Goal: Task Accomplishment & Management: Complete application form

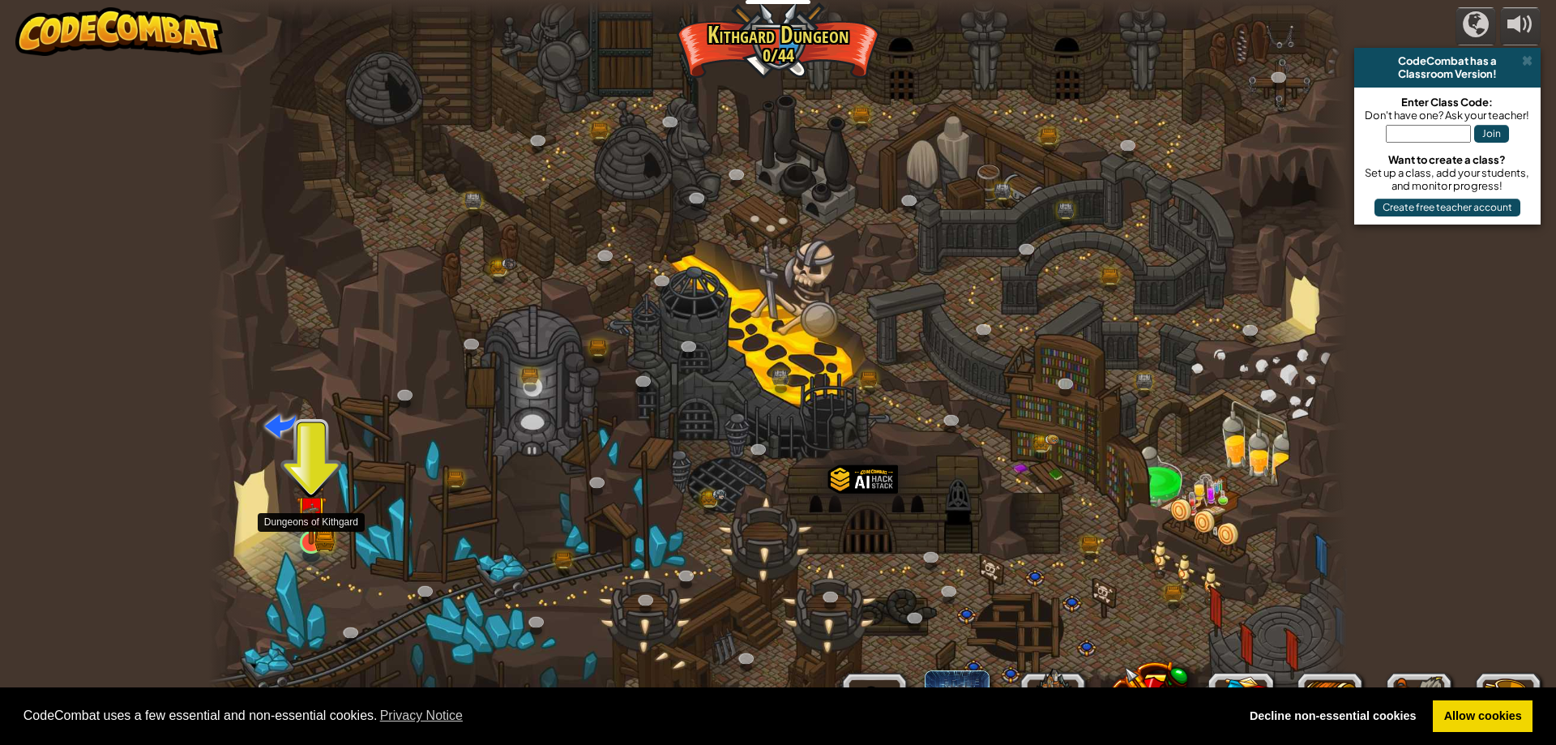
click at [312, 520] on img at bounding box center [311, 512] width 18 height 18
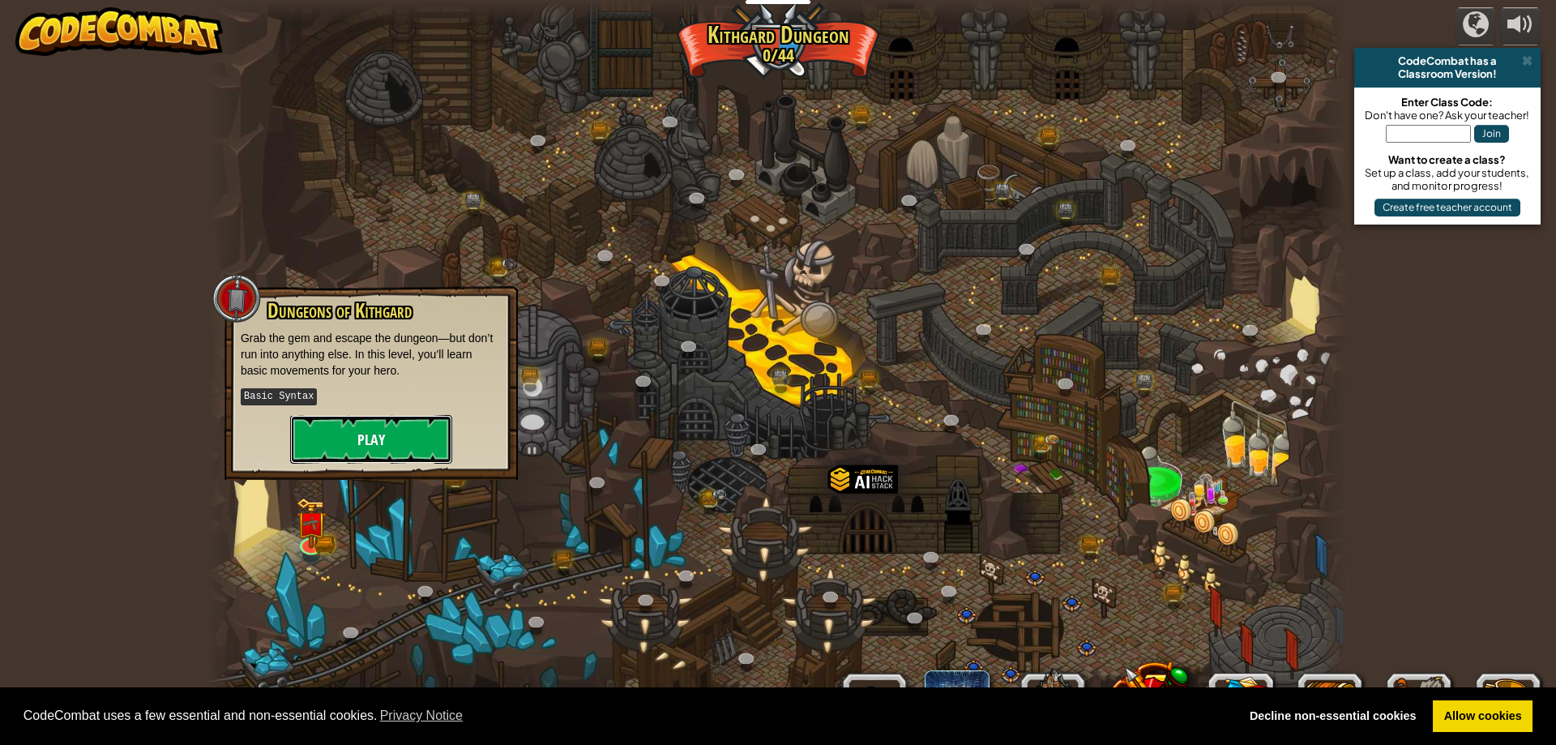
click at [346, 449] on button "Play" at bounding box center [371, 439] width 162 height 49
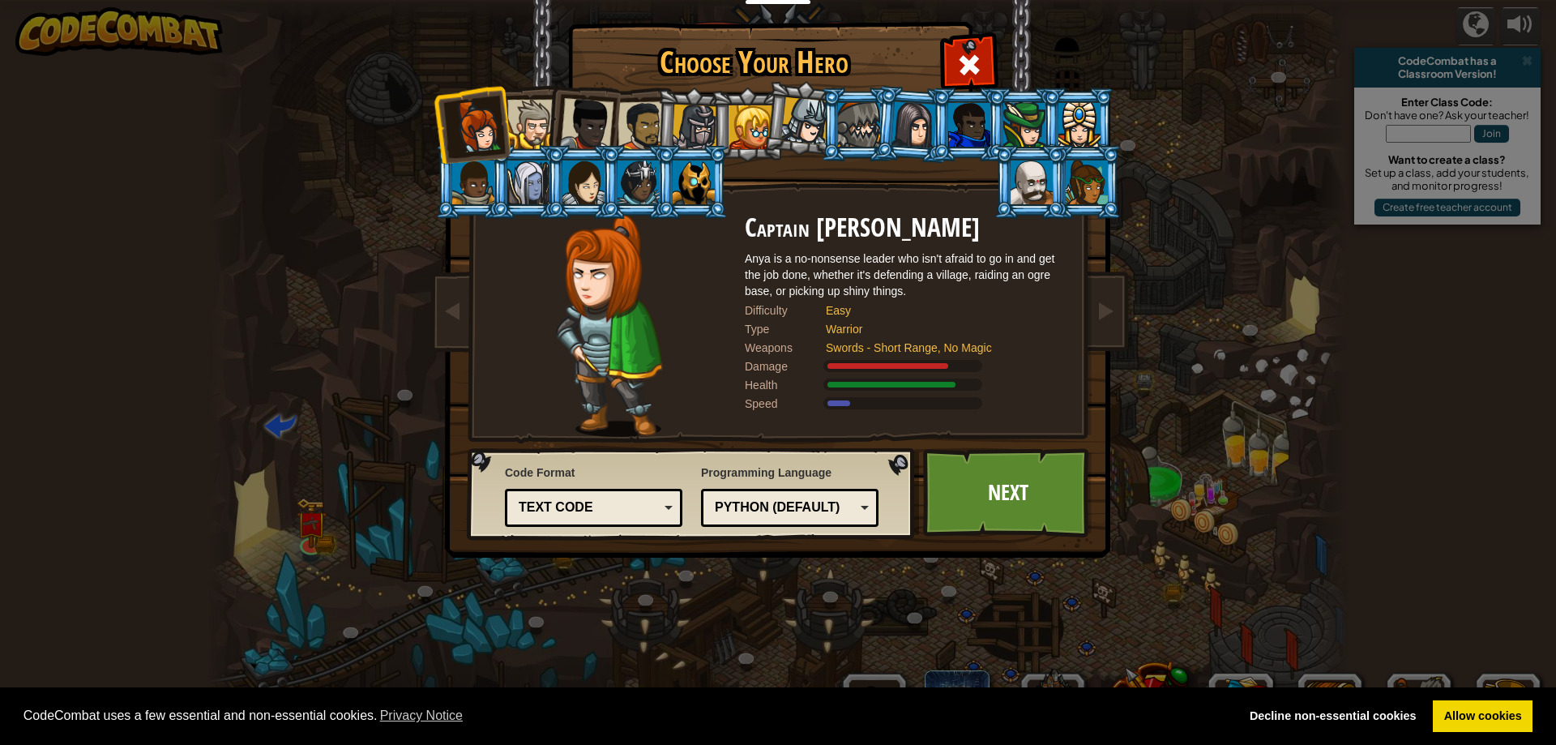
click at [537, 122] on div at bounding box center [531, 124] width 49 height 49
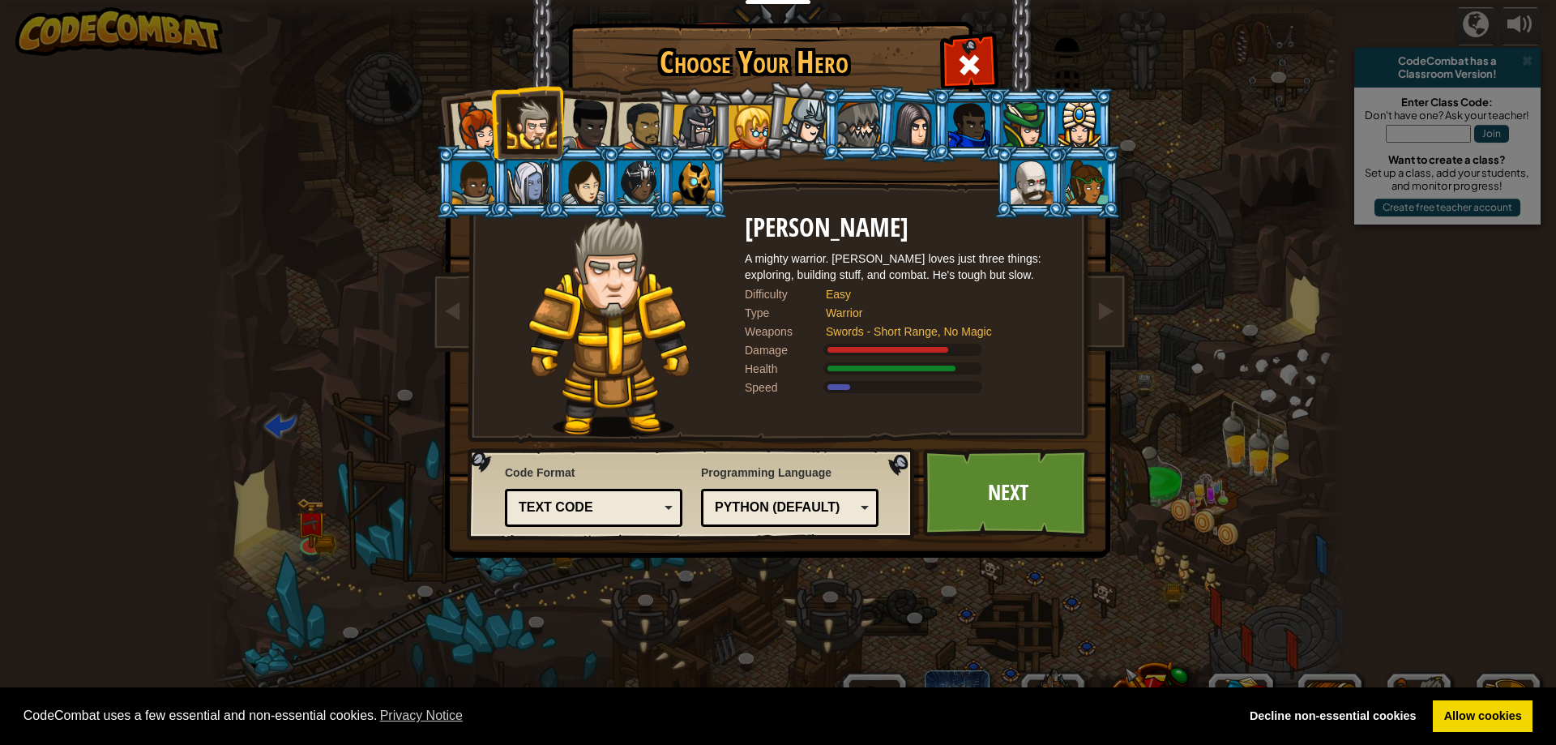
click at [724, 119] on li at bounding box center [747, 125] width 73 height 74
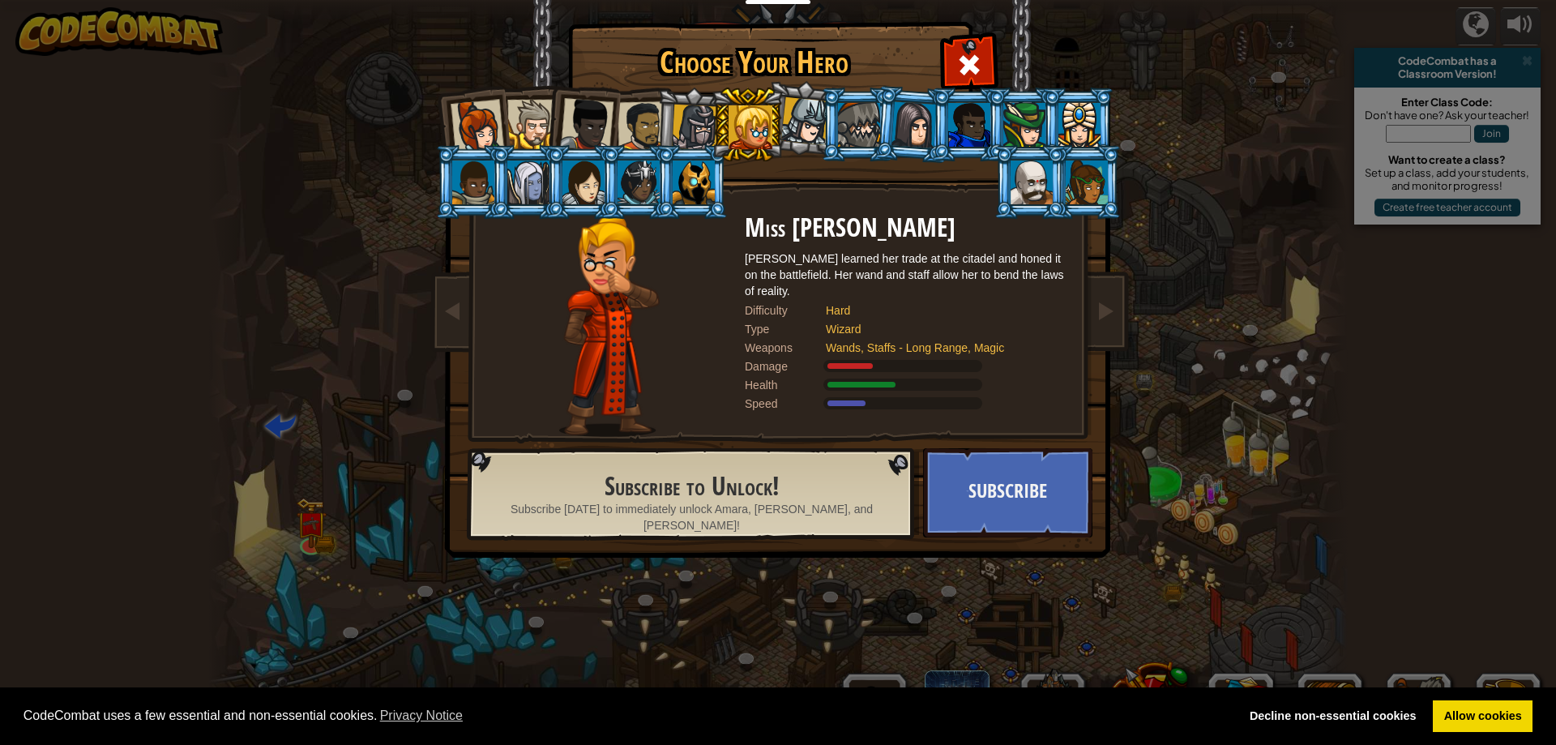
click at [685, 118] on div at bounding box center [695, 128] width 46 height 46
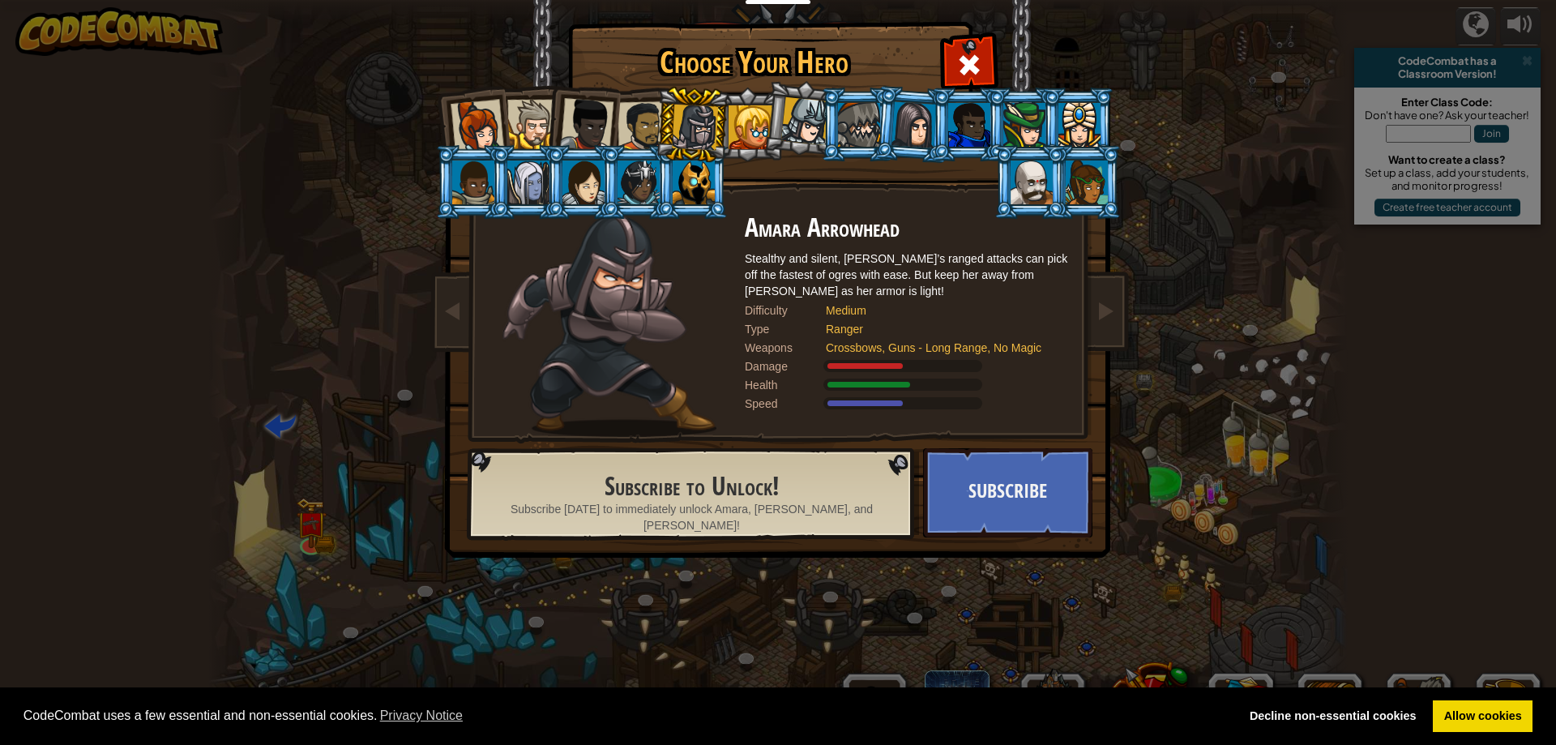
click at [563, 134] on div at bounding box center [586, 124] width 53 height 53
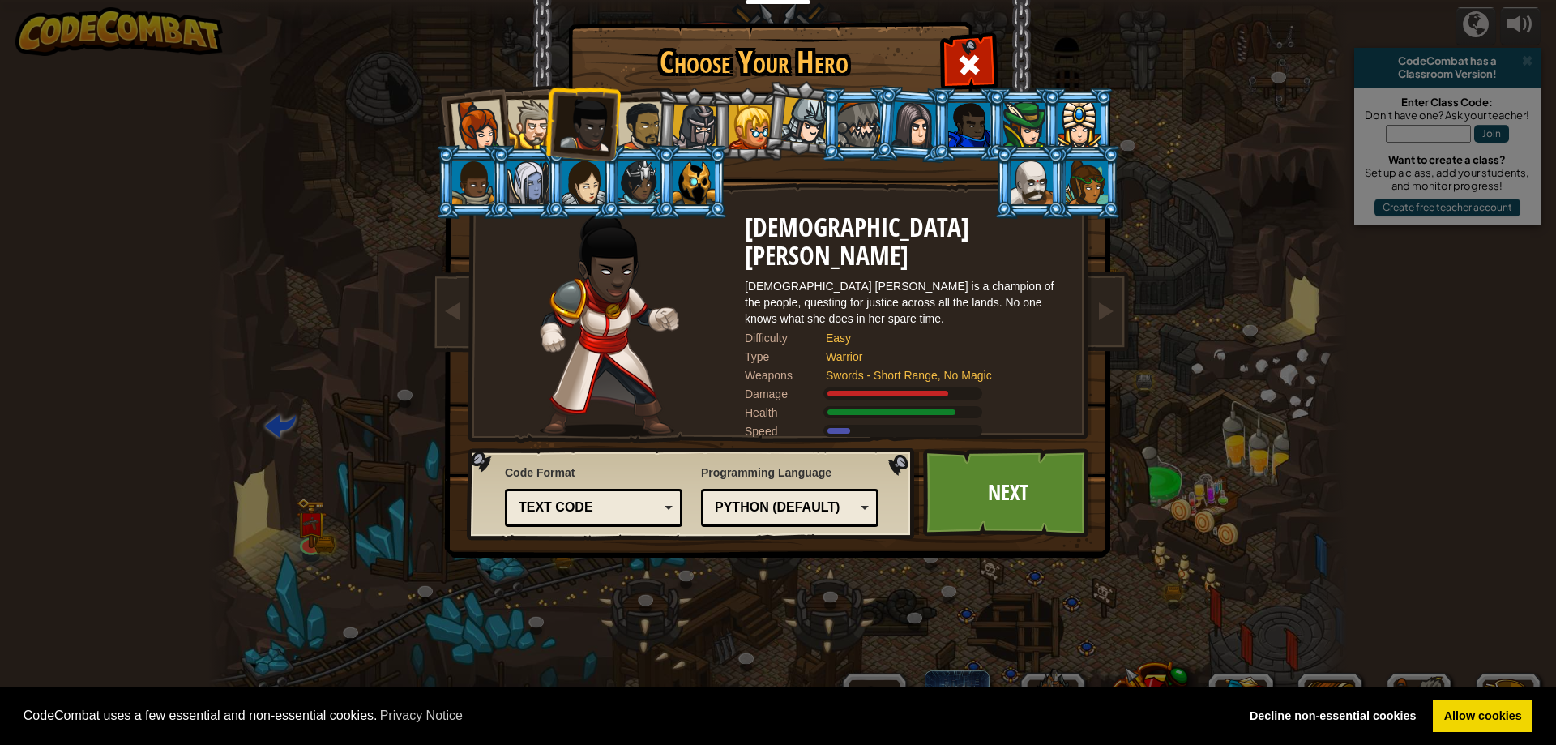
click at [524, 131] on div at bounding box center [531, 124] width 49 height 49
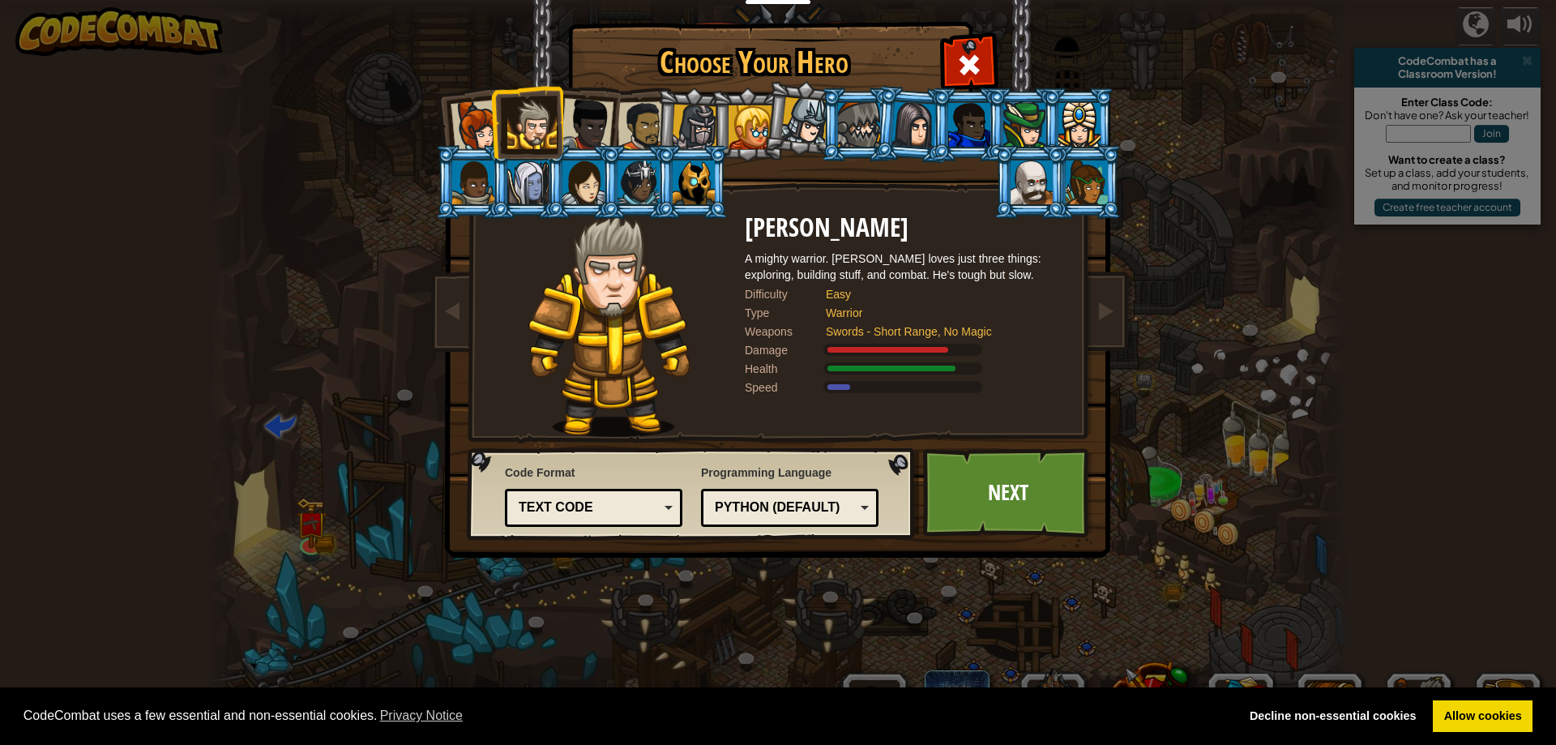
click at [645, 135] on div at bounding box center [643, 126] width 50 height 50
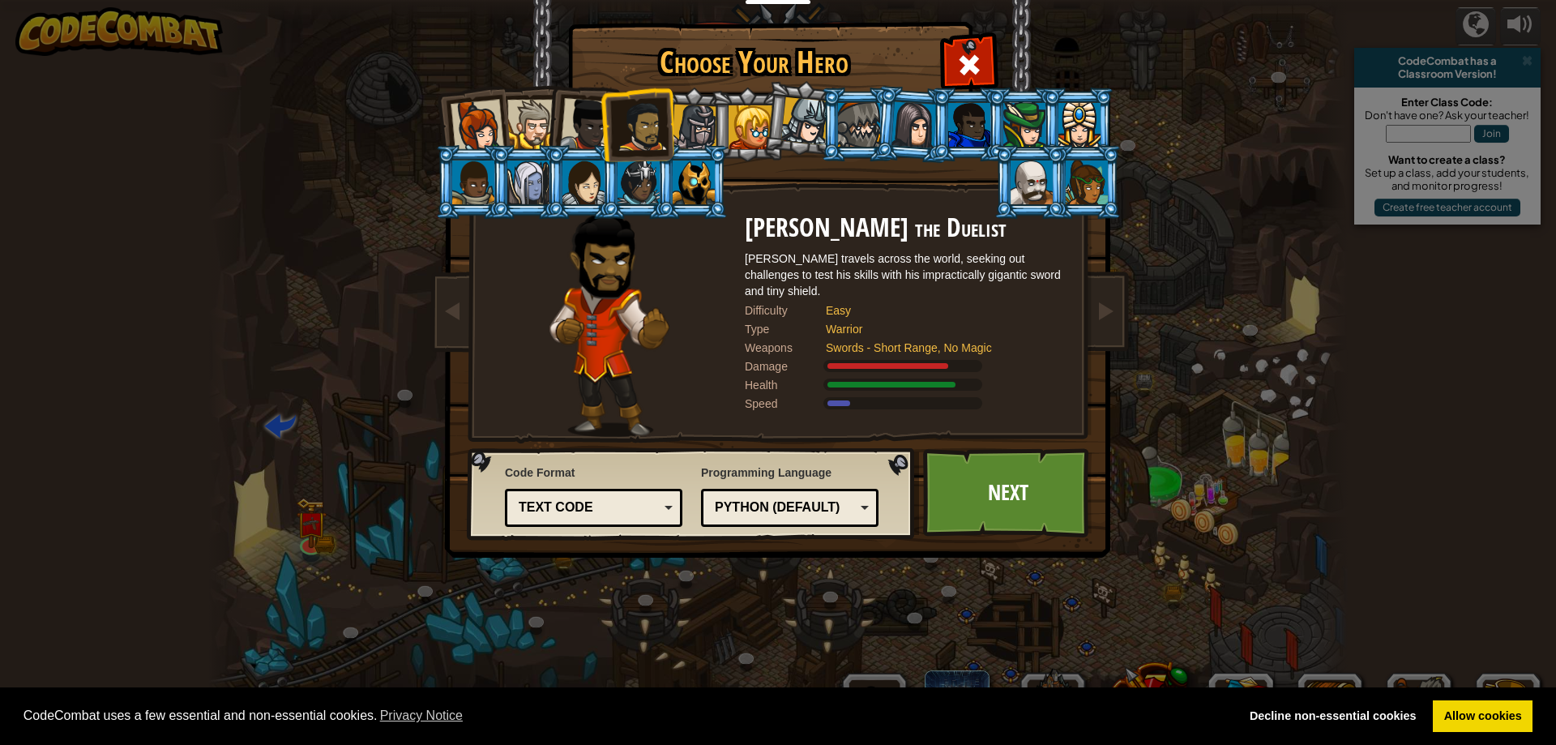
click at [482, 131] on div at bounding box center [477, 126] width 53 height 53
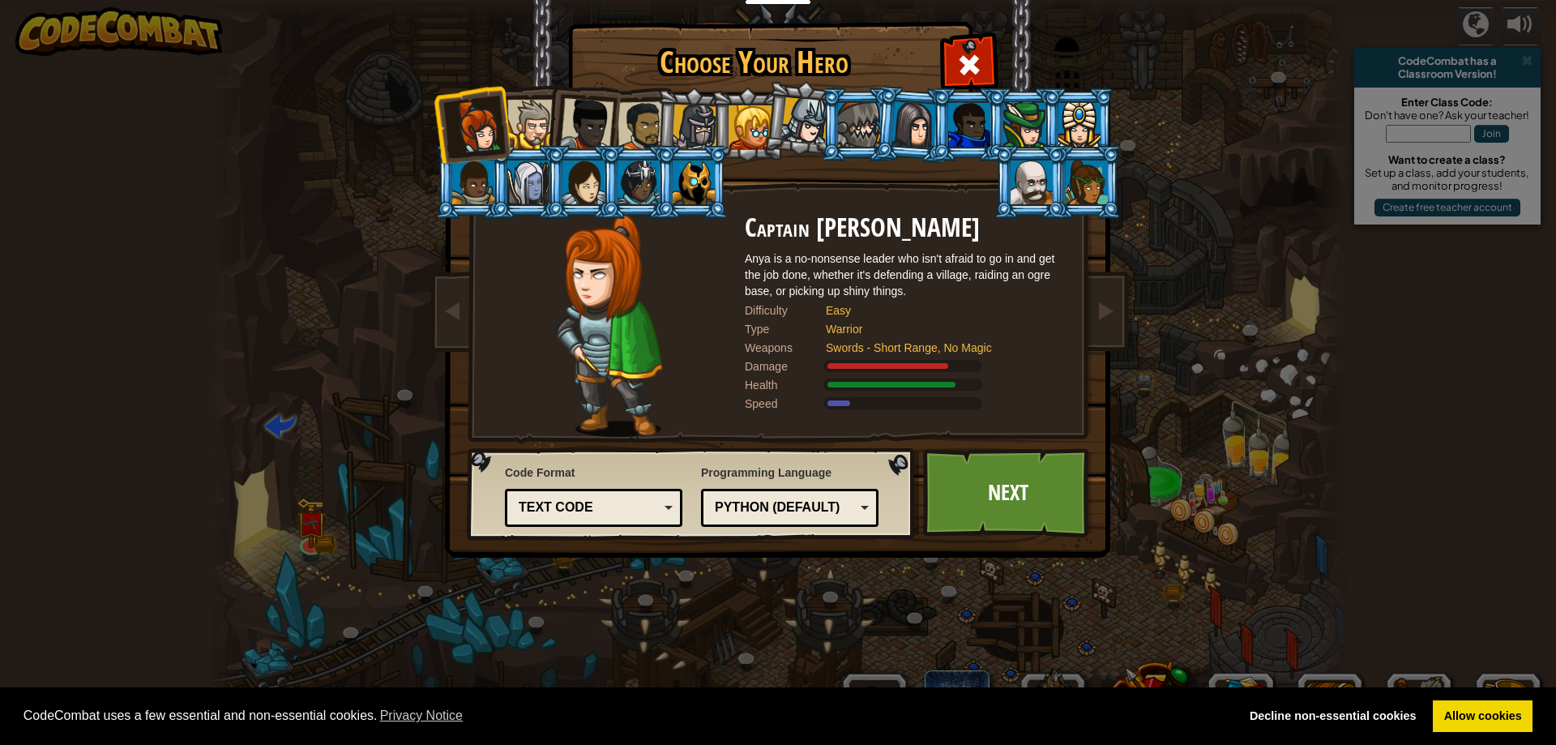
click at [541, 129] on div at bounding box center [531, 124] width 49 height 49
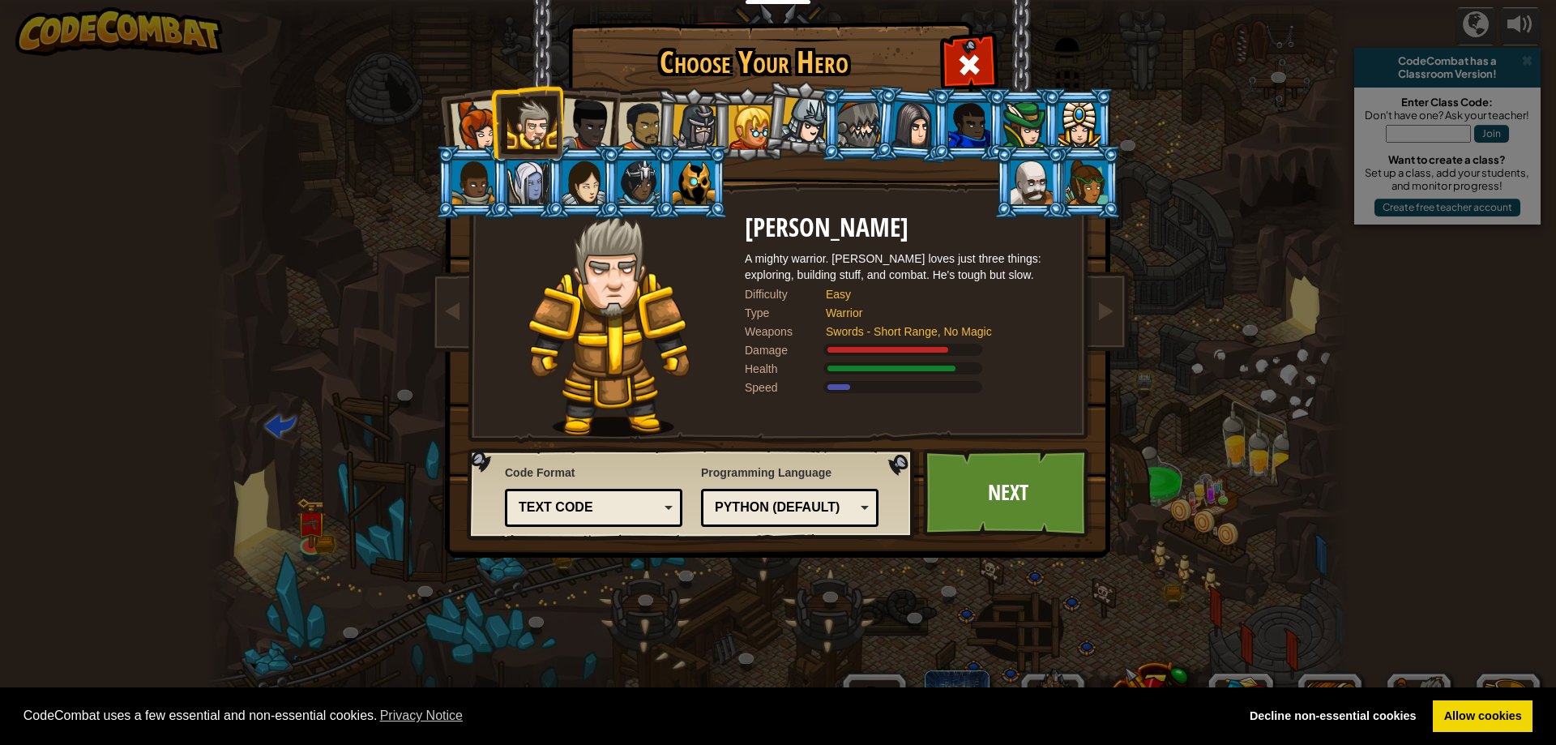
click at [663, 143] on li at bounding box center [692, 125] width 77 height 78
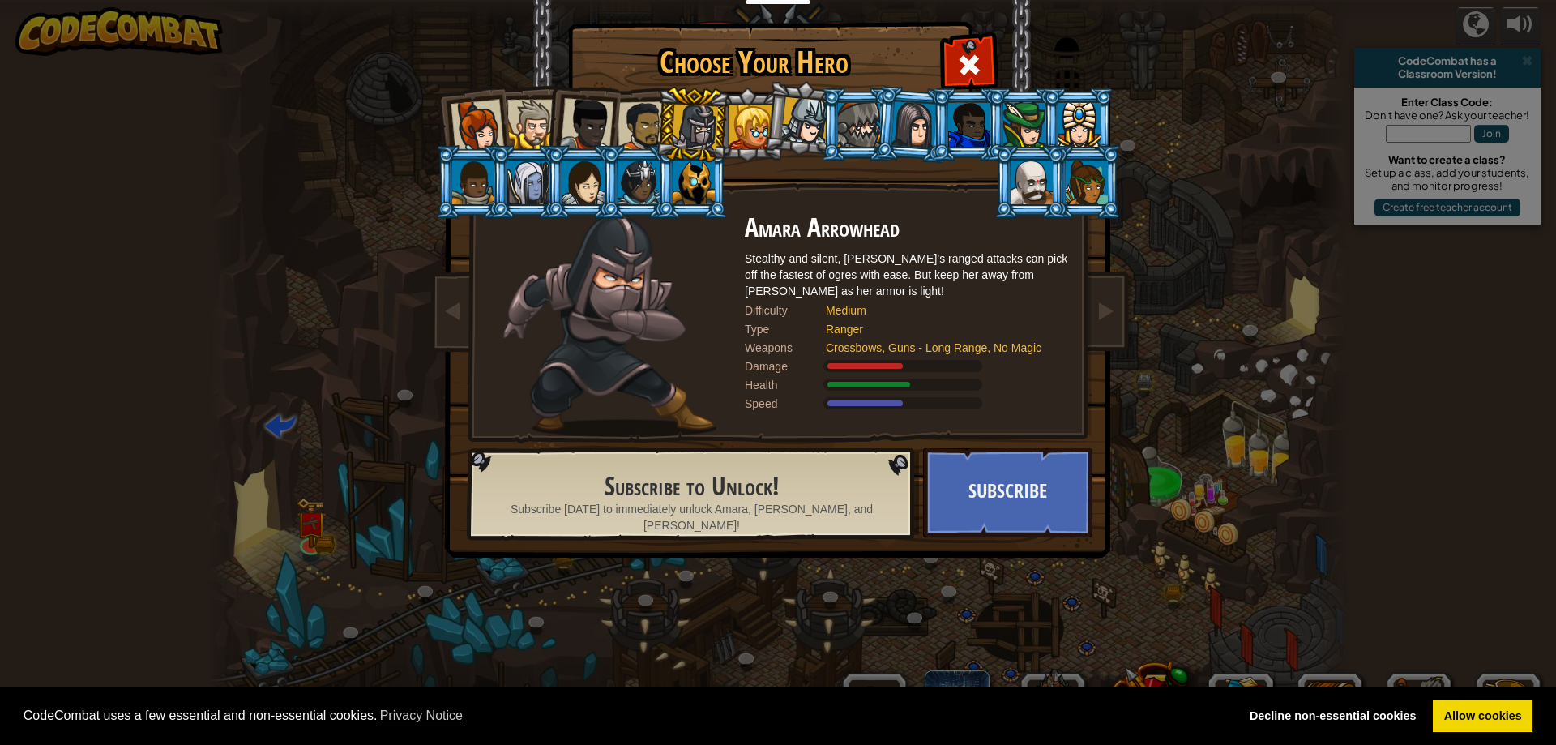
click at [653, 134] on div at bounding box center [643, 126] width 50 height 50
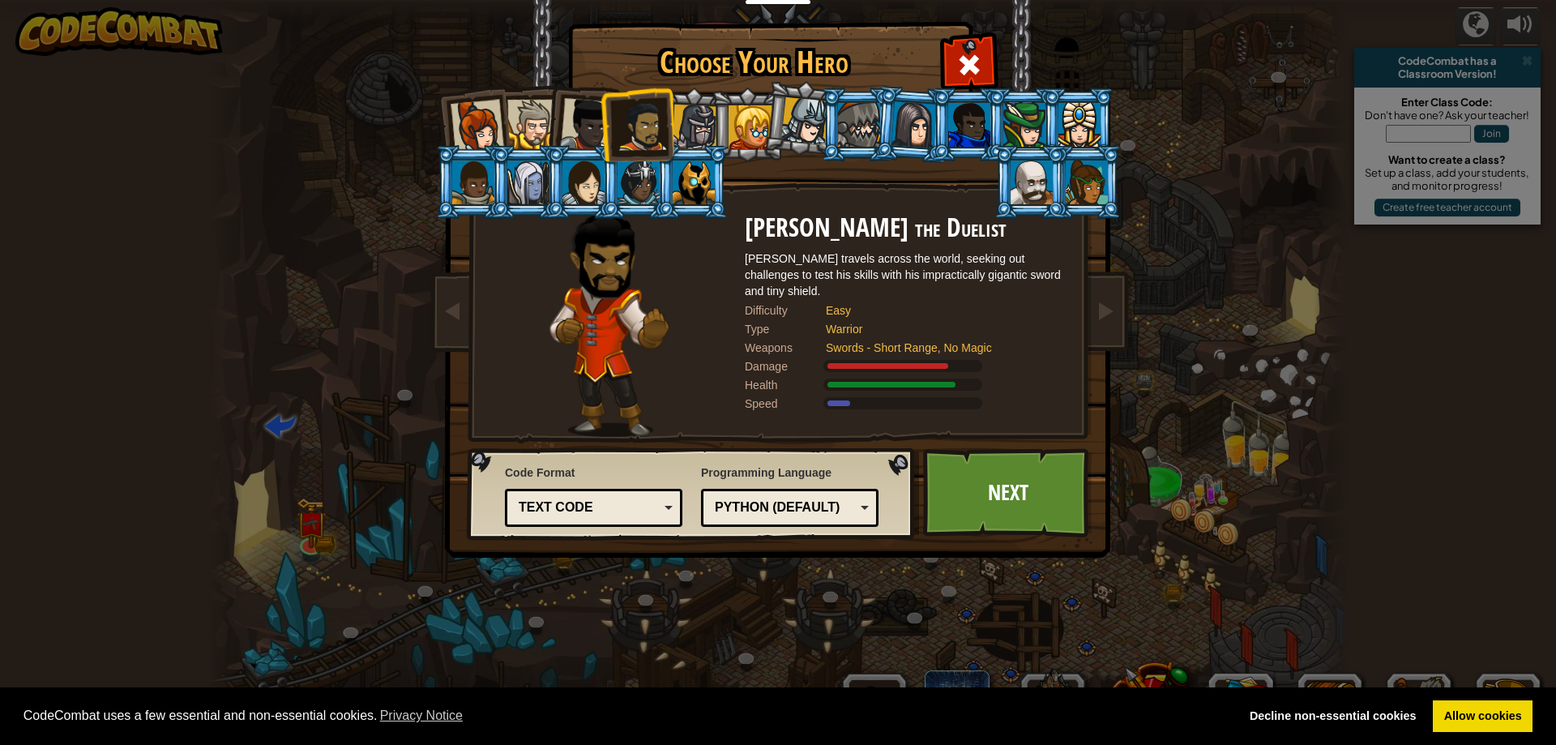
click at [923, 112] on div at bounding box center [914, 124] width 45 height 46
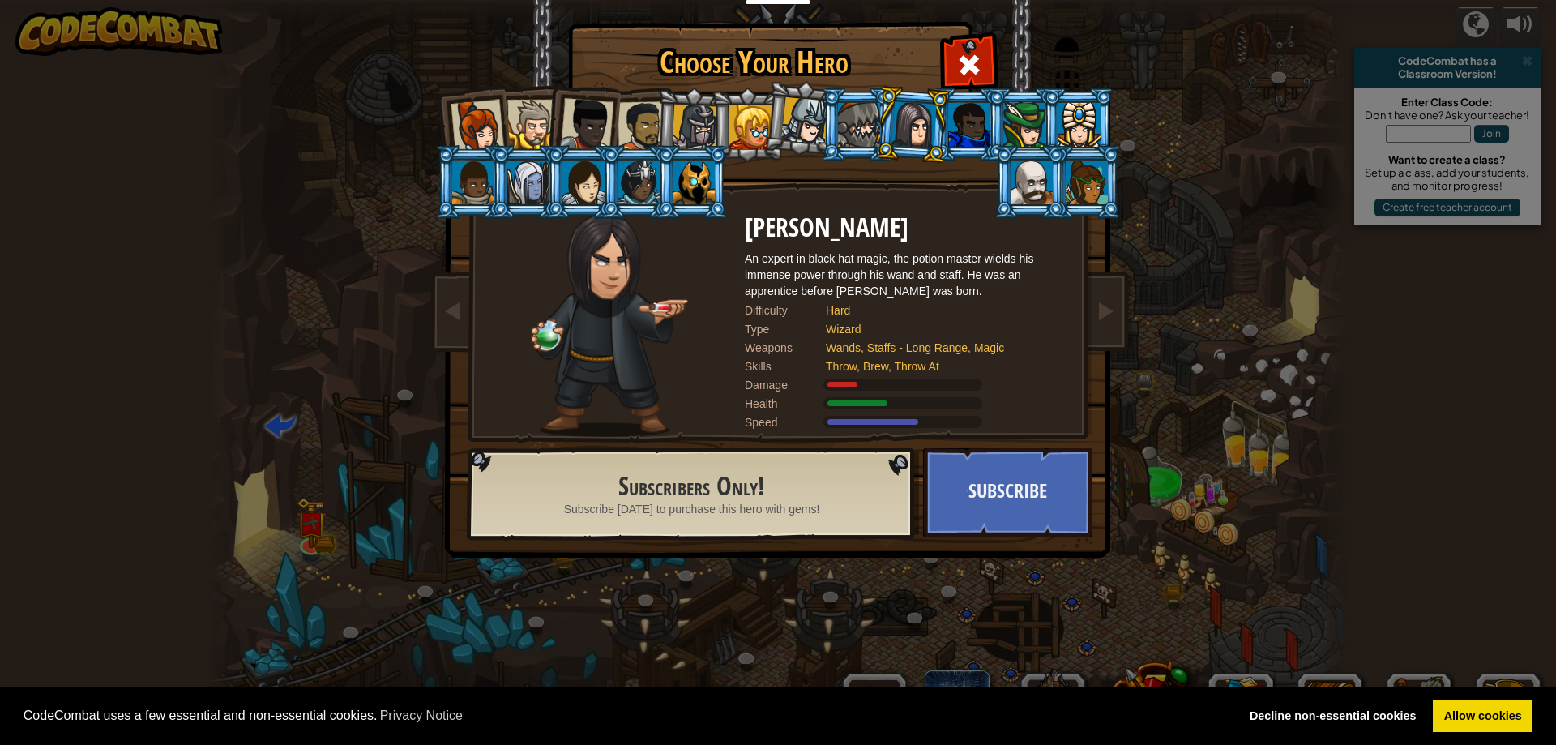
click at [639, 114] on div at bounding box center [643, 126] width 50 height 50
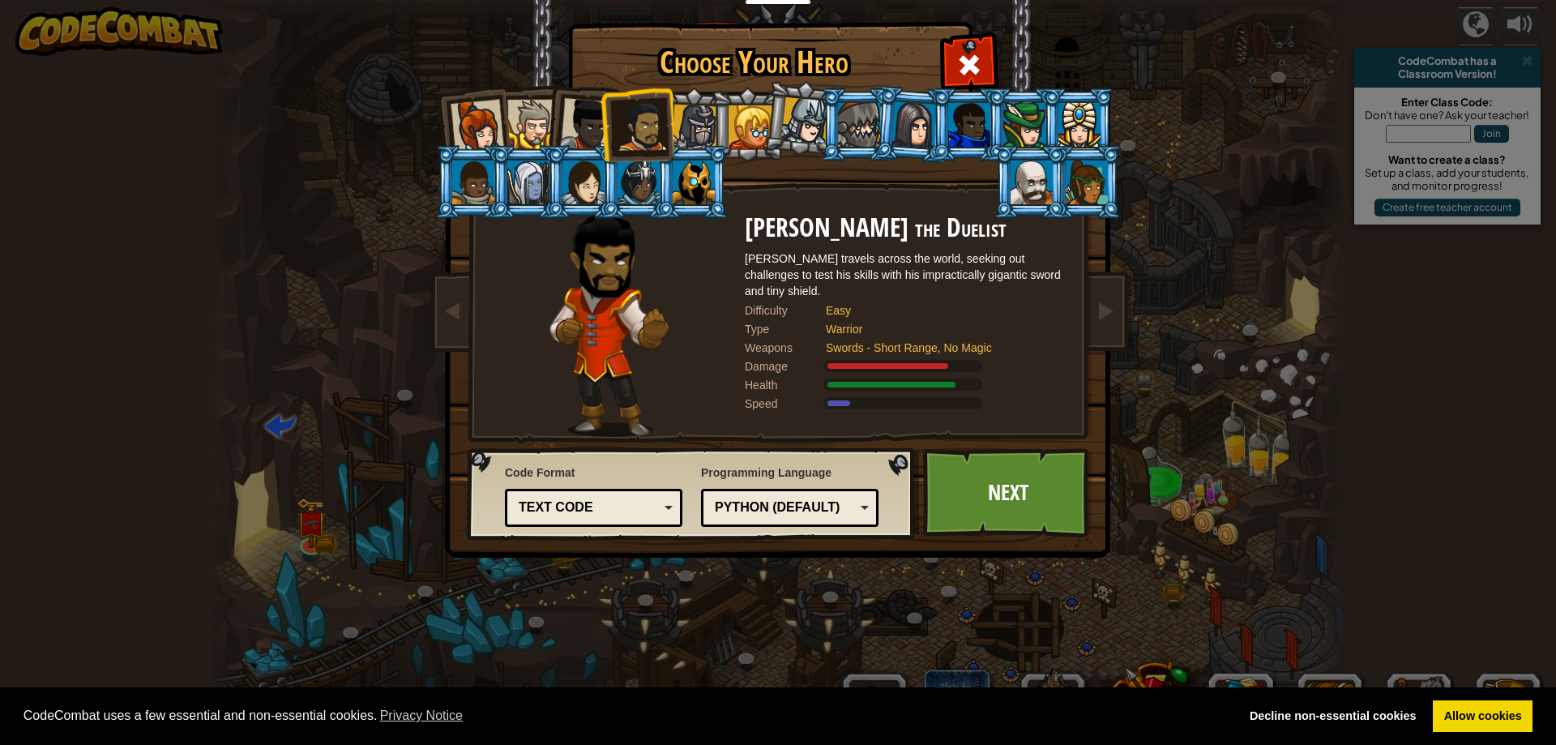
click at [507, 112] on li at bounding box center [471, 123] width 79 height 79
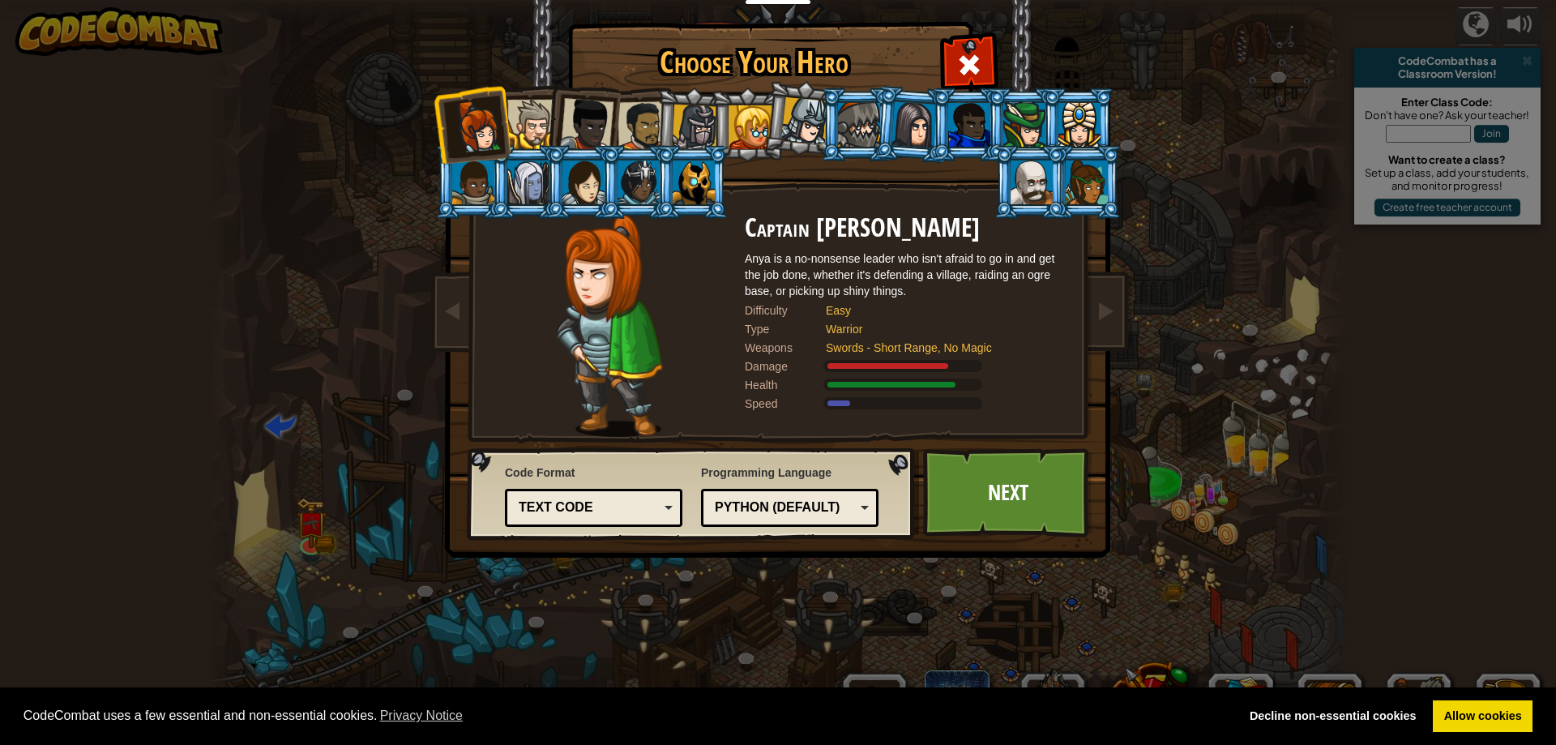
click at [541, 113] on div at bounding box center [531, 124] width 49 height 49
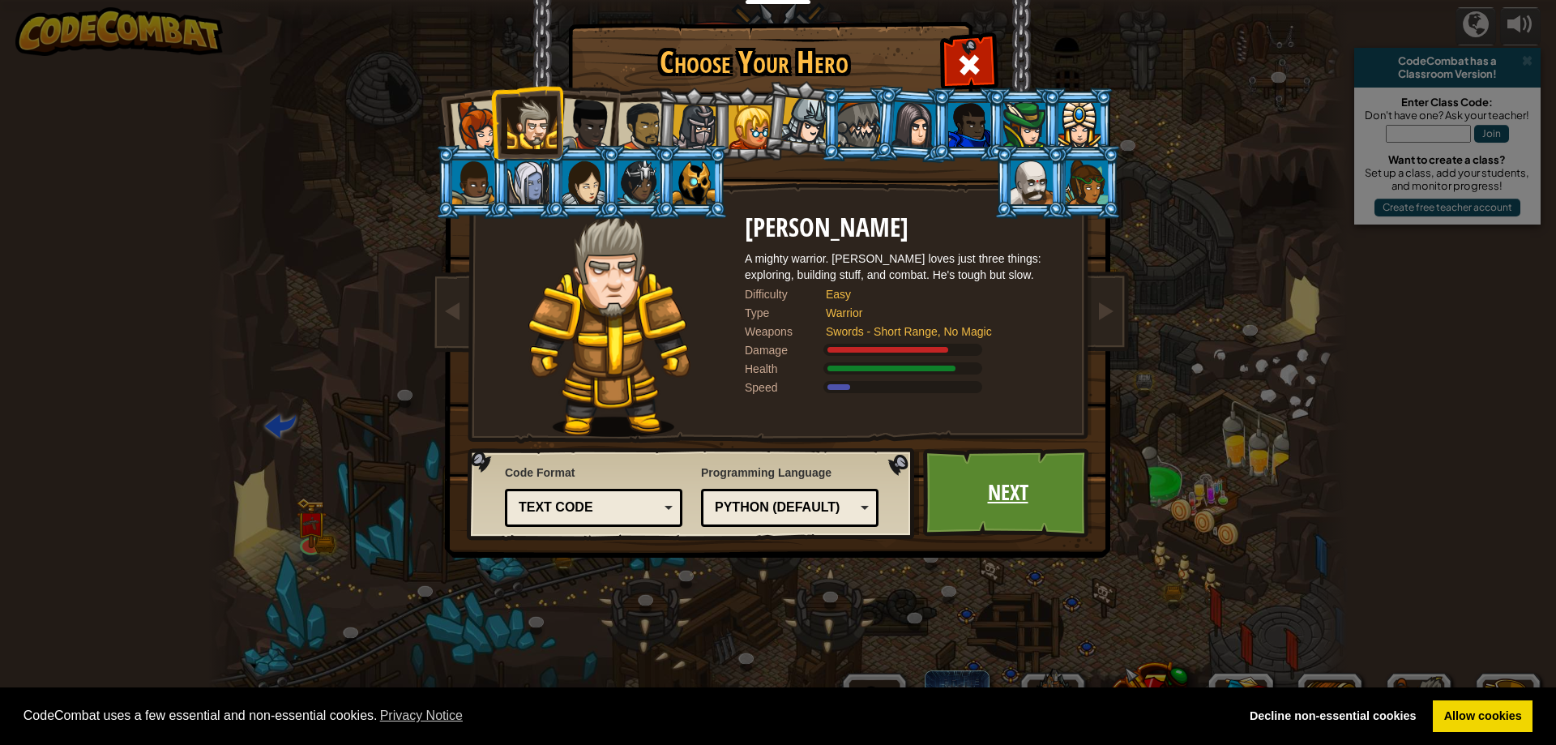
click at [975, 463] on link "Next" at bounding box center [1007, 492] width 169 height 89
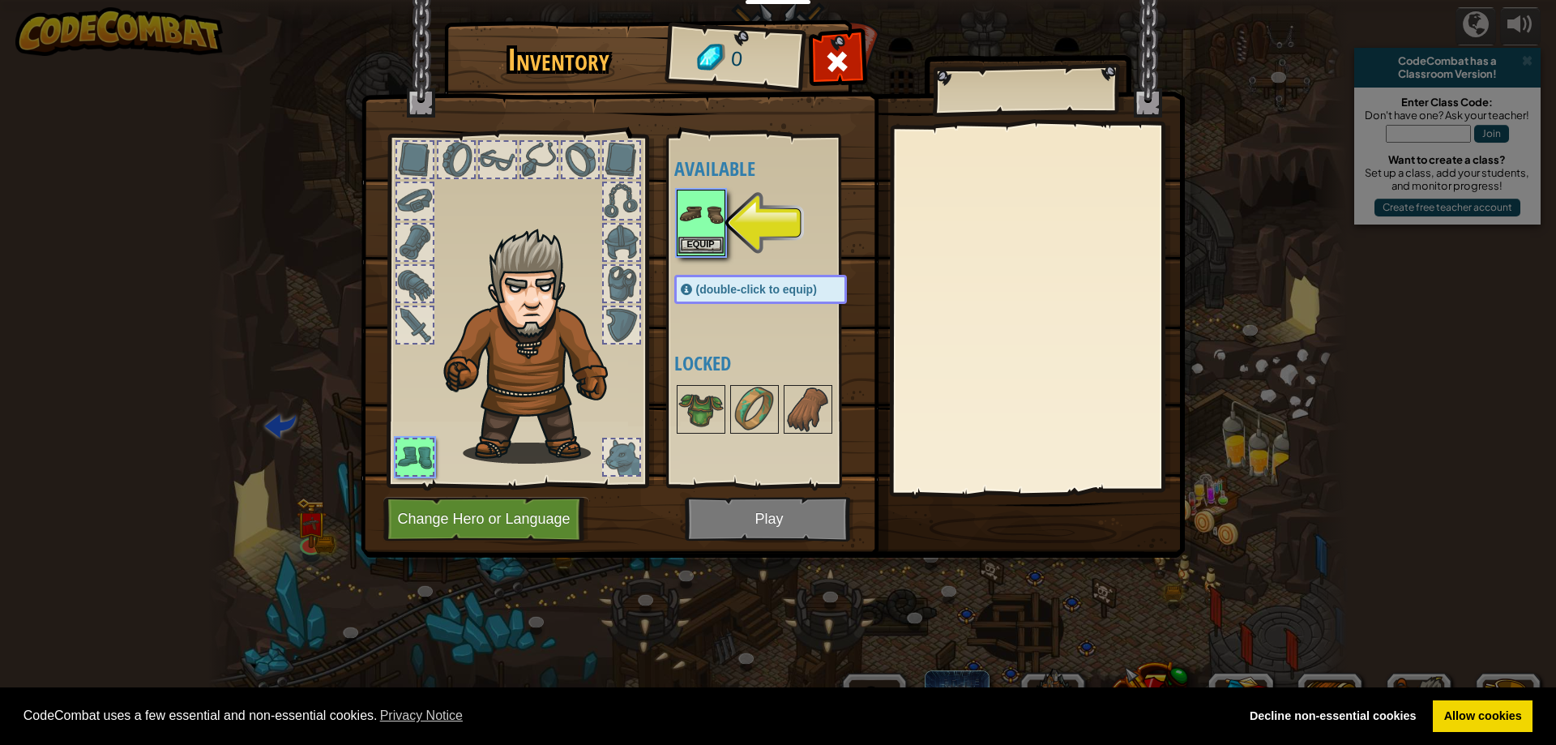
click at [708, 224] on img at bounding box center [700, 213] width 45 height 45
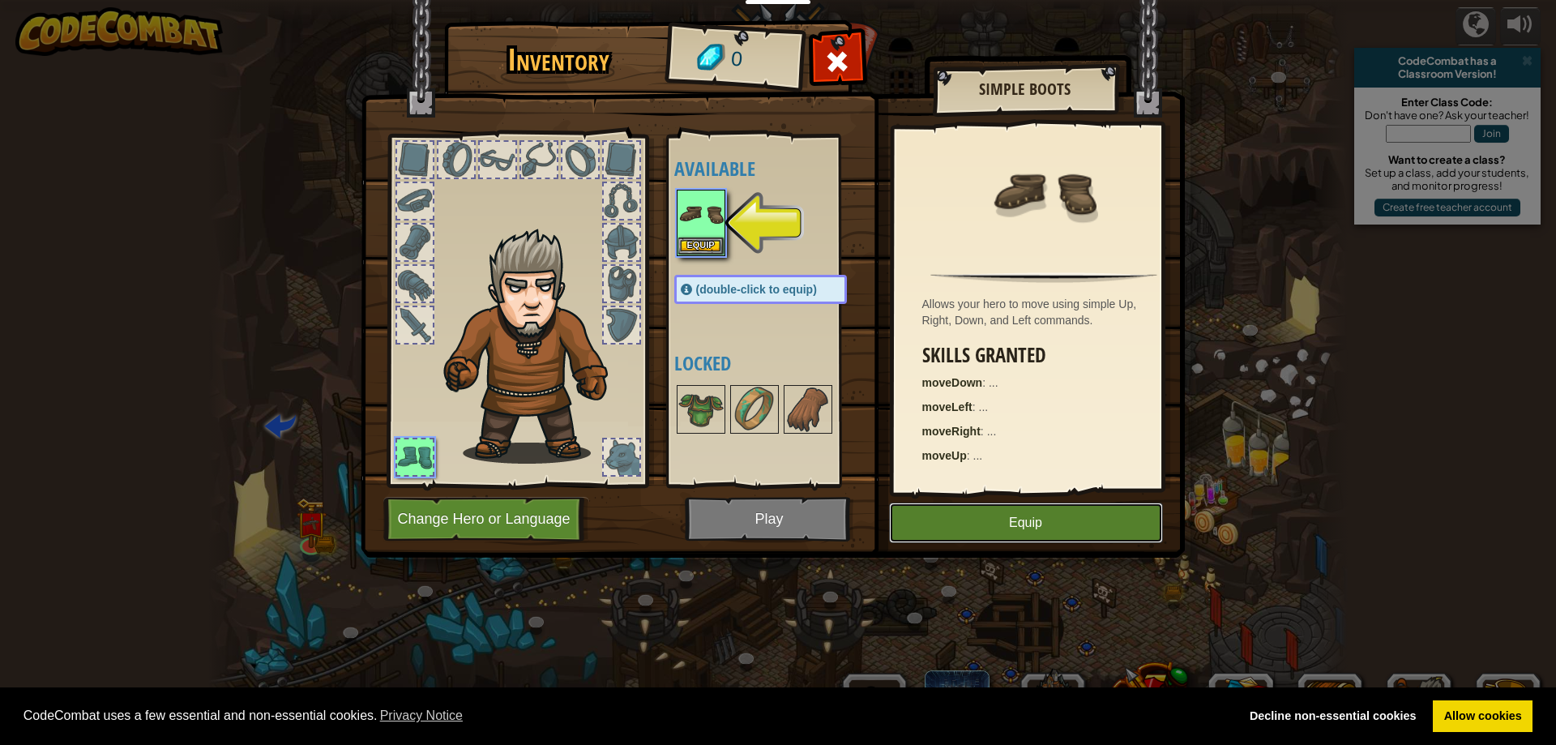
click at [1035, 519] on button "Equip" at bounding box center [1026, 523] width 274 height 41
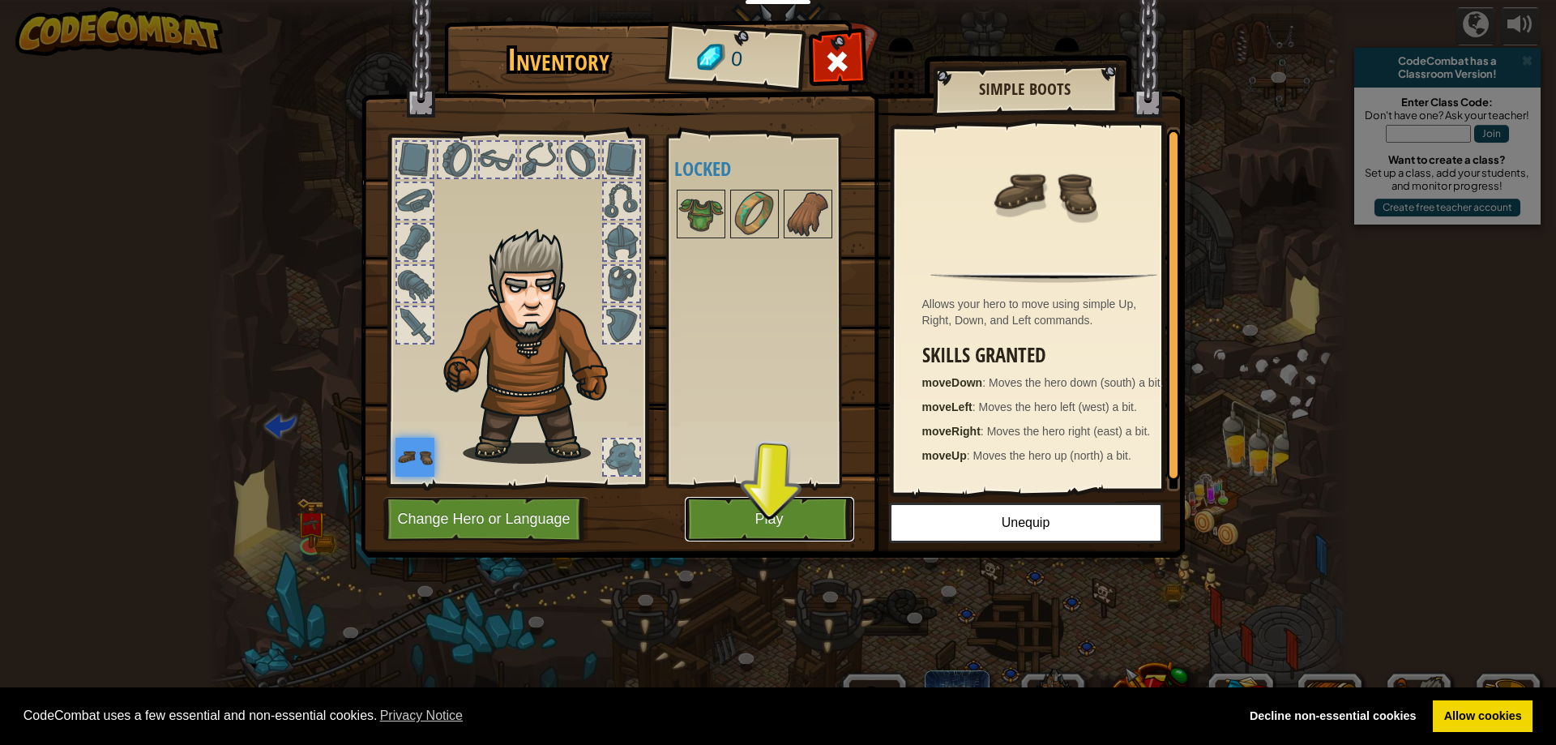
click at [733, 527] on button "Play" at bounding box center [769, 519] width 169 height 45
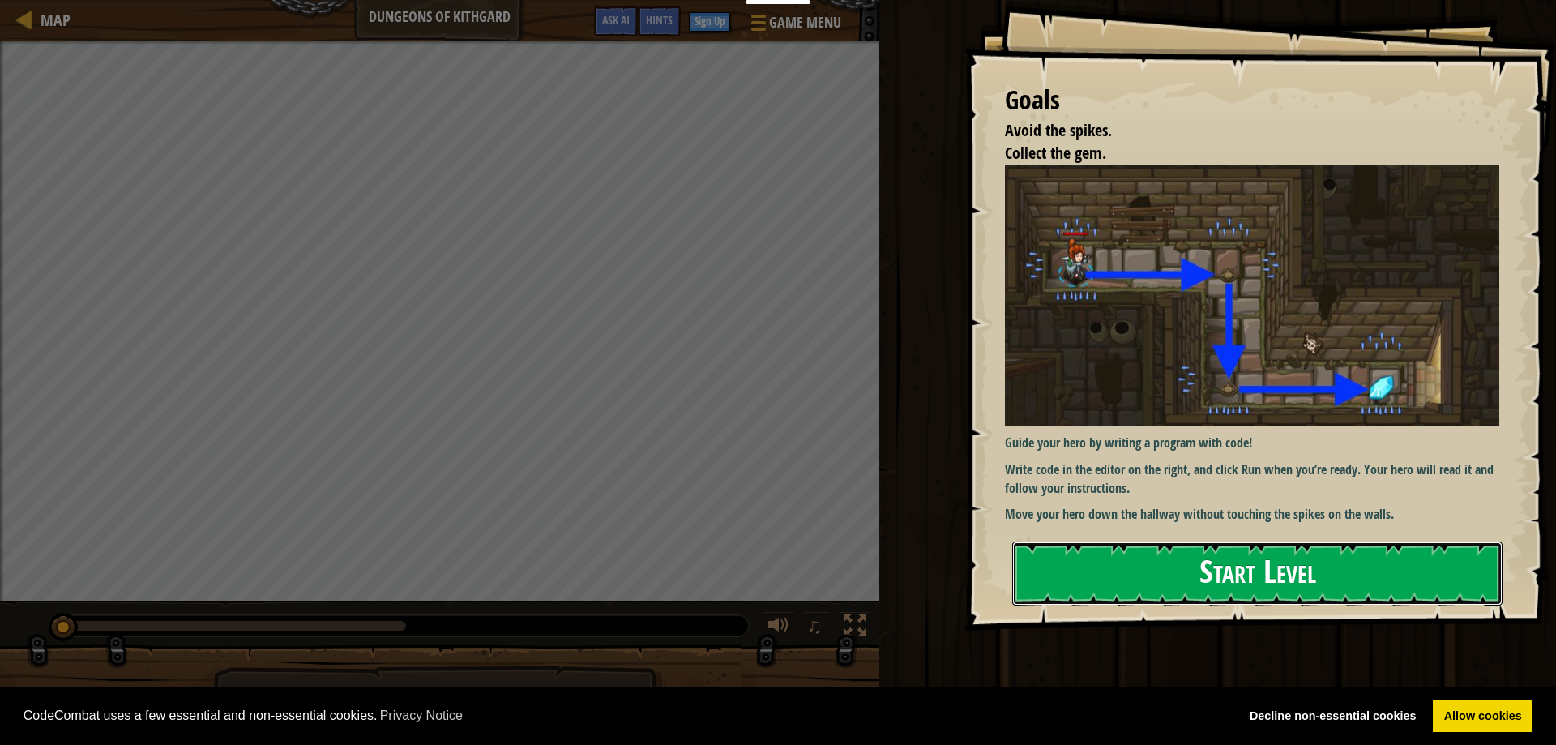
click at [1178, 541] on button "Start Level" at bounding box center [1257, 573] width 490 height 64
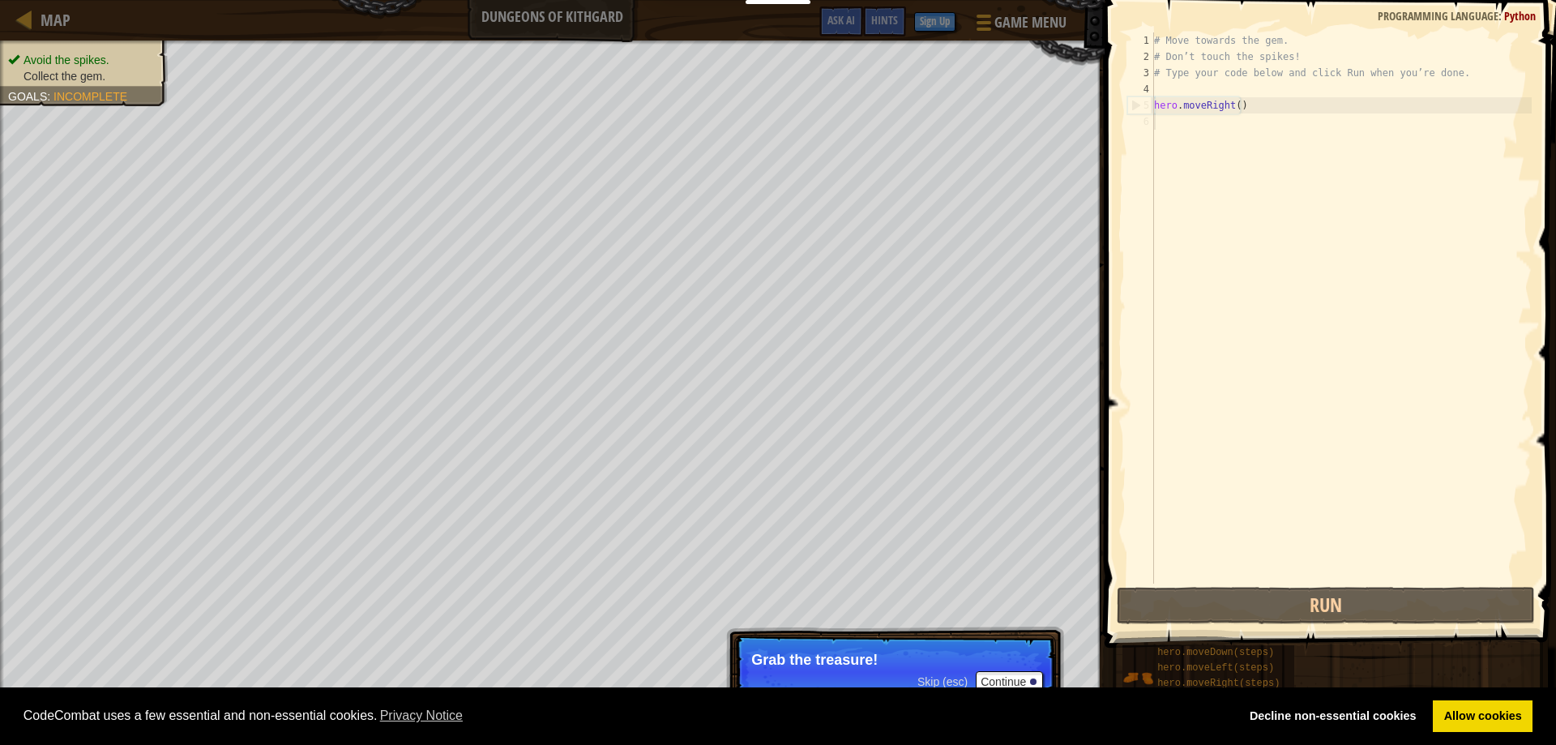
click at [1275, 349] on div "# Move towards the gem. # Don’t touch the spikes! # Type your code below and cl…" at bounding box center [1341, 324] width 381 height 584
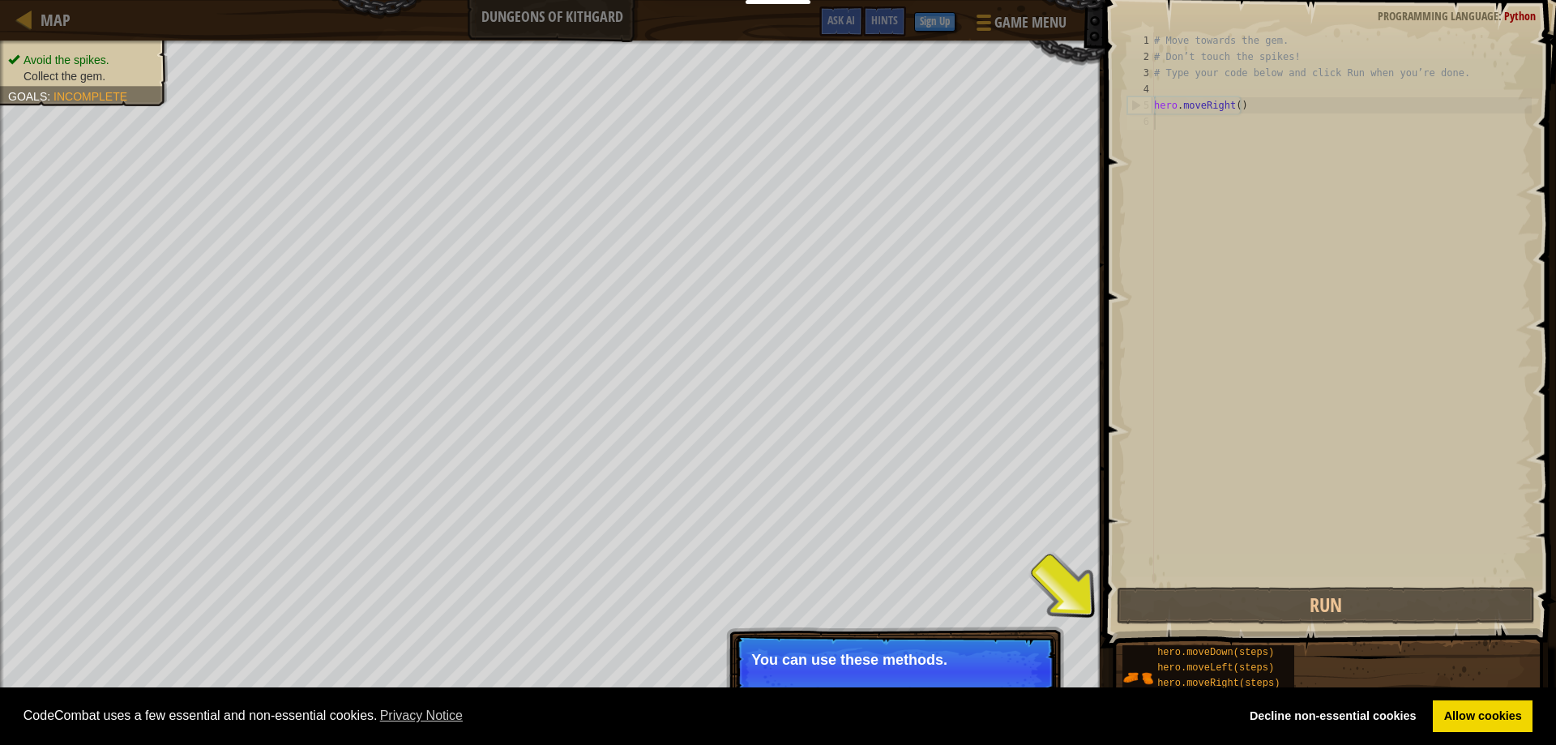
click at [858, 655] on p "You can use these methods." at bounding box center [895, 660] width 288 height 16
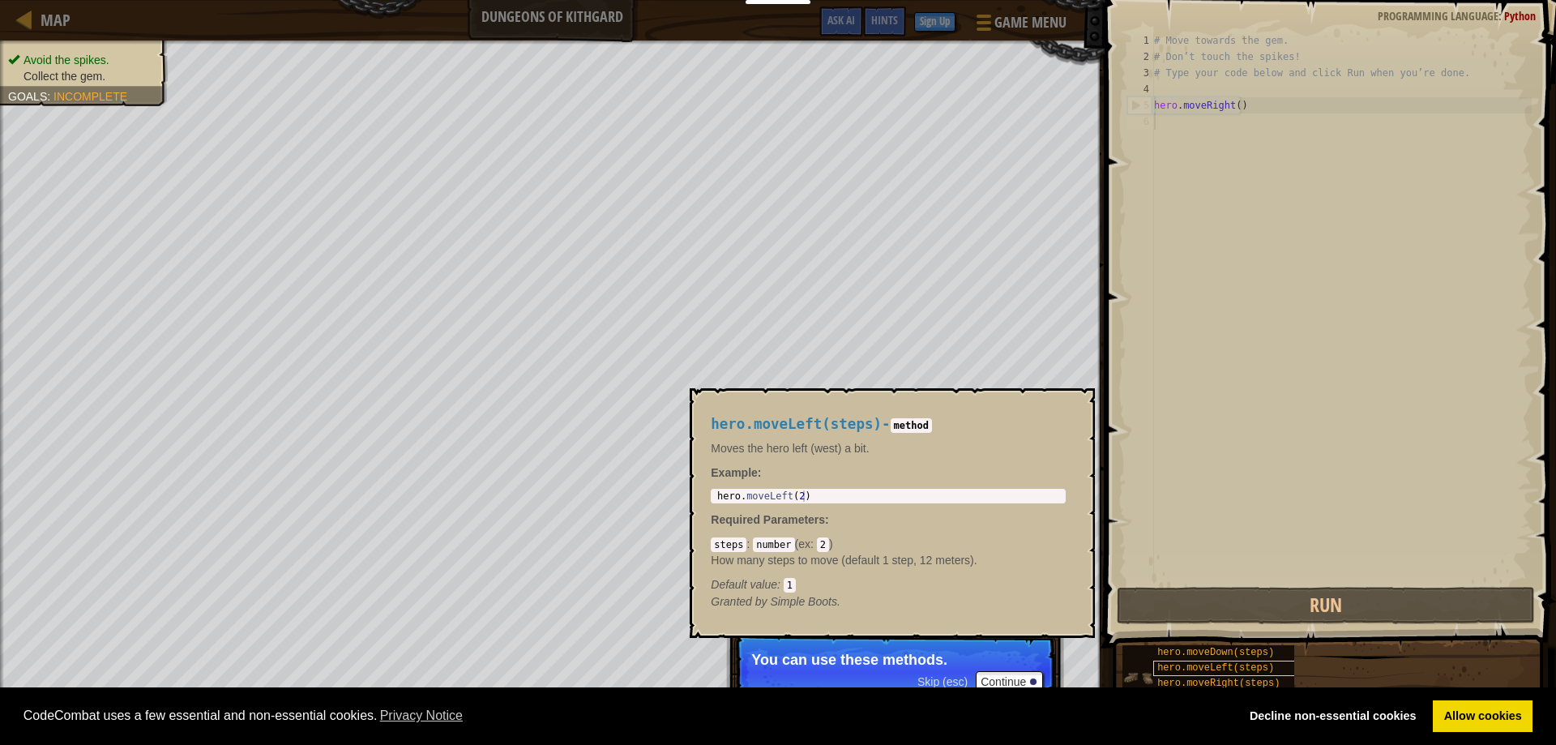
scroll to position [7, 0]
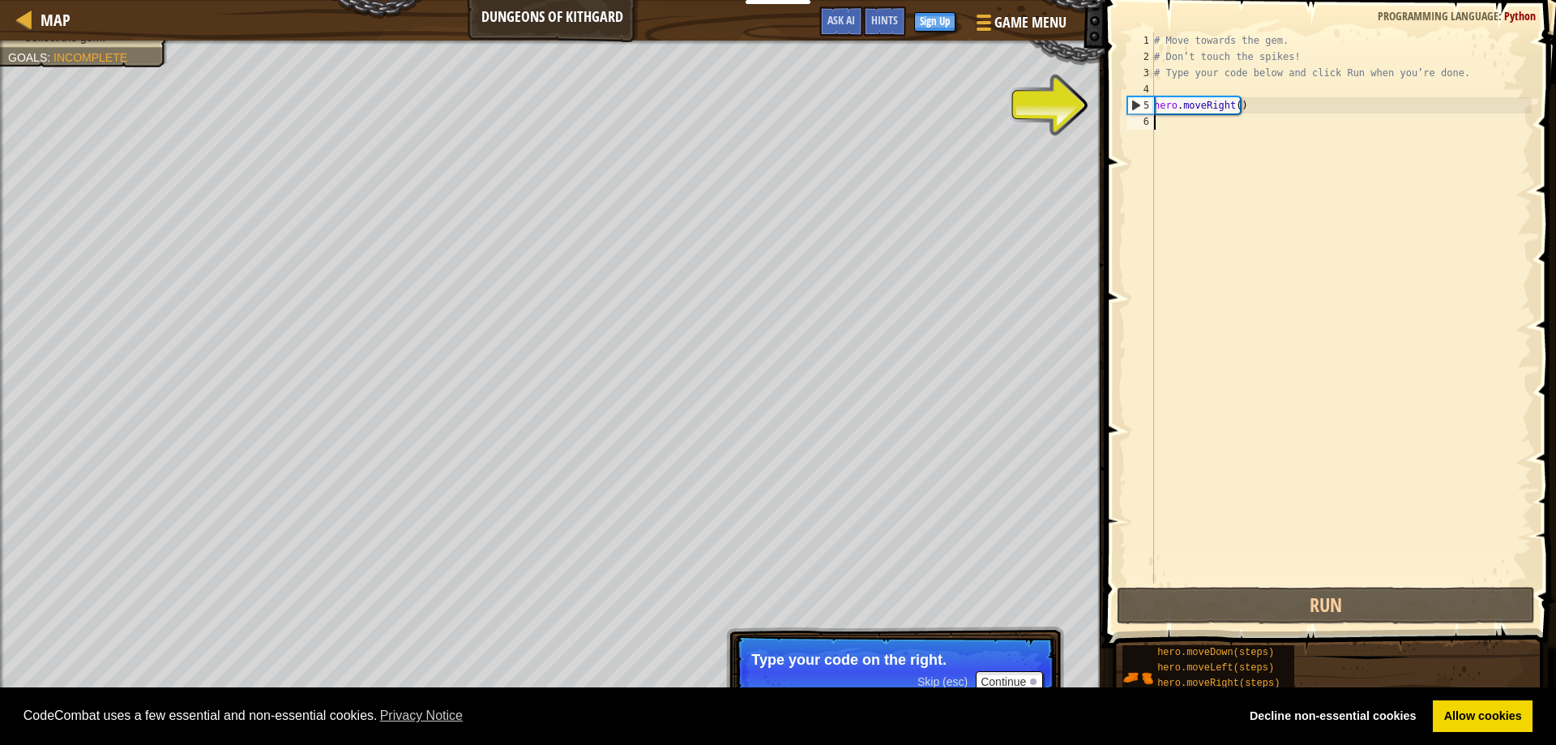
click at [1180, 108] on div "# Move towards the gem. # Don’t touch the spikes! # Type your code below and cl…" at bounding box center [1341, 324] width 381 height 584
type textarea "hero.moveRight()"
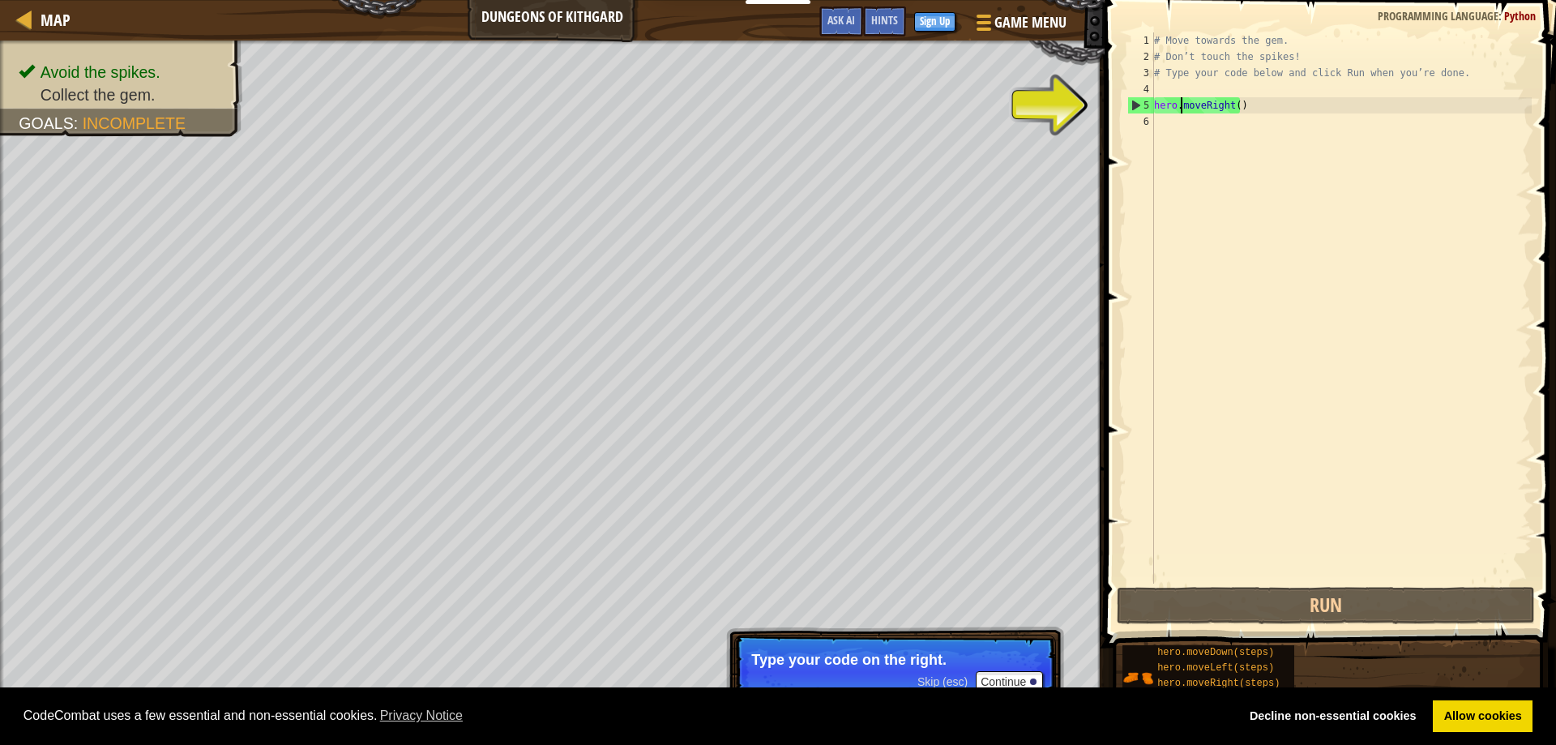
click at [1245, 107] on div "# Move towards the gem. # Don’t touch the spikes! # Type your code below and cl…" at bounding box center [1341, 324] width 381 height 584
click at [1230, 125] on div "# Move towards the gem. # Don’t touch the spikes! # Type your code below and cl…" at bounding box center [1341, 324] width 381 height 584
click at [1222, 130] on div "# Move towards the gem. # Don’t touch the spikes! # Type your code below and cl…" at bounding box center [1341, 324] width 381 height 584
type textarea "g"
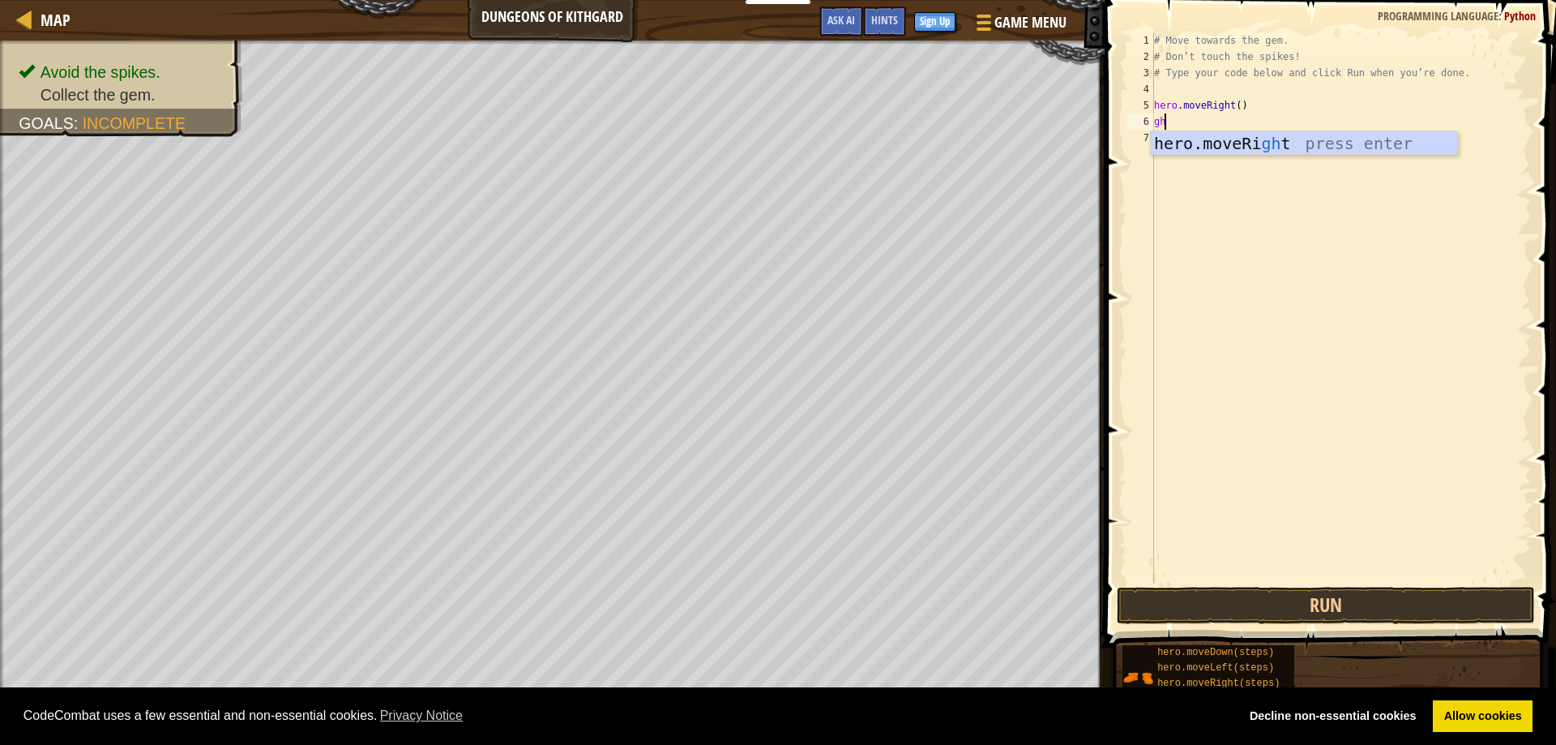
type textarea "g"
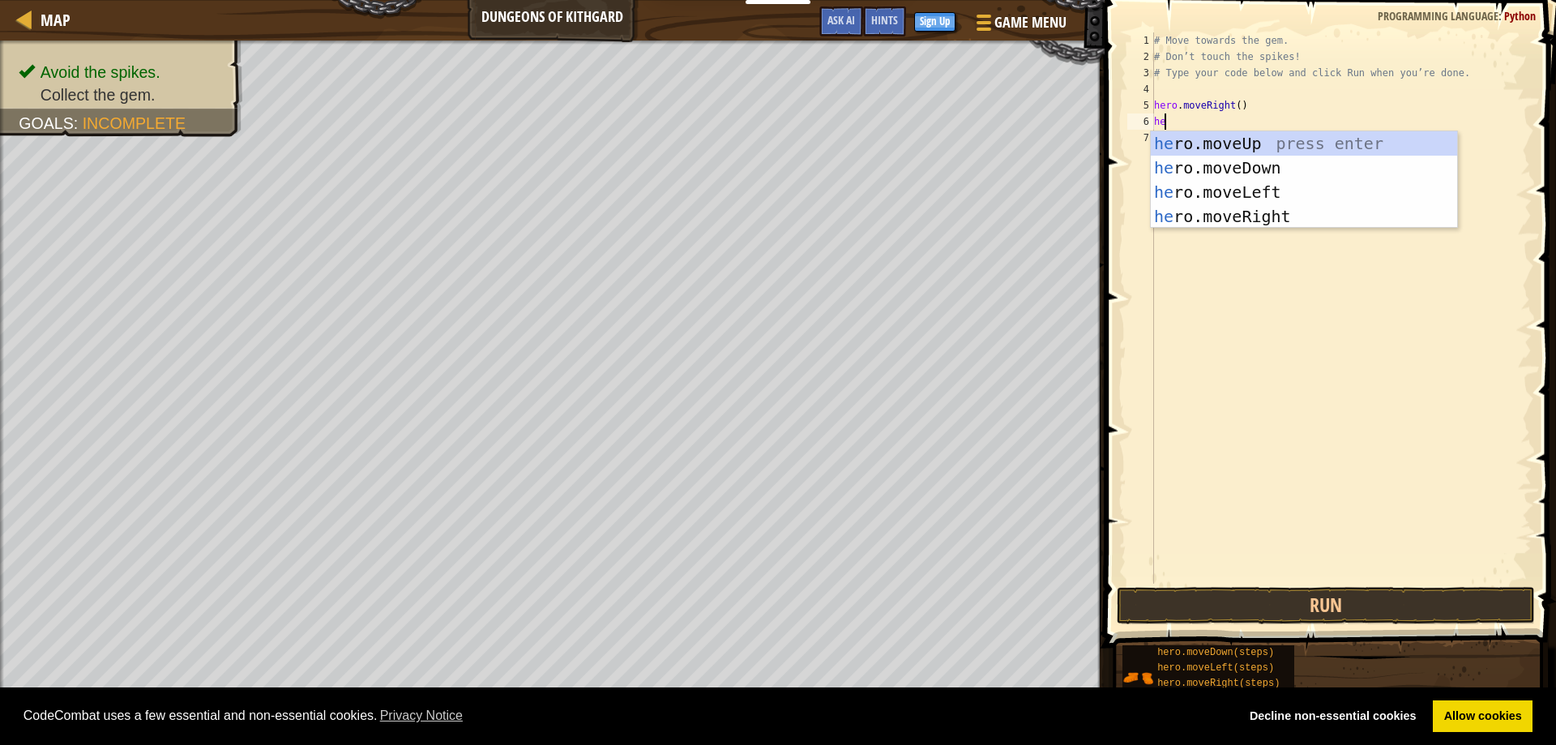
type textarea "hero"
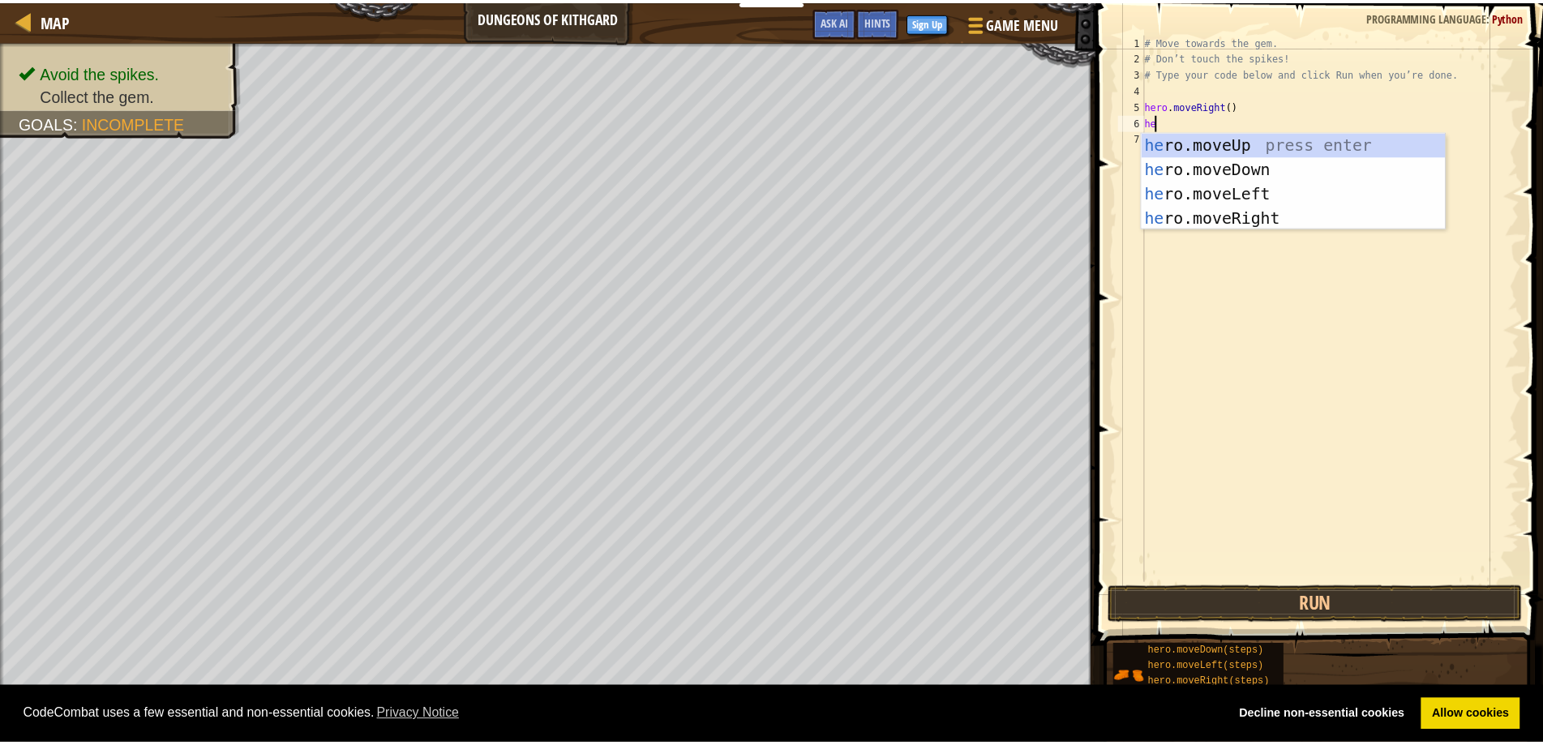
scroll to position [7, 1]
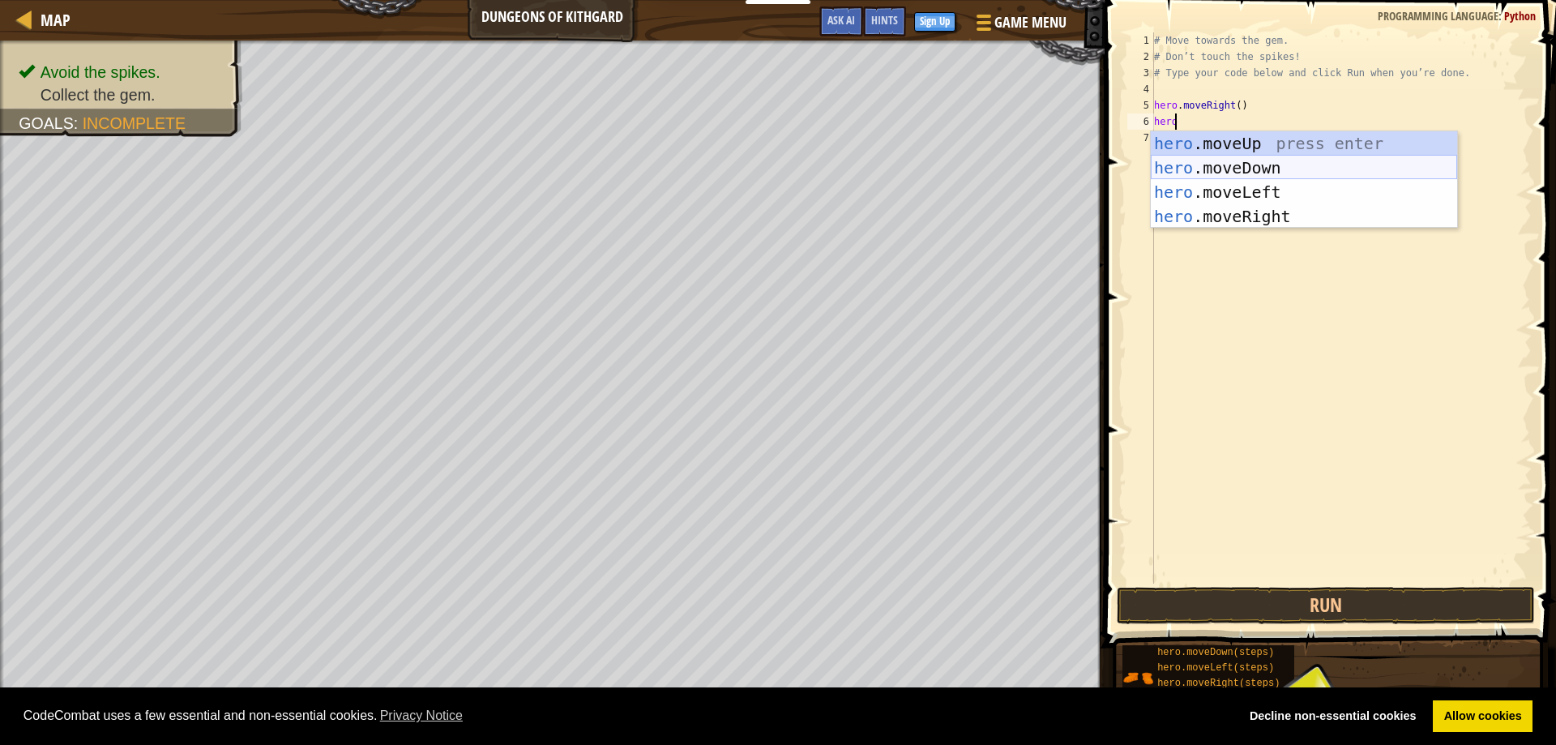
click at [1194, 163] on div "hero .moveUp press enter hero .moveDown press enter hero .moveLeft press enter …" at bounding box center [1304, 204] width 306 height 146
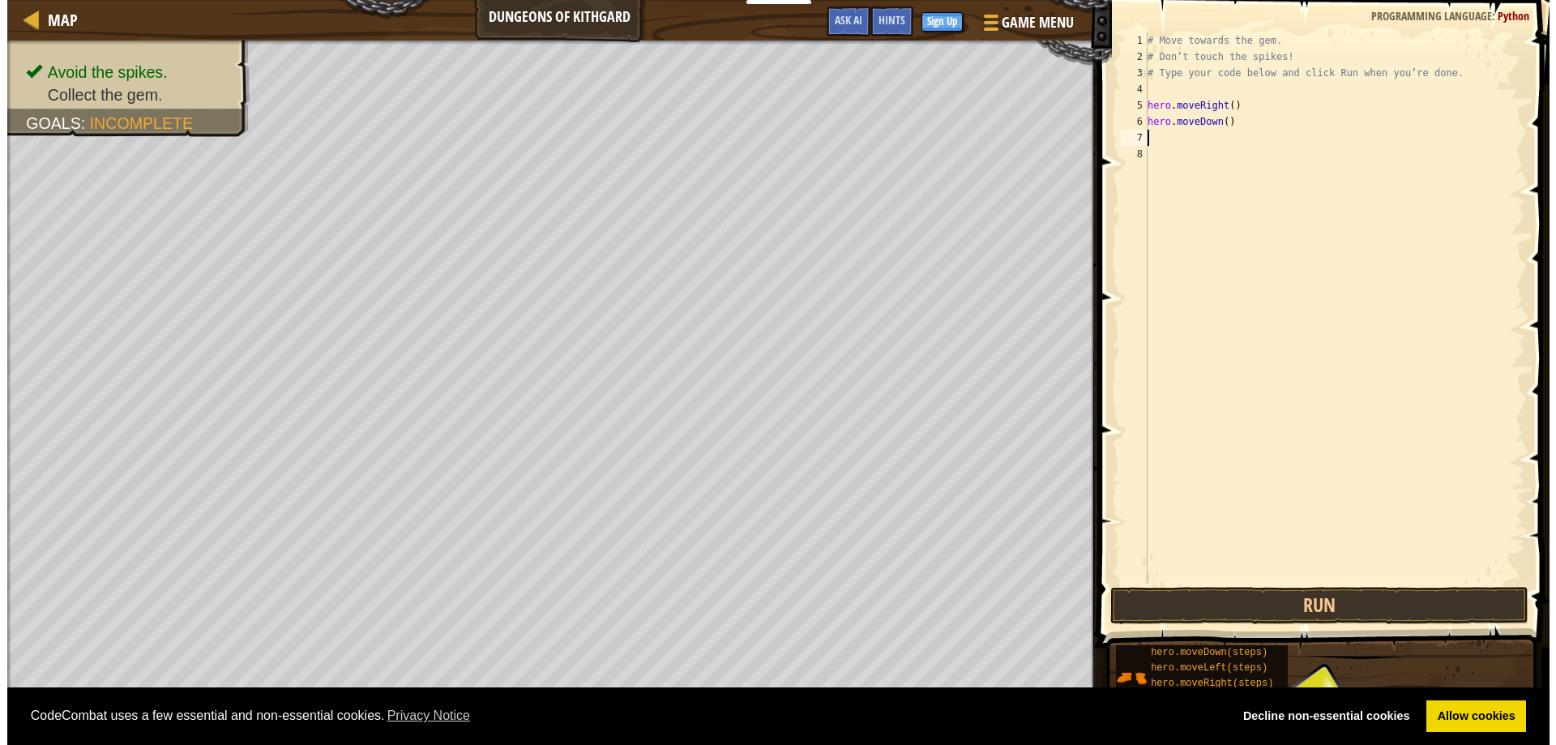
scroll to position [7, 0]
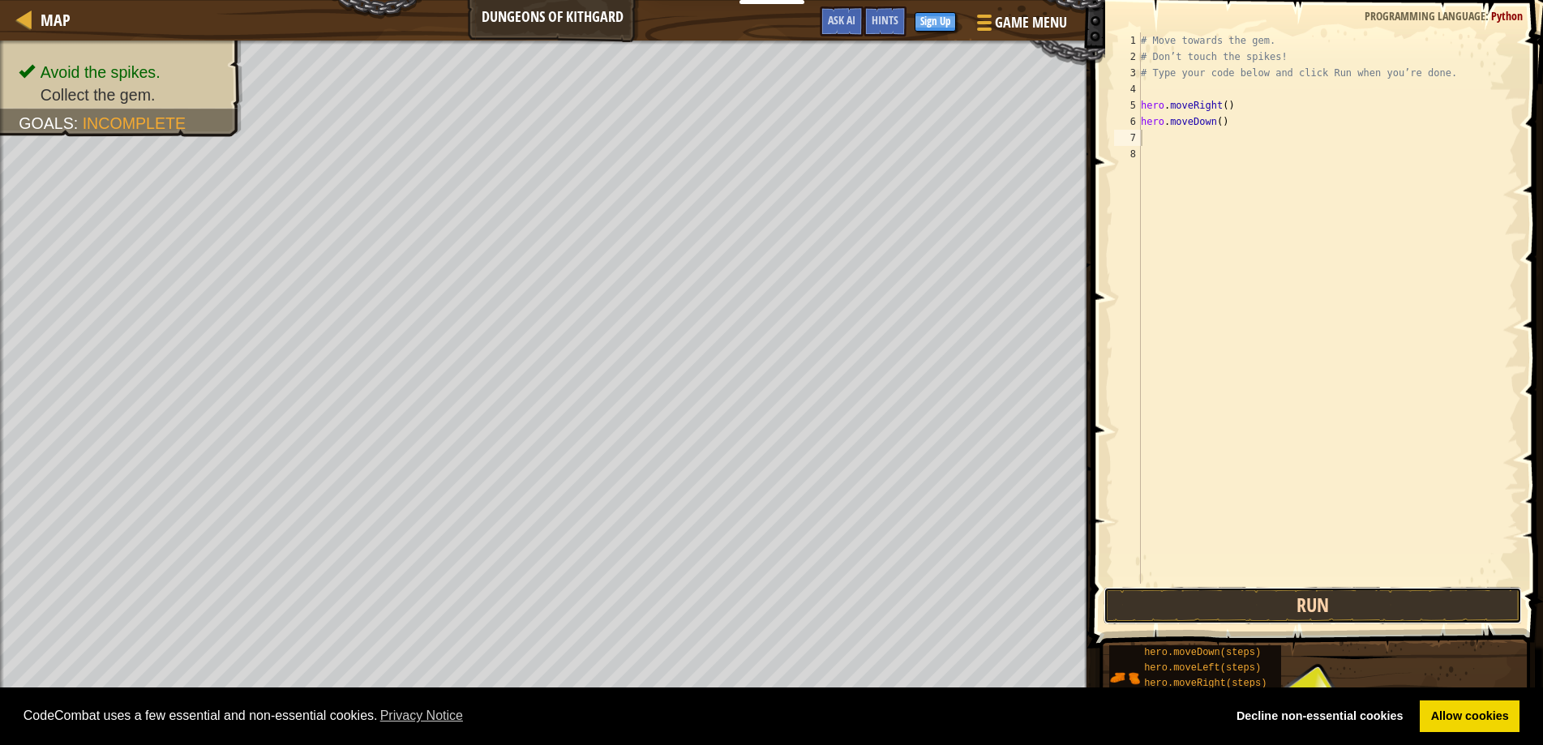
click at [1347, 603] on button "Run" at bounding box center [1312, 605] width 419 height 37
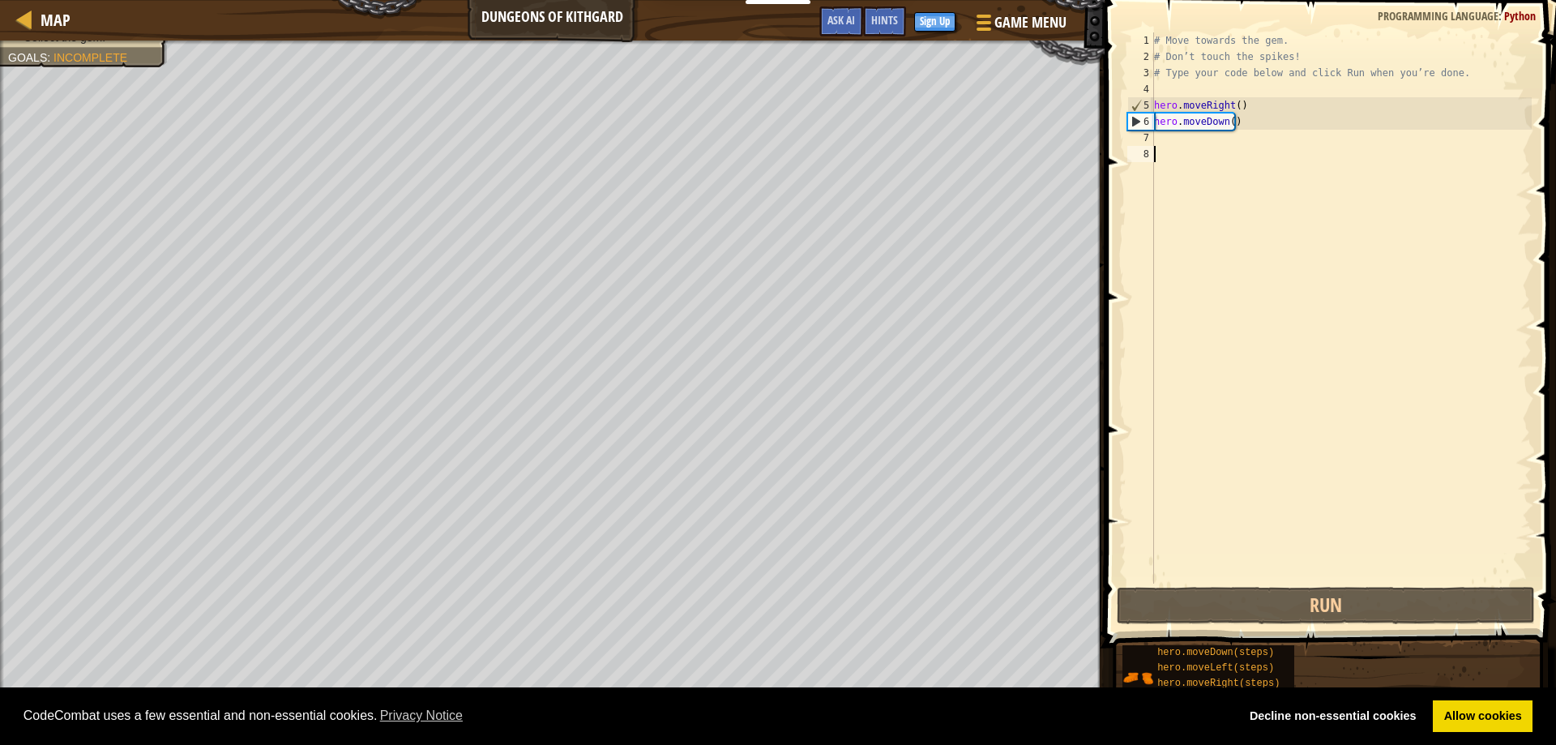
click at [1302, 160] on div "# Move towards the gem. # Don’t touch the spikes! # Type your code below and cl…" at bounding box center [1341, 324] width 381 height 584
click at [1279, 143] on div "# Move towards the gem. # Don’t touch the spikes! # Type your code below and cl…" at bounding box center [1341, 324] width 381 height 584
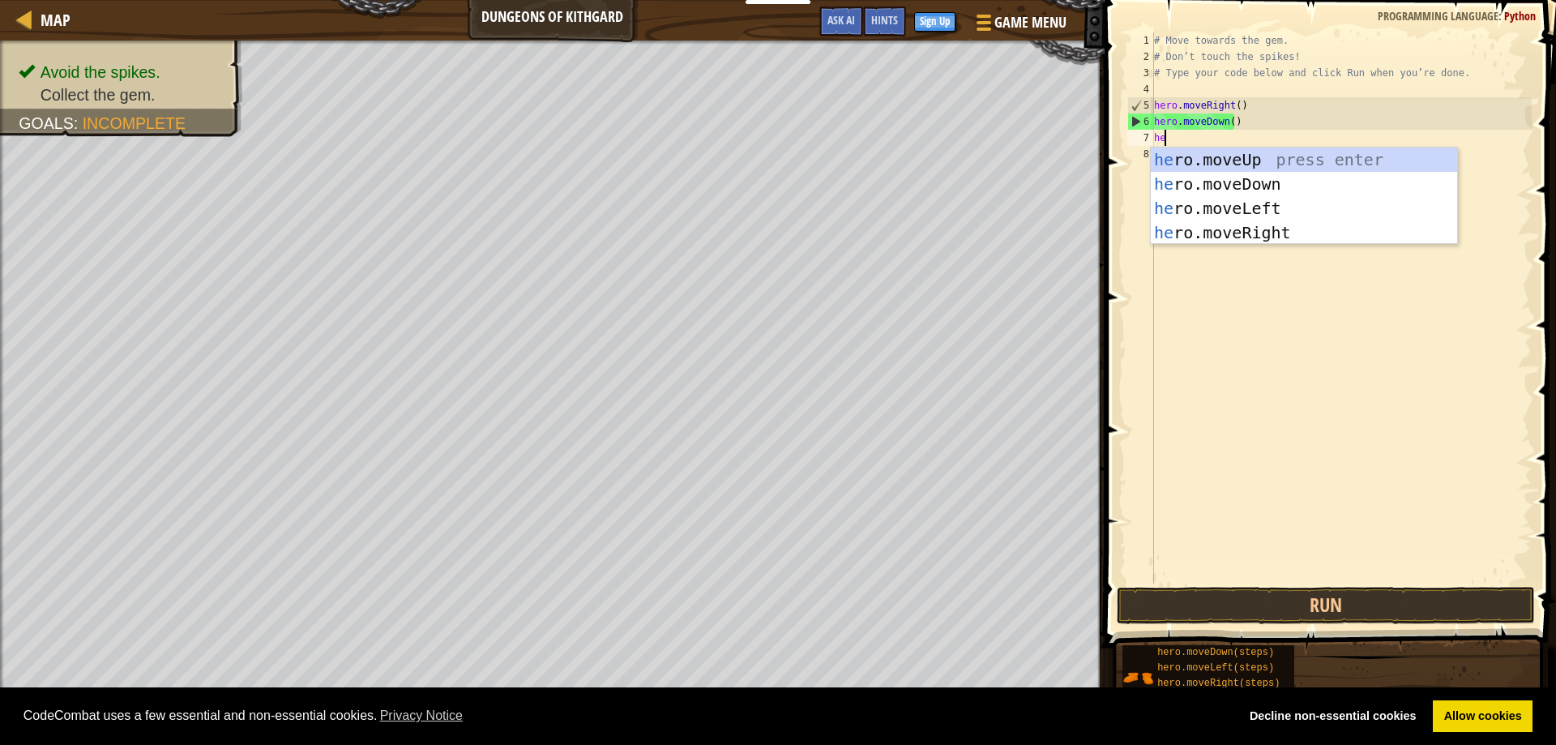
type textarea "hero"
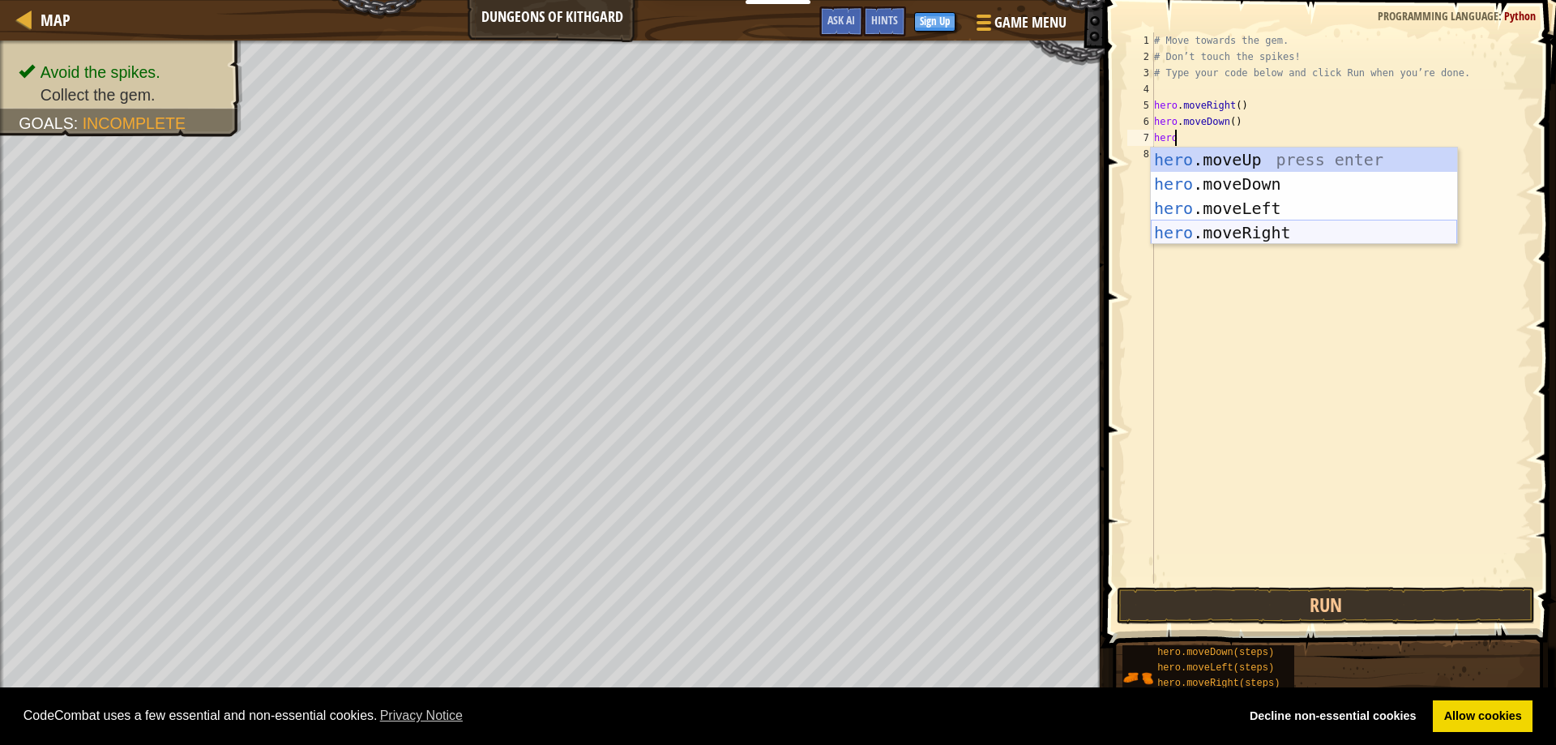
click at [1381, 231] on div "hero .moveUp press enter hero .moveDown press enter hero .moveLeft press enter …" at bounding box center [1304, 221] width 306 height 146
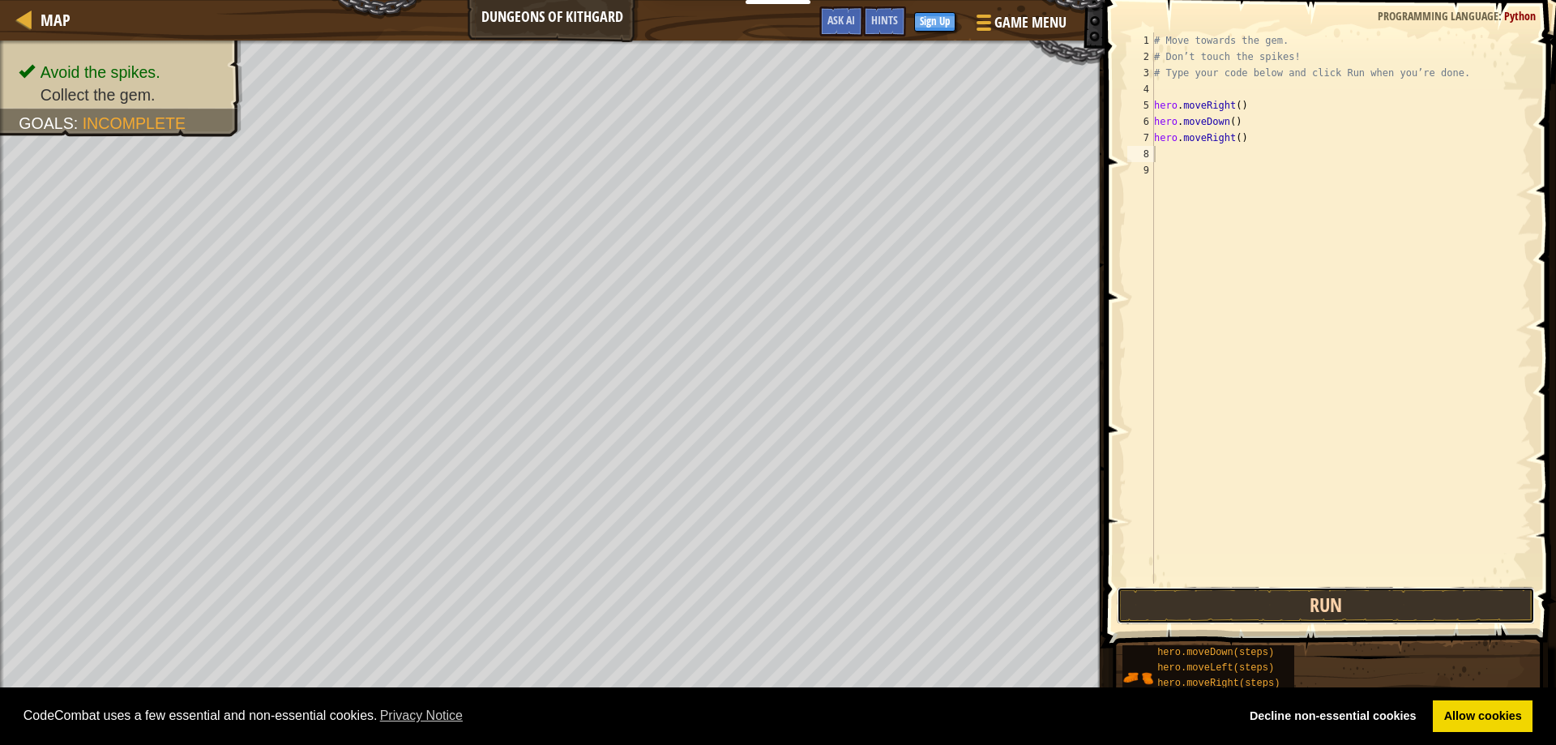
click at [1363, 588] on button "Run" at bounding box center [1326, 605] width 419 height 37
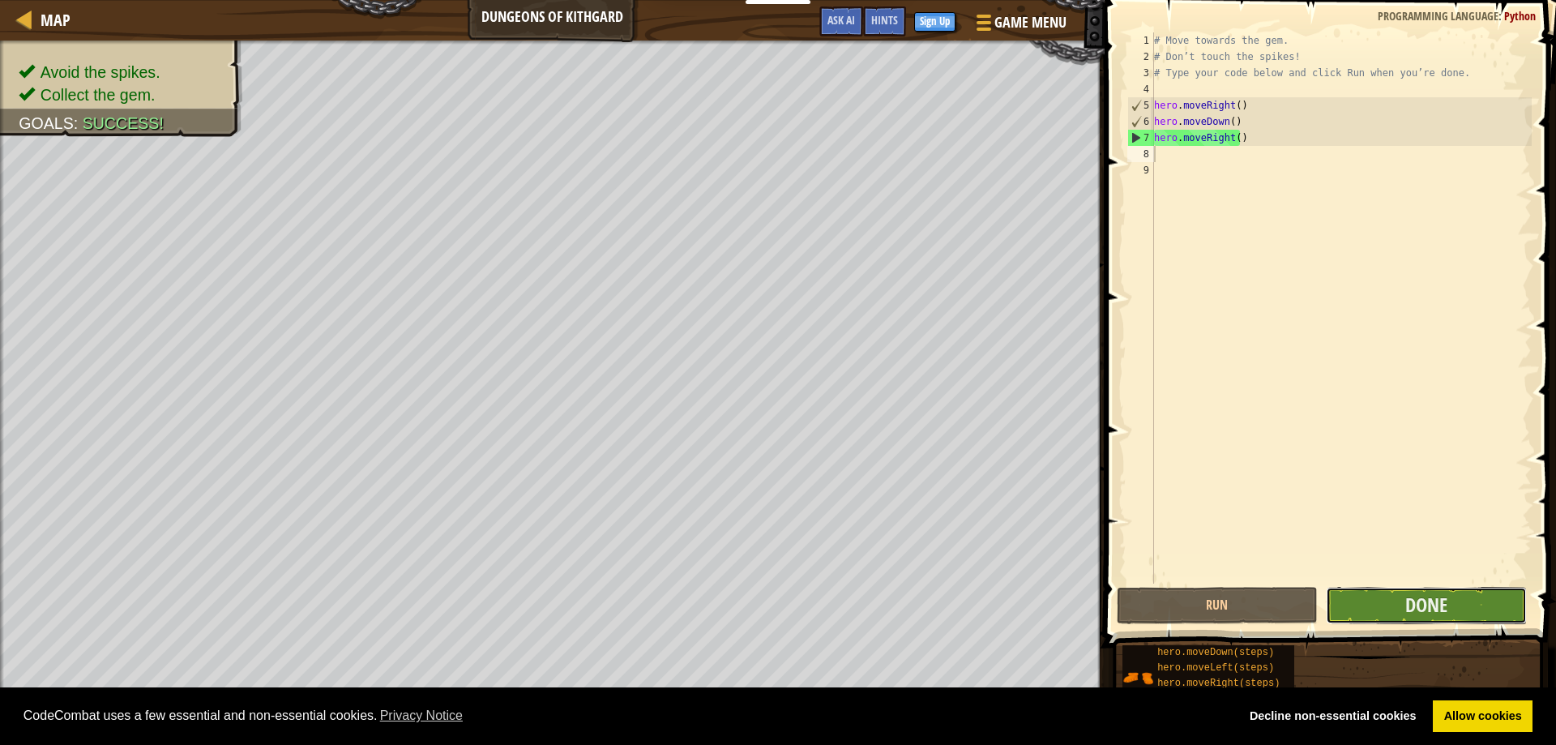
click at [1378, 607] on button "Done" at bounding box center [1426, 605] width 201 height 37
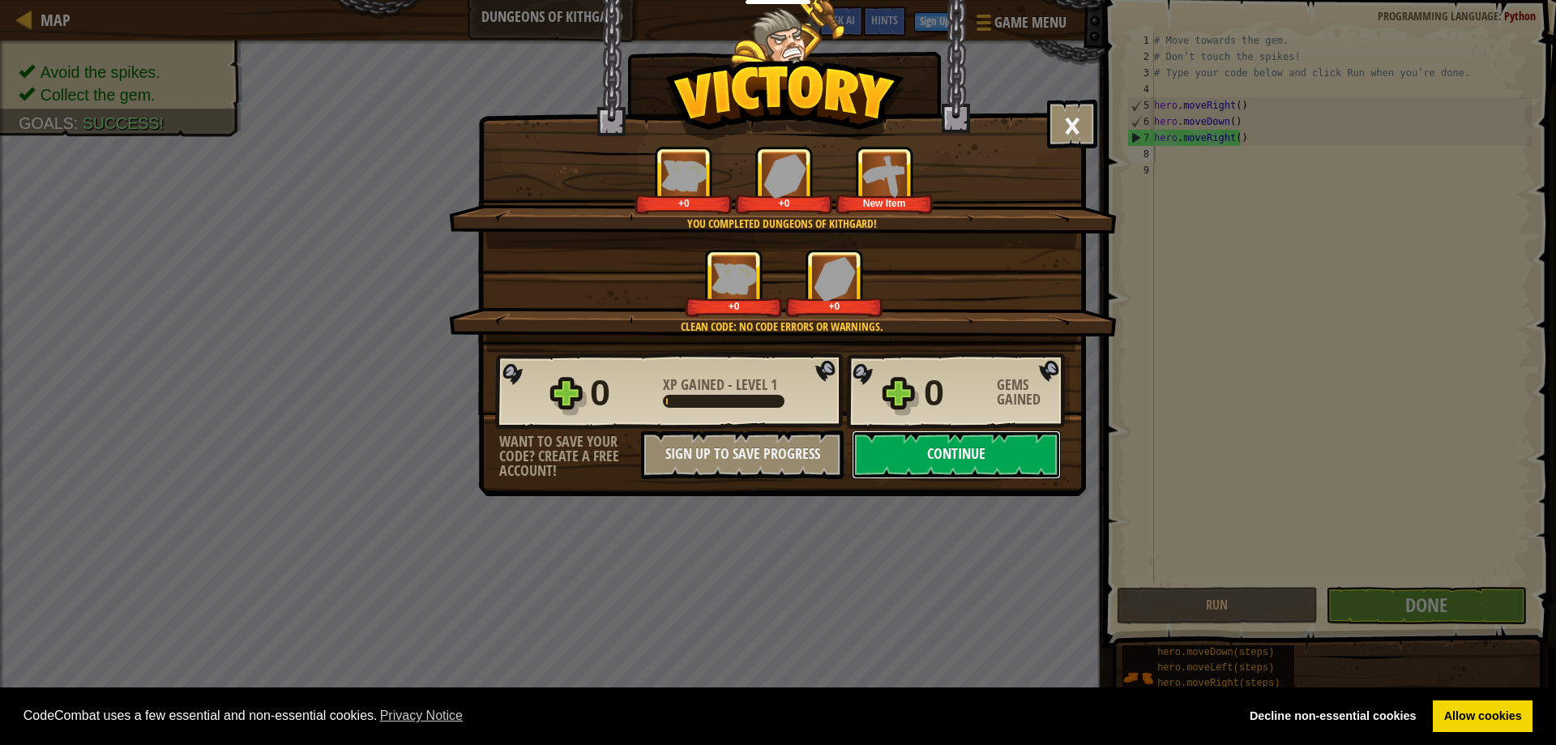
click at [1049, 468] on button "Continue" at bounding box center [956, 454] width 209 height 49
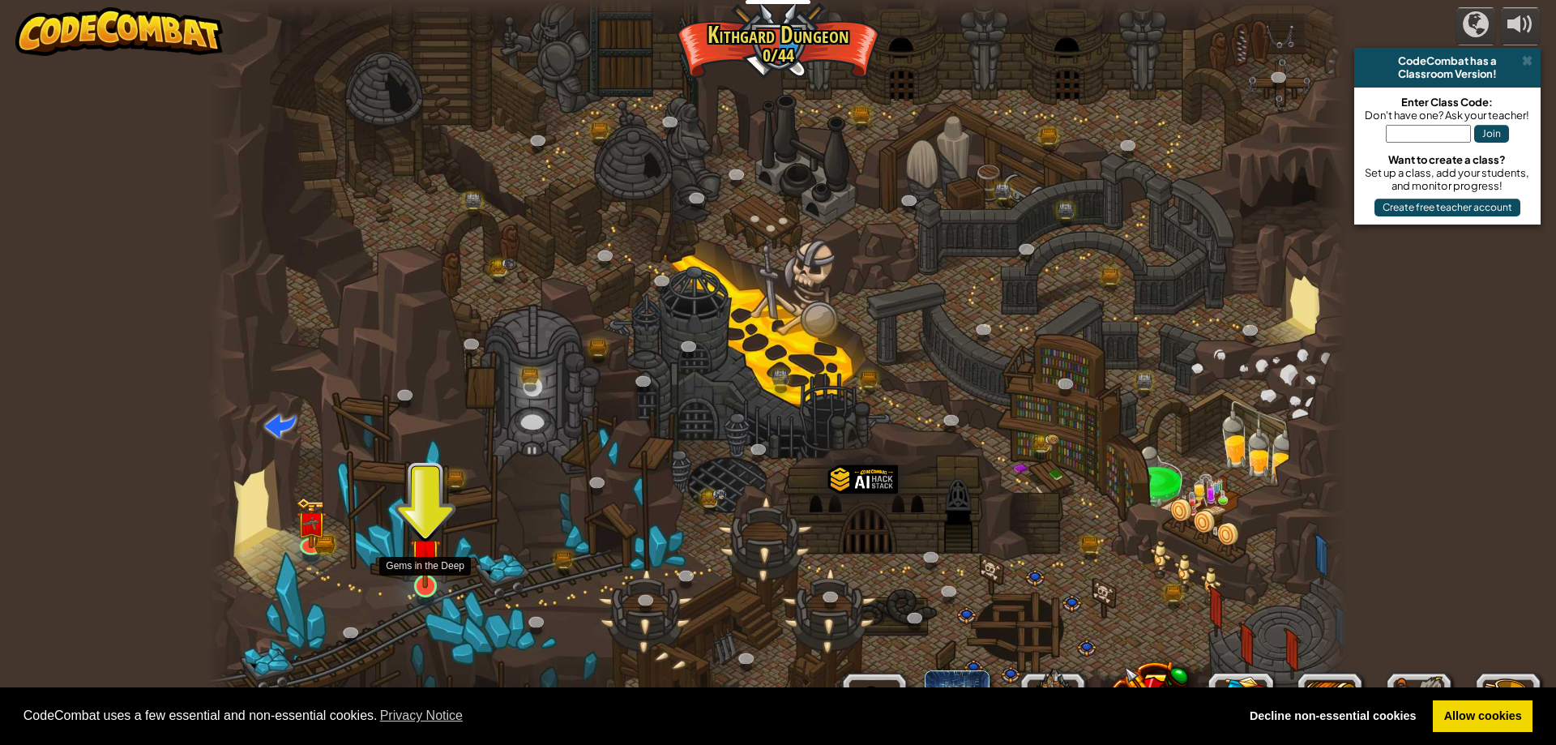
click at [431, 582] on img at bounding box center [425, 554] width 31 height 70
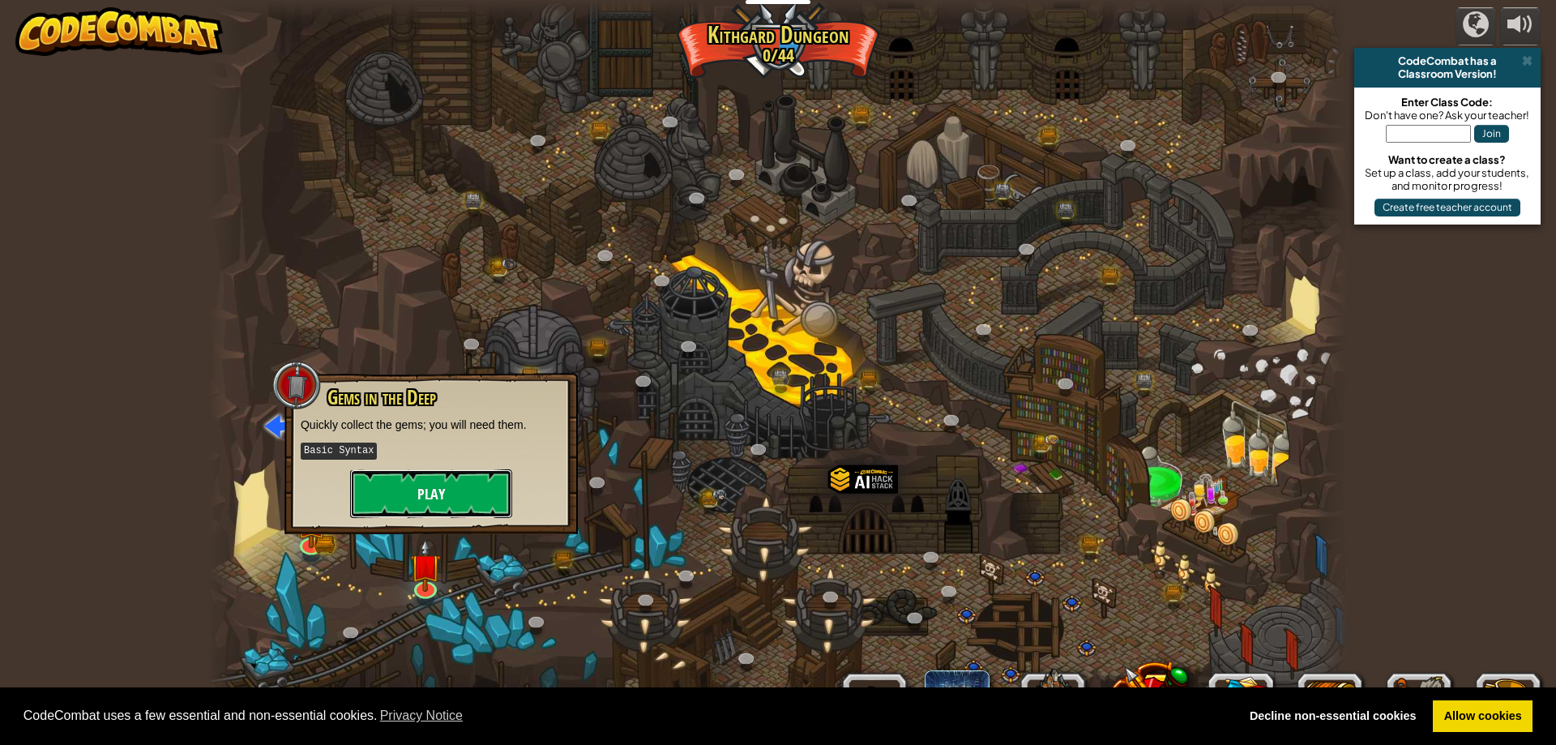
click at [430, 497] on button "Play" at bounding box center [431, 493] width 162 height 49
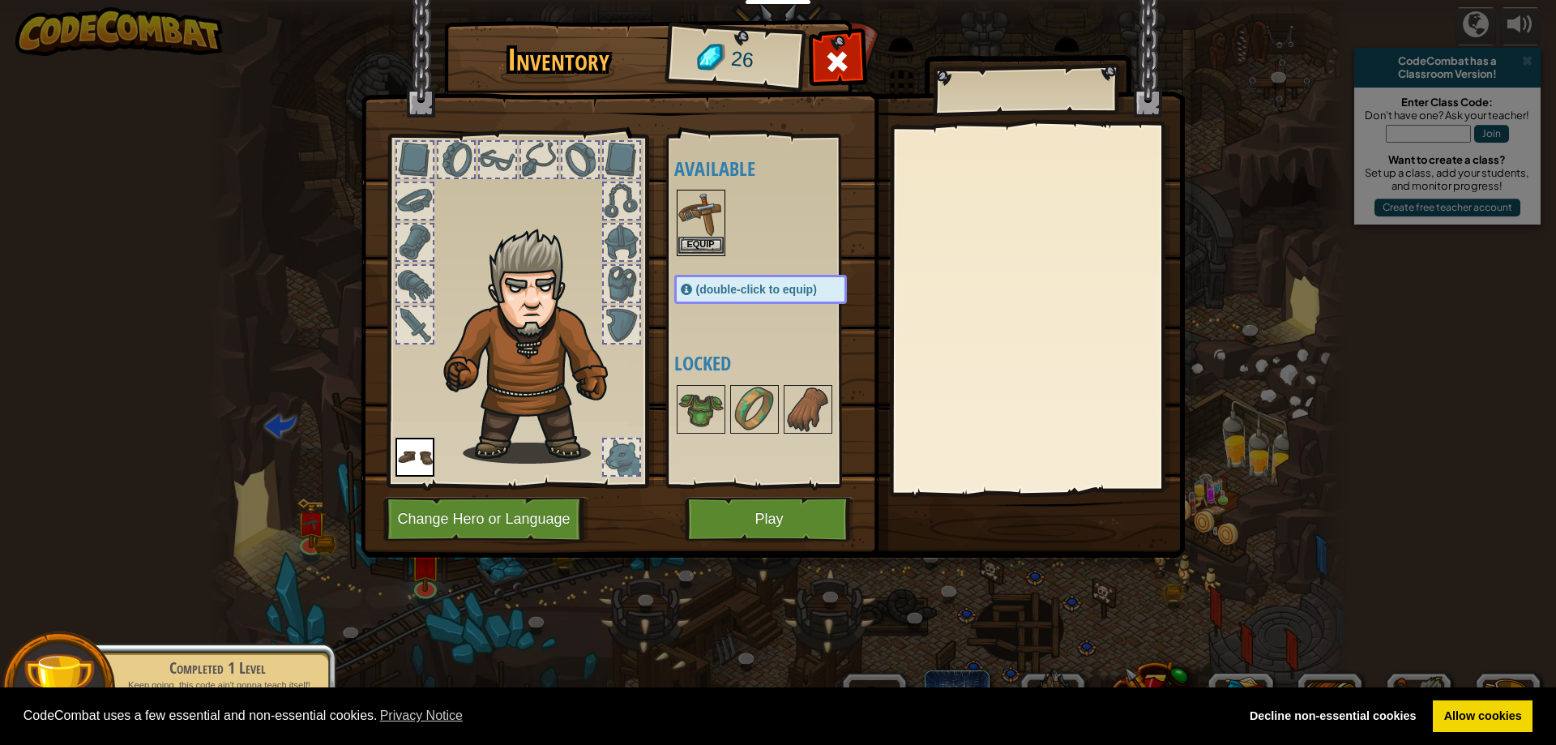
click at [691, 226] on img at bounding box center [700, 213] width 45 height 45
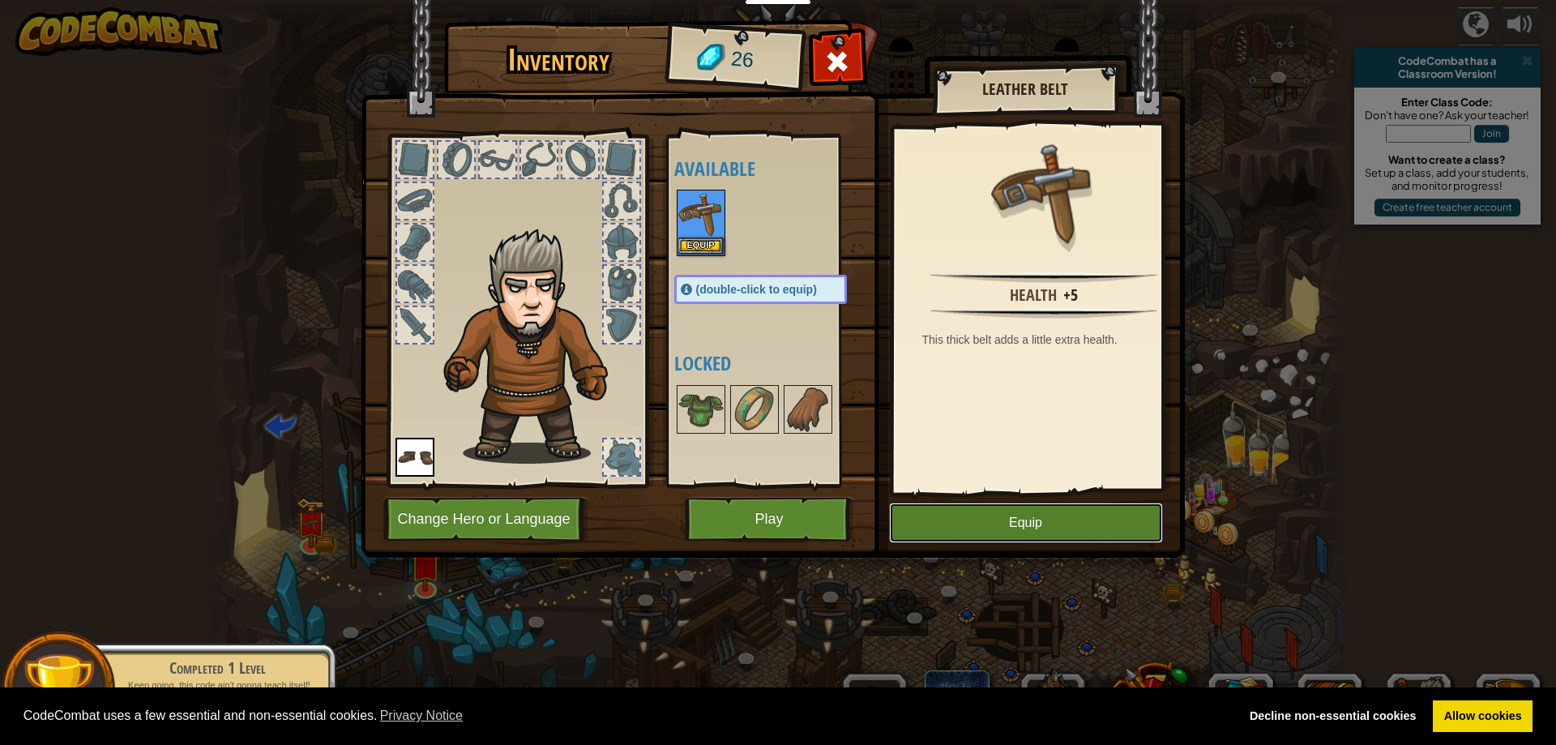
click at [1038, 510] on button "Equip" at bounding box center [1026, 523] width 274 height 41
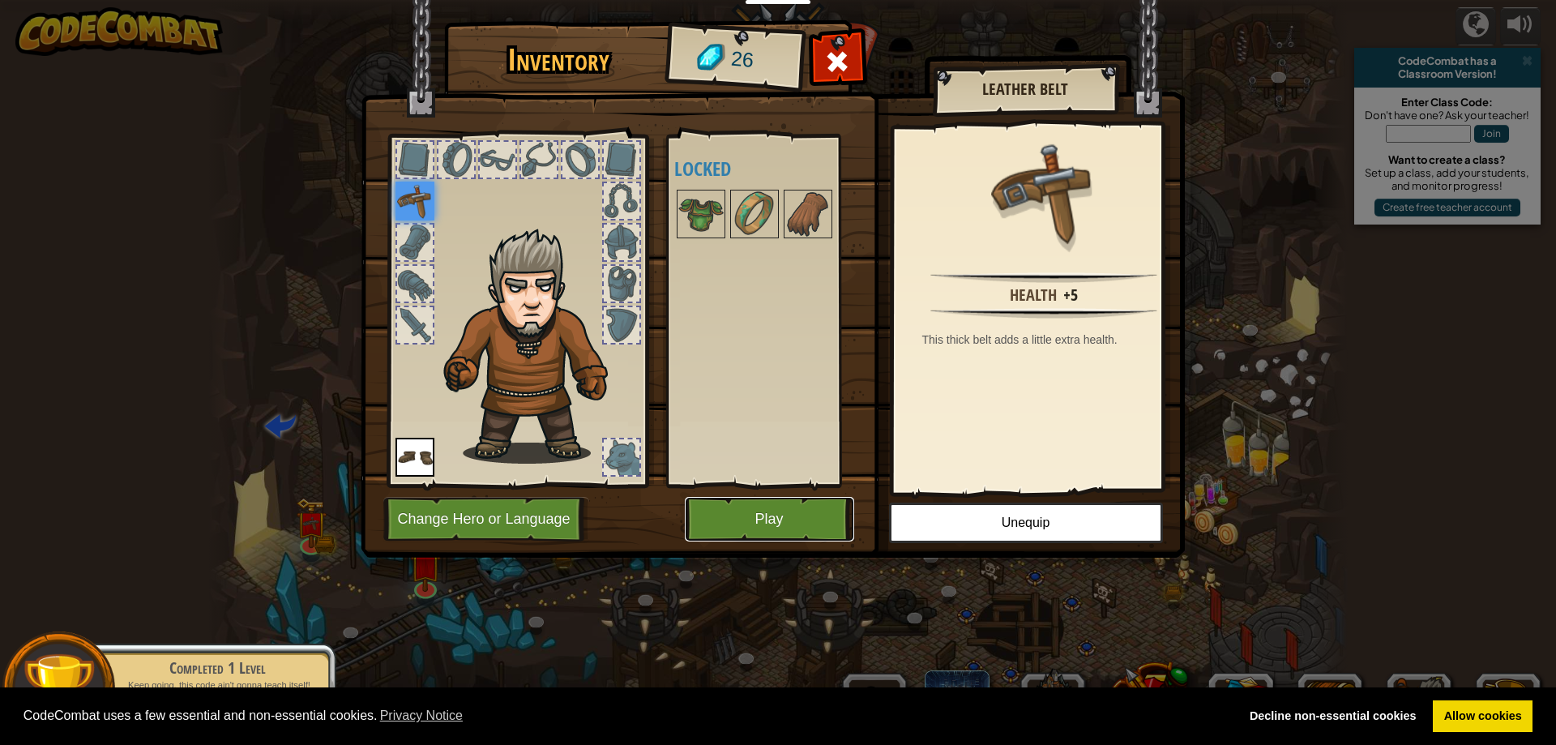
click at [771, 503] on button "Play" at bounding box center [769, 519] width 169 height 45
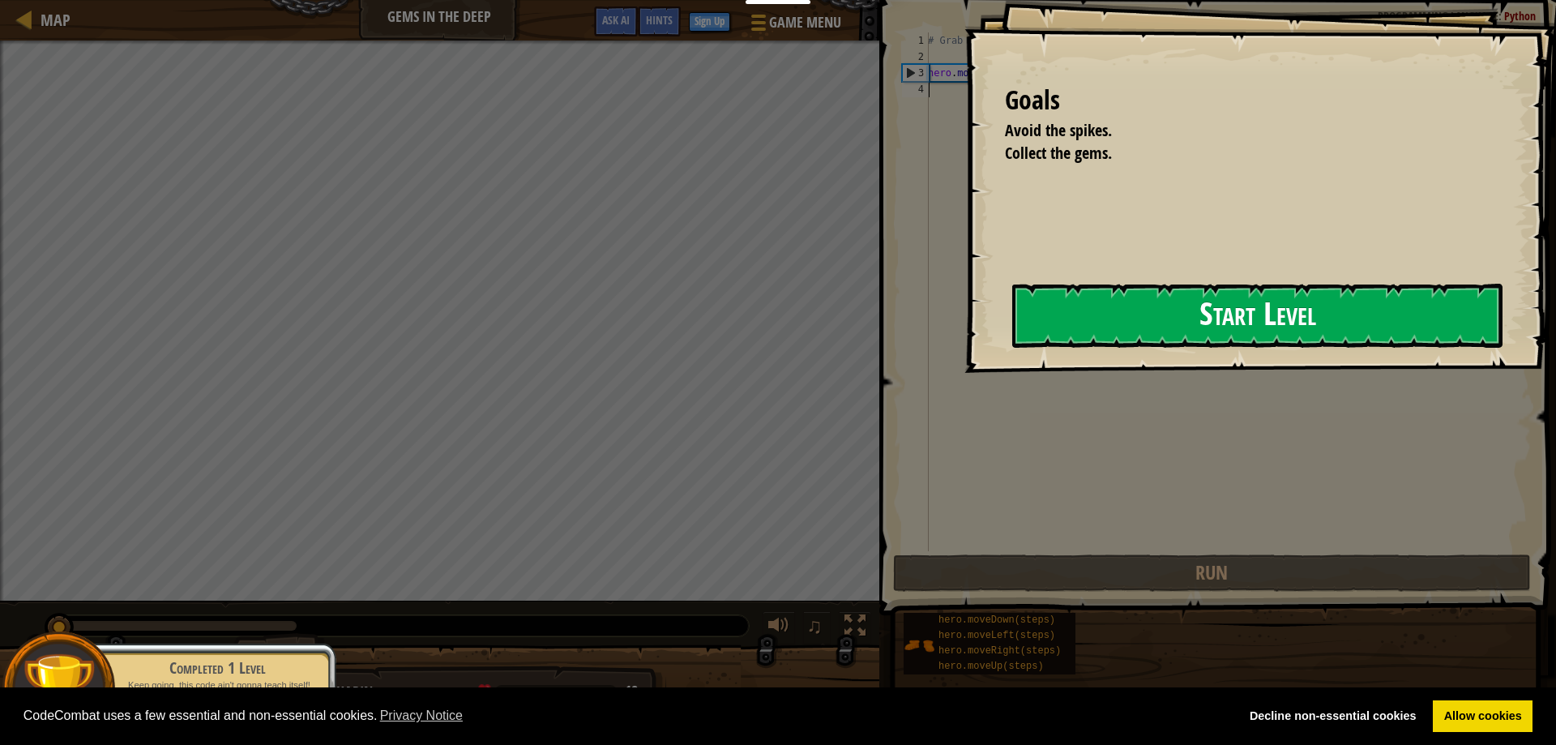
click at [1063, 319] on button "Start Level" at bounding box center [1257, 316] width 490 height 64
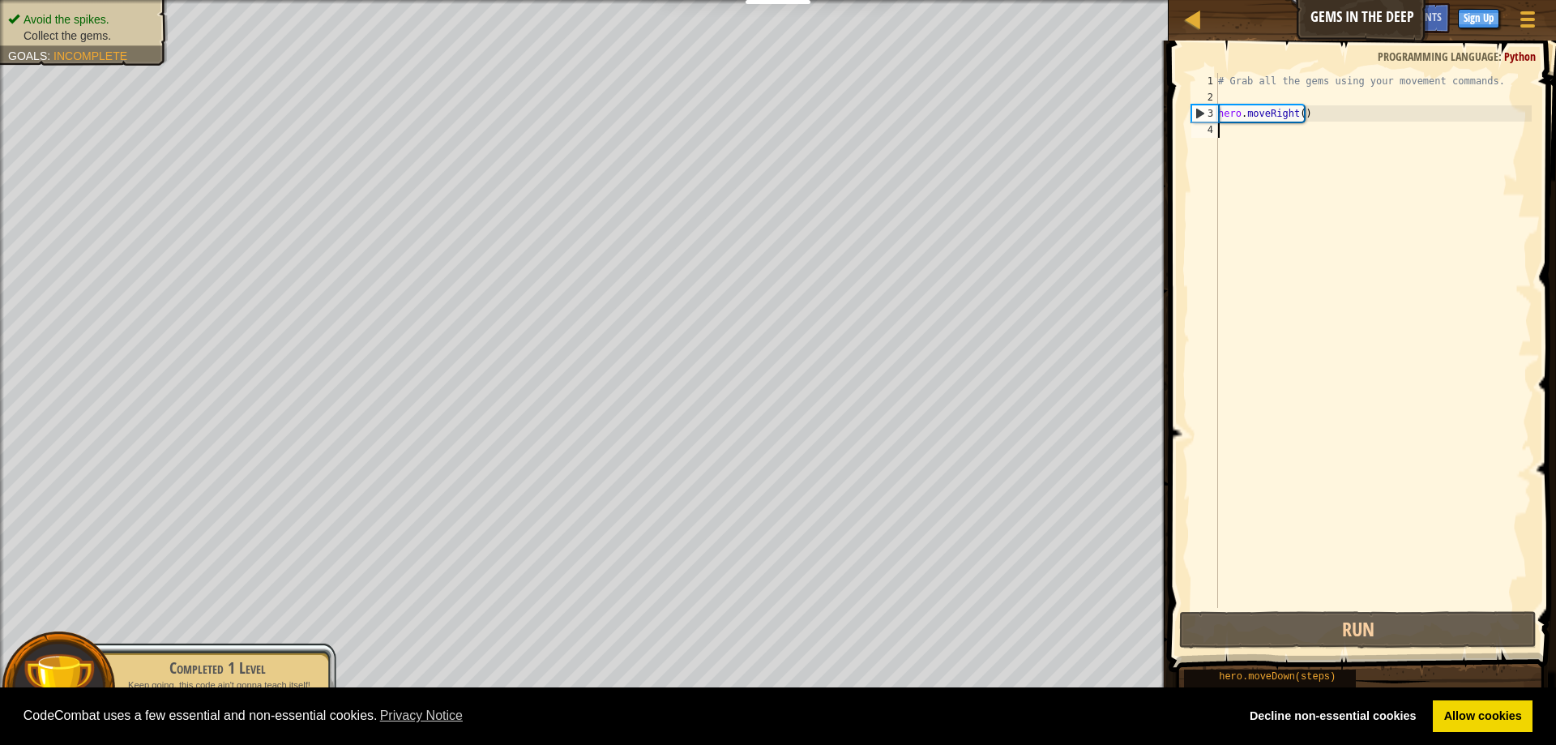
click at [1385, 143] on div "# Grab all the gems using your movement commands. hero . moveRight ( )" at bounding box center [1373, 356] width 317 height 567
click at [1370, 135] on div "# Grab all the gems using your movement commands. hero . moveRight ( )" at bounding box center [1373, 356] width 317 height 567
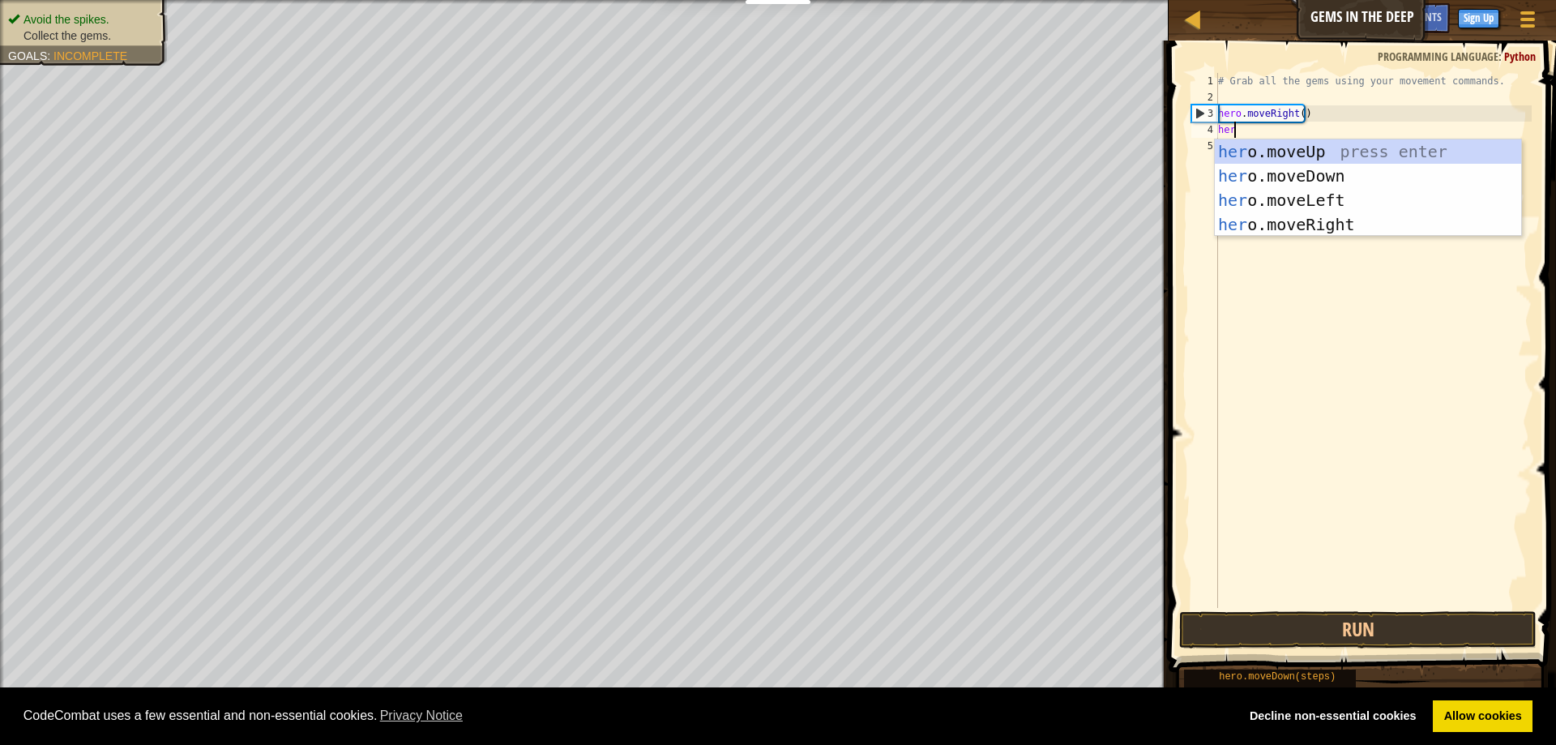
scroll to position [7, 1]
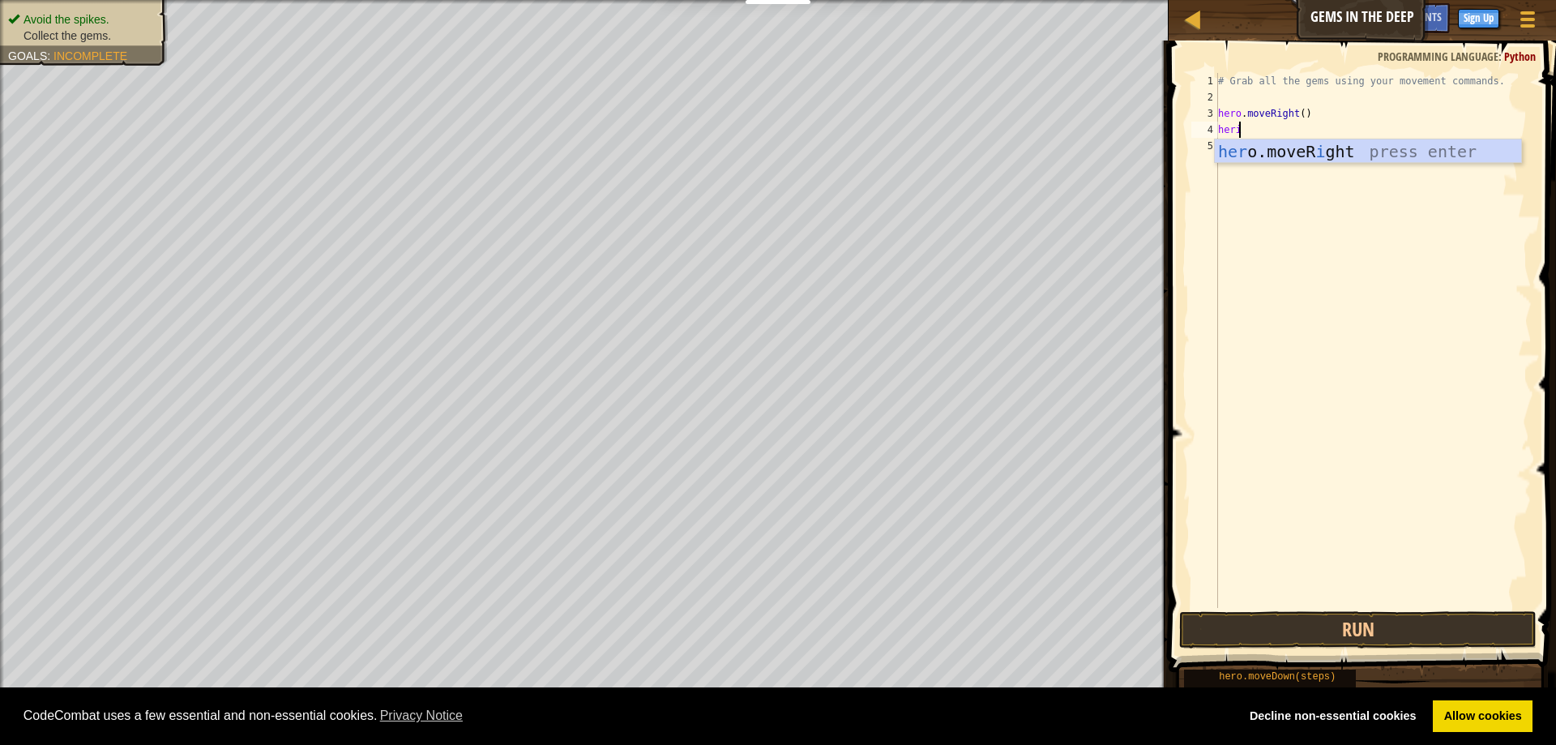
type textarea "her"
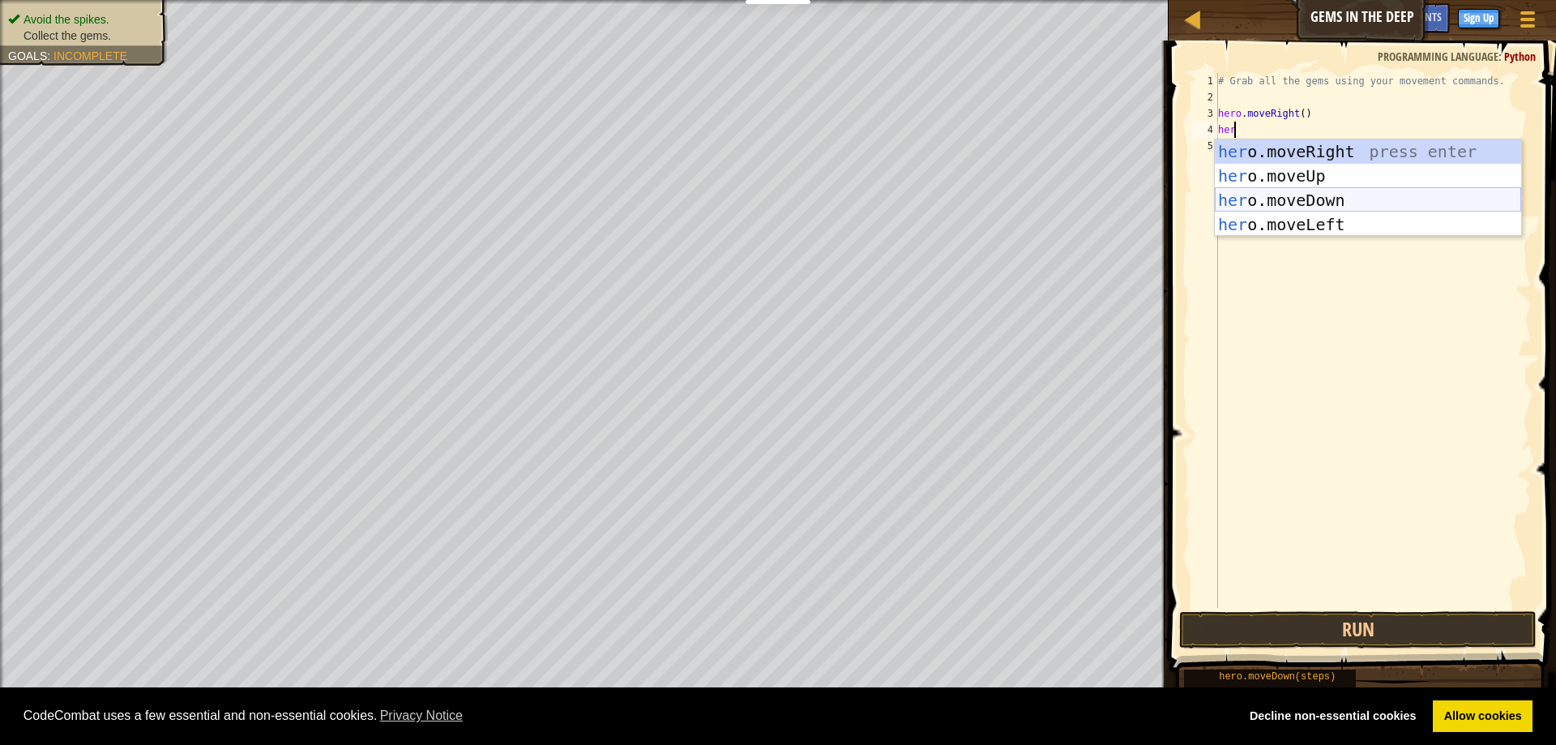
click at [1290, 194] on div "her o.moveRight press enter her o.moveUp press enter her o.moveDown press enter…" at bounding box center [1368, 212] width 306 height 146
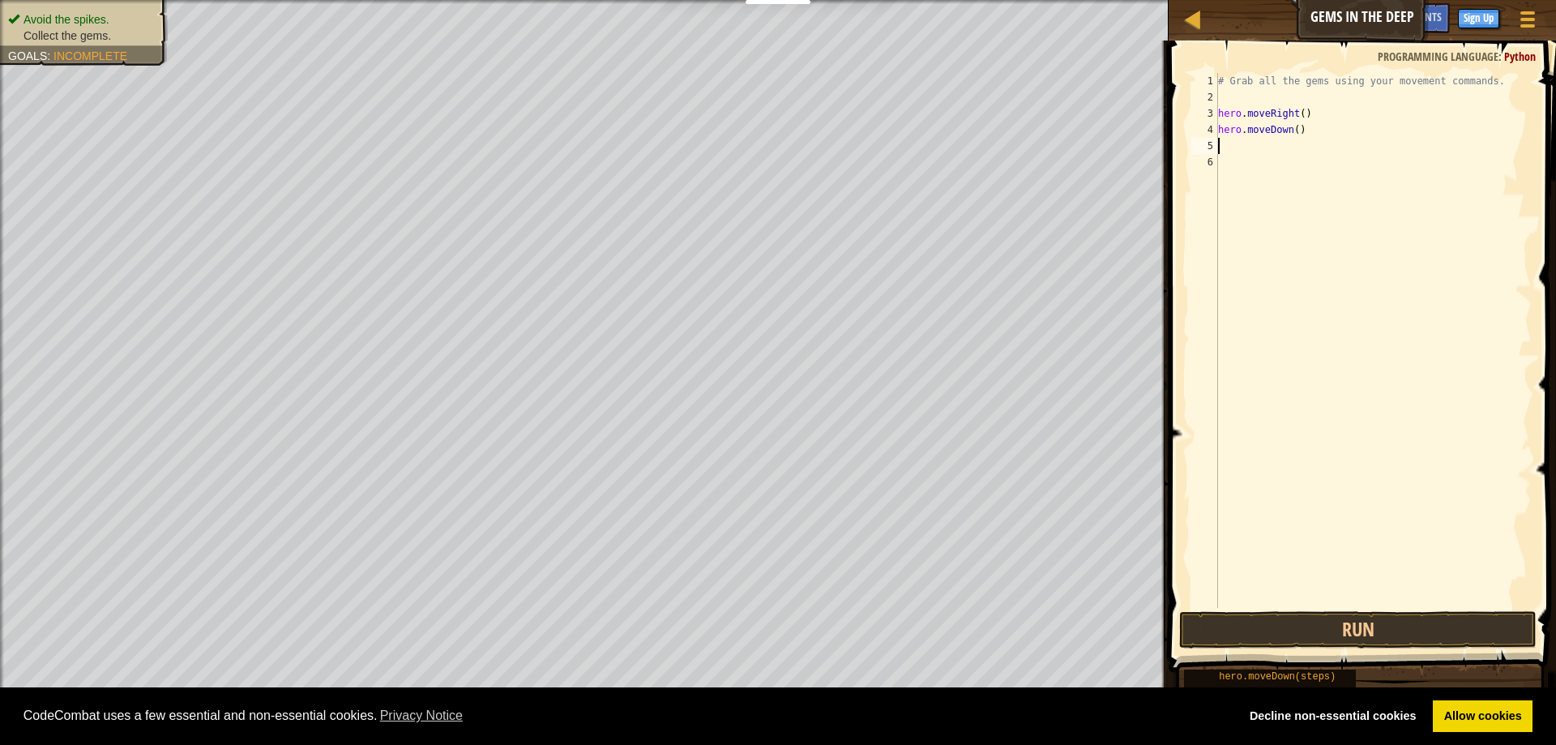
scroll to position [7, 0]
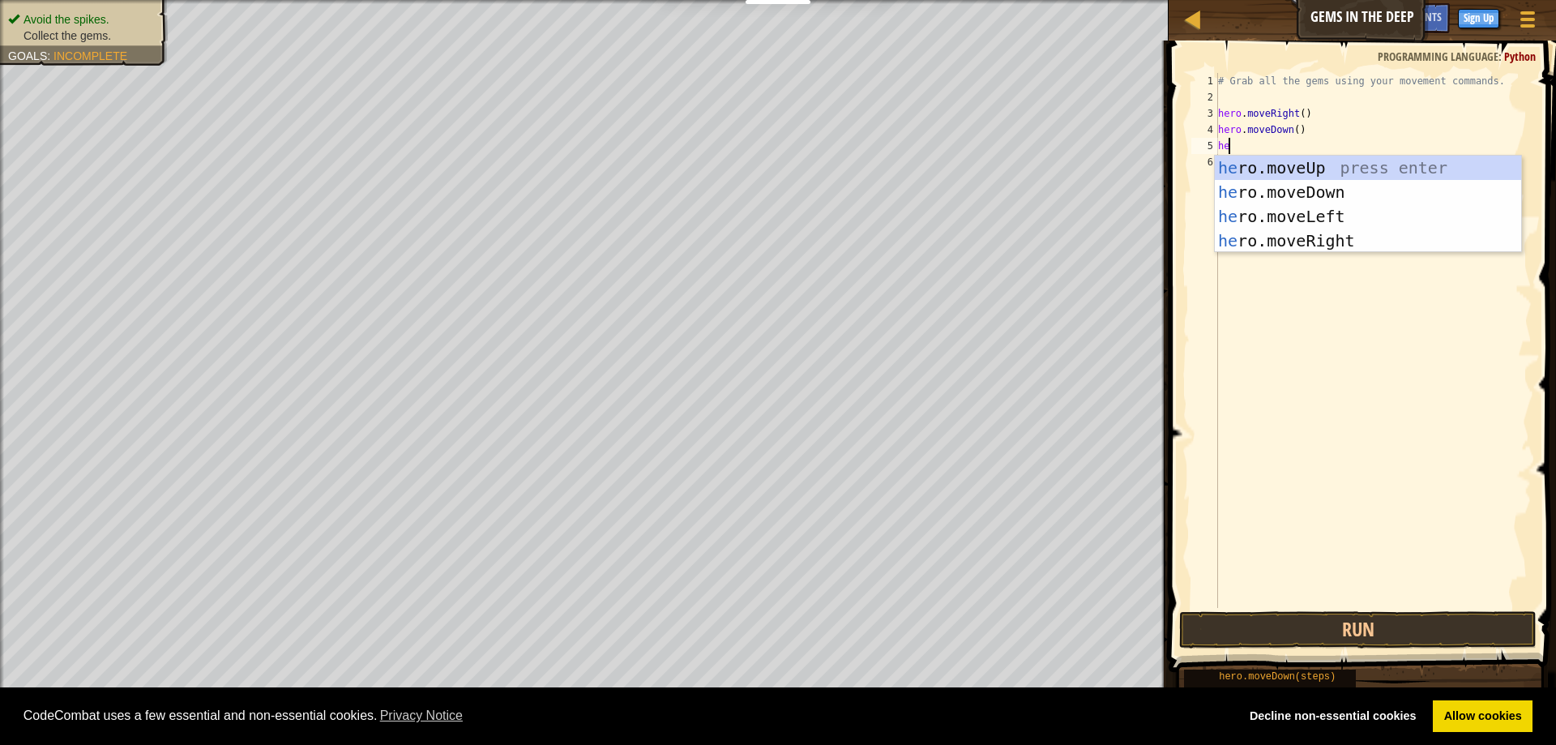
type textarea "hero"
click at [1329, 160] on div "hero .moveUp press enter hero .moveDown press enter hero .moveLeft press enter …" at bounding box center [1368, 229] width 306 height 146
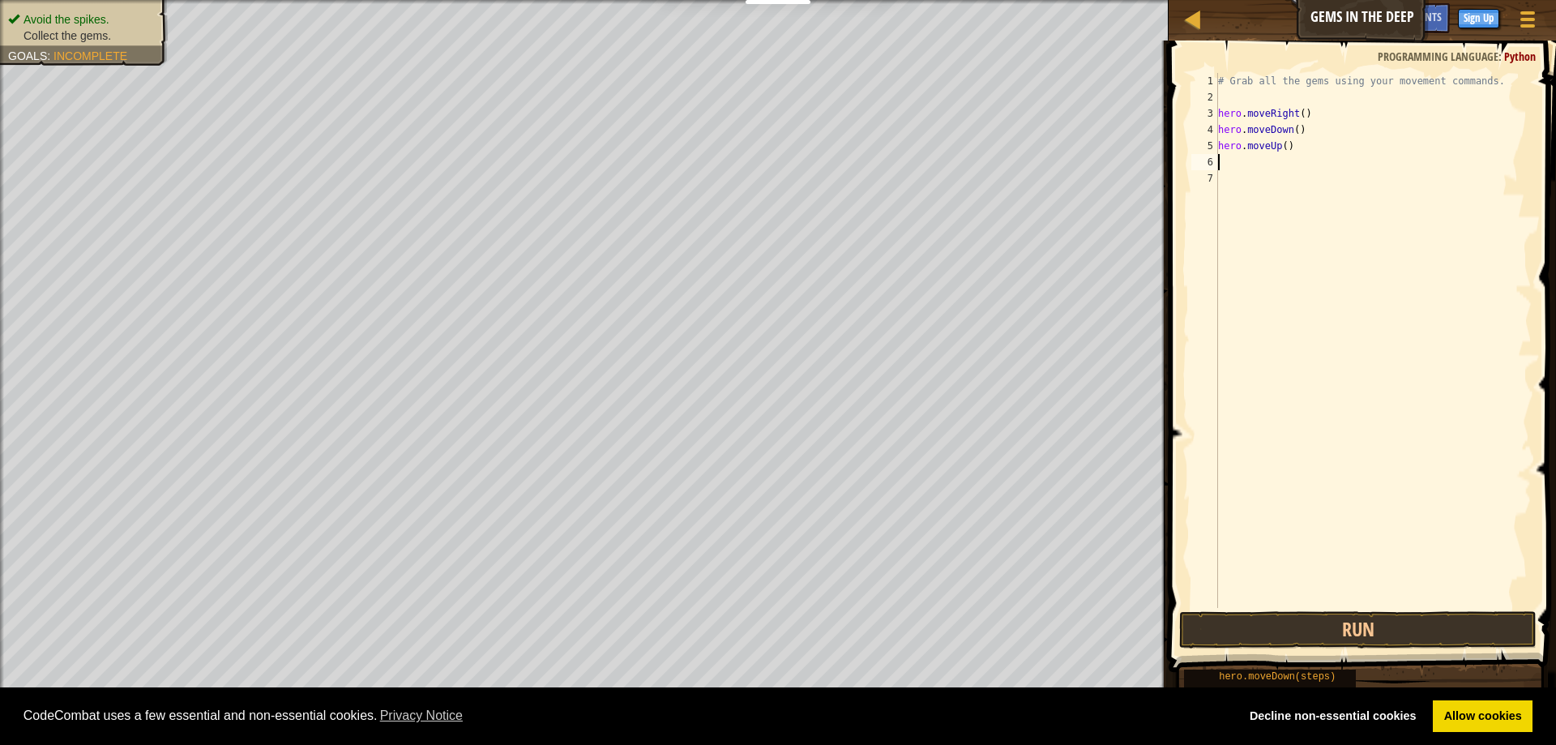
type textarea "2"
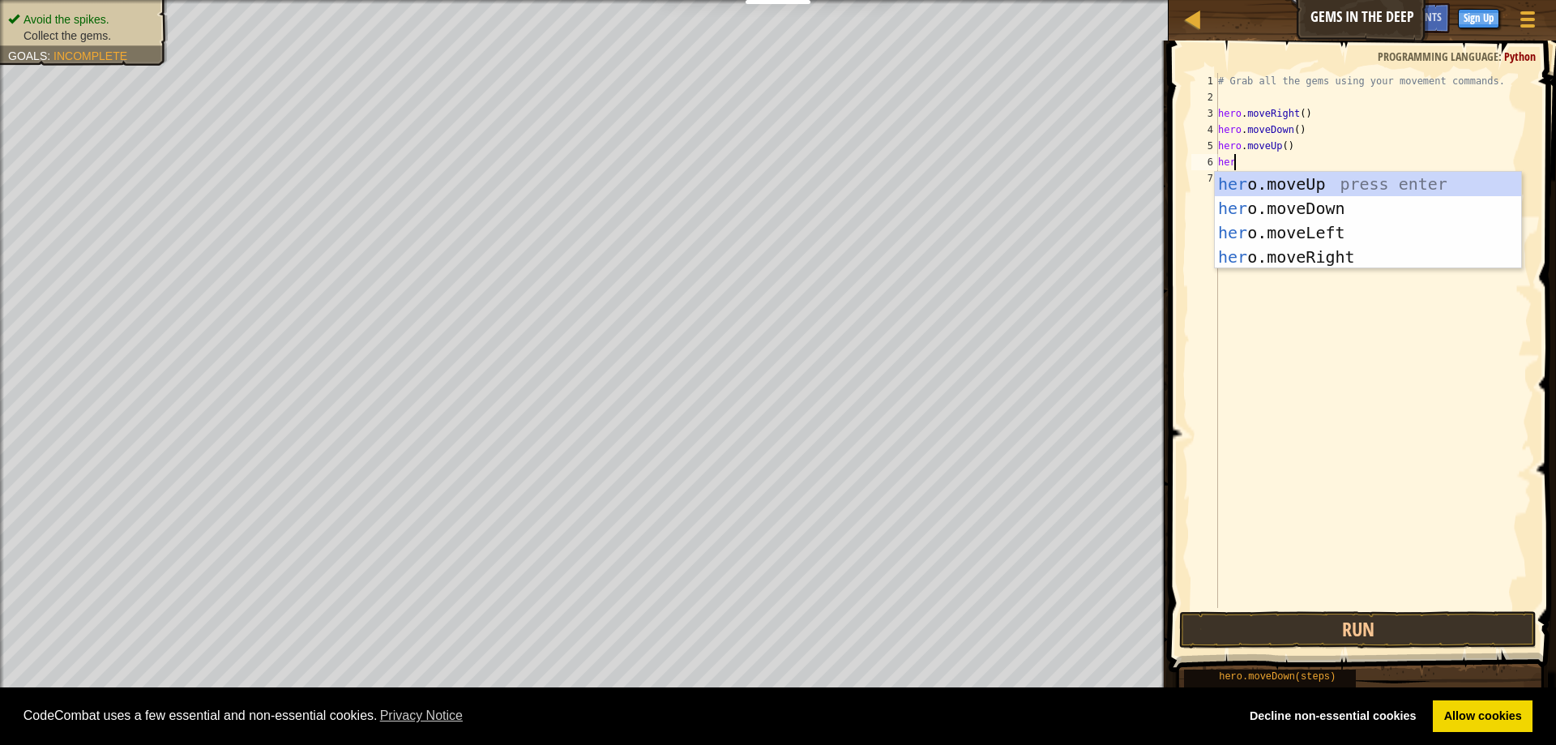
type textarea "hero"
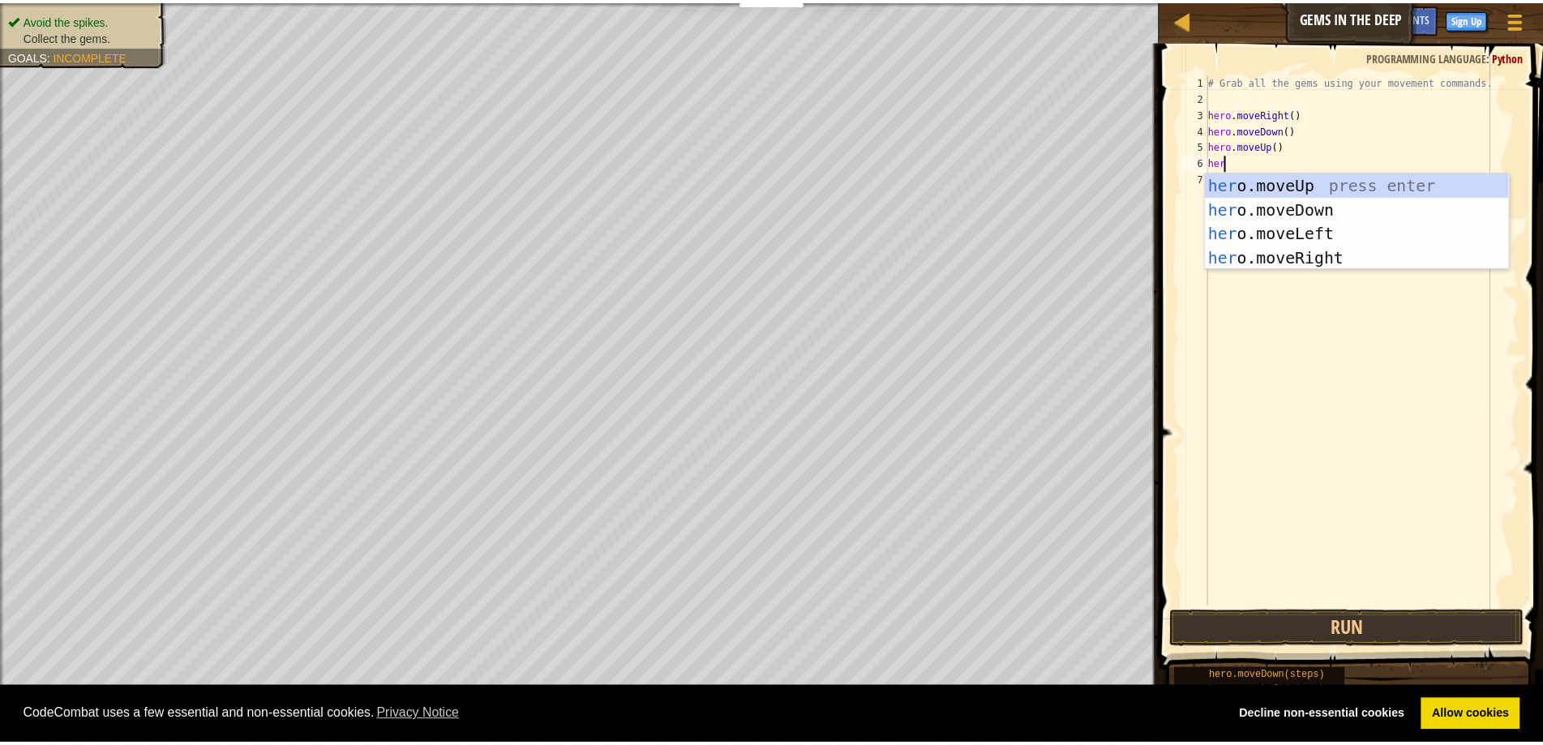
scroll to position [7, 1]
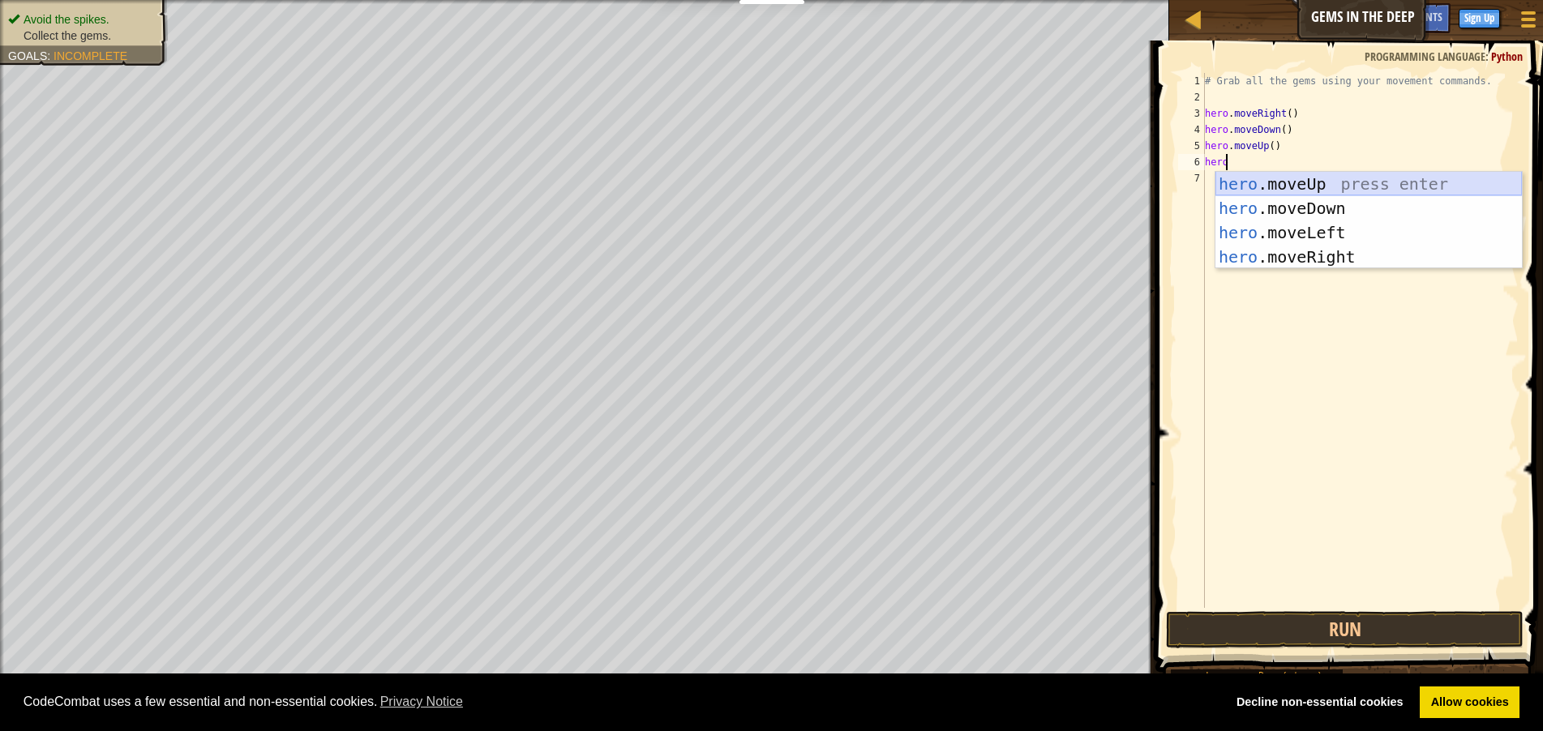
click at [1316, 176] on div "hero .moveUp press enter hero .moveDown press enter hero .moveLeft press enter …" at bounding box center [1368, 245] width 306 height 146
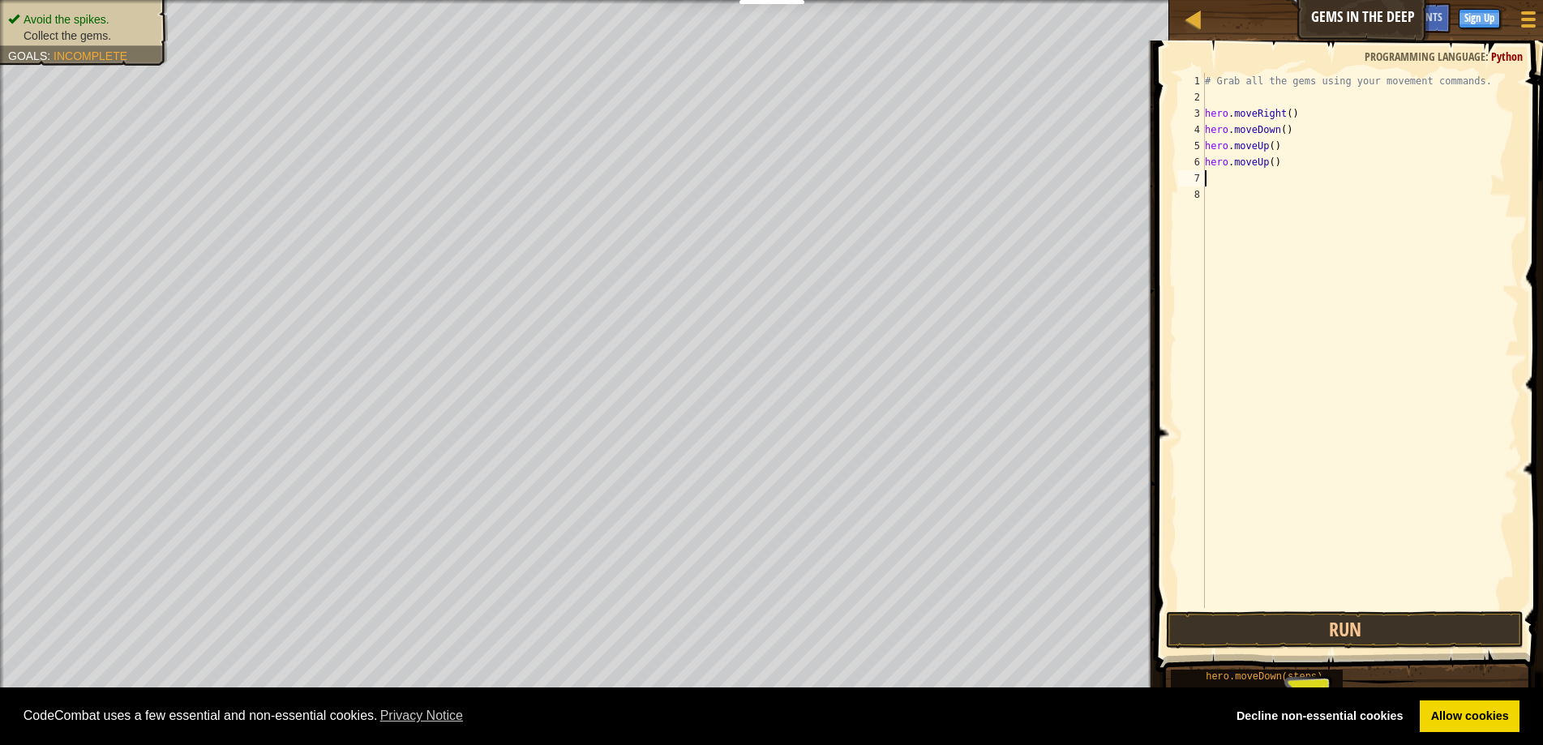
scroll to position [7, 0]
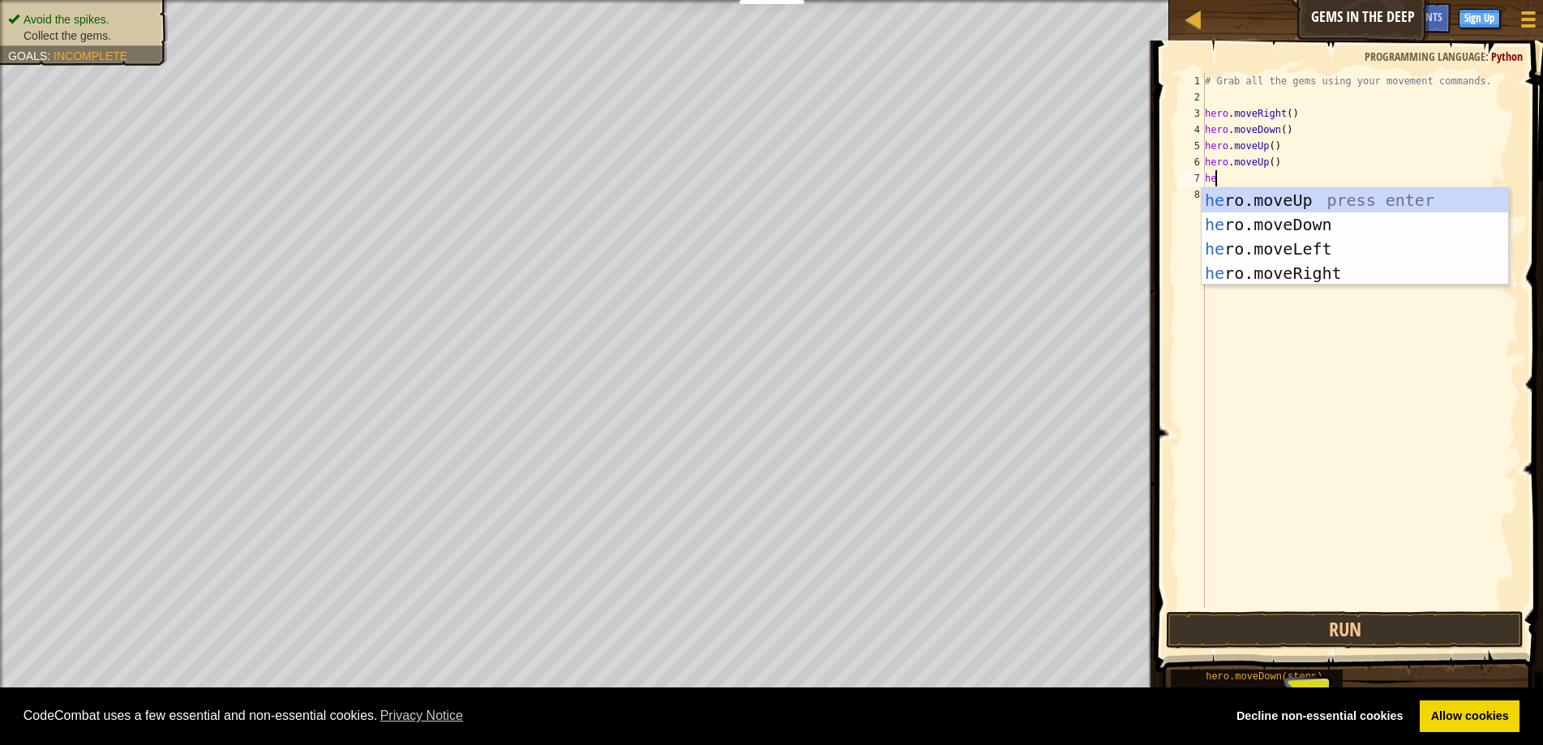
type textarea "hero"
click at [1340, 268] on div "hero .moveUp press enter hero .moveDown press enter hero .moveLeft press enter …" at bounding box center [1354, 261] width 306 height 146
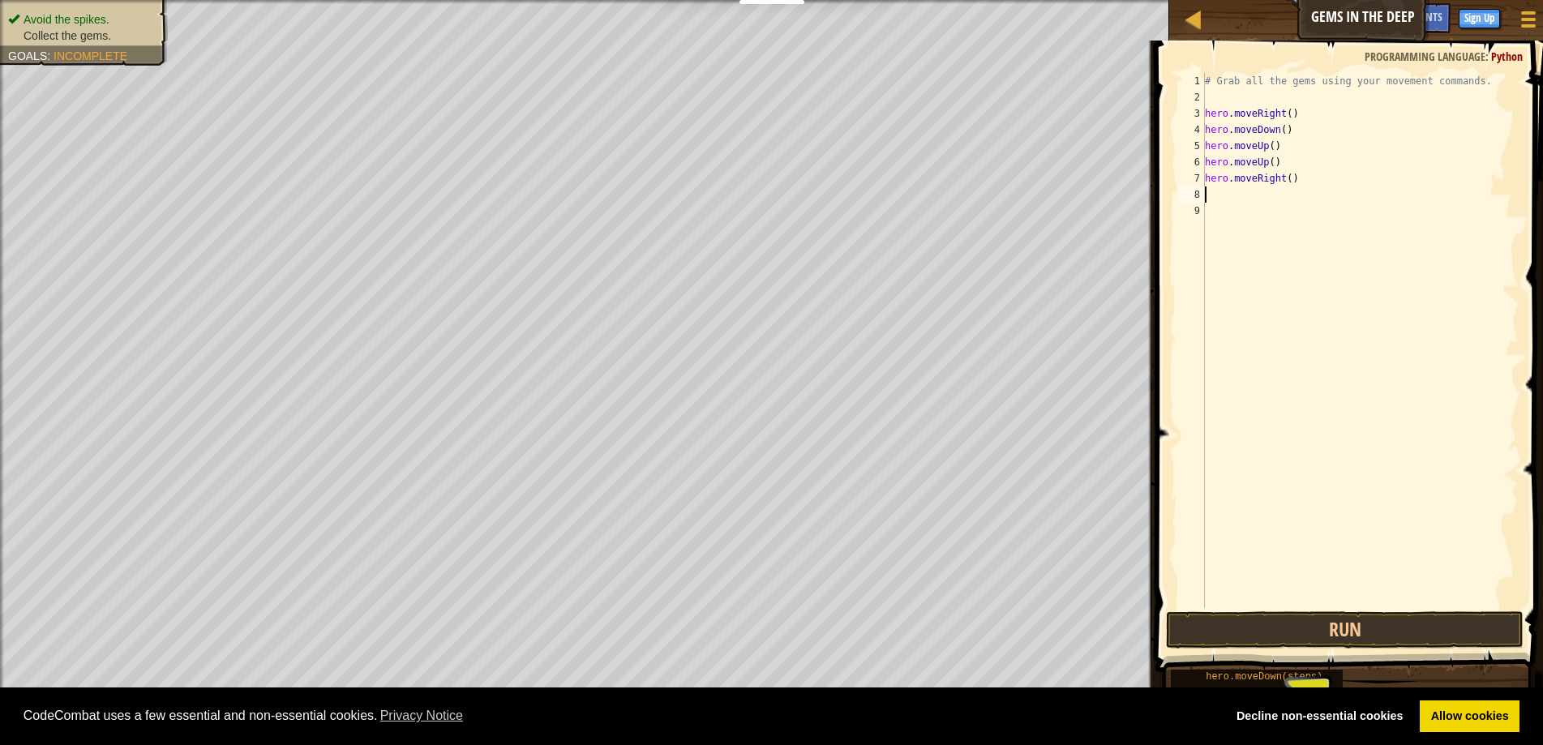
scroll to position [7, 0]
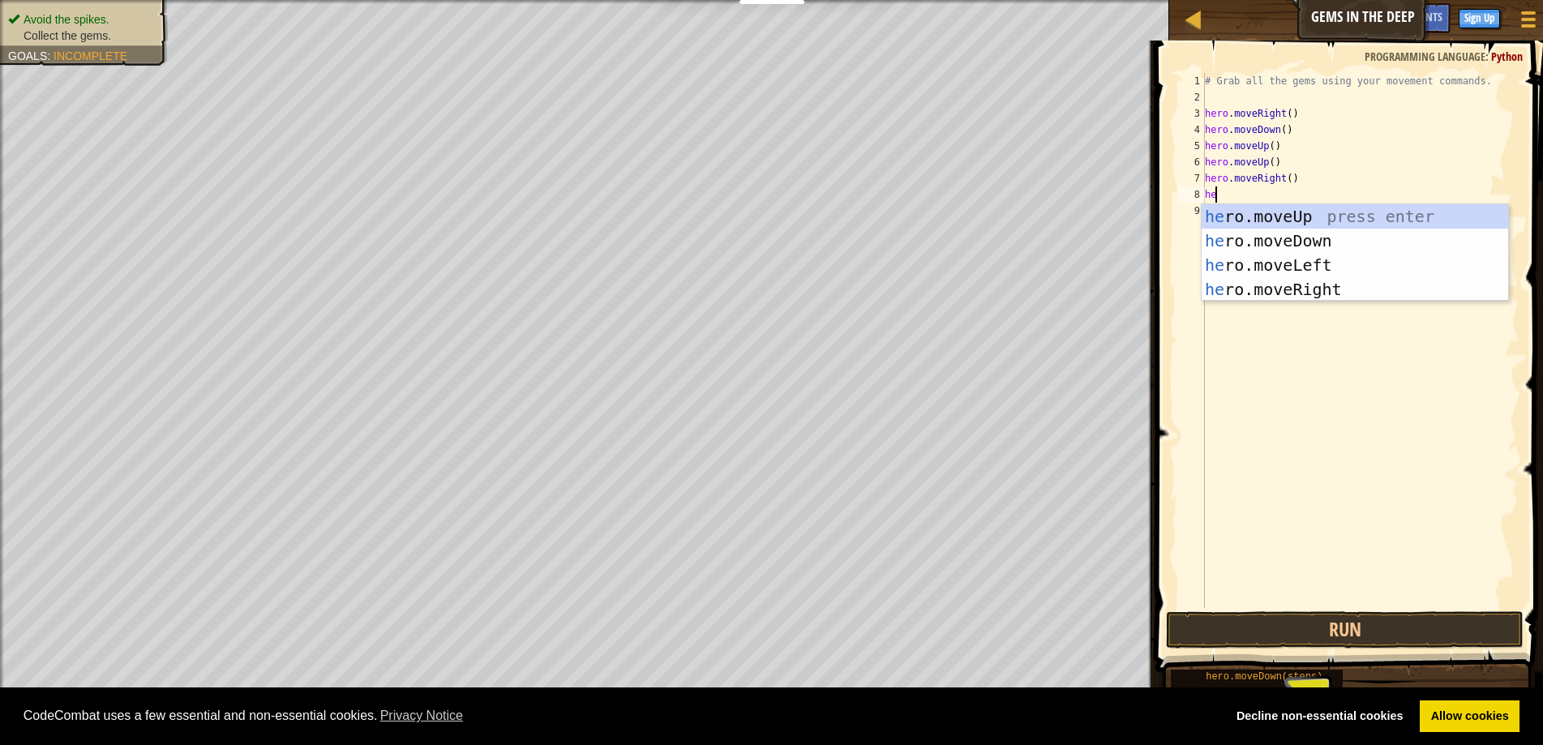
type textarea "hero"
click at [1372, 278] on div "hero .moveUp press enter hero .moveDown press enter hero .moveLeft press enter …" at bounding box center [1354, 277] width 306 height 146
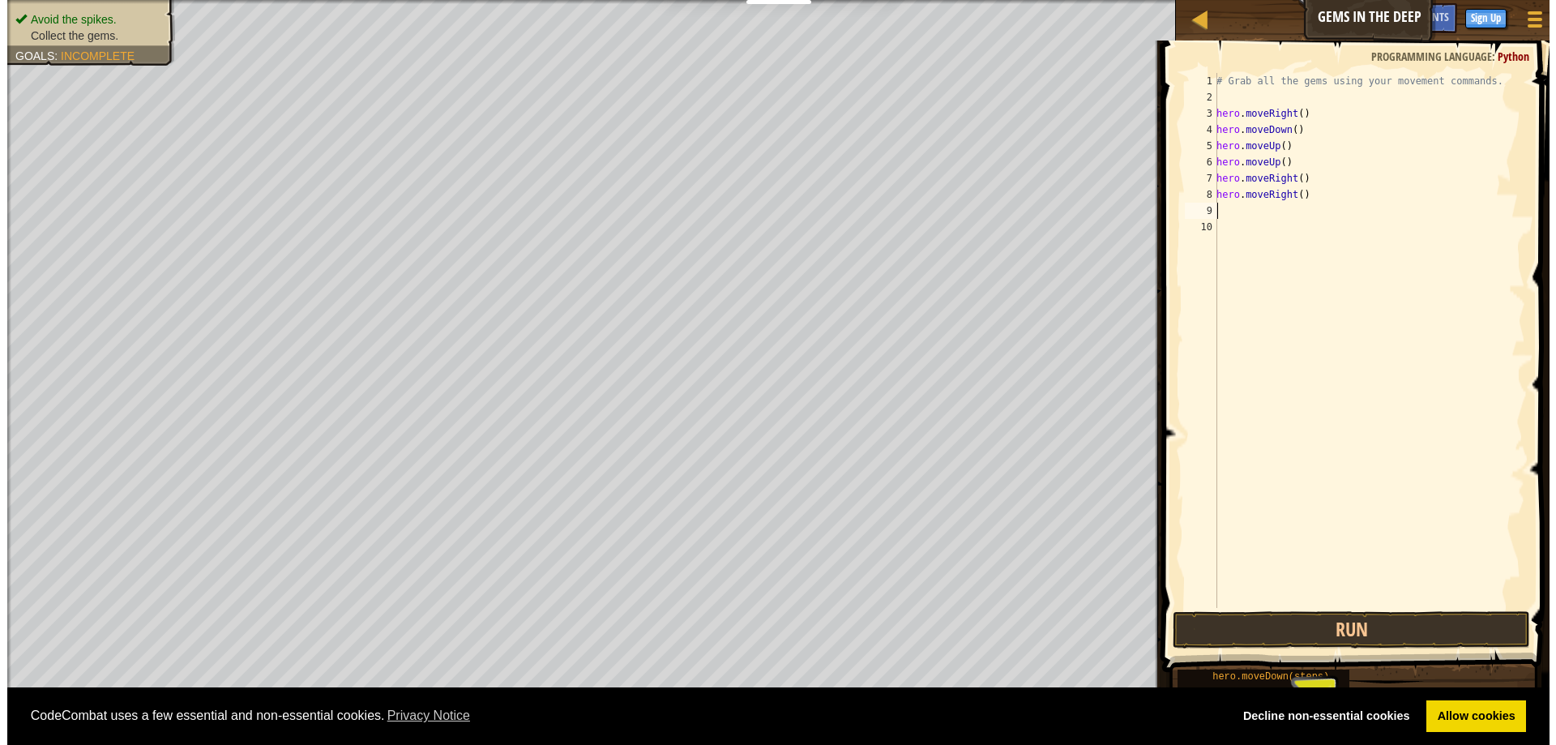
scroll to position [7, 0]
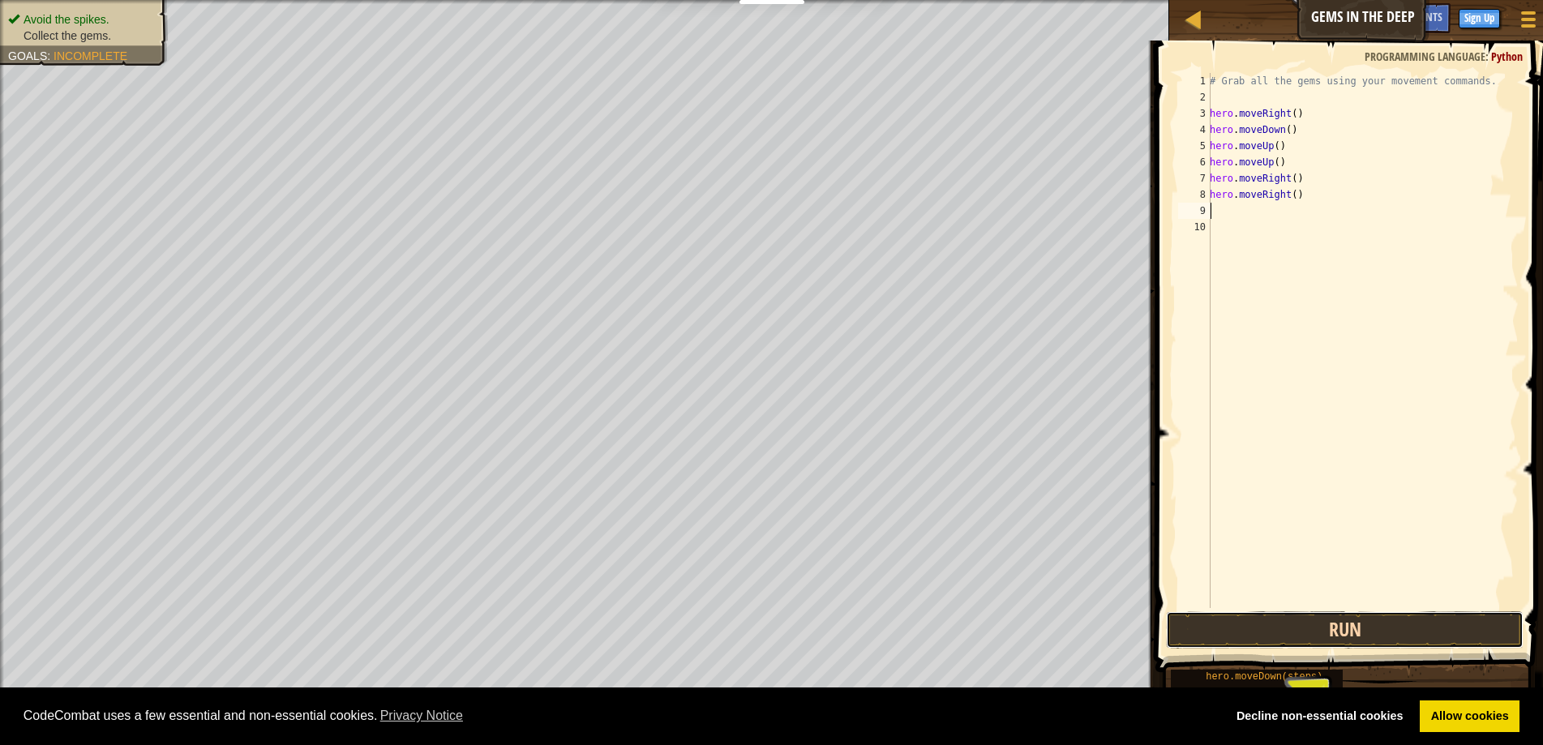
click at [1390, 636] on button "Run" at bounding box center [1344, 629] width 357 height 37
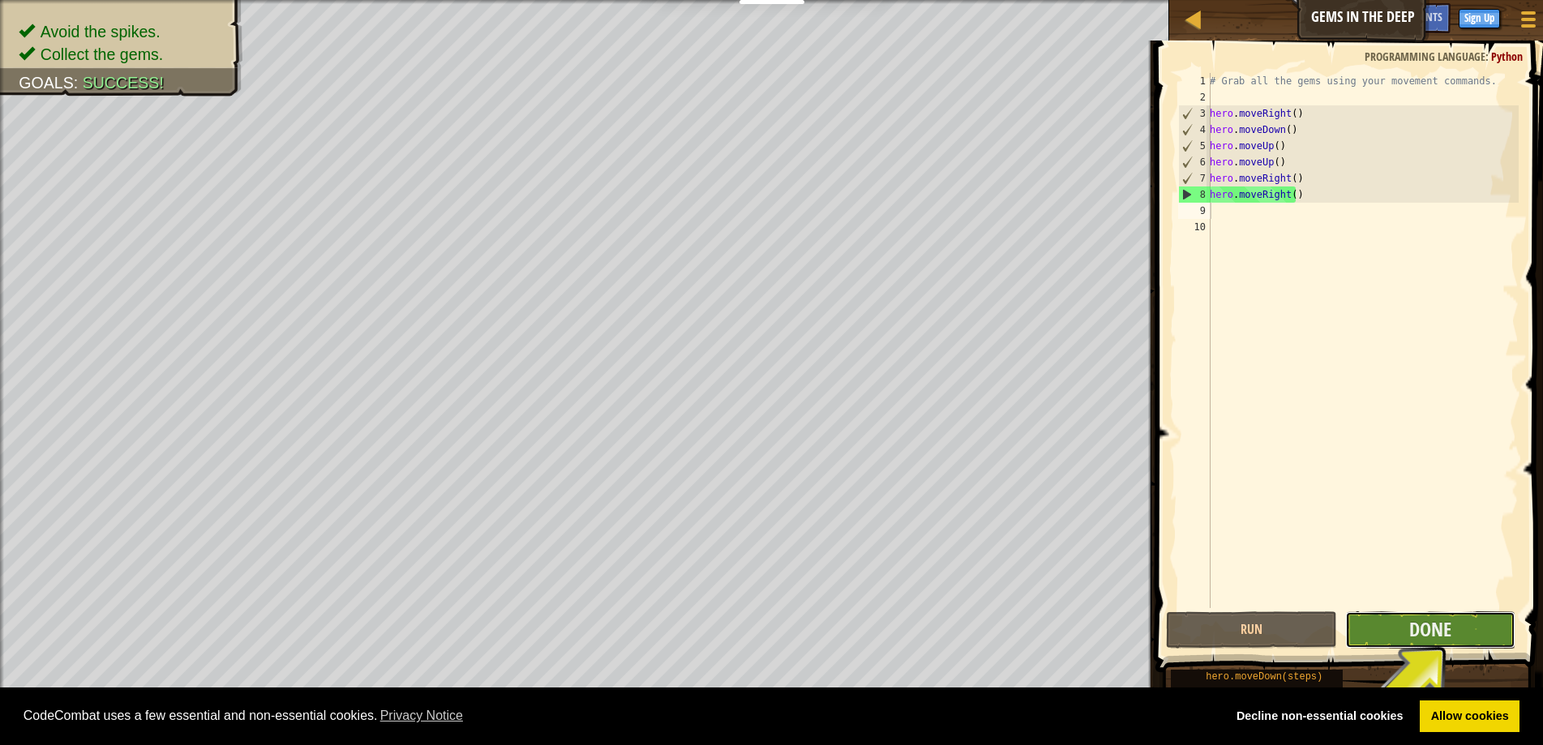
click at [1372, 644] on button "Done" at bounding box center [1430, 629] width 170 height 37
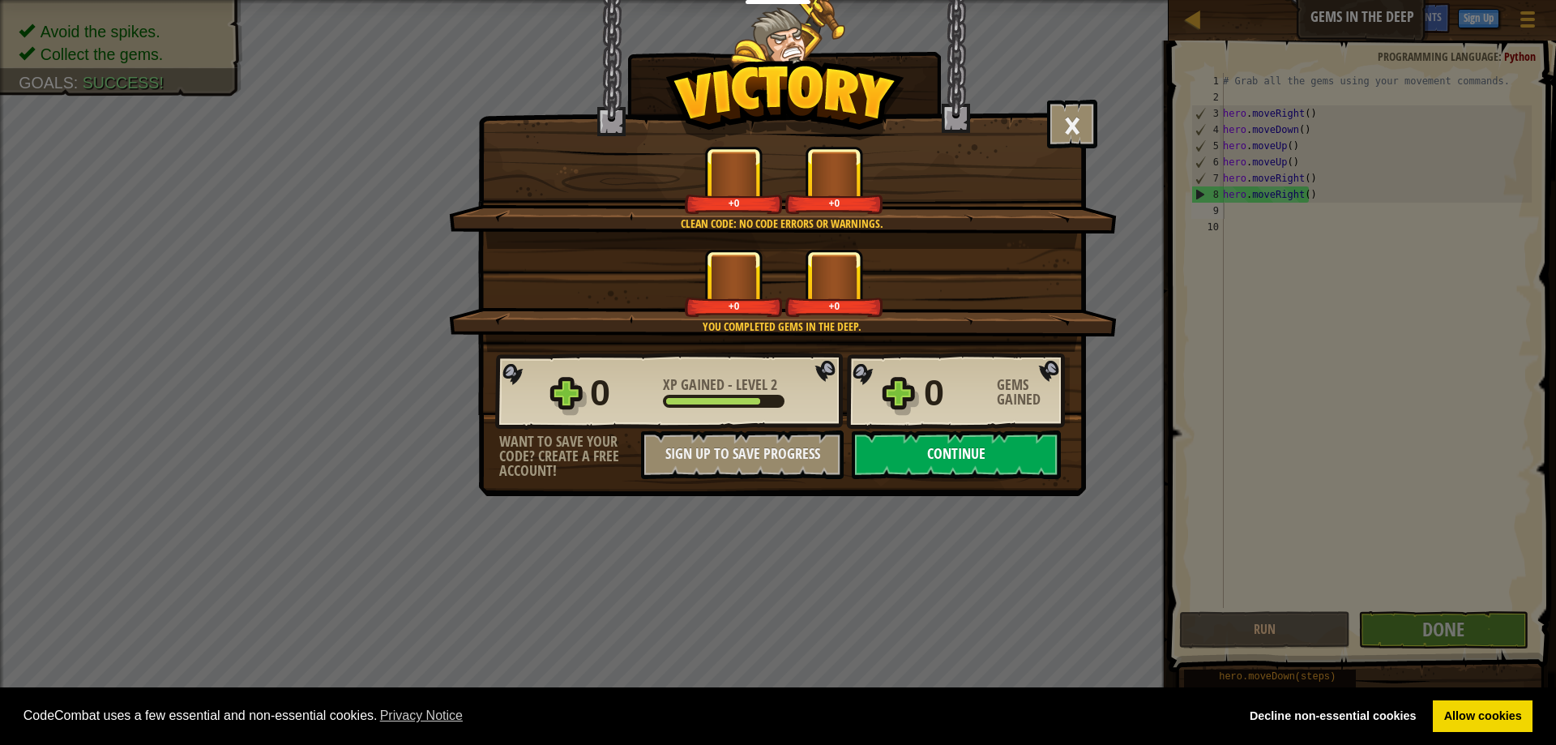
click at [1013, 464] on button "Continue" at bounding box center [956, 454] width 209 height 49
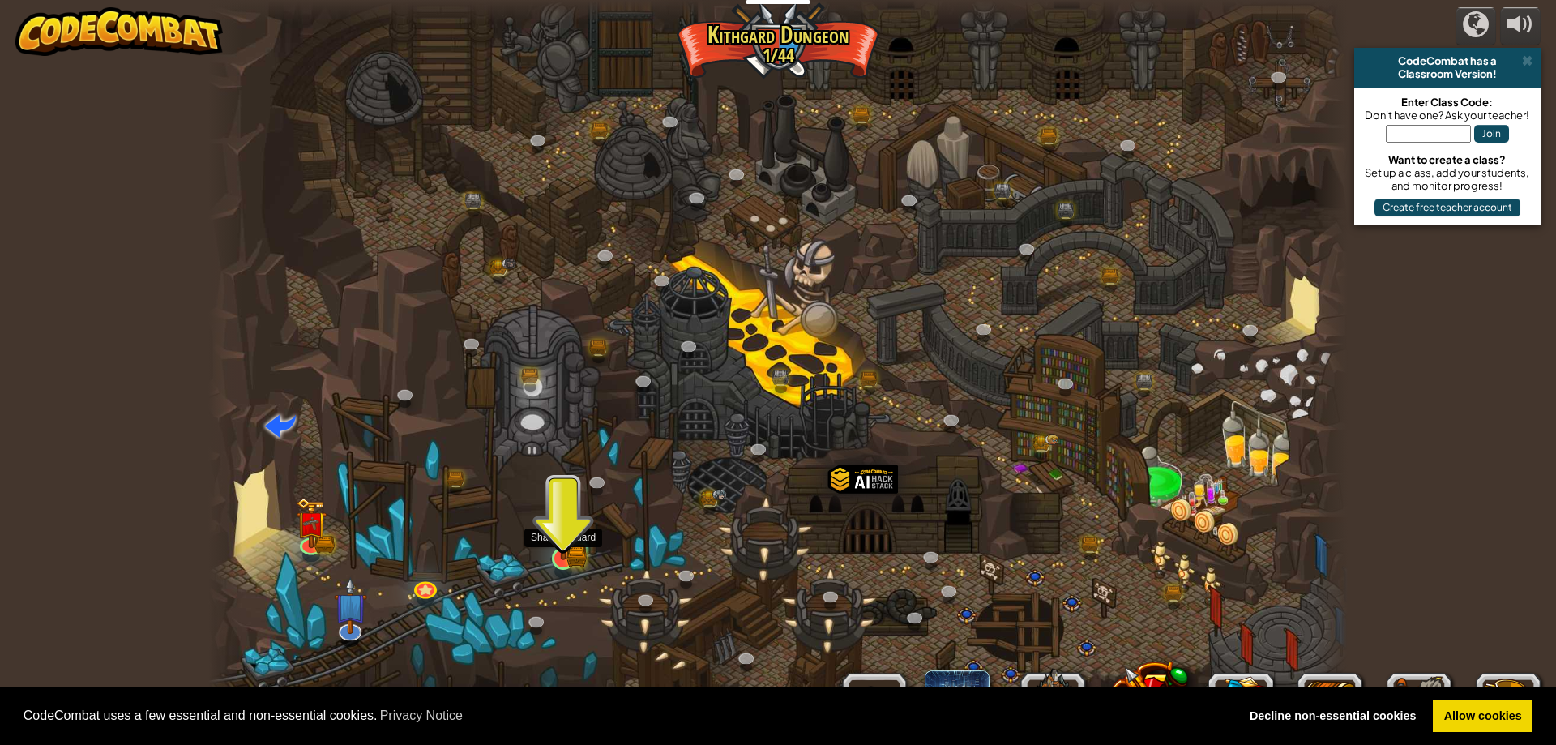
click at [554, 561] on img at bounding box center [563, 527] width 31 height 67
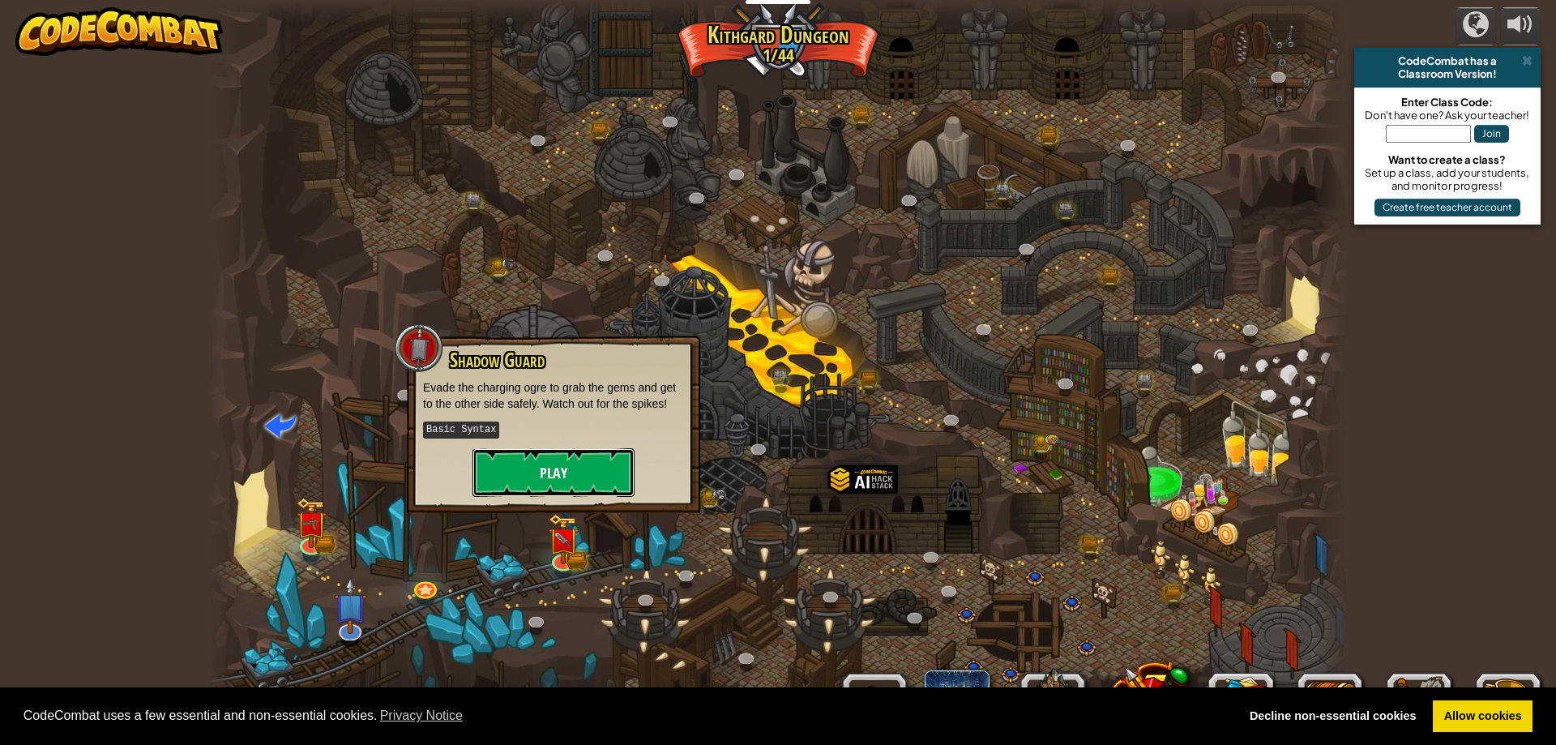
click at [574, 459] on button "Play" at bounding box center [554, 472] width 162 height 49
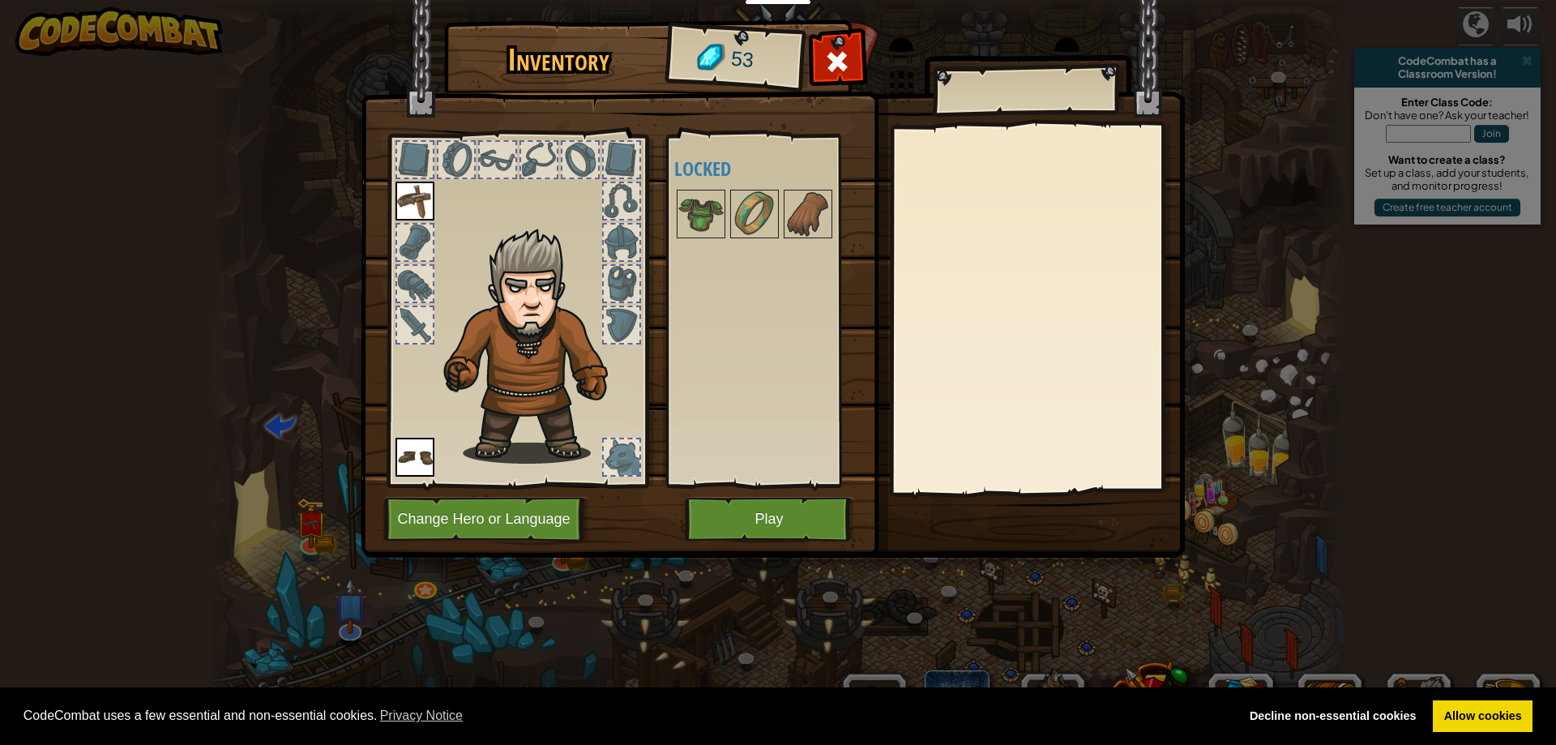
drag, startPoint x: 753, startPoint y: 201, endPoint x: 726, endPoint y: 421, distance: 221.3
click at [726, 409] on div "Available Equip Equip (double-click to equip) Locked" at bounding box center [776, 311] width 205 height 338
click at [739, 499] on button "Play" at bounding box center [769, 519] width 169 height 45
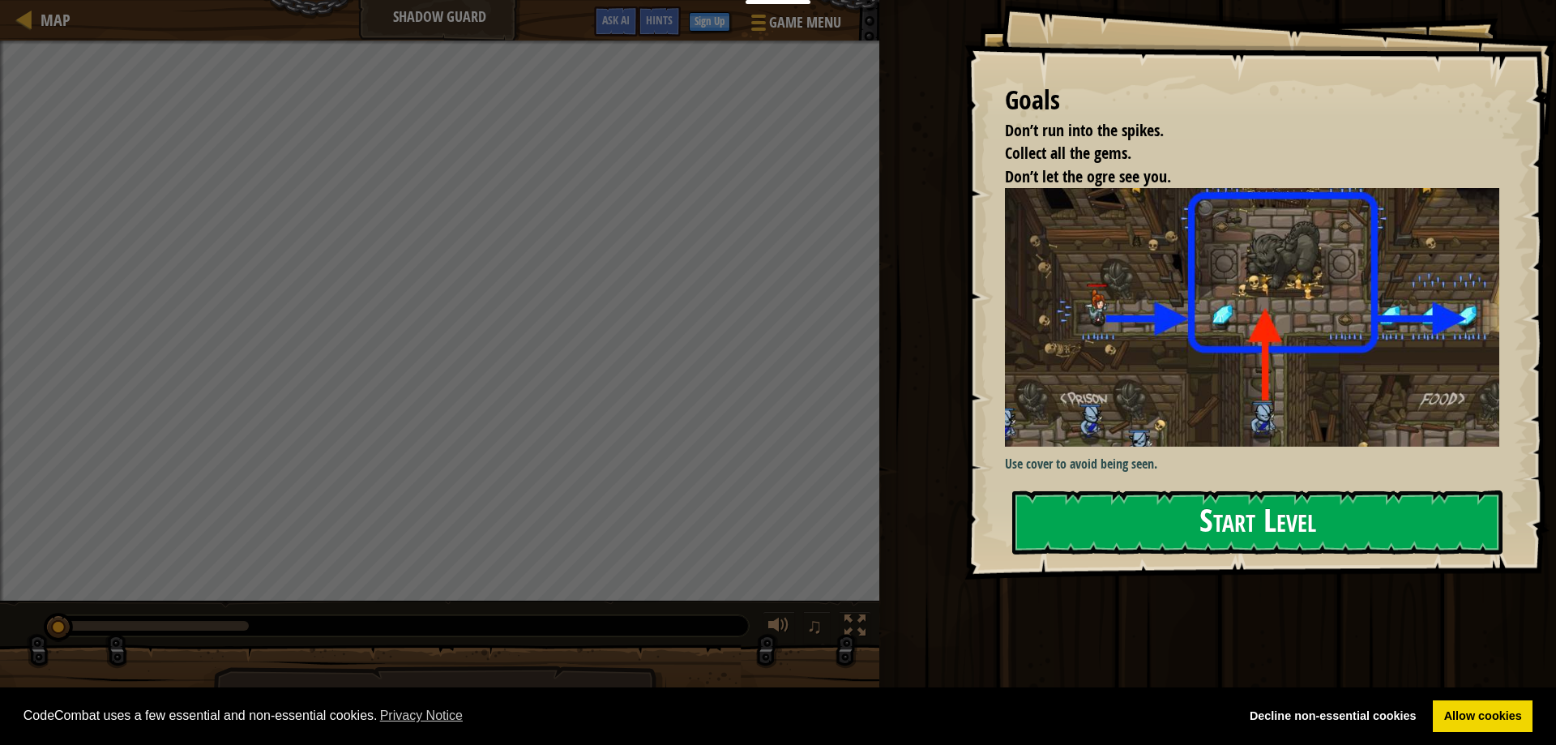
click at [1040, 490] on button "Start Level" at bounding box center [1257, 522] width 490 height 64
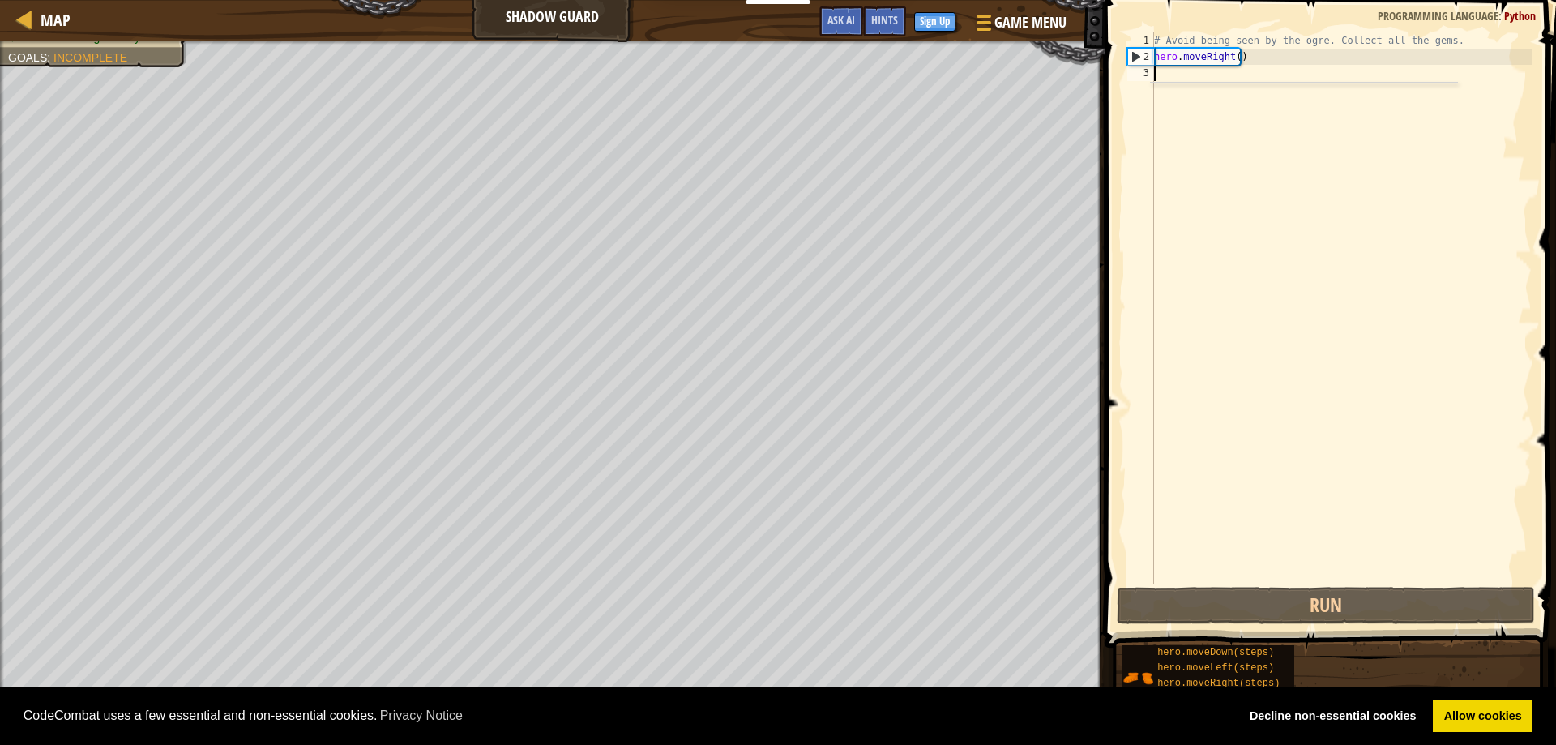
scroll to position [7, 0]
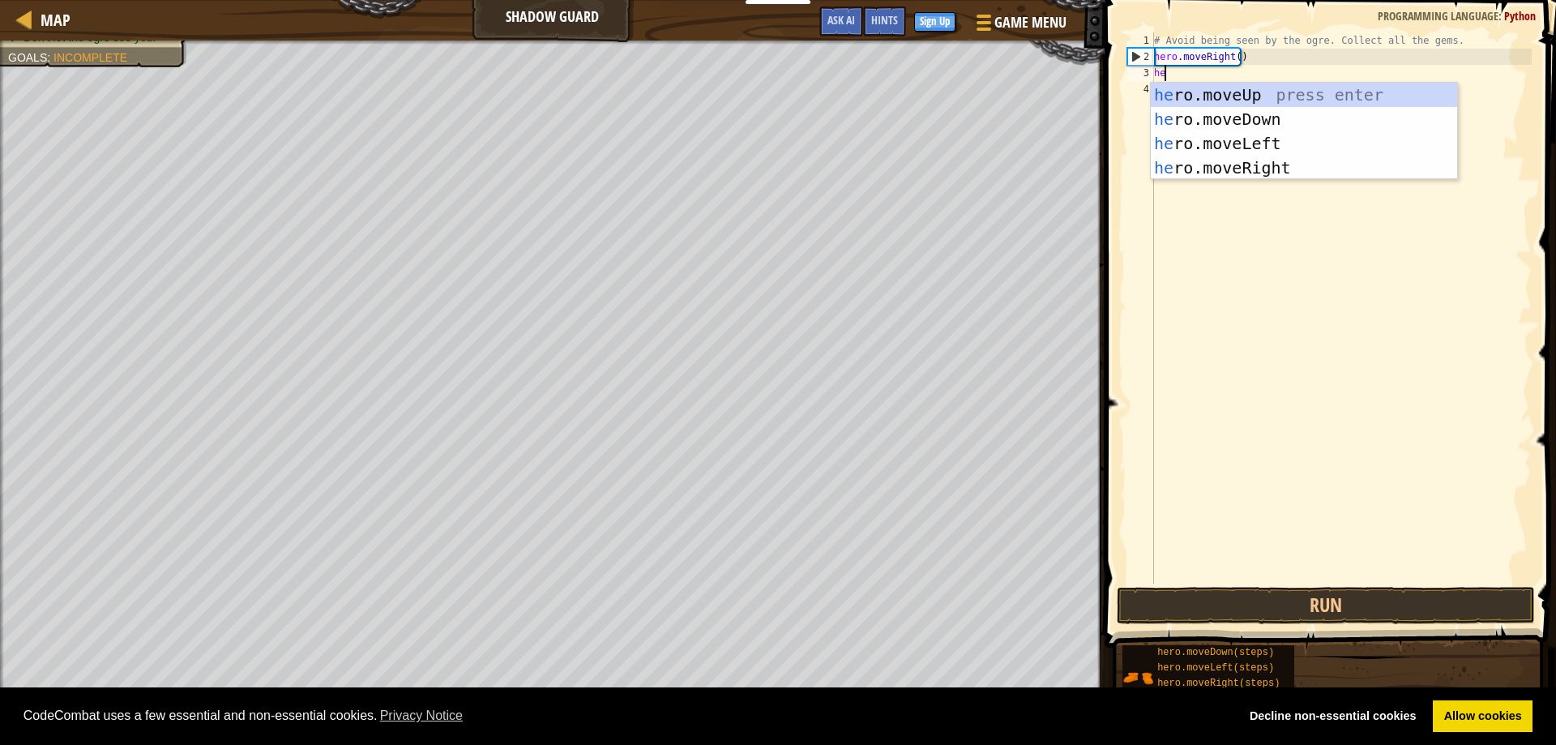
type textarea "hero"
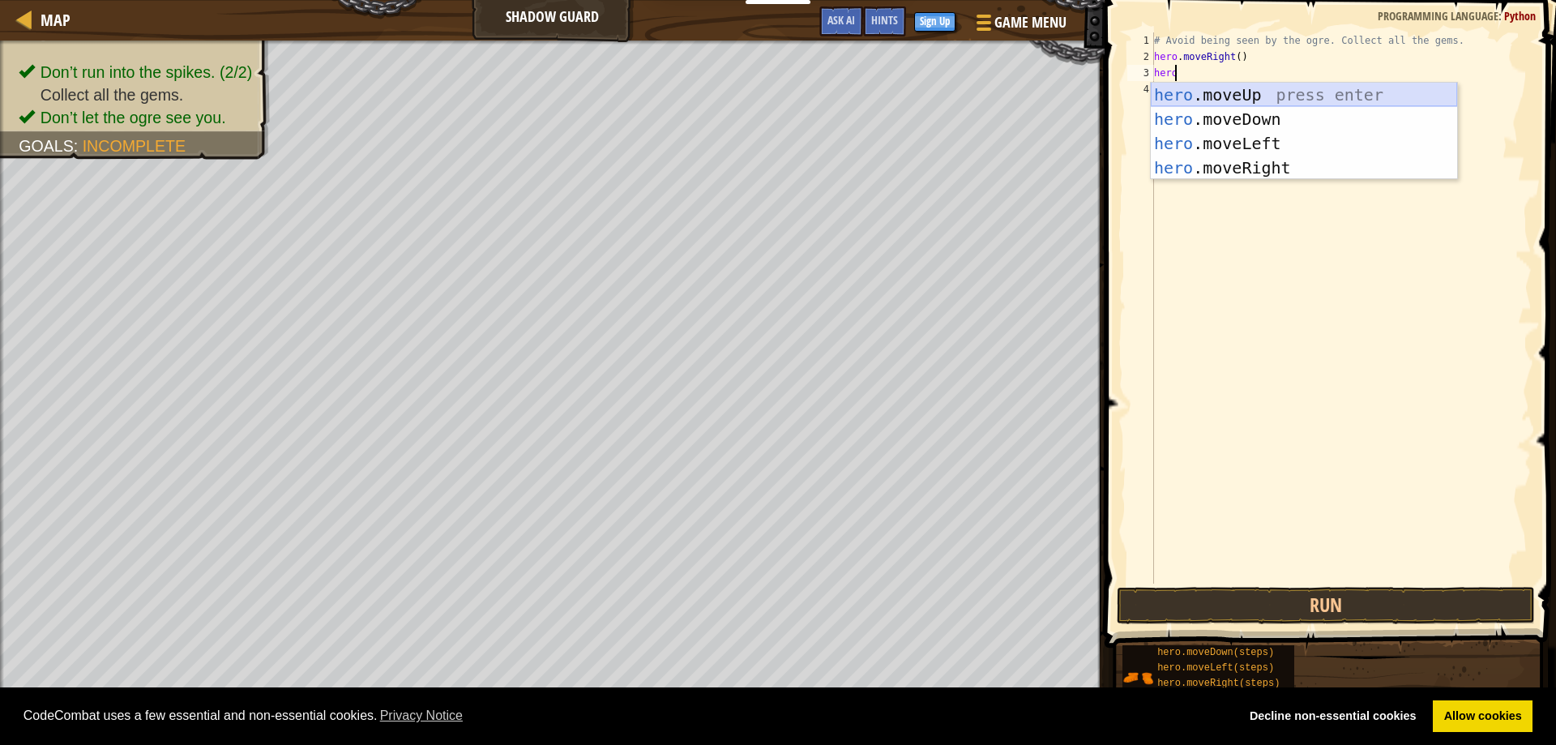
click at [1248, 101] on div "hero .moveUp press enter hero .moveDown press enter hero .moveLeft press enter …" at bounding box center [1304, 156] width 306 height 146
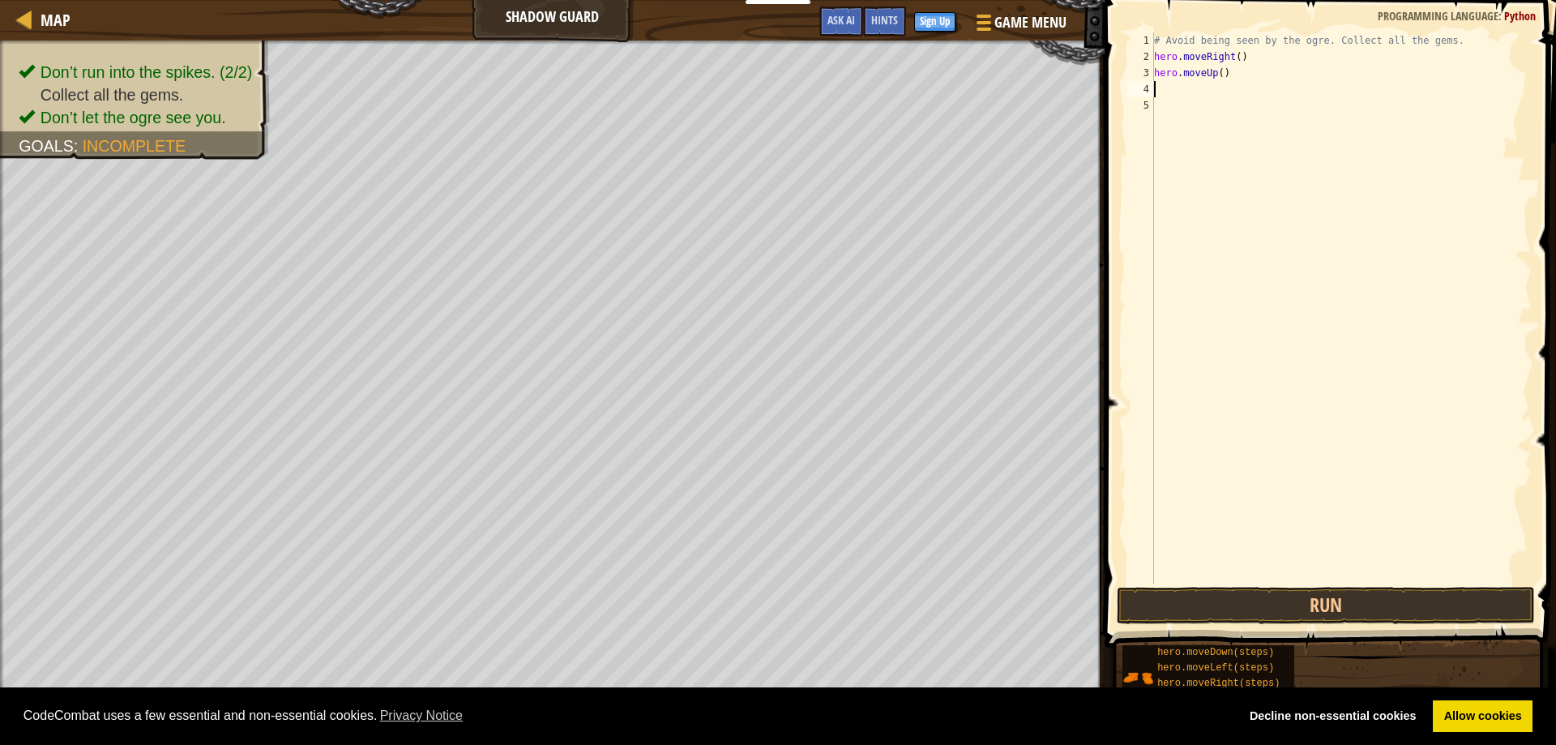
scroll to position [7, 0]
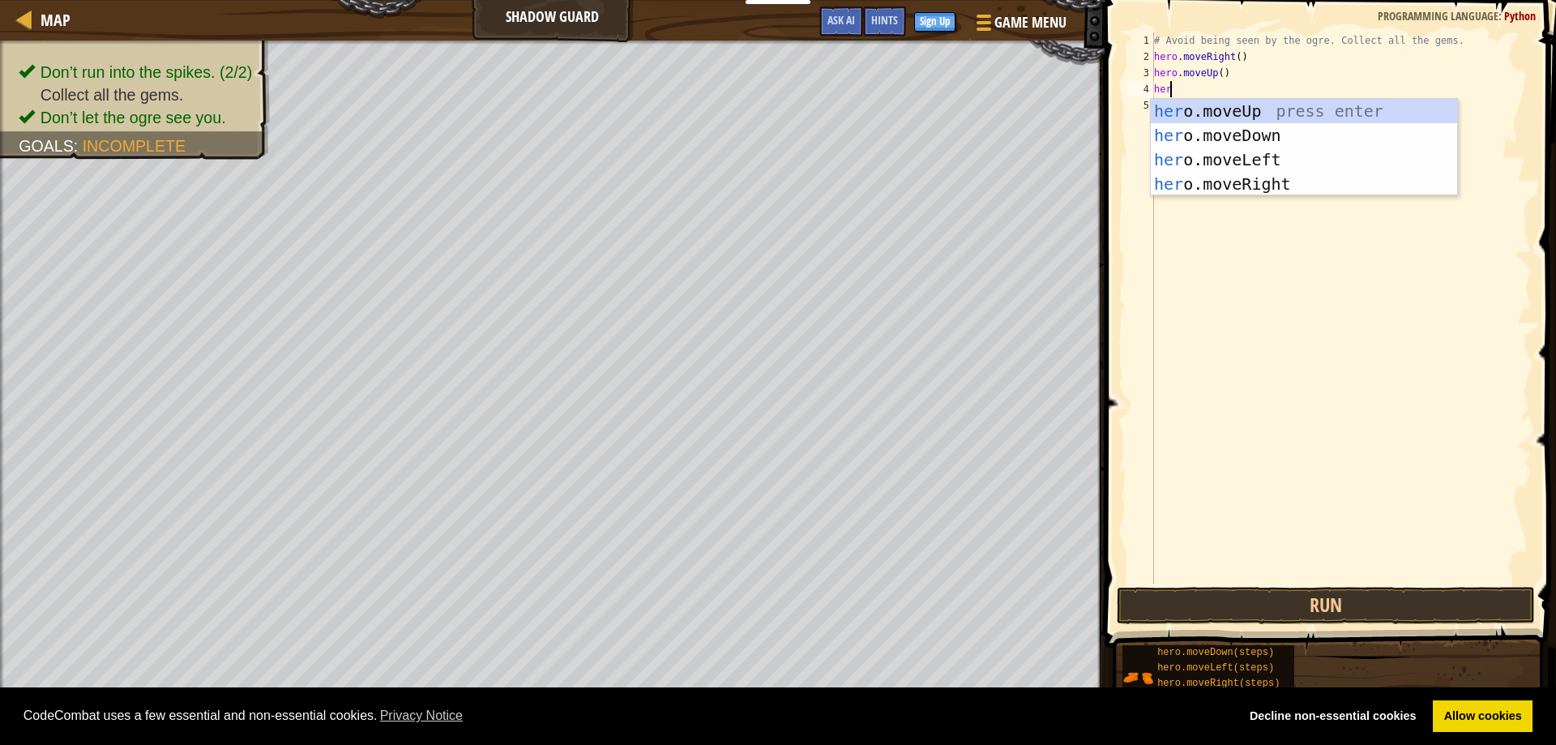
type textarea "hero"
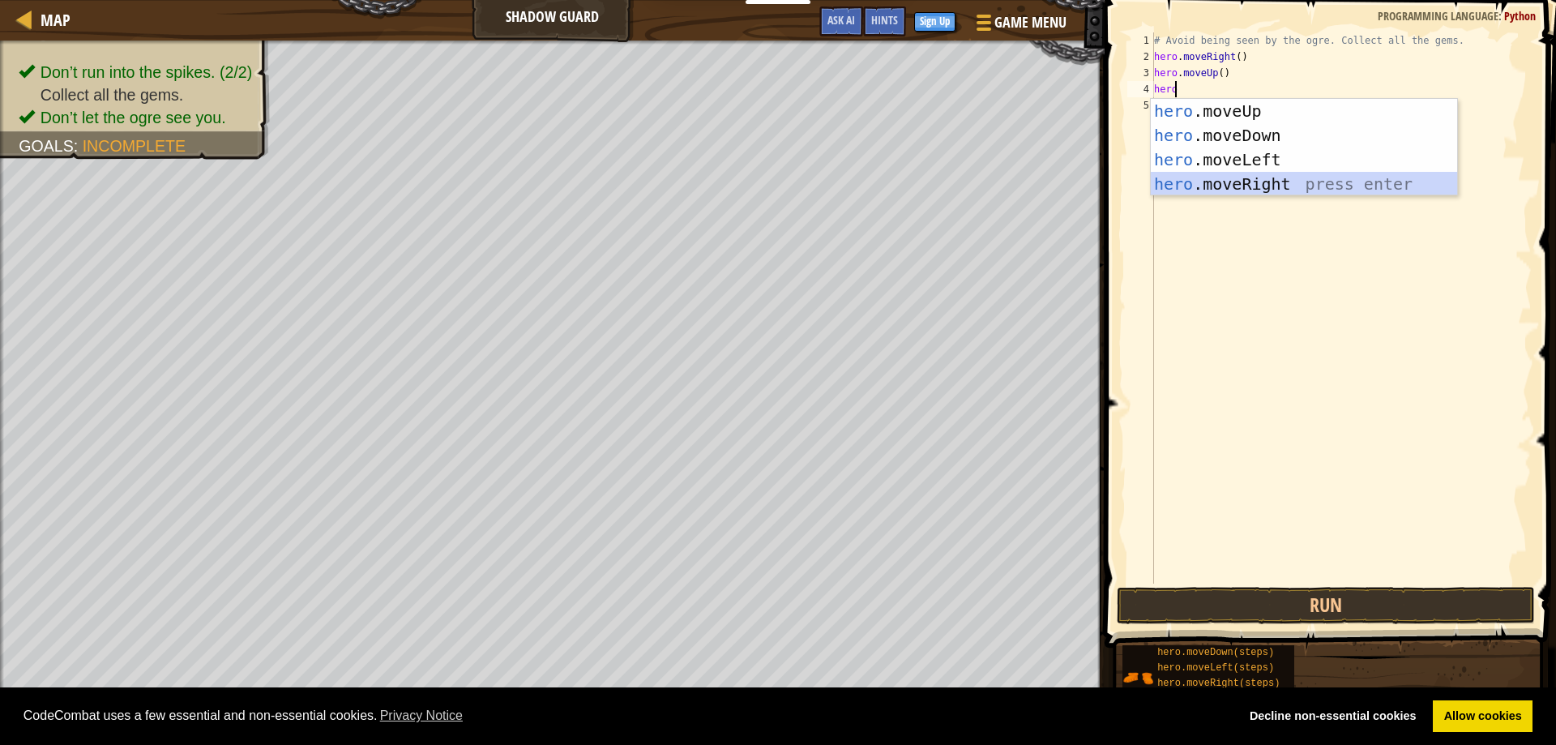
click at [1243, 178] on div "hero .moveUp press enter hero .moveDown press enter hero .moveLeft press enter …" at bounding box center [1304, 172] width 306 height 146
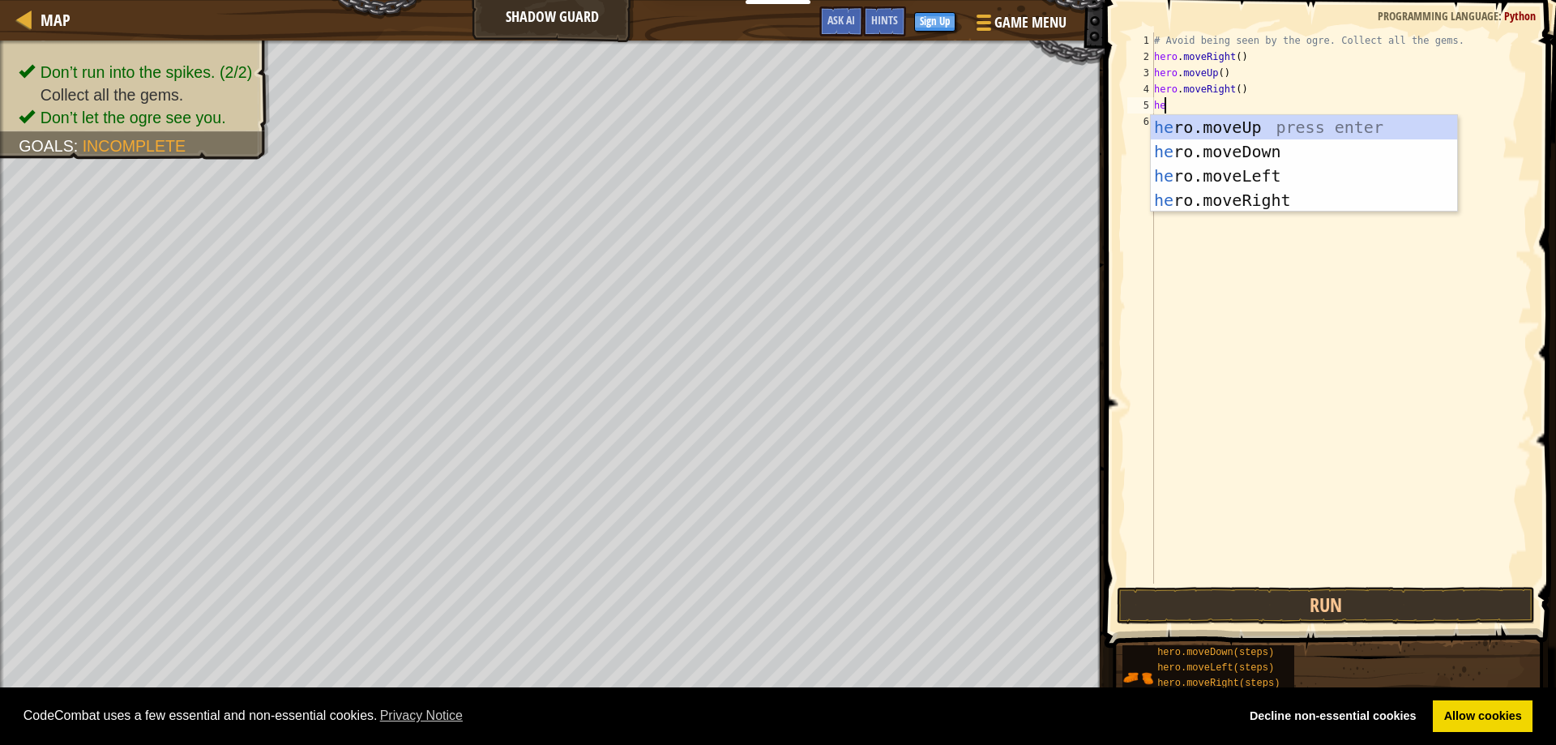
type textarea "hero"
click at [1239, 146] on div "hero .moveUp press enter hero .moveDown press enter hero .moveLeft press enter …" at bounding box center [1304, 188] width 306 height 146
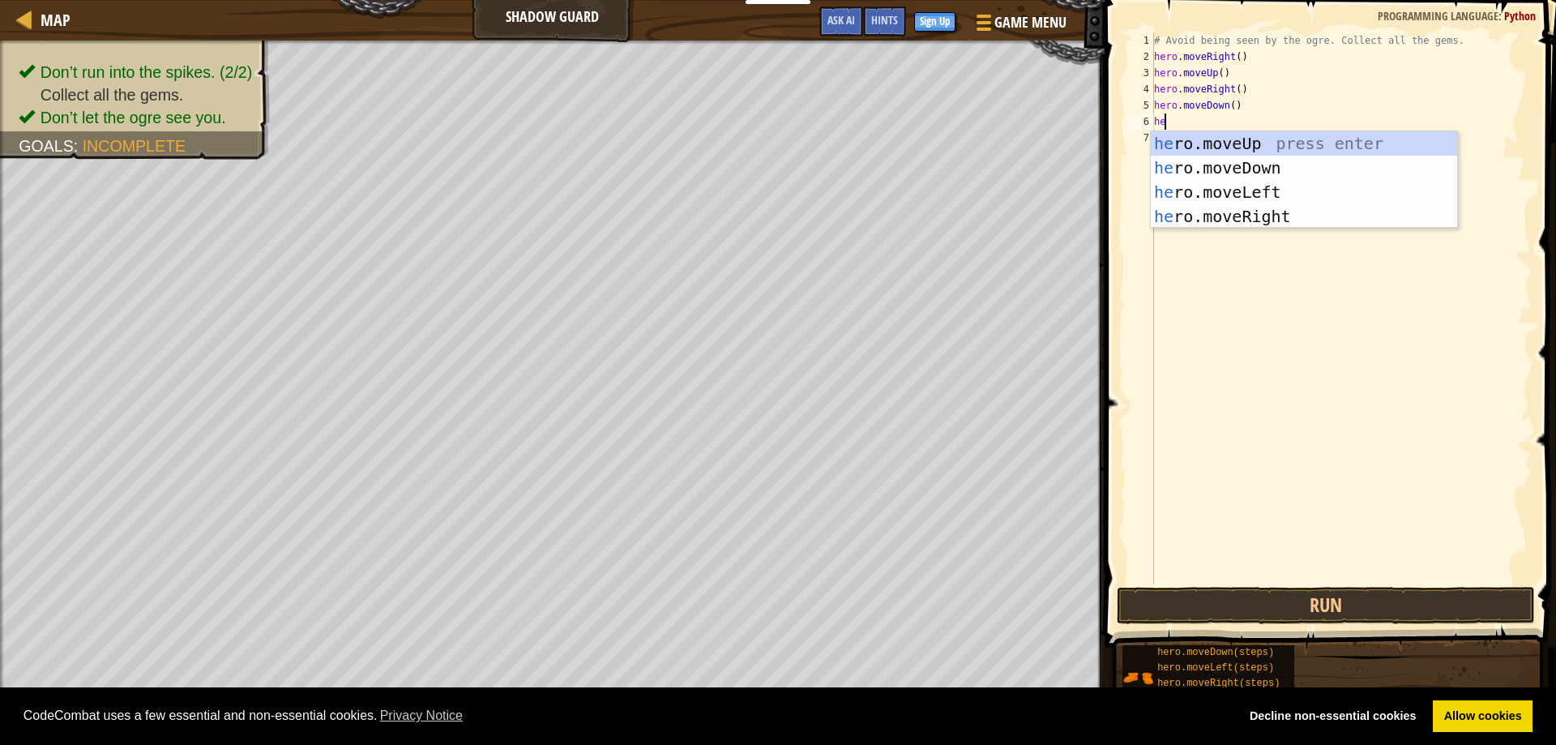
type textarea "hero"
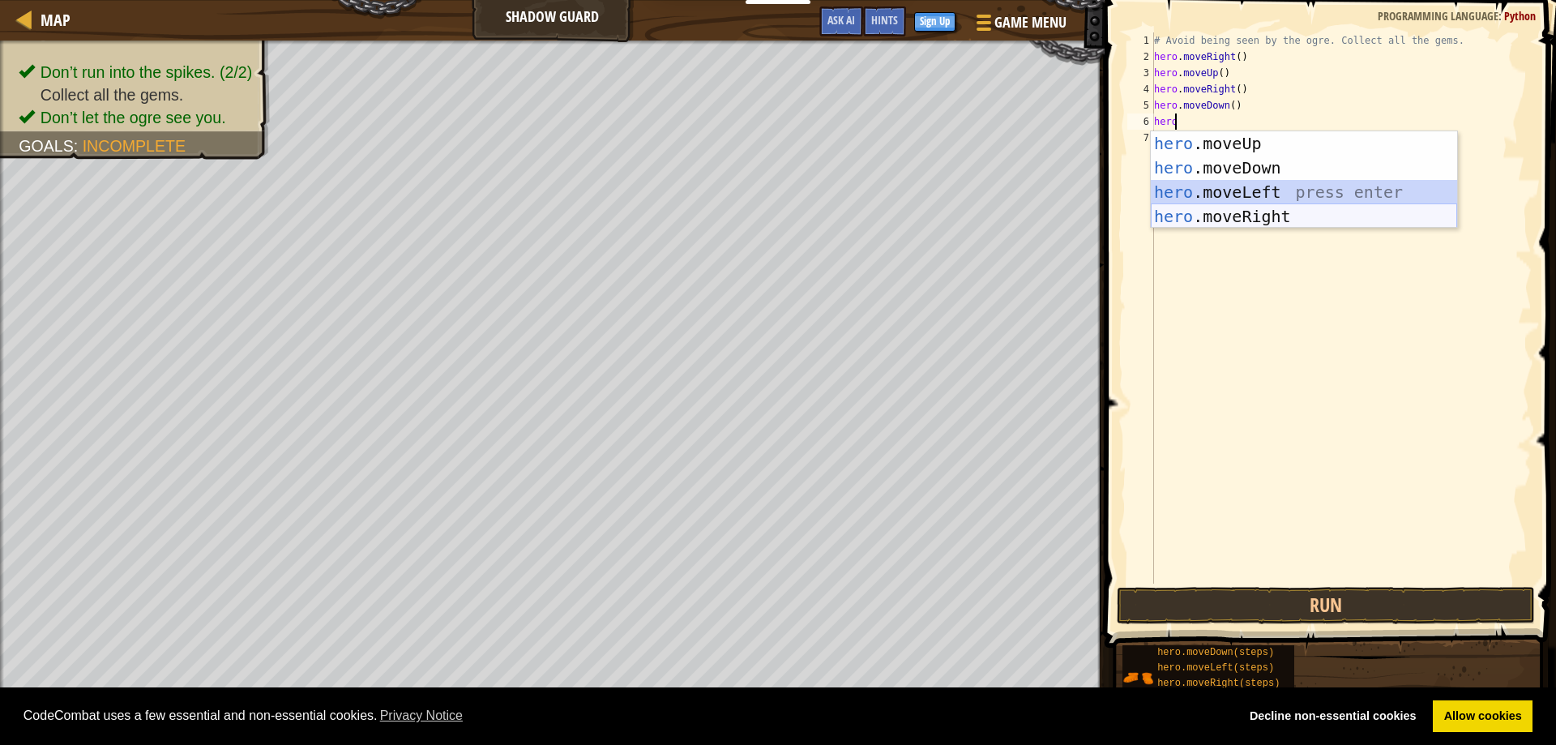
drag, startPoint x: 1262, startPoint y: 202, endPoint x: 1251, endPoint y: 221, distance: 22.5
click at [1251, 221] on div "hero .moveUp press enter hero .moveDown press enter hero .moveLeft press enter …" at bounding box center [1304, 204] width 306 height 146
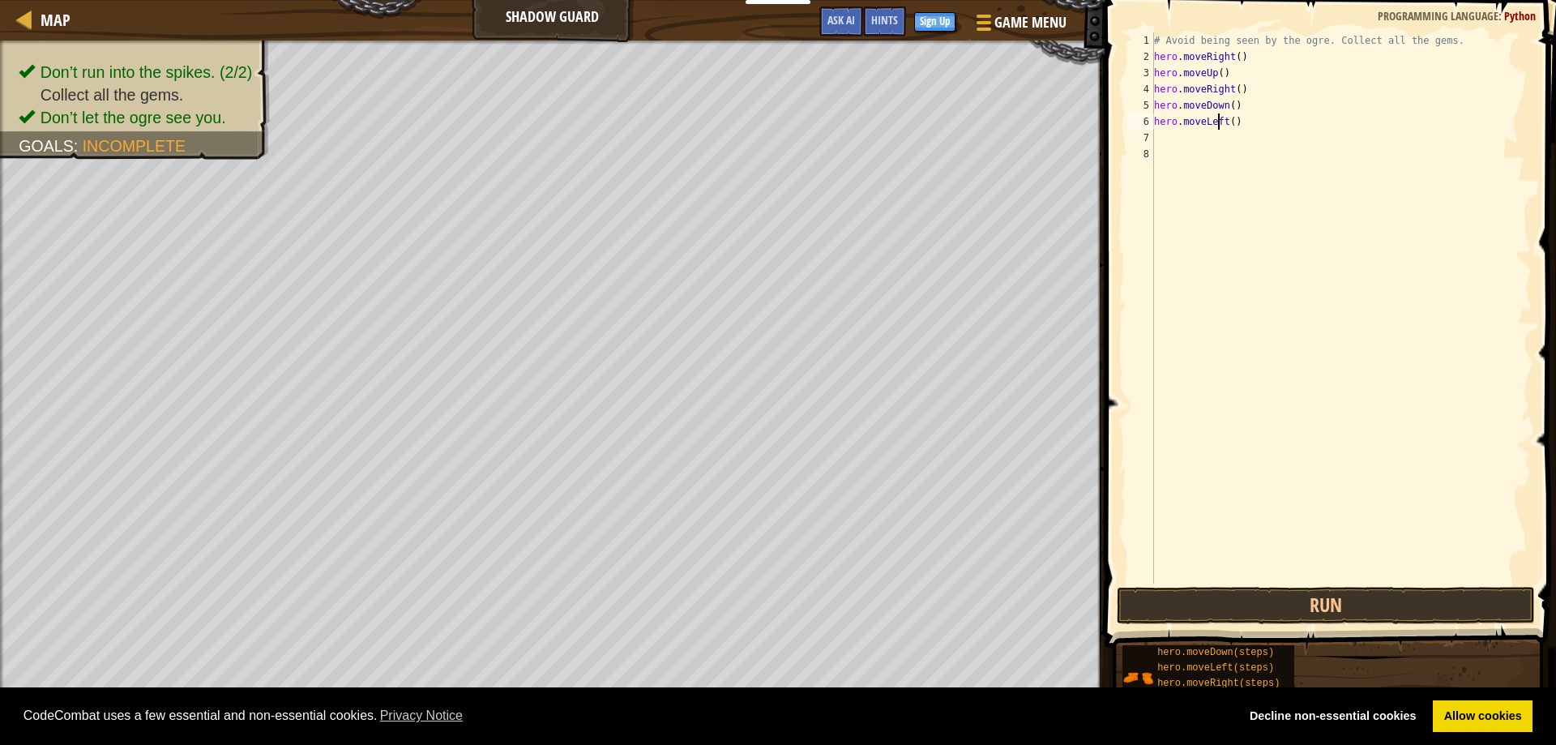
click at [1218, 124] on div "# Avoid being seen by the ogre. Collect all the gems. hero . moveRight ( ) hero…" at bounding box center [1341, 324] width 381 height 584
click at [1225, 122] on div "# Avoid being seen by the ogre. Collect all the gems. hero . moveRight ( ) hero…" at bounding box center [1341, 324] width 381 height 584
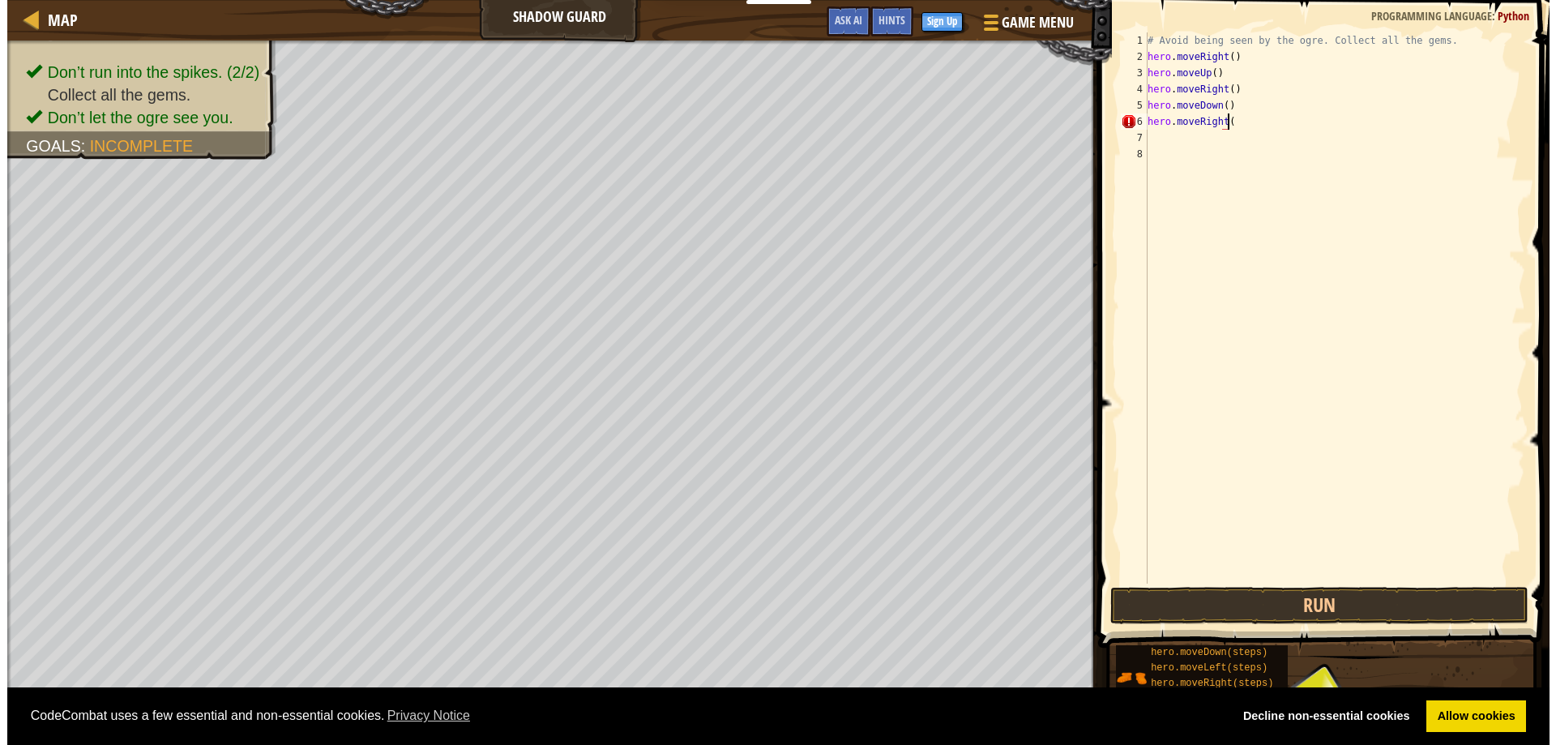
scroll to position [7, 6]
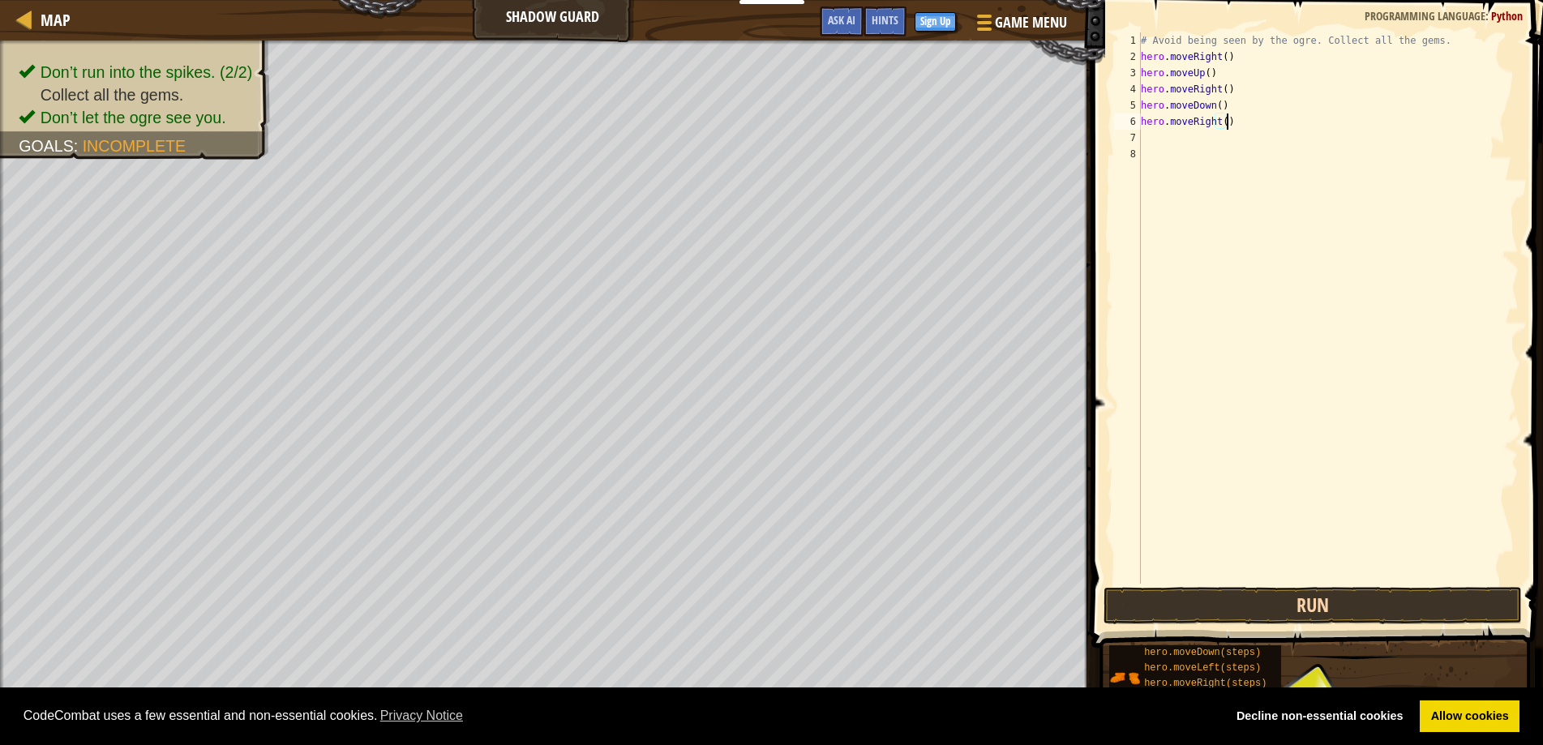
type textarea "hero.moveRight()"
click at [1273, 597] on button "Run" at bounding box center [1312, 605] width 419 height 37
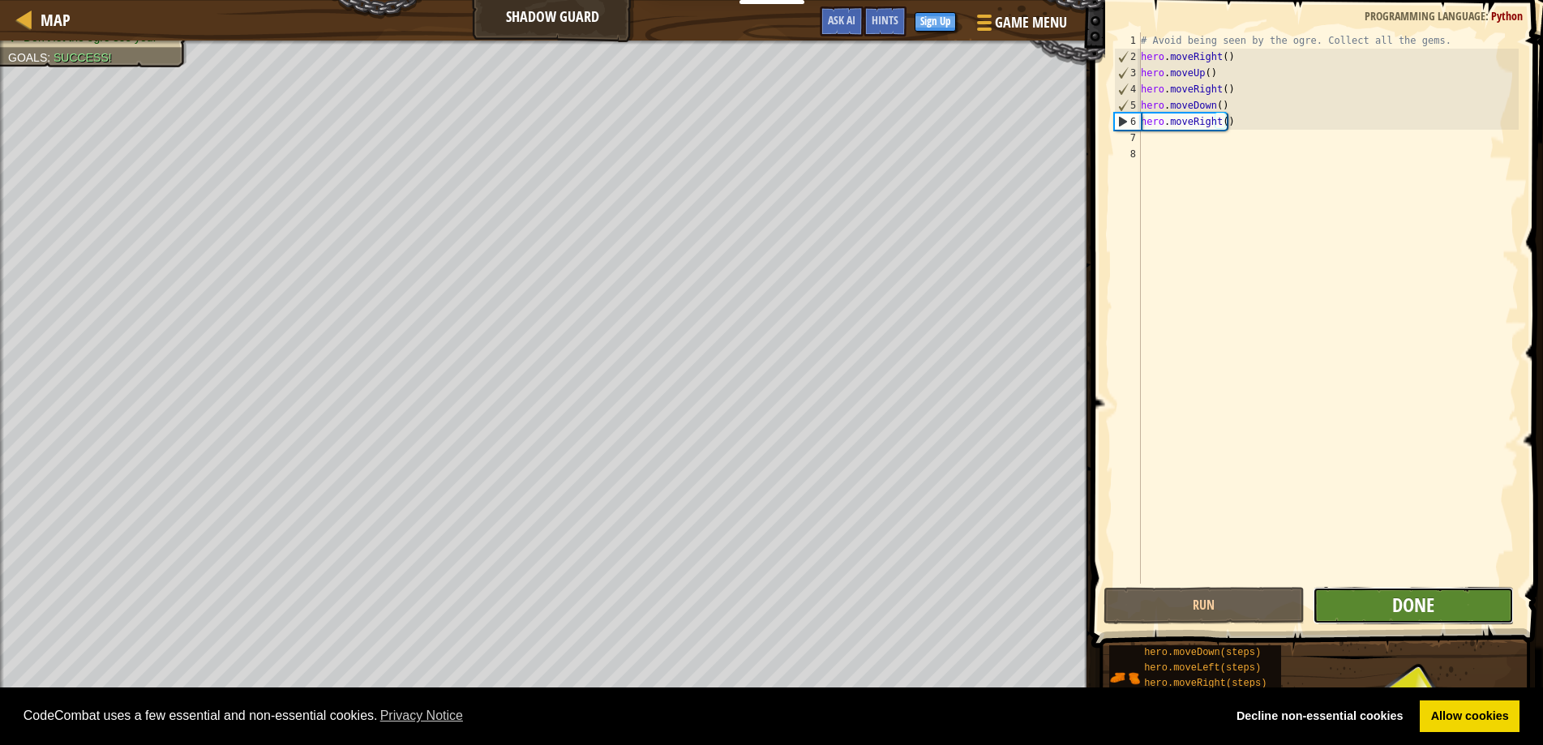
click at [1421, 612] on span "Done" at bounding box center [1413, 605] width 42 height 26
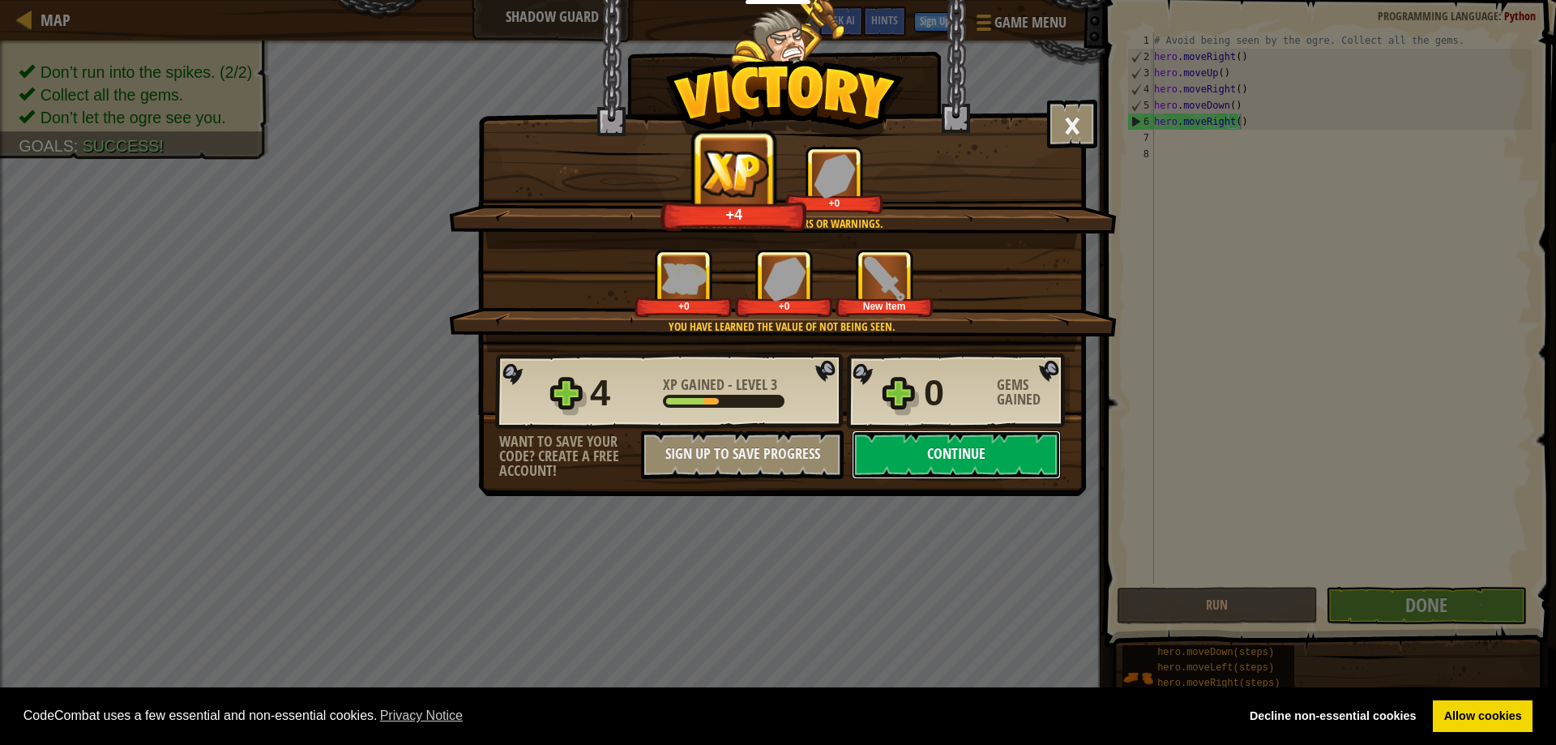
click at [909, 445] on button "Continue" at bounding box center [956, 454] width 209 height 49
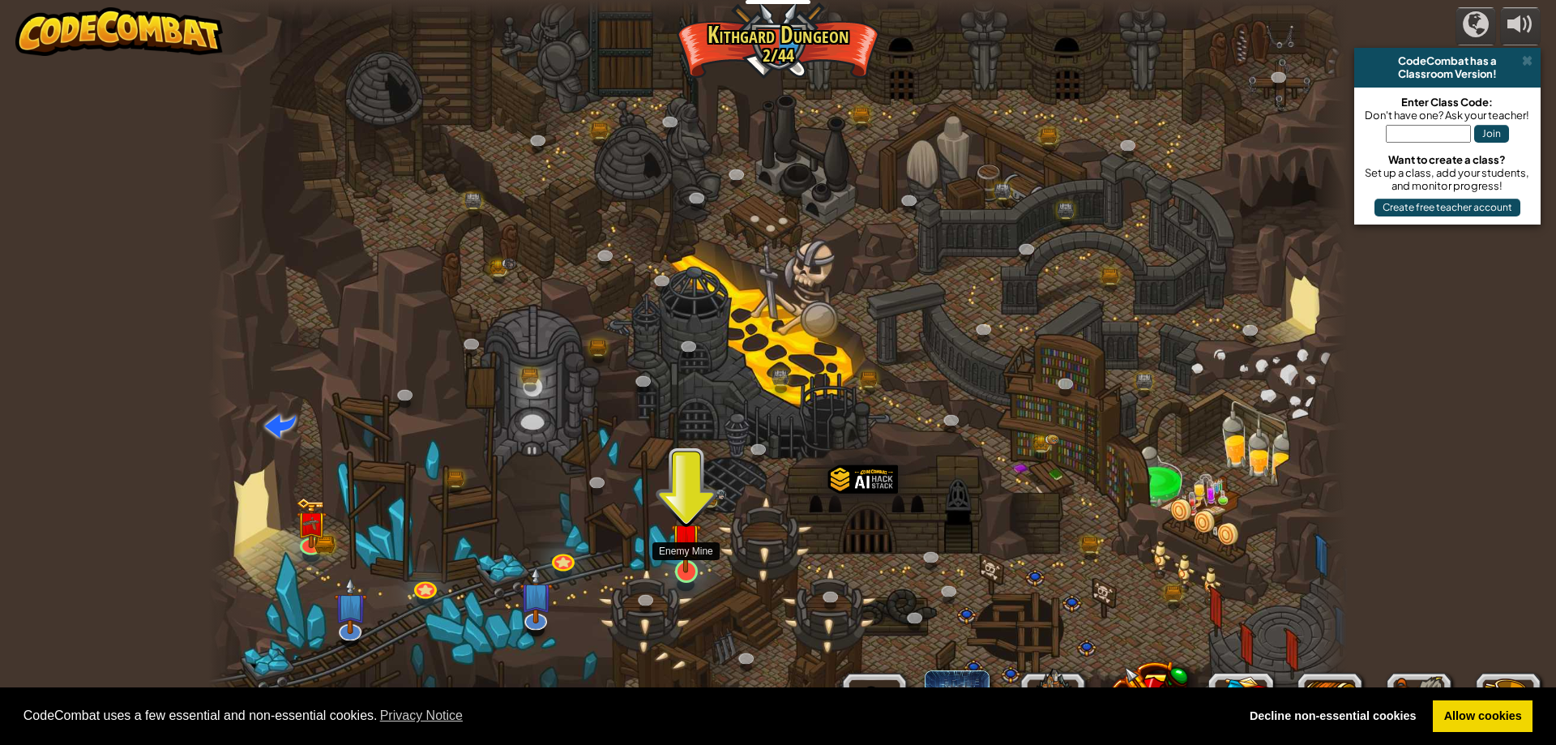
click at [681, 559] on img at bounding box center [686, 538] width 31 height 70
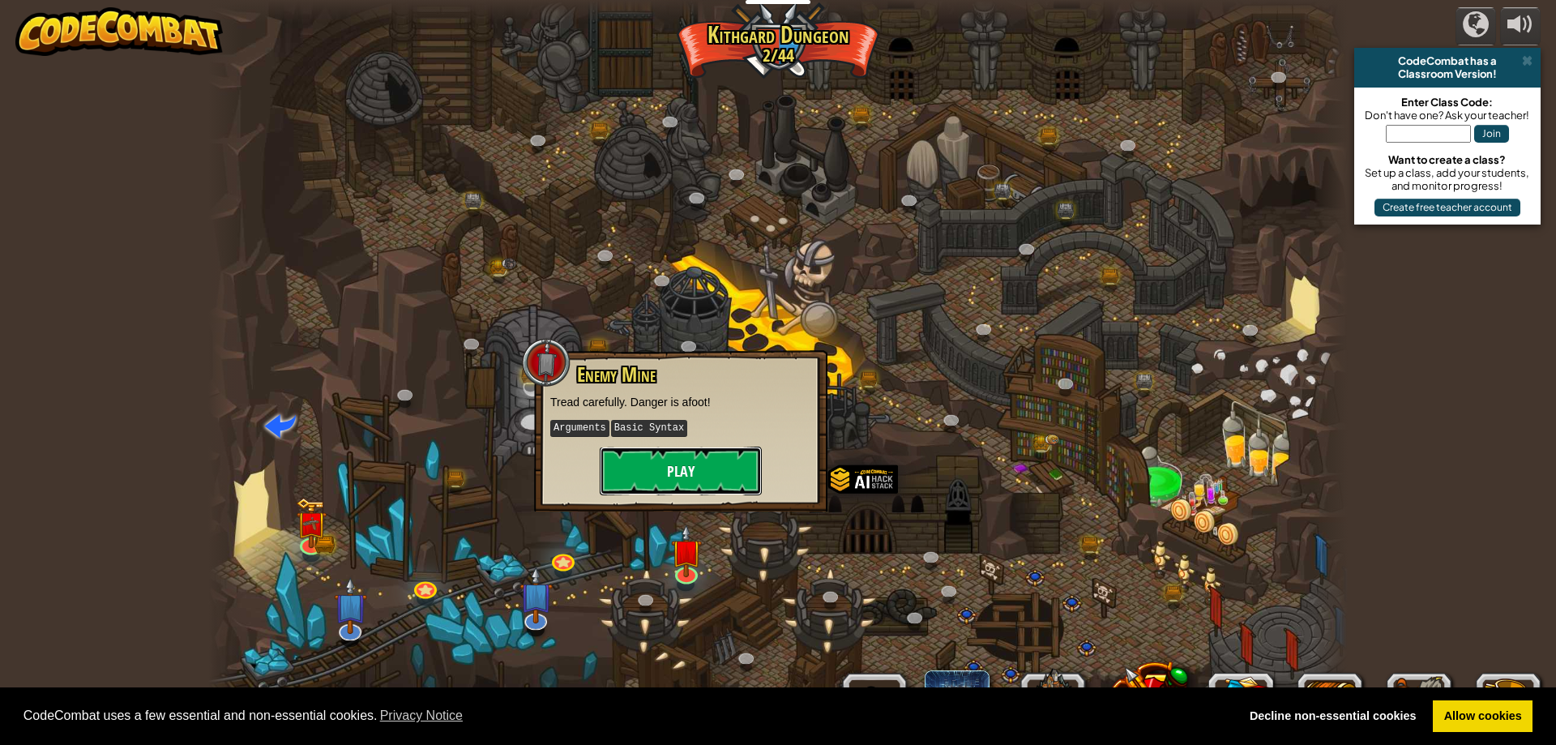
click at [713, 484] on button "Play" at bounding box center [681, 471] width 162 height 49
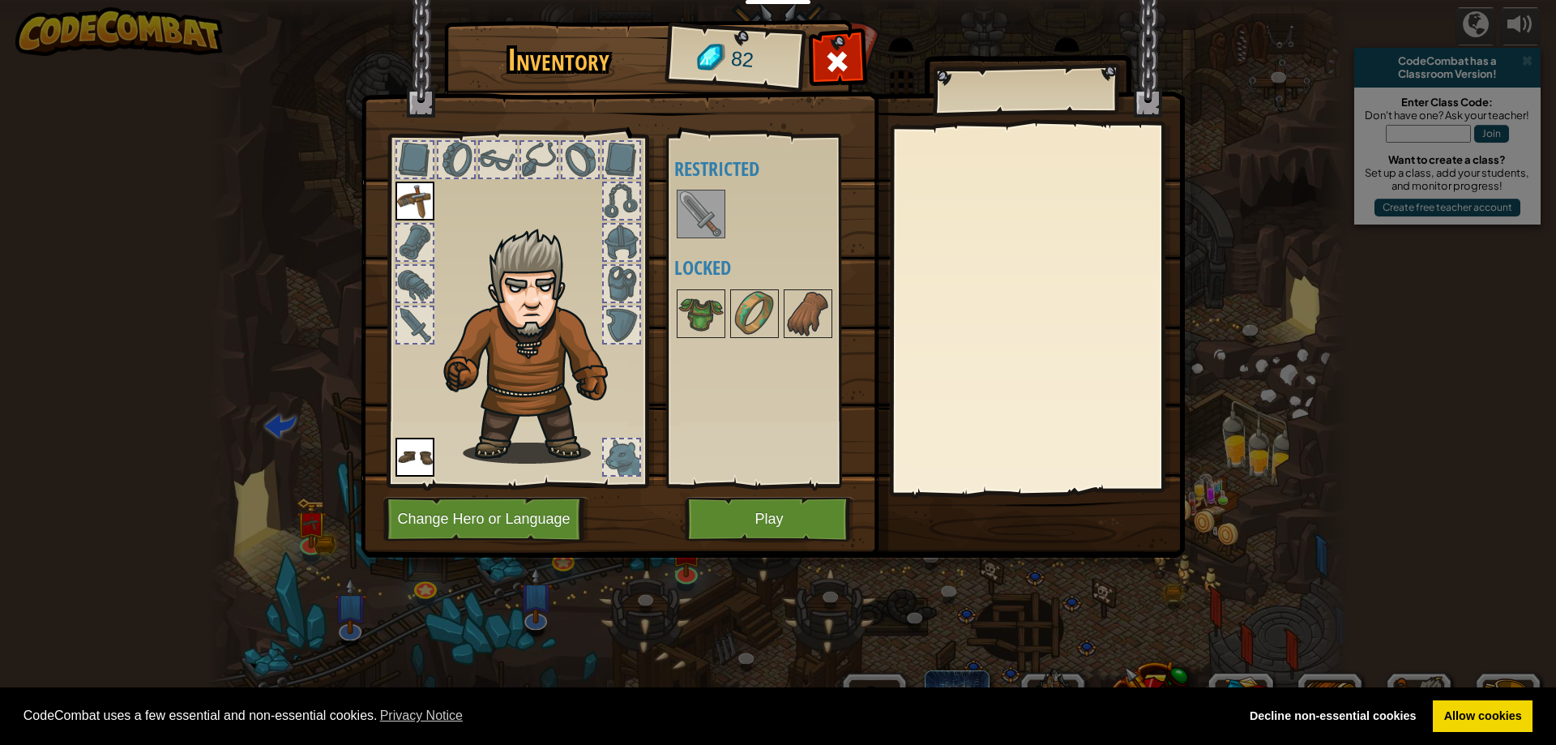
click at [700, 229] on img at bounding box center [700, 213] width 45 height 45
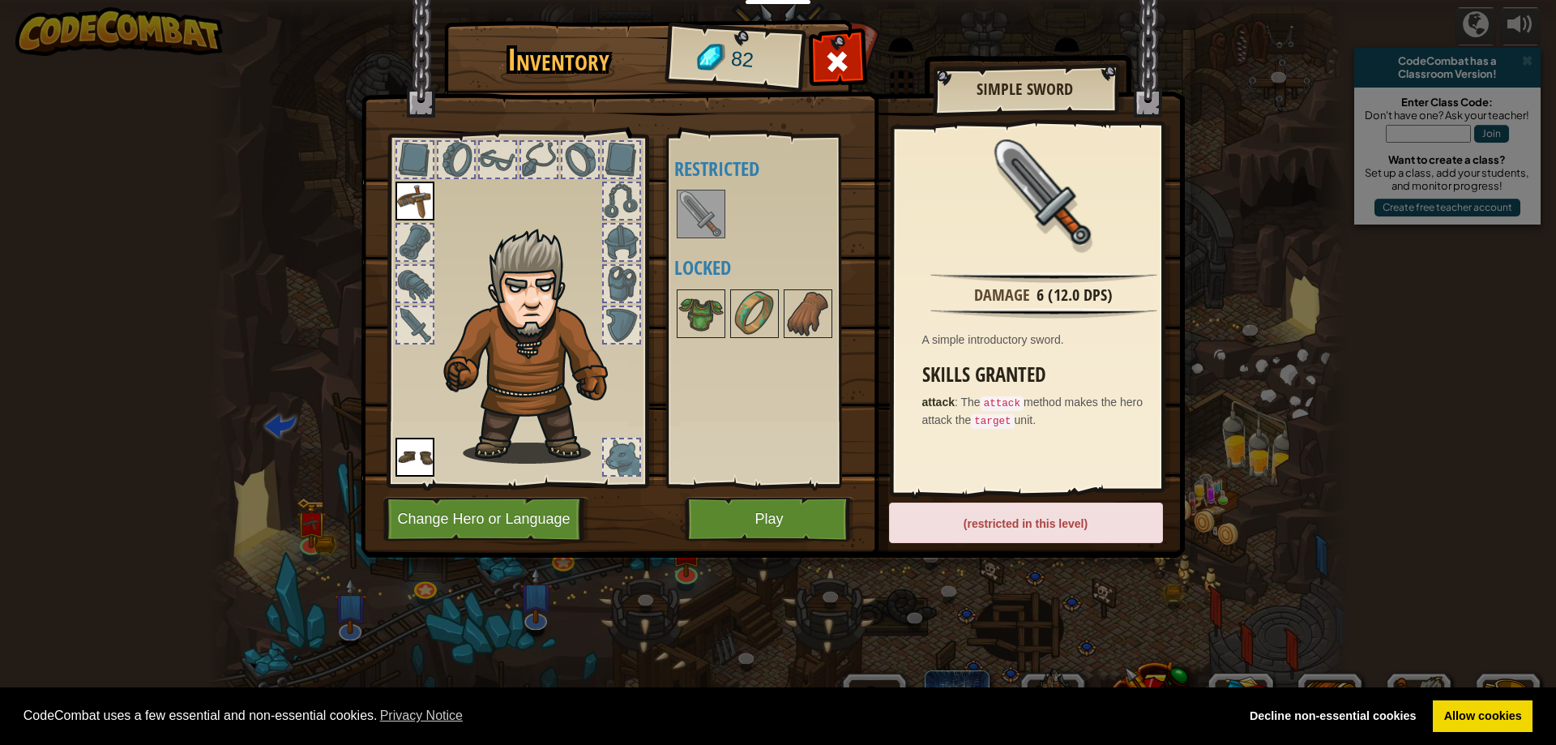
click at [793, 492] on img at bounding box center [773, 263] width 824 height 588
click at [786, 504] on button "Play" at bounding box center [769, 519] width 169 height 45
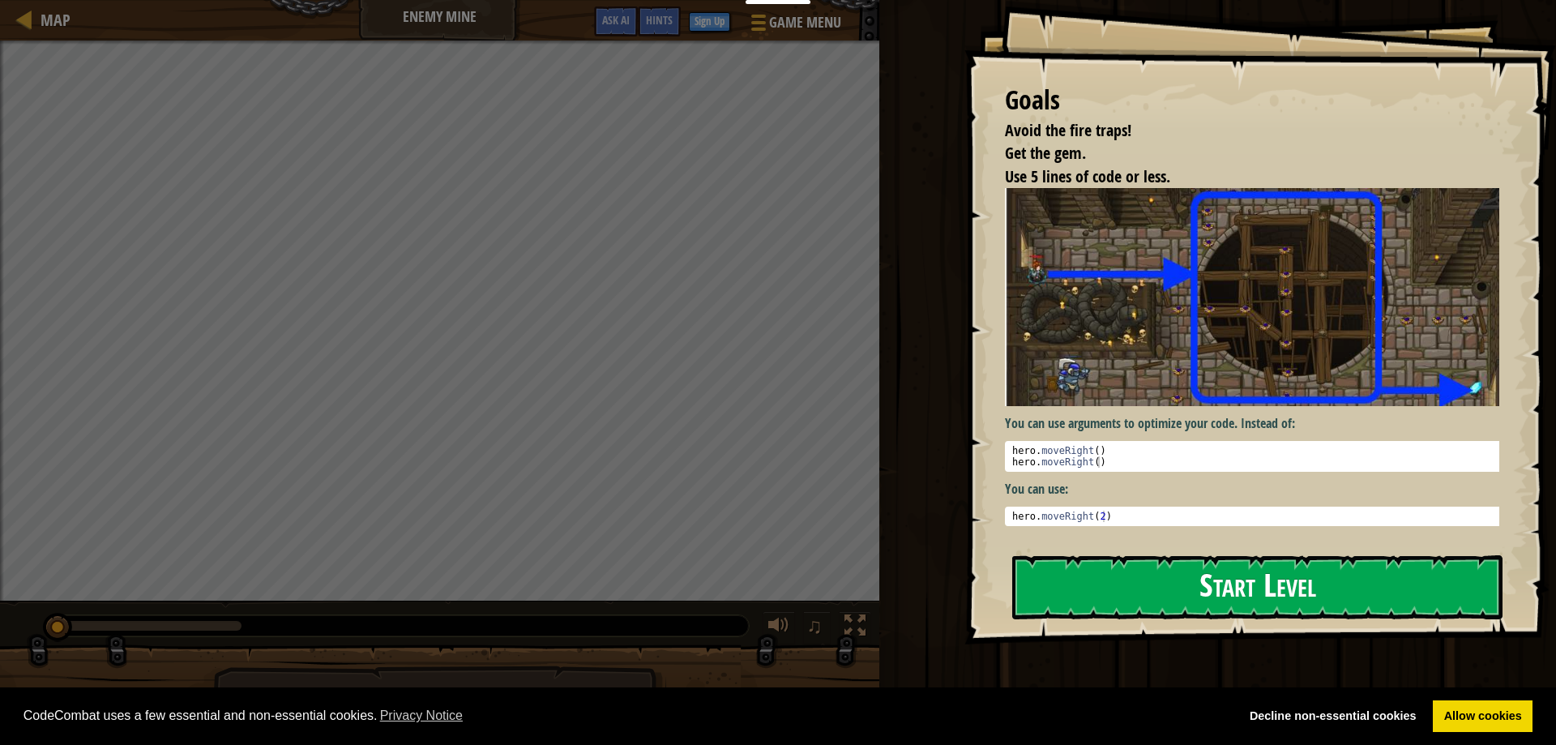
click at [1272, 343] on div "Goals Avoid the fire traps! Get the gem. Use 5 lines of code or less. You can u…" at bounding box center [1261, 322] width 592 height 644
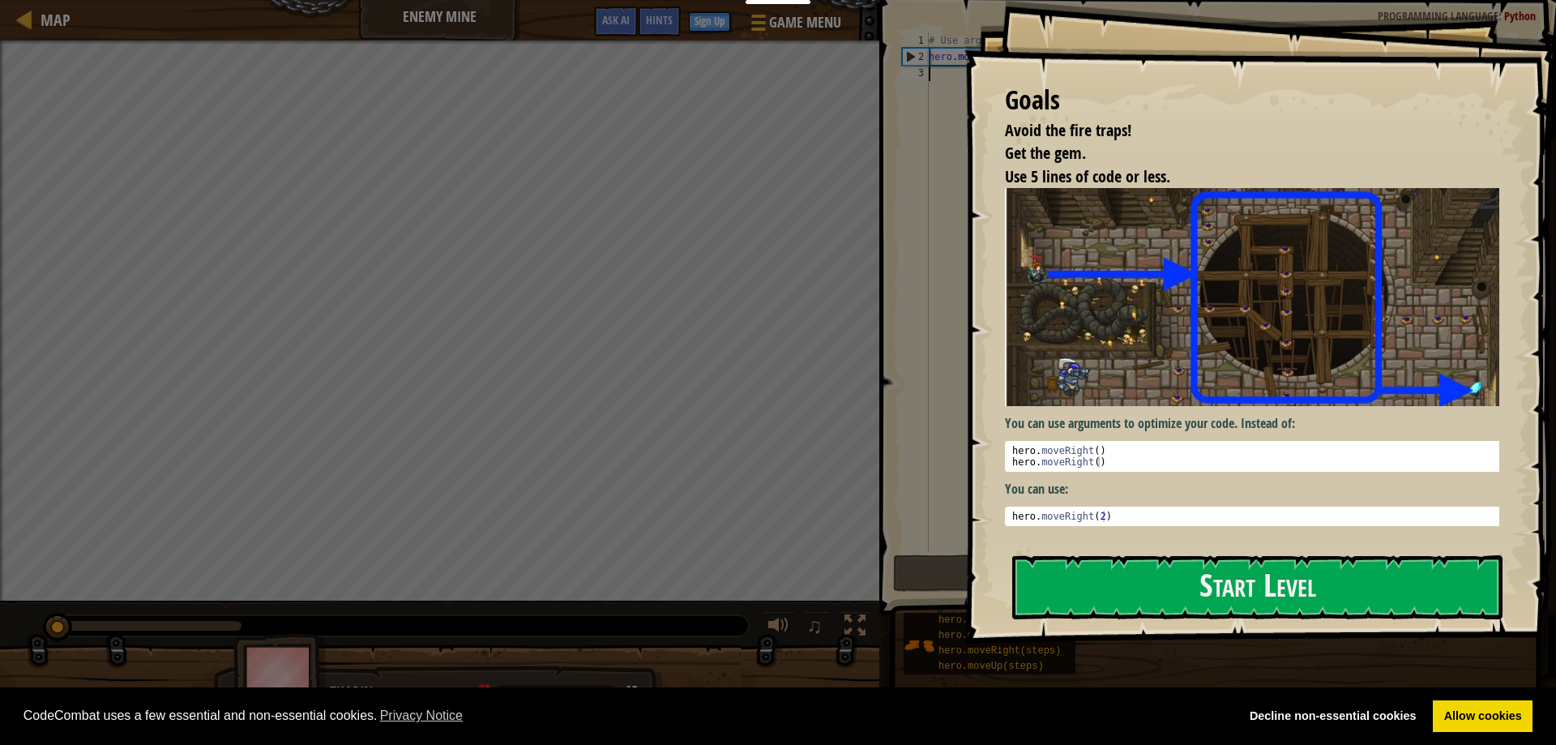
click at [1241, 496] on div "You can use arguments to optimize your code. Instead of: 1 2 hero . moveRight (…" at bounding box center [1259, 356] width 508 height 337
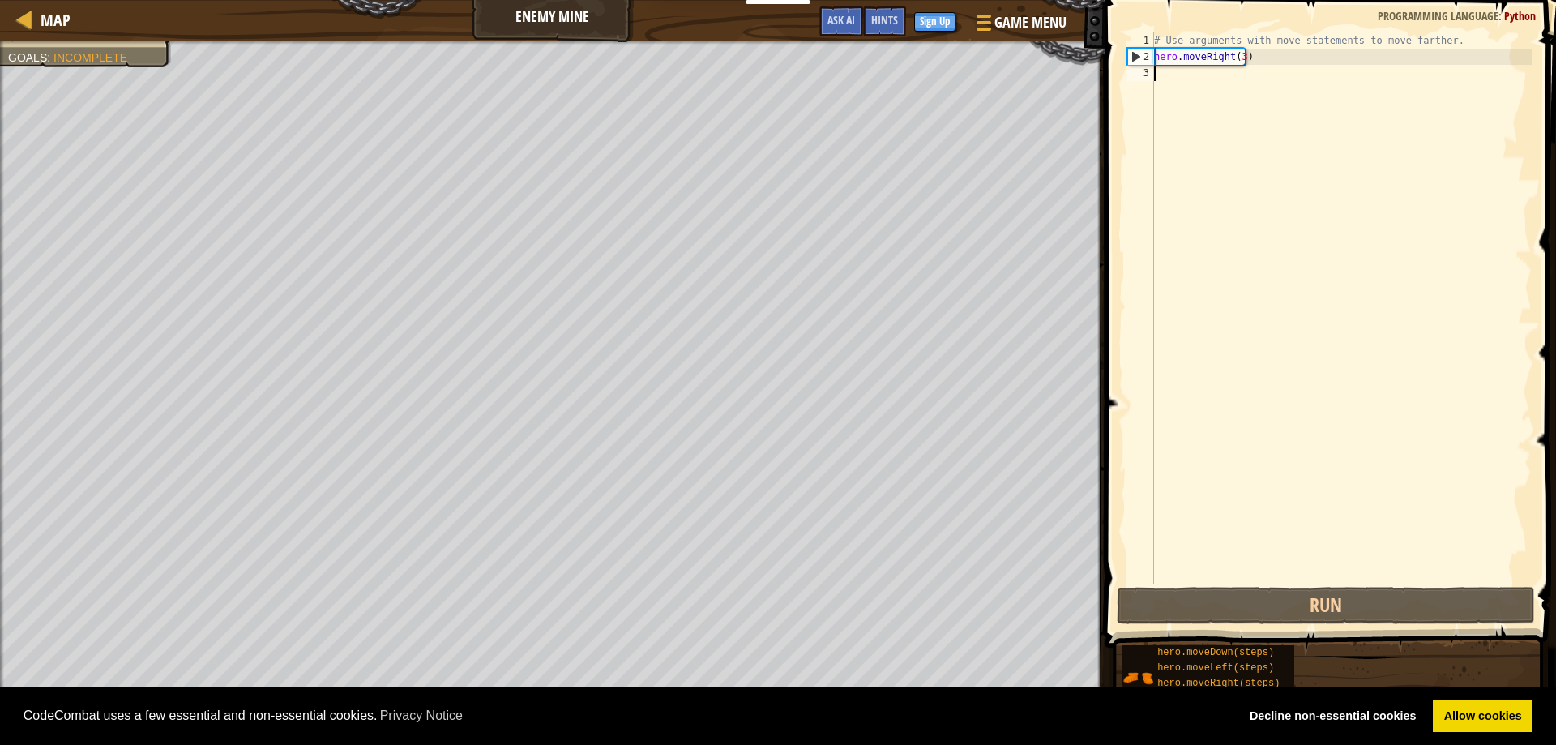
click at [1182, 78] on div "# Use arguments with move statements to move farther. hero . moveRight ( 3 )" at bounding box center [1341, 324] width 381 height 584
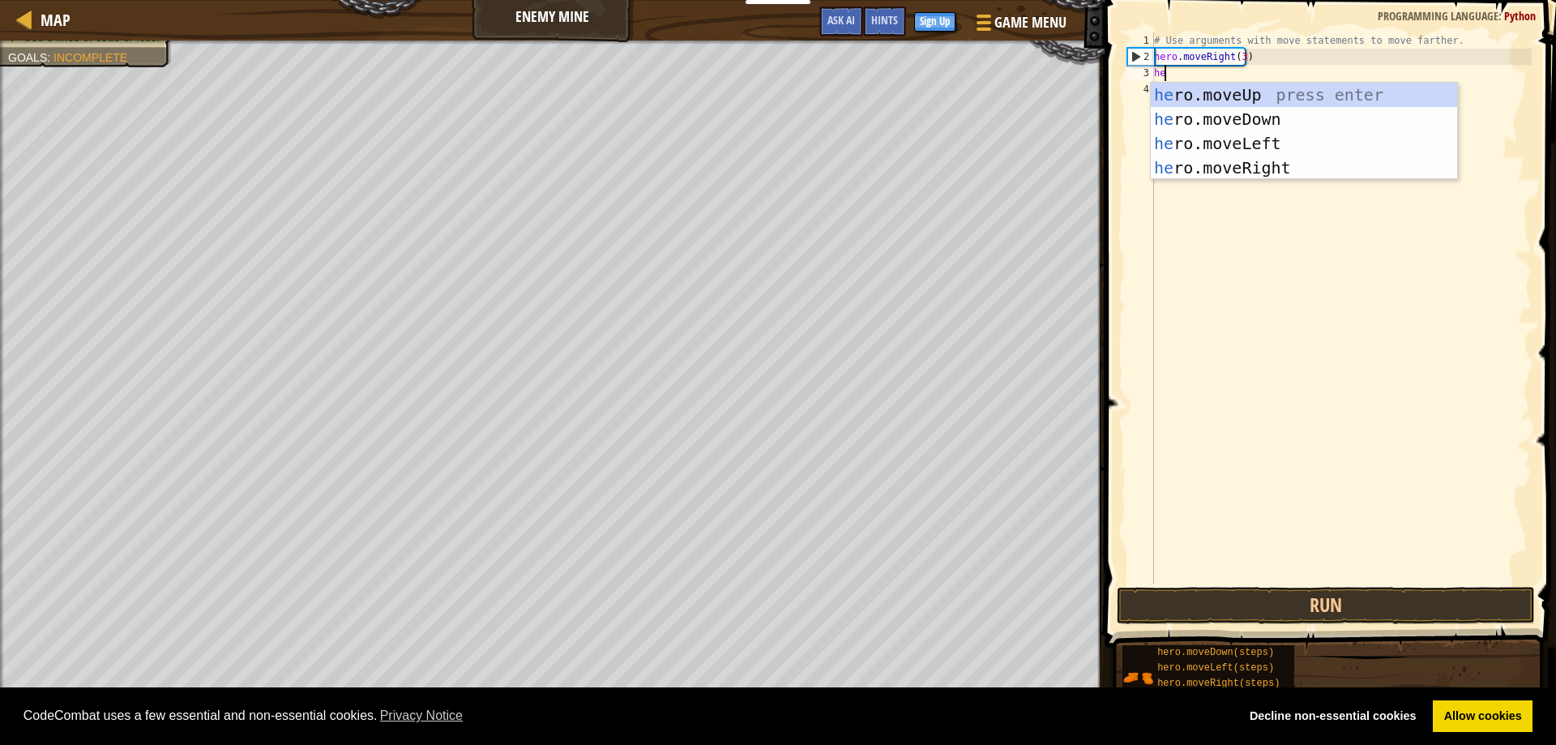
scroll to position [7, 1]
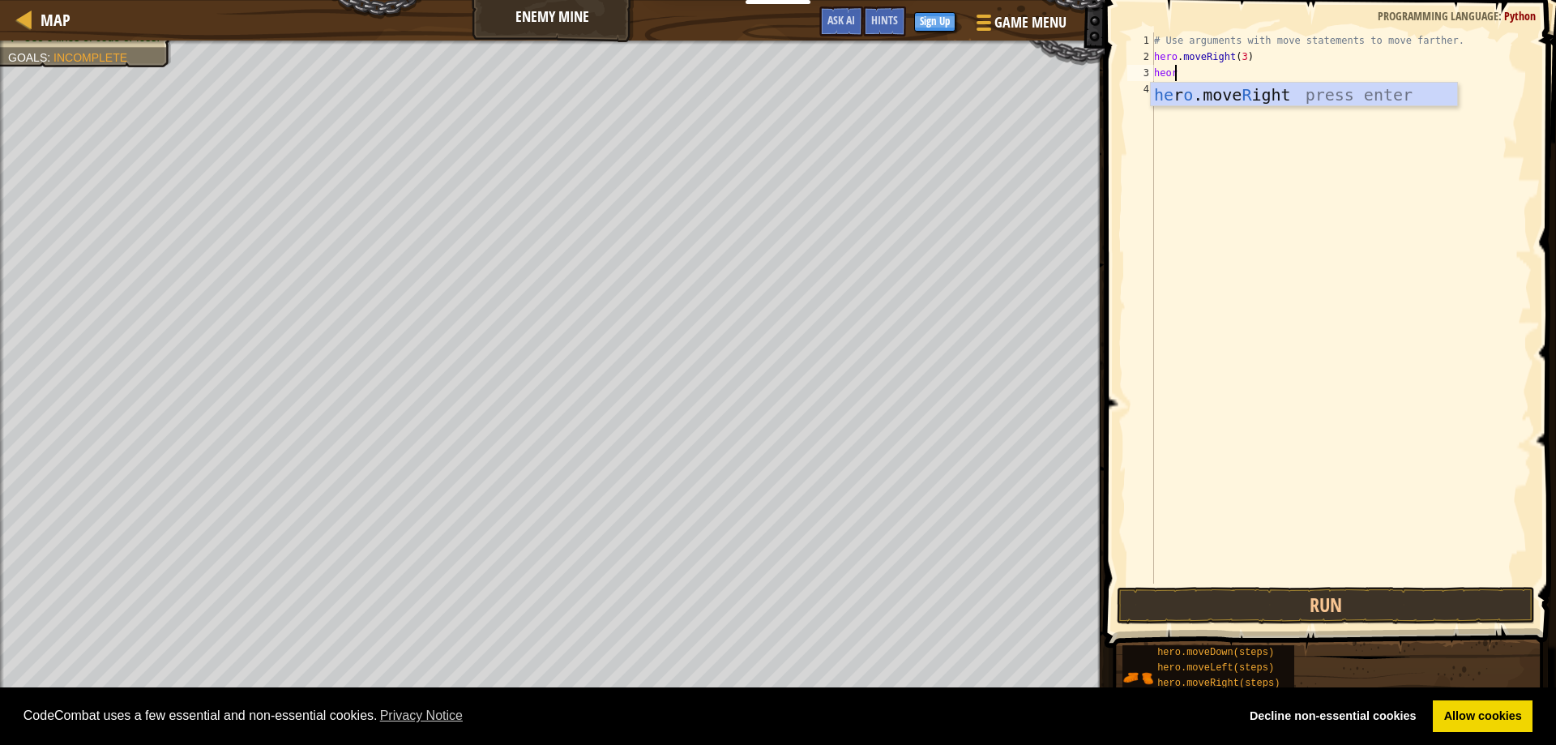
type textarea "heo"
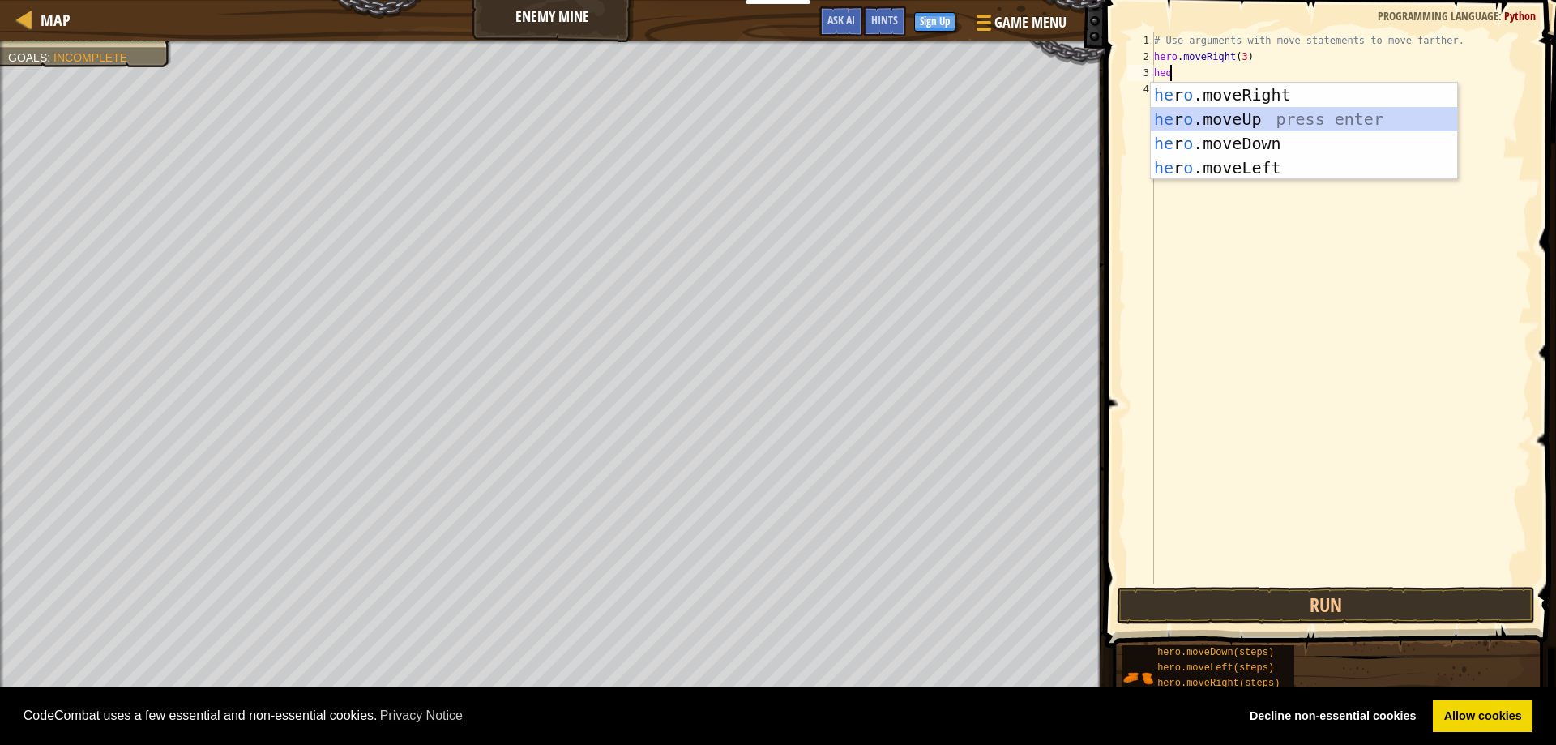
click at [1233, 112] on div "he r o .moveRight press enter he r o .moveUp press enter he r o .moveDown press…" at bounding box center [1304, 156] width 306 height 146
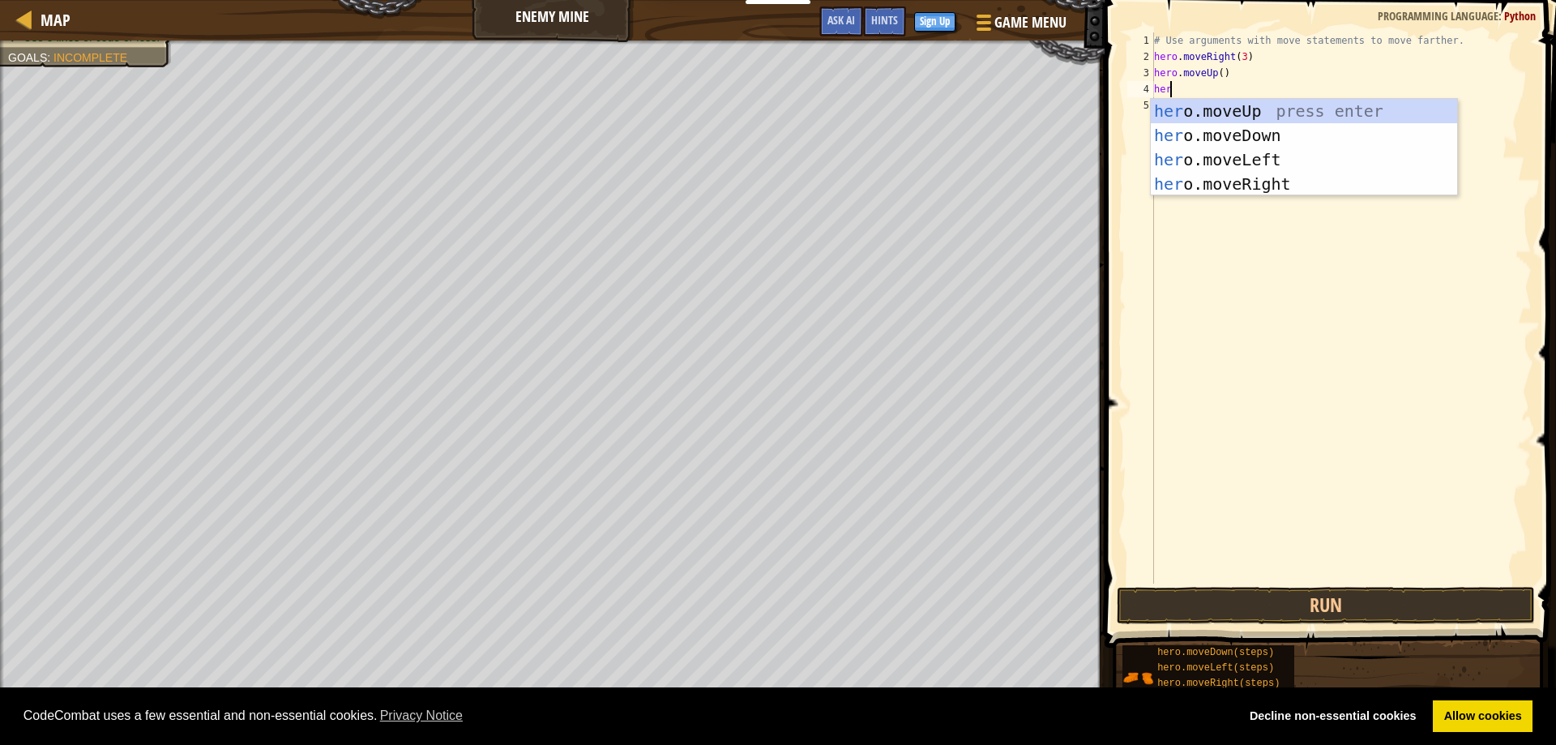
type textarea "hero"
click at [1260, 176] on div "hero .moveUp press enter hero .moveDown press enter hero .moveLeft press enter …" at bounding box center [1304, 172] width 306 height 146
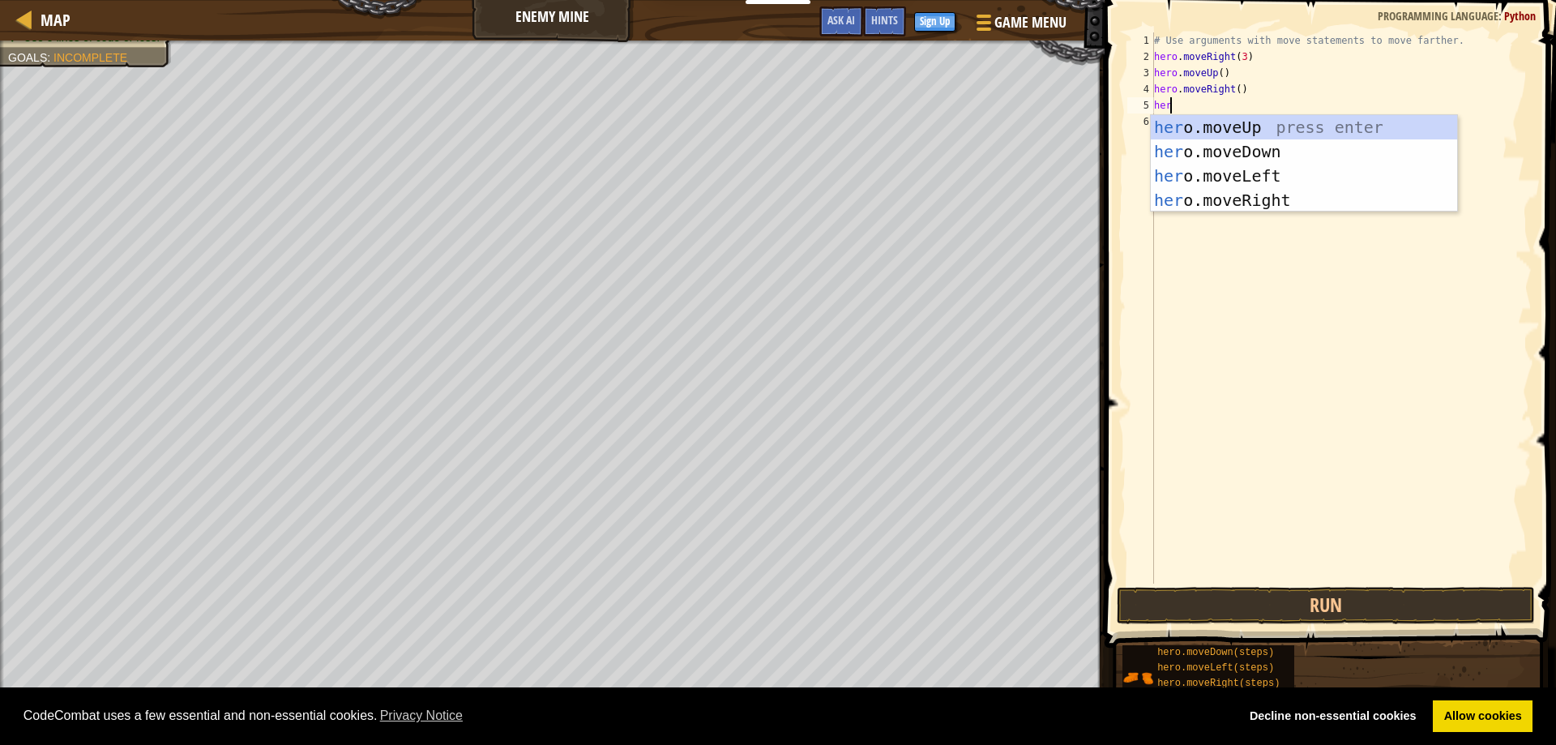
type textarea "hero"
click at [1231, 151] on div "hero .moveUp press enter hero .moveDown press enter hero .moveLeft press enter …" at bounding box center [1304, 188] width 306 height 146
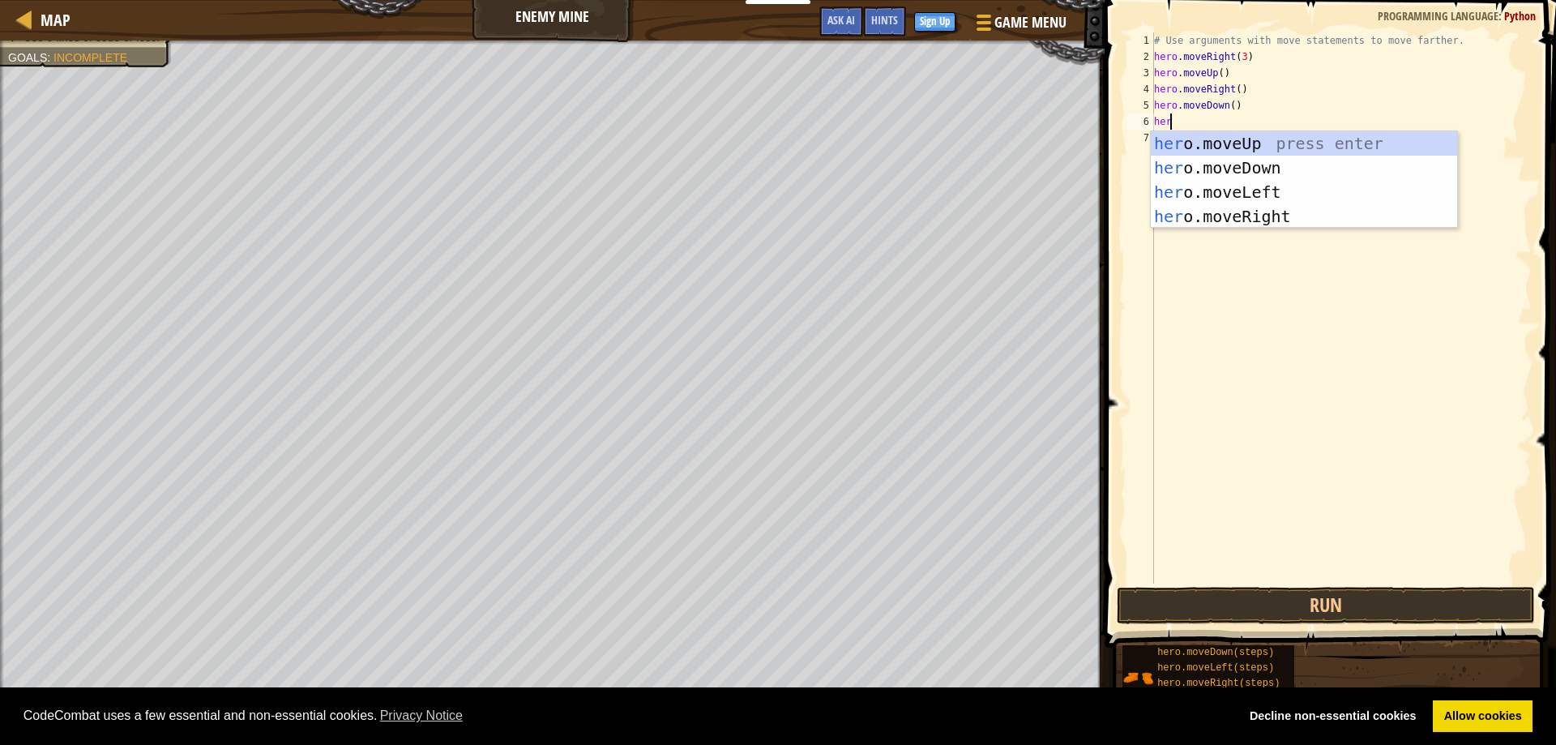
type textarea "hero"
click at [1239, 169] on div "hero .moveUp press enter hero .moveDown press enter hero .moveLeft press enter …" at bounding box center [1304, 204] width 306 height 146
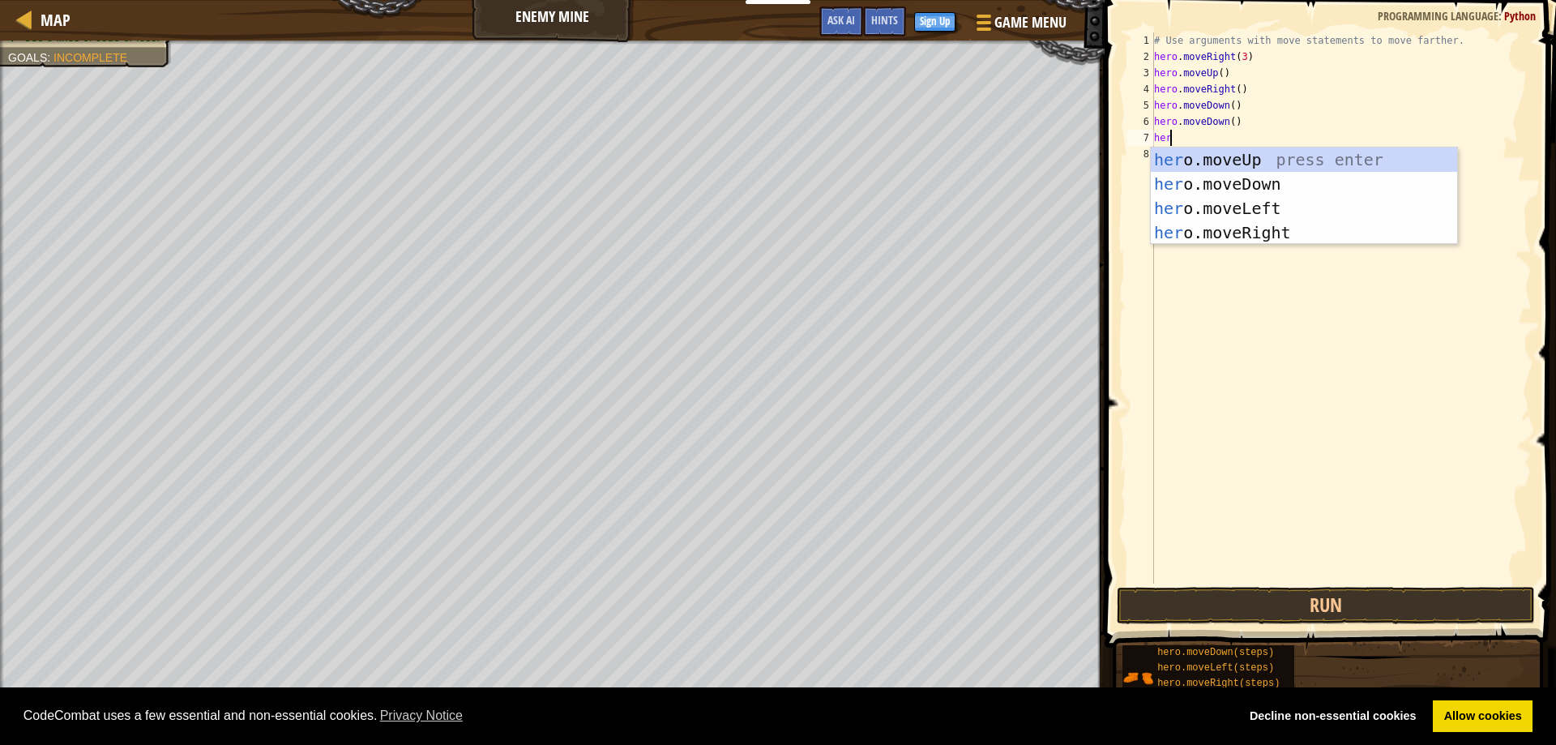
type textarea "hero"
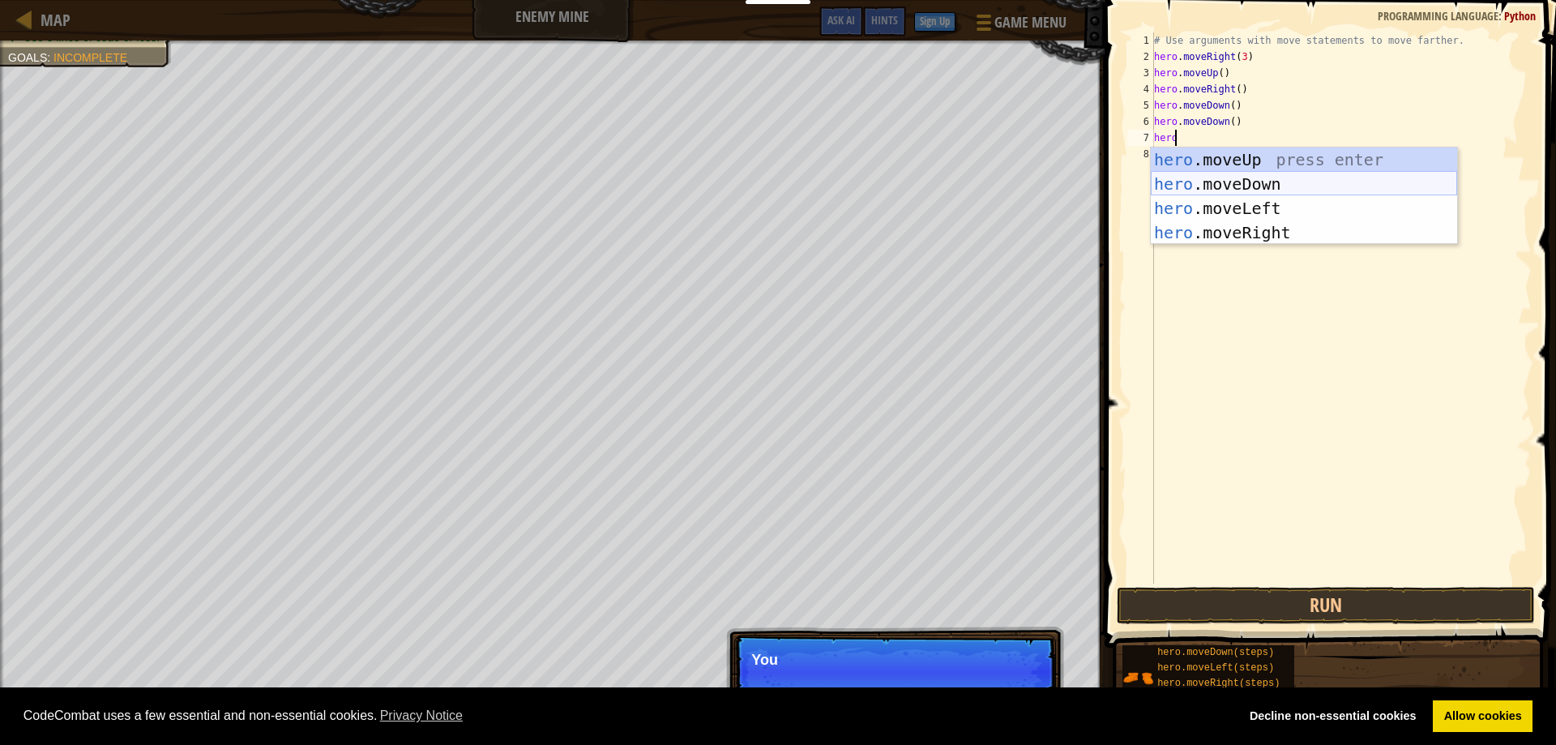
click at [1243, 182] on div "hero .moveUp press enter hero .moveDown press enter hero .moveLeft press enter …" at bounding box center [1304, 221] width 306 height 146
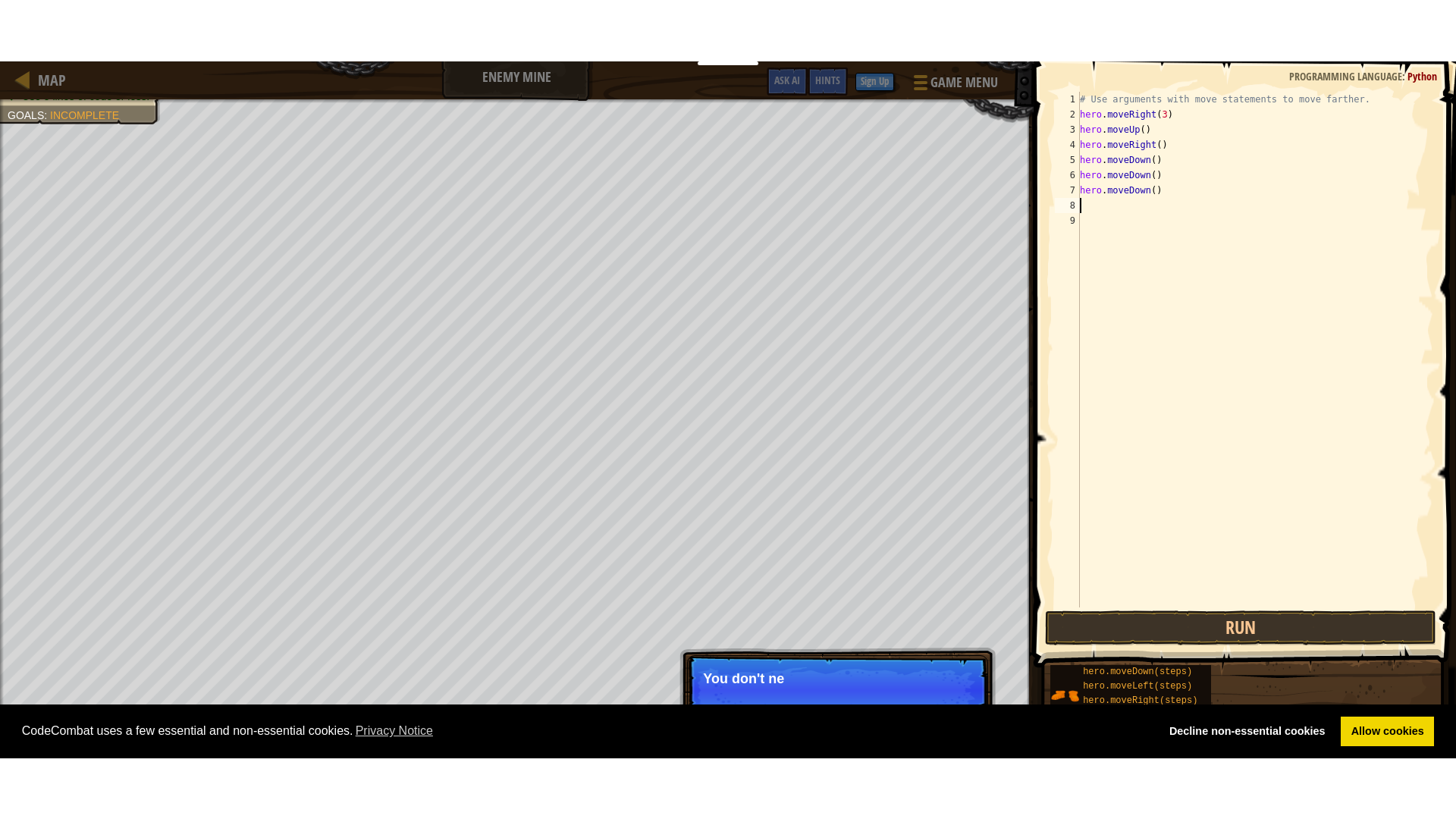
scroll to position [7, 0]
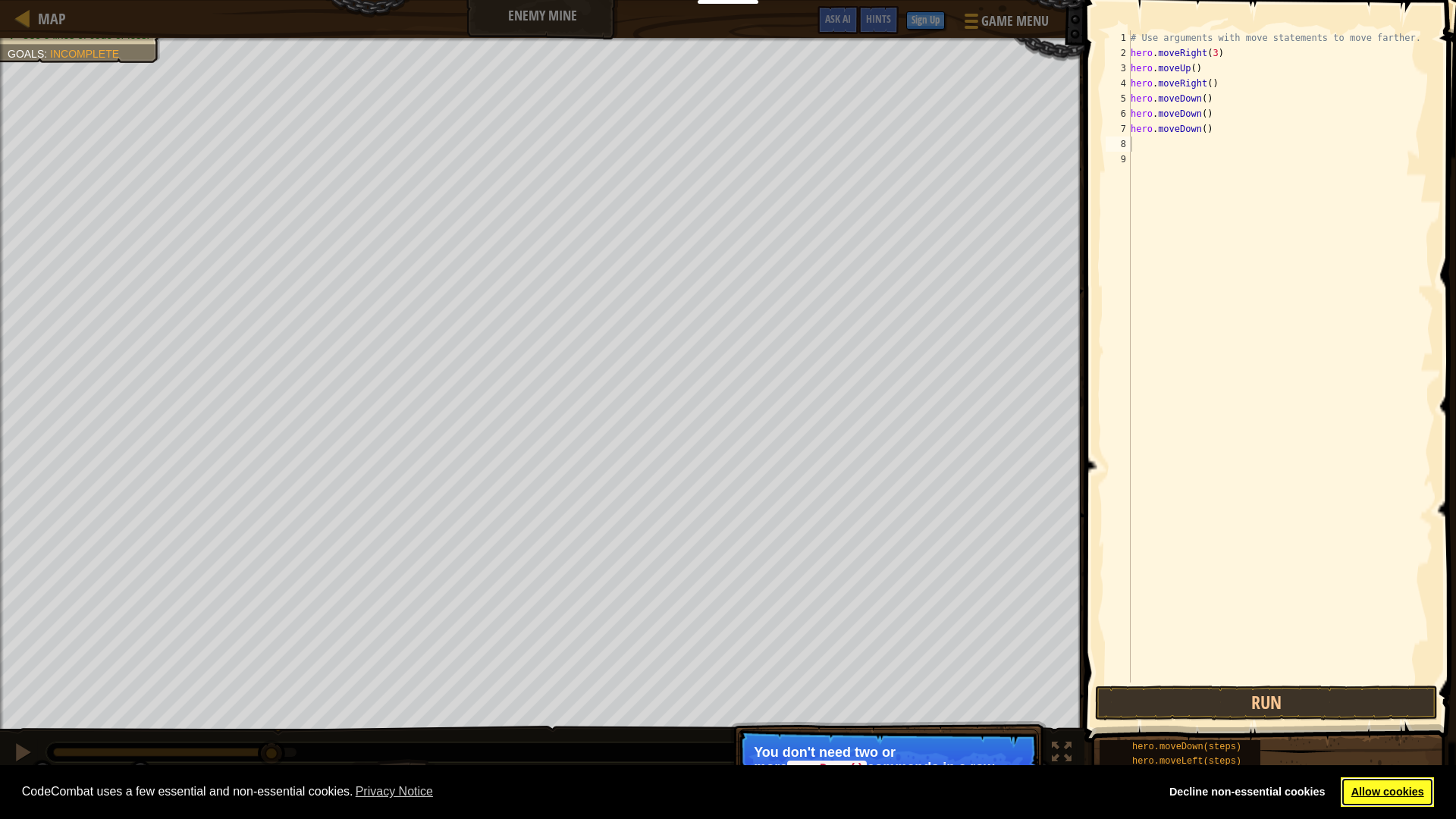
click at [1390, 696] on link "Allow cookies" at bounding box center [1388, 793] width 94 height 30
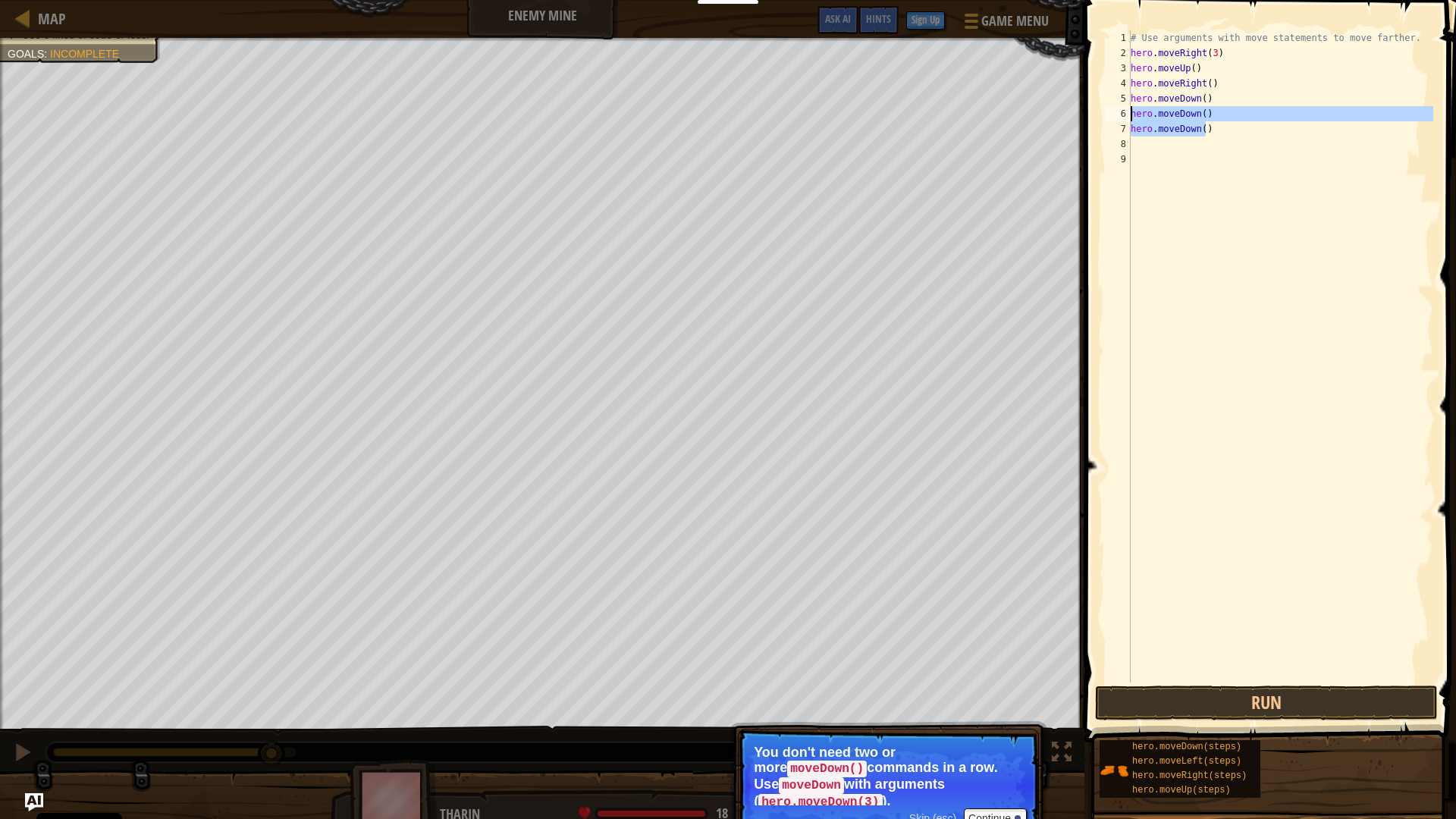
drag, startPoint x: 1197, startPoint y: 130, endPoint x: 1133, endPoint y: 108, distance: 67.7
click at [1133, 108] on div "# Use arguments with move statements to move farther. hero . moveRight ( 3 ) he…" at bounding box center [1280, 372] width 306 height 683
type textarea "hero.moveDown() hero.moveDown()"
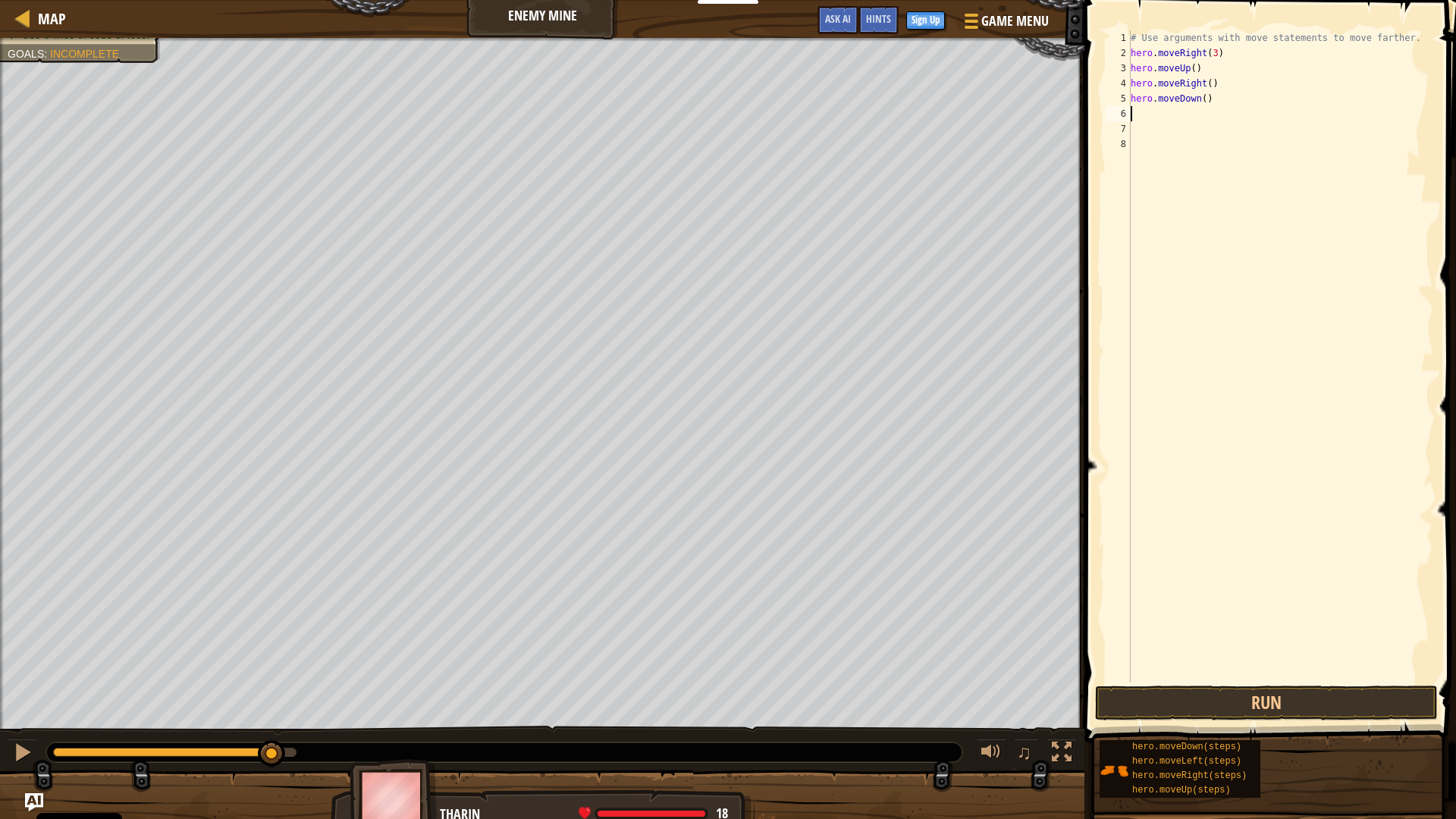
click at [1200, 98] on div "# Use arguments with move statements to move farther. hero . moveRight ( 3 ) he…" at bounding box center [1280, 372] width 306 height 683
type textarea "hero.moveDown(3)"
click at [1244, 695] on button "Run" at bounding box center [1267, 703] width 342 height 35
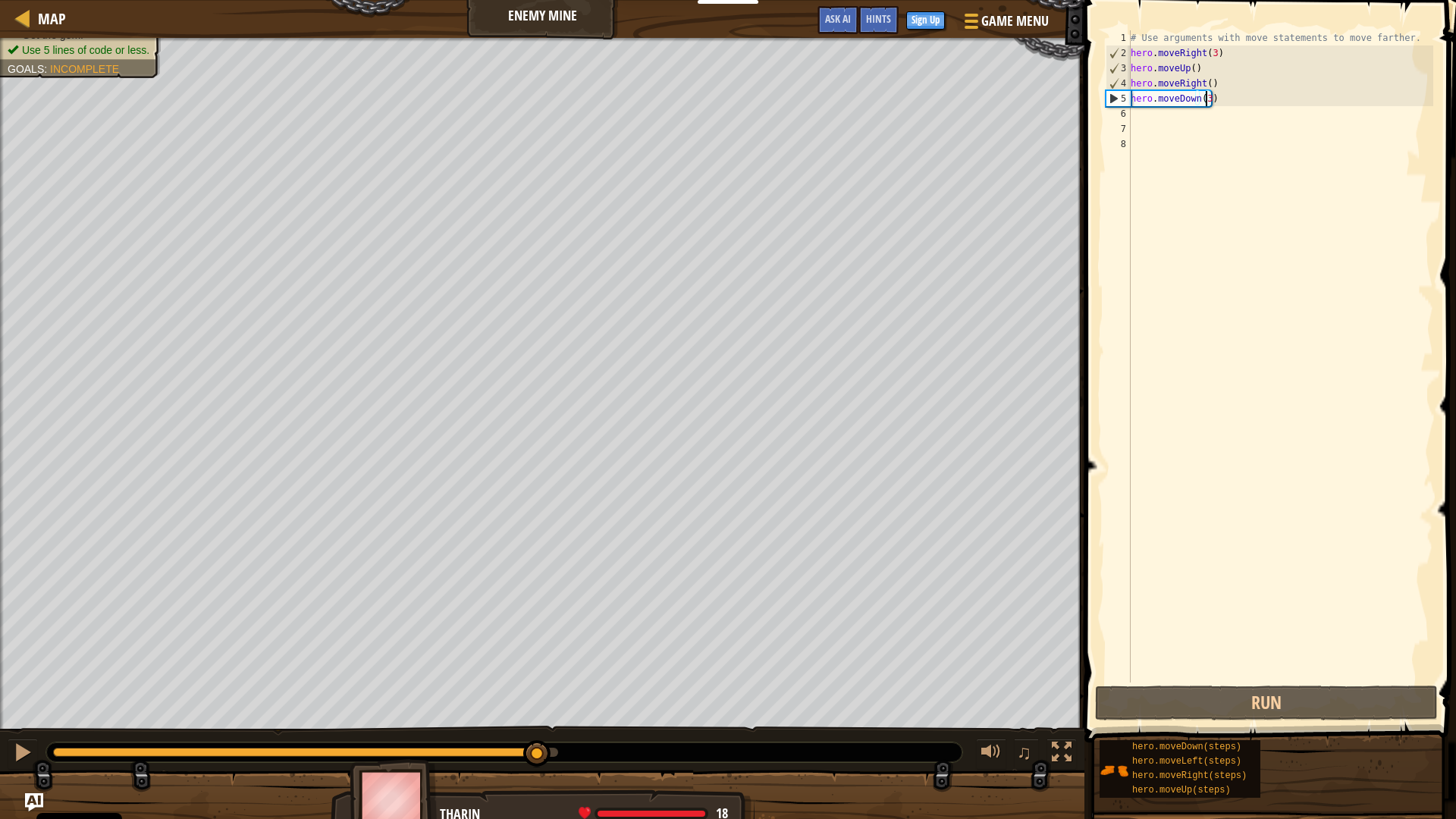
drag, startPoint x: 309, startPoint y: 750, endPoint x: 546, endPoint y: 746, distance: 237.0
click at [546, 696] on div at bounding box center [536, 753] width 27 height 27
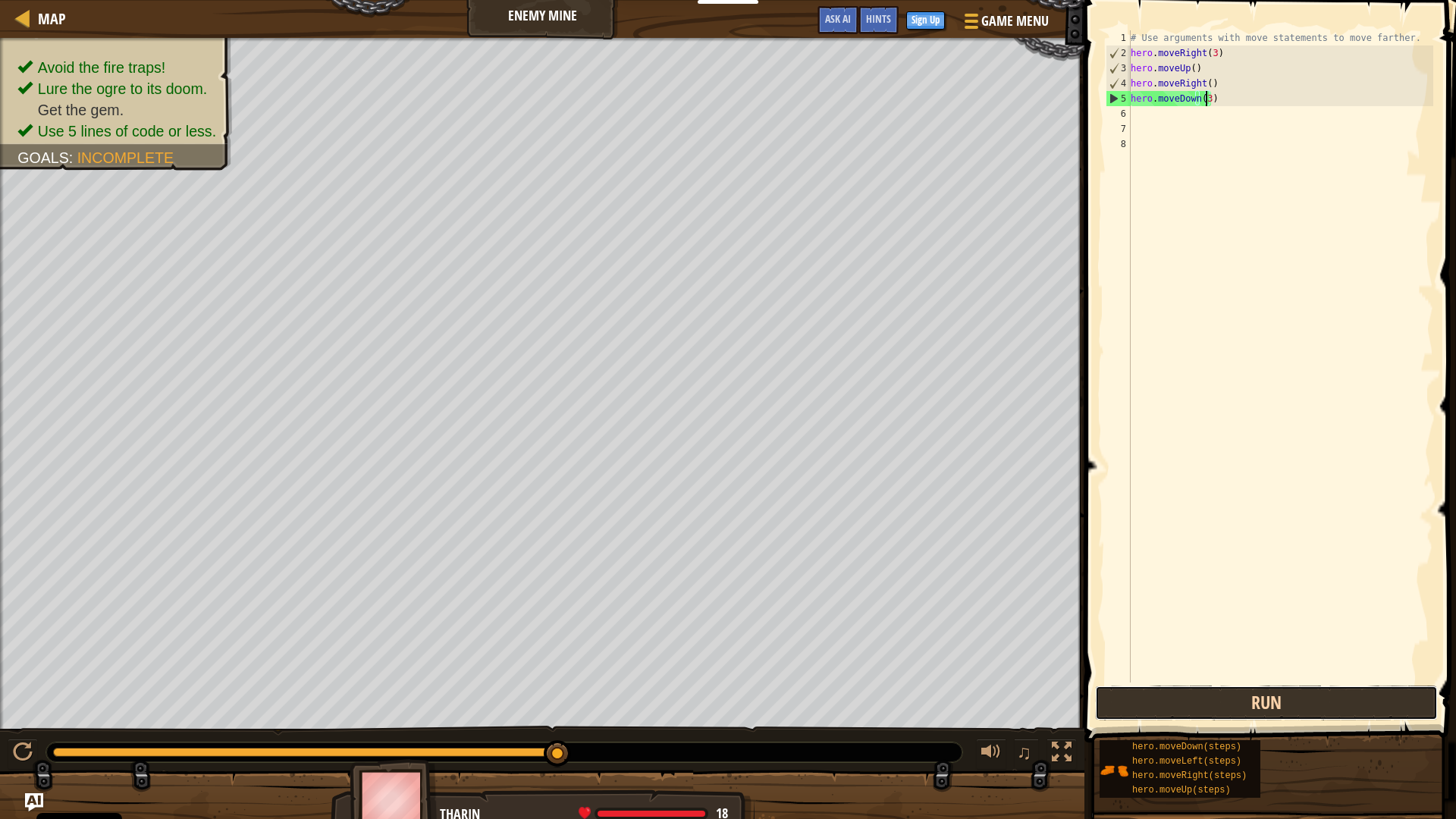
click at [1211, 696] on button "Run" at bounding box center [1267, 703] width 342 height 35
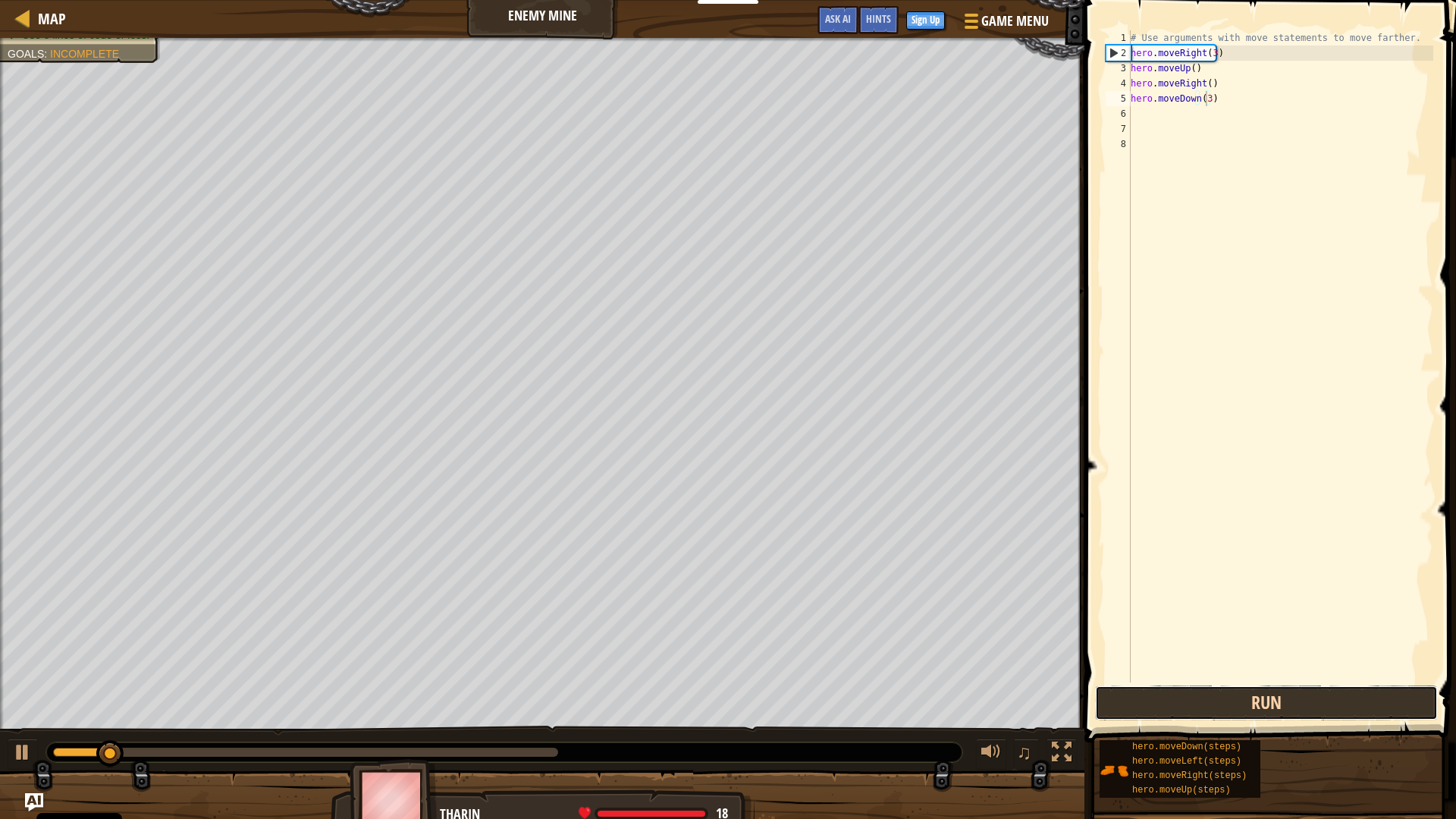
click at [1159, 696] on button "Run" at bounding box center [1267, 703] width 342 height 35
click at [1179, 115] on div "# Use arguments with move statements to move farther. hero . moveRight ( 3 ) he…" at bounding box center [1280, 372] width 306 height 683
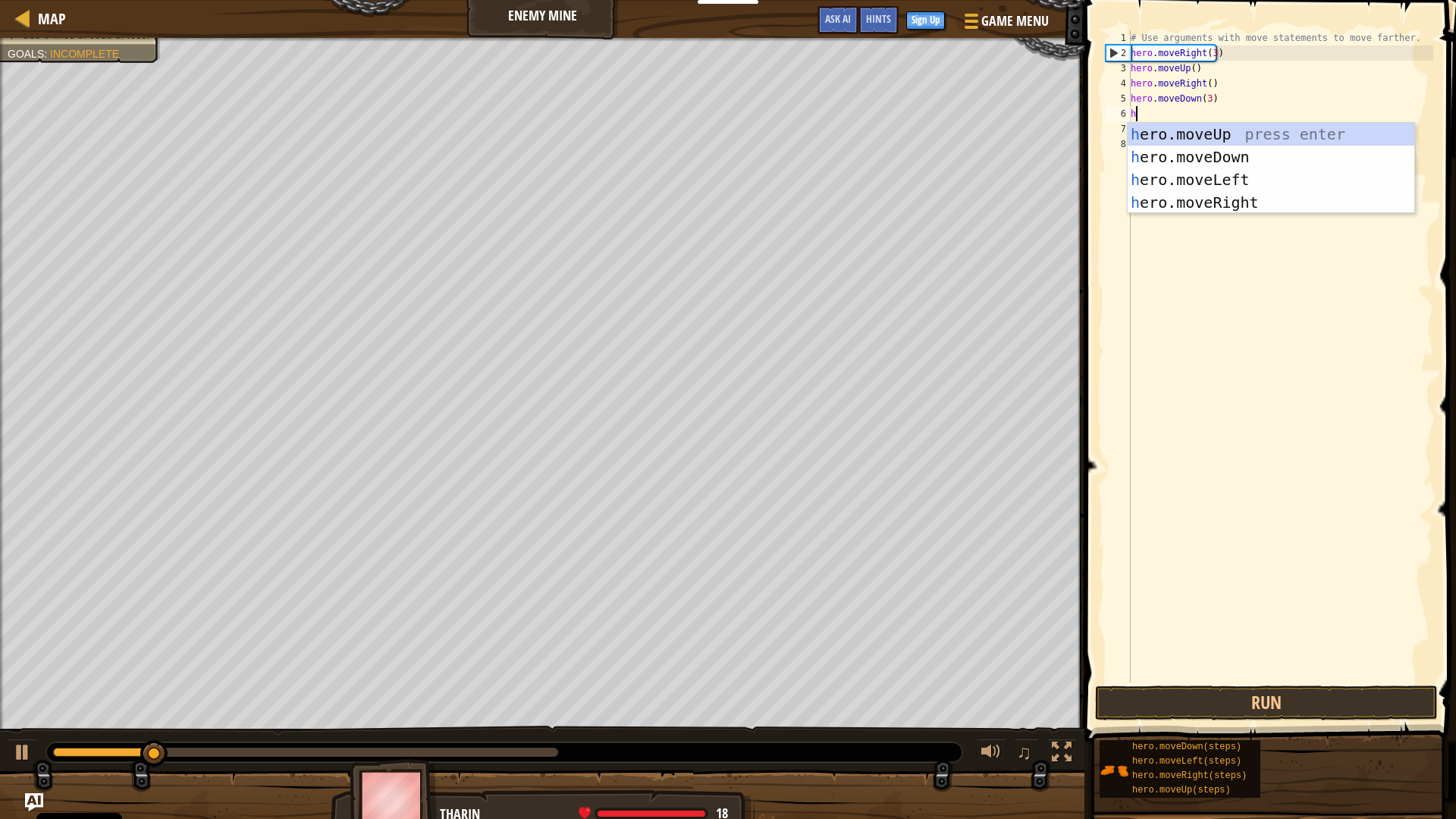
type textarea "hero"
click at [1208, 197] on div "hero .moveUp press enter hero .moveDown press enter hero .moveLeft press enter …" at bounding box center [1271, 191] width 286 height 137
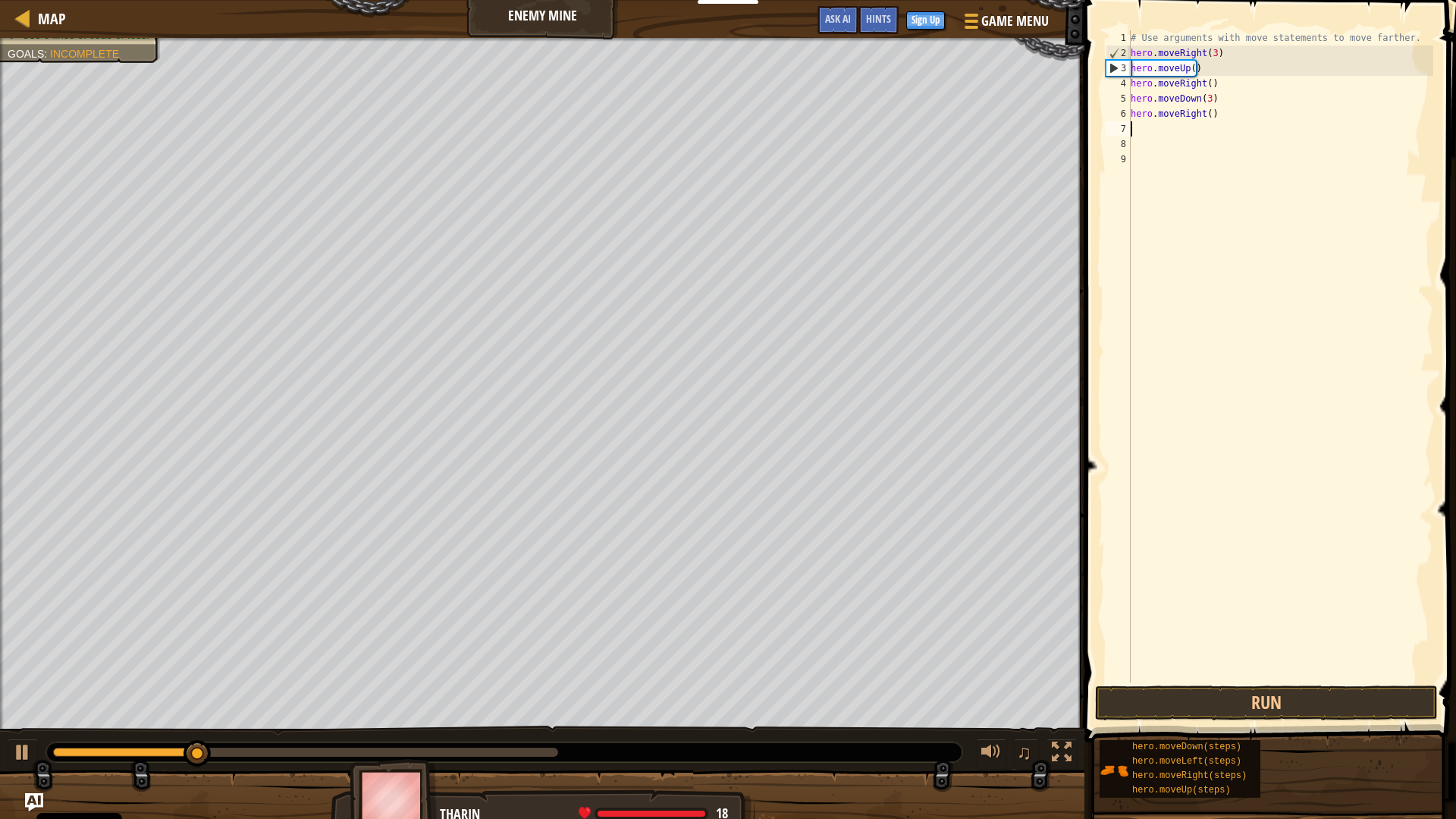
scroll to position [7, 0]
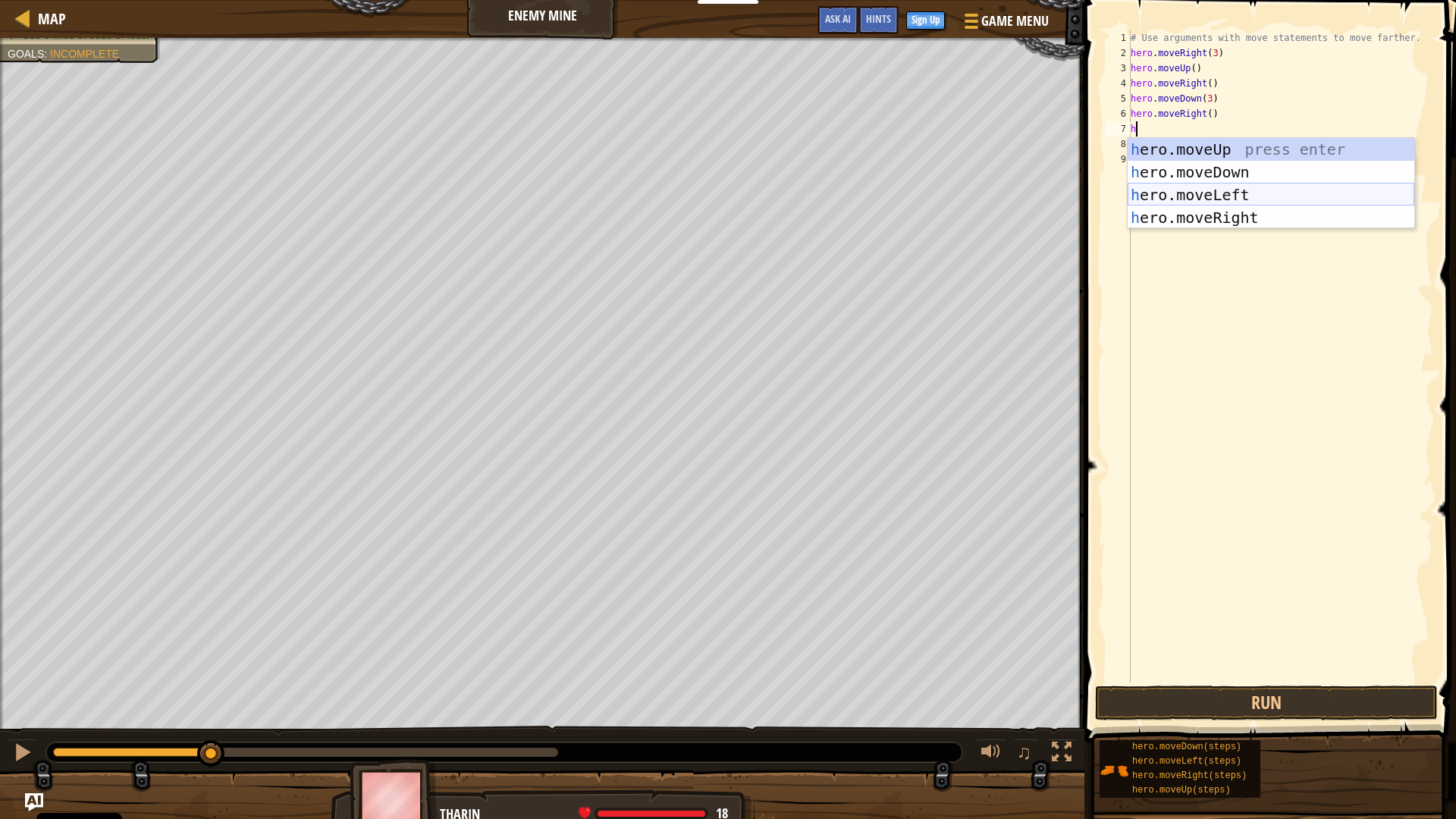
type textarea "hero"
click at [1228, 213] on div "hero .moveUp press enter hero .moveDown press enter hero .moveLeft press enter …" at bounding box center [1271, 207] width 286 height 137
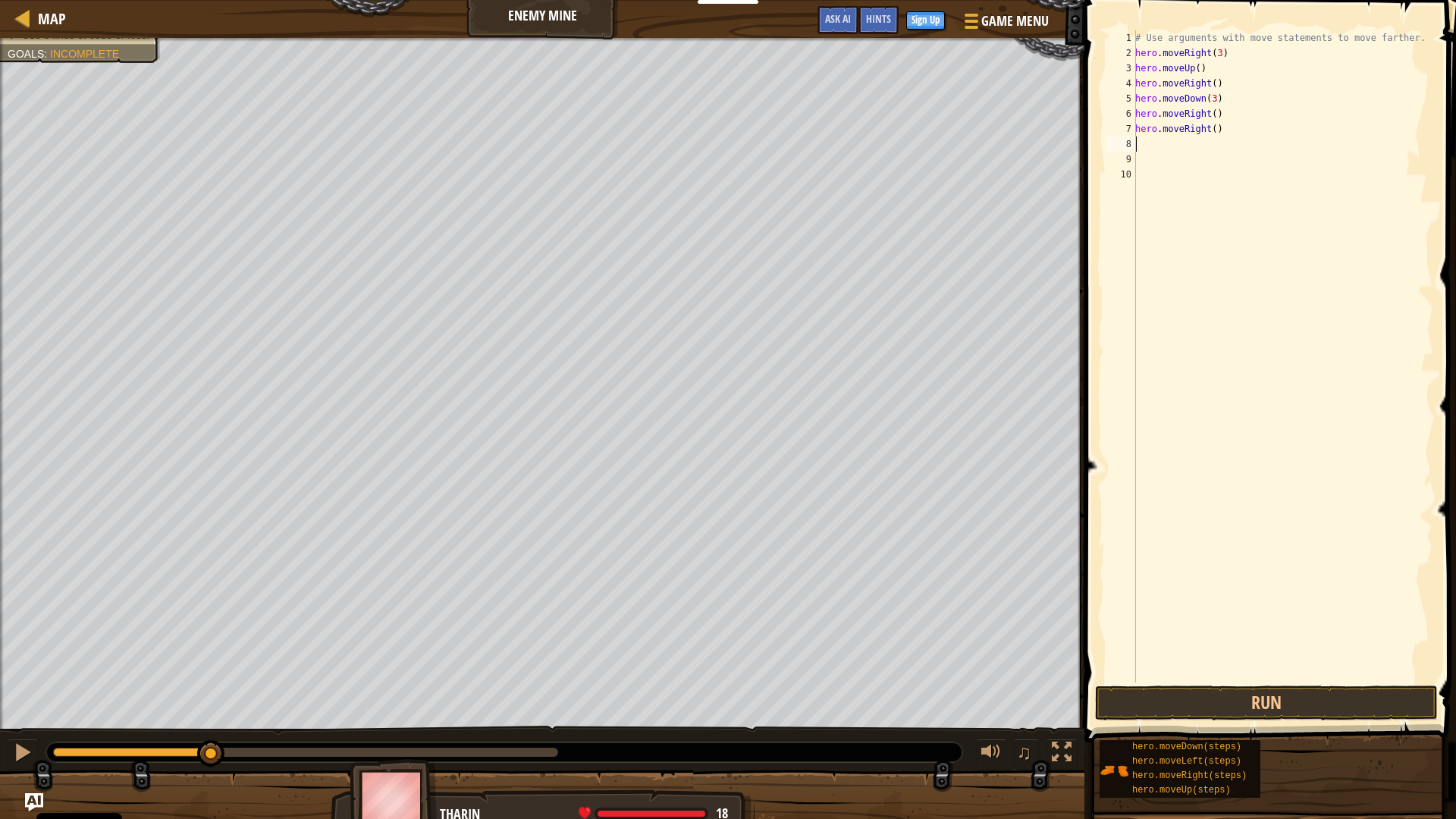
scroll to position [7, 0]
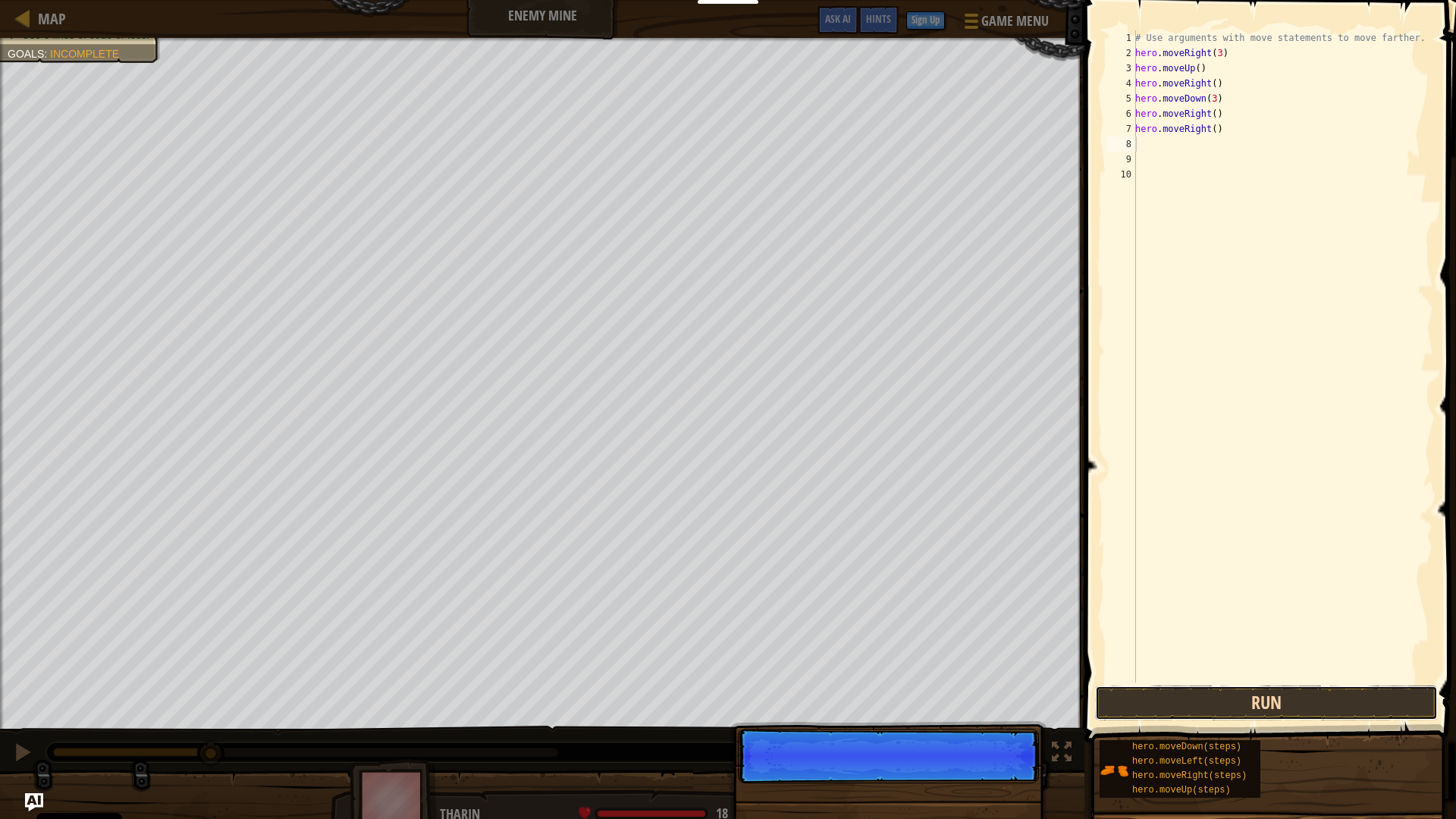
click at [1256, 691] on button "Run" at bounding box center [1267, 703] width 342 height 35
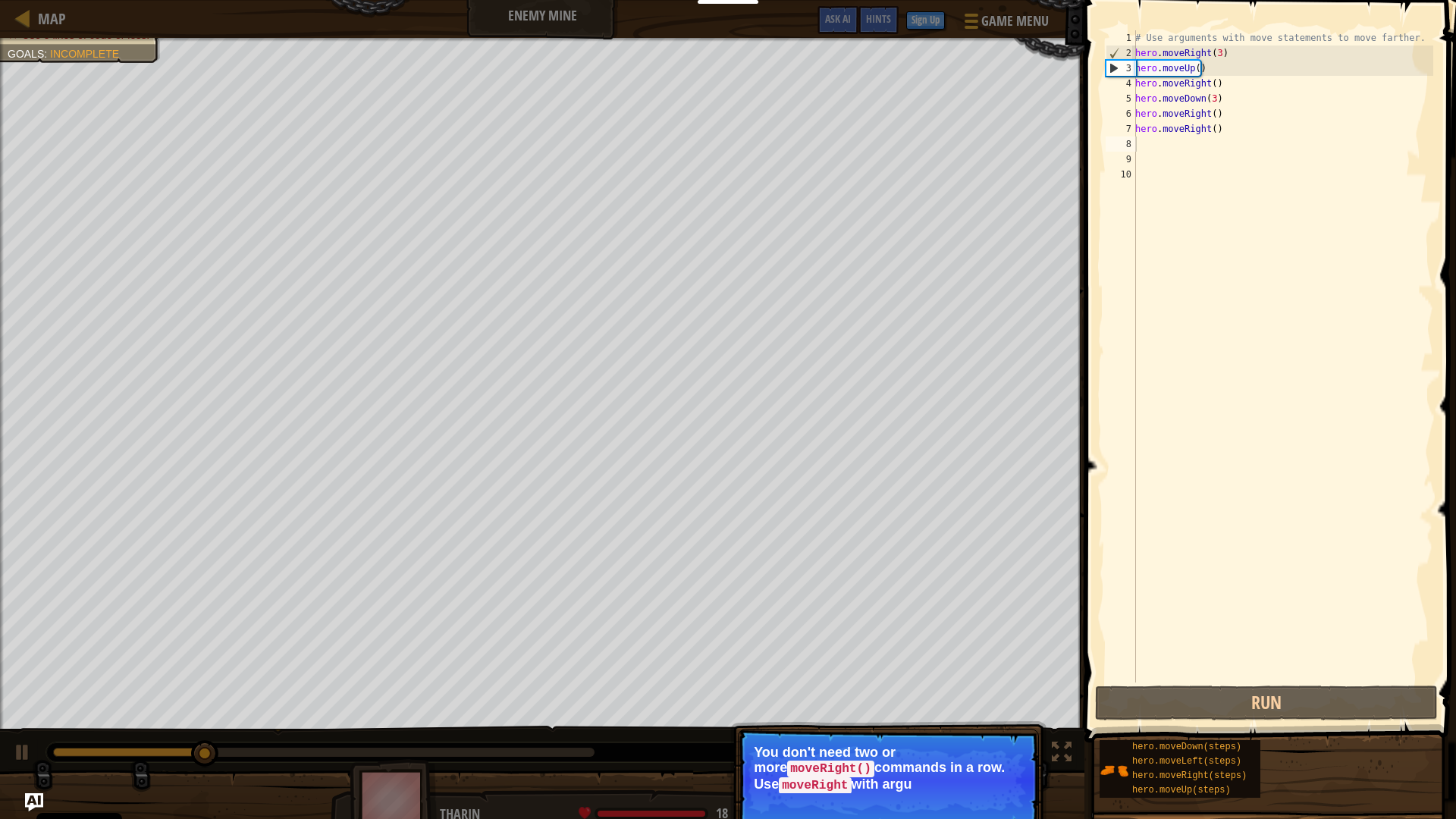
click at [878, 696] on p "You don't need two or more moveRight() commands in a row. Use moveRight with ar…" at bounding box center [889, 769] width 269 height 49
drag, startPoint x: 240, startPoint y: 750, endPoint x: 309, endPoint y: 750, distance: 69.0
click at [302, 696] on div "Avoid the fire traps! Lure the ogre to its doom. Get the gem. Use 5 lines of co…" at bounding box center [728, 435] width 1456 height 795
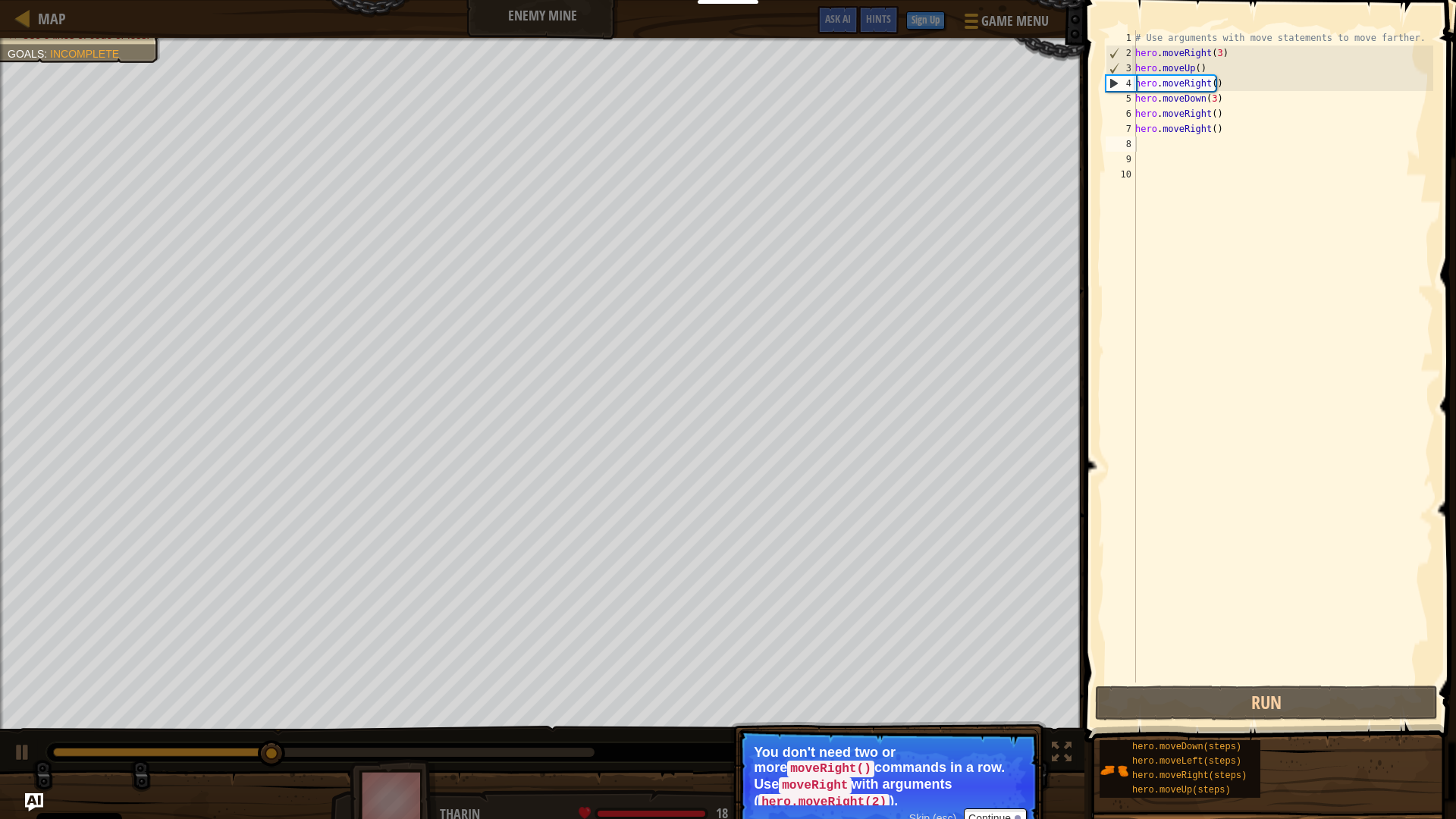
click at [1068, 696] on div "Avoid the fire traps! Lure the ogre to its doom. Get the gem. Use 5 lines of co…" at bounding box center [728, 435] width 1456 height 795
click at [1014, 696] on button "Continue" at bounding box center [995, 818] width 63 height 20
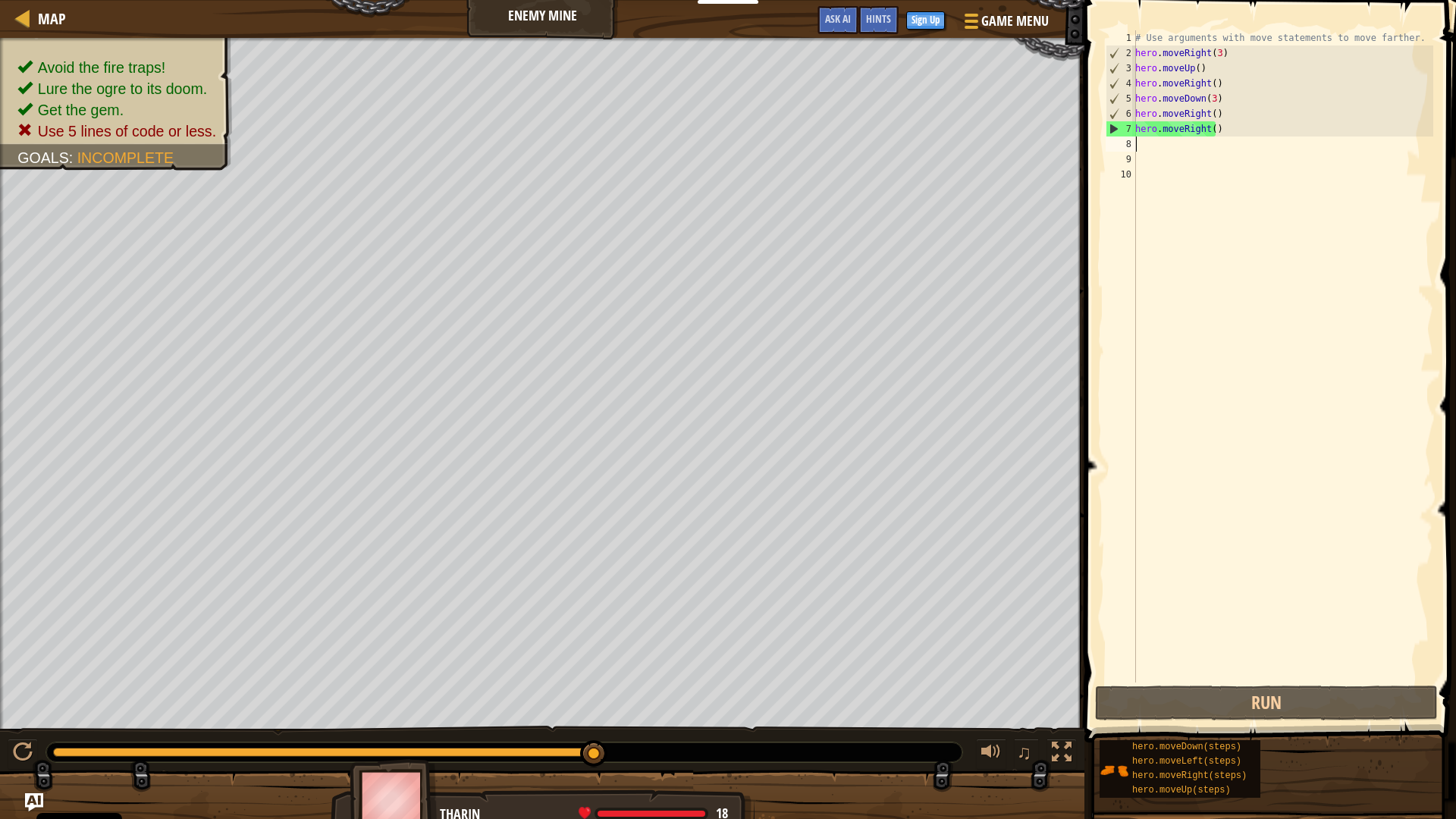
drag, startPoint x: 340, startPoint y: 753, endPoint x: 622, endPoint y: 759, distance: 282.1
click at [622, 696] on div at bounding box center [503, 753] width 916 height 20
drag, startPoint x: 130, startPoint y: 751, endPoint x: 558, endPoint y: 753, distance: 428.0
click at [580, 696] on div at bounding box center [593, 753] width 27 height 27
drag, startPoint x: 1219, startPoint y: 78, endPoint x: 1201, endPoint y: 80, distance: 18.1
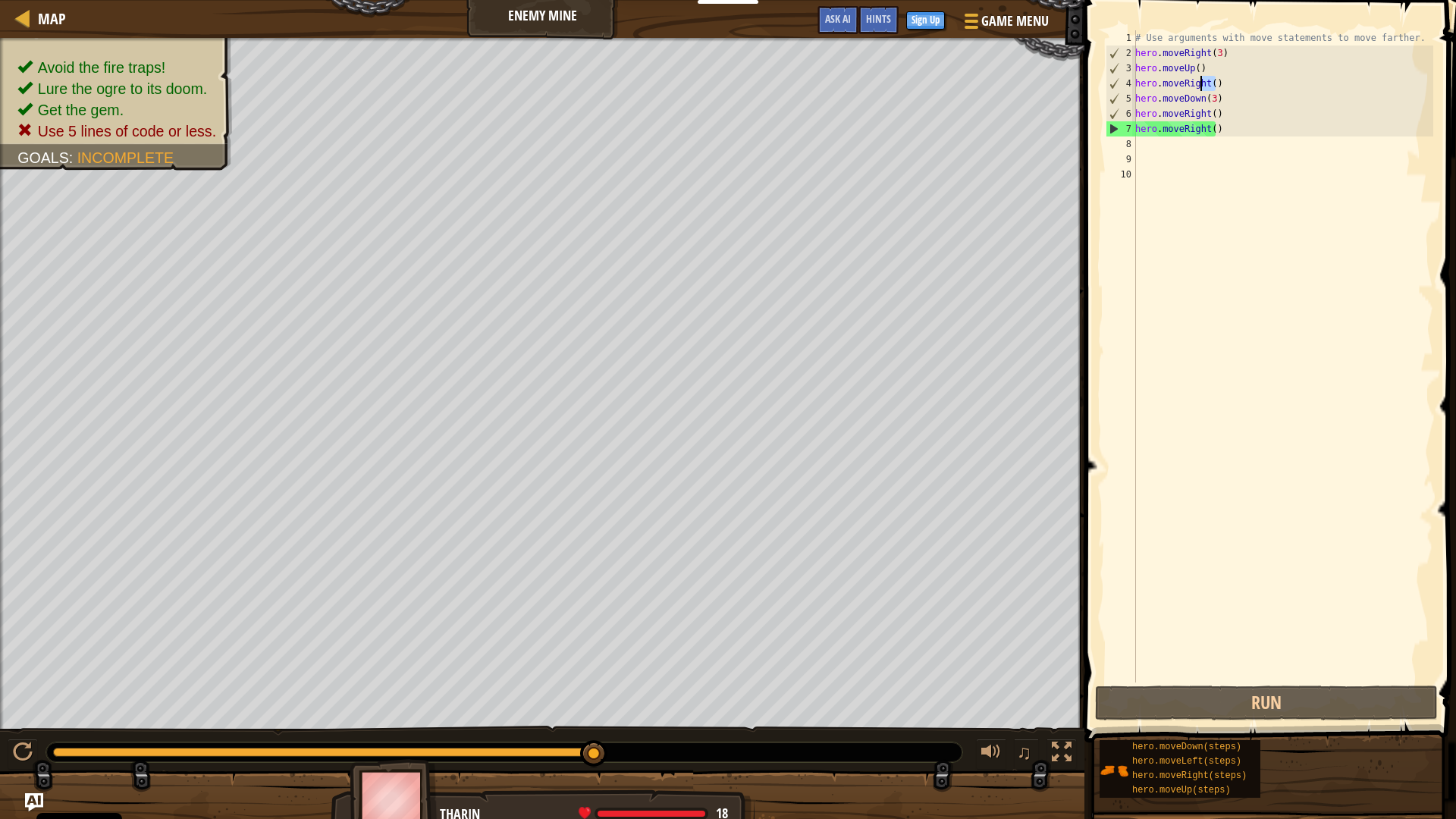
click at [1201, 80] on div "# Use arguments with move statements to move farther. hero . moveRight ( 3 ) he…" at bounding box center [1283, 372] width 301 height 683
click at [1221, 95] on div "# Use arguments with move statements to move farther. hero . moveRight ( 3 ) he…" at bounding box center [1283, 372] width 301 height 683
drag, startPoint x: 1216, startPoint y: 127, endPoint x: 1139, endPoint y: 129, distance: 77.0
click at [1136, 128] on div "# Use arguments with move statements to move farther. hero . moveRight ( 3 ) he…" at bounding box center [1283, 372] width 301 height 683
type textarea "hero.moveRight()"
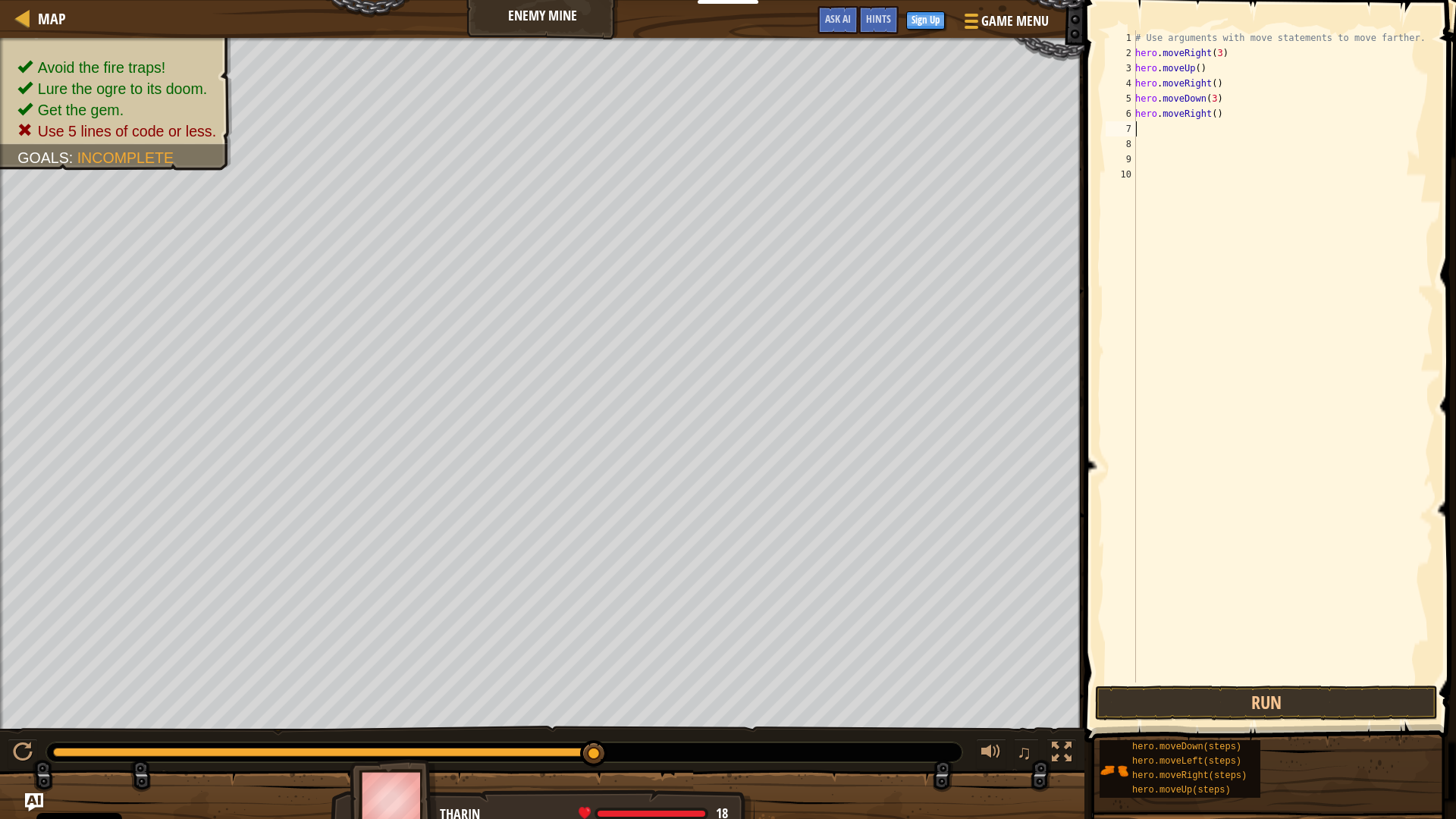
click at [1212, 114] on div "# Use arguments with move statements to move farther. hero . moveRight ( 3 ) he…" at bounding box center [1283, 372] width 301 height 683
type textarea "hero.moveRight(2)"
click at [1217, 696] on button "Run" at bounding box center [1267, 703] width 342 height 35
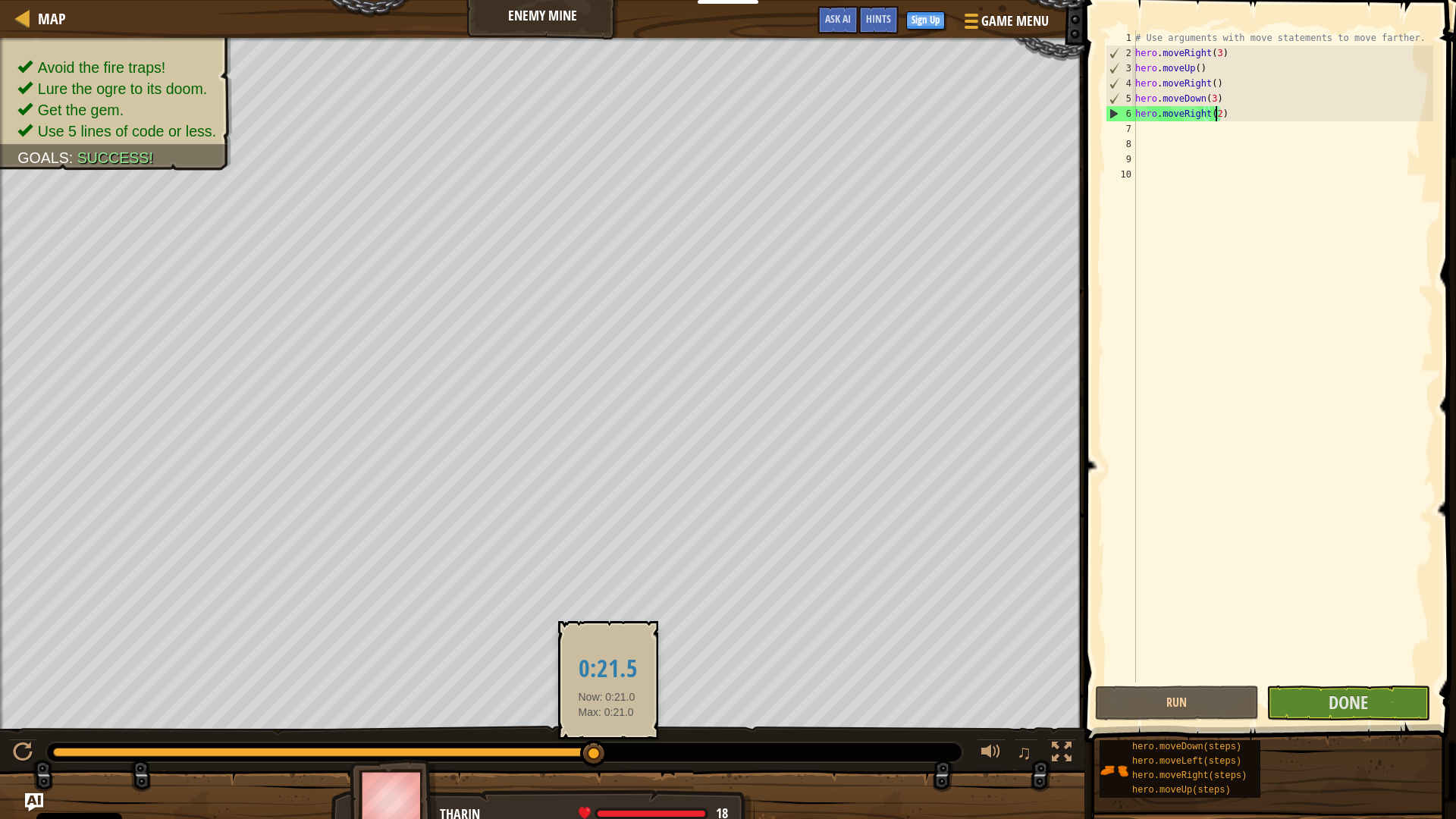
drag, startPoint x: 119, startPoint y: 751, endPoint x: 619, endPoint y: 759, distance: 500.1
click at [619, 696] on div at bounding box center [503, 753] width 916 height 20
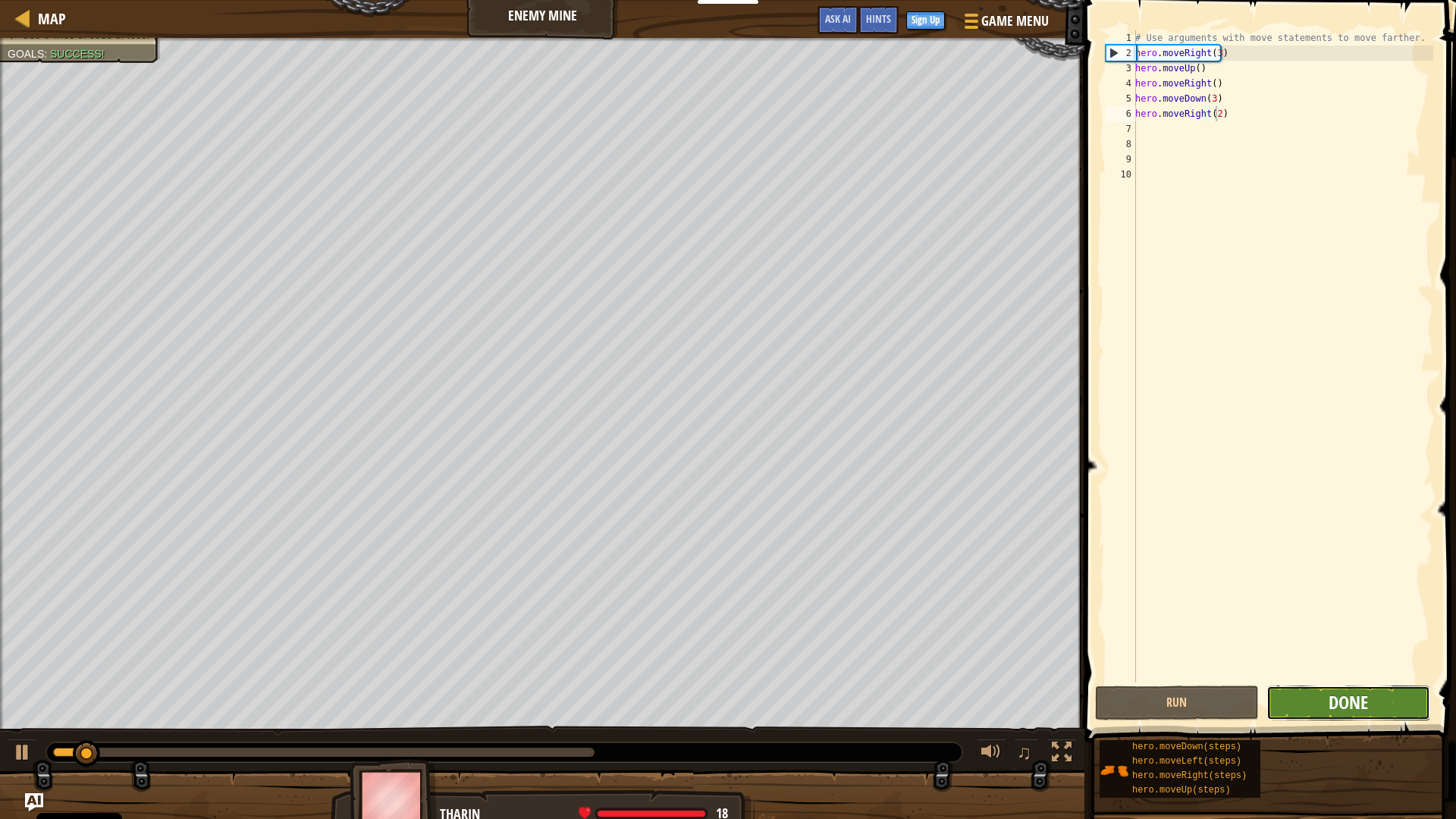
click at [1335, 696] on span "Done" at bounding box center [1348, 703] width 39 height 24
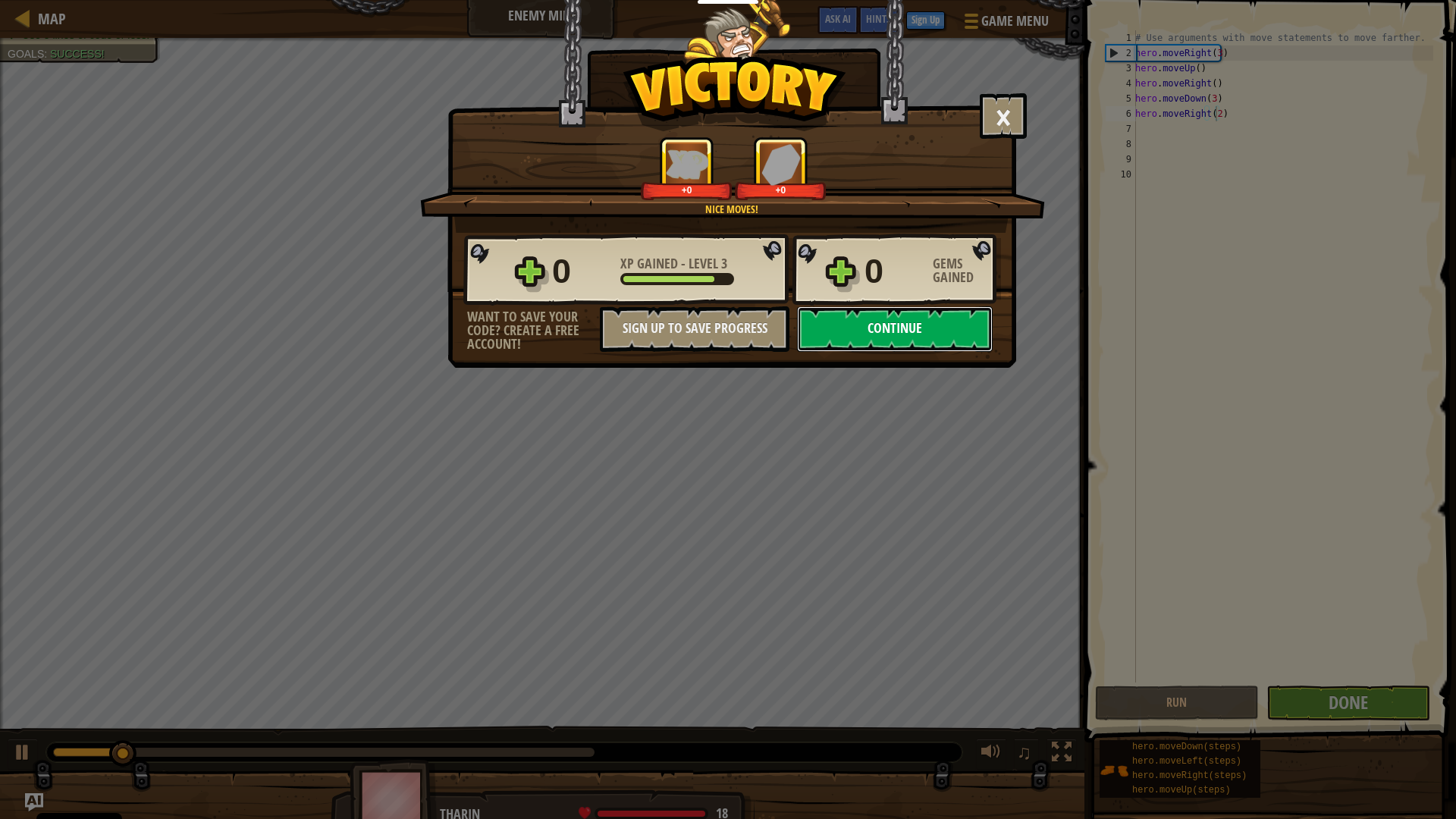
click at [905, 331] on button "Continue" at bounding box center [895, 329] width 196 height 46
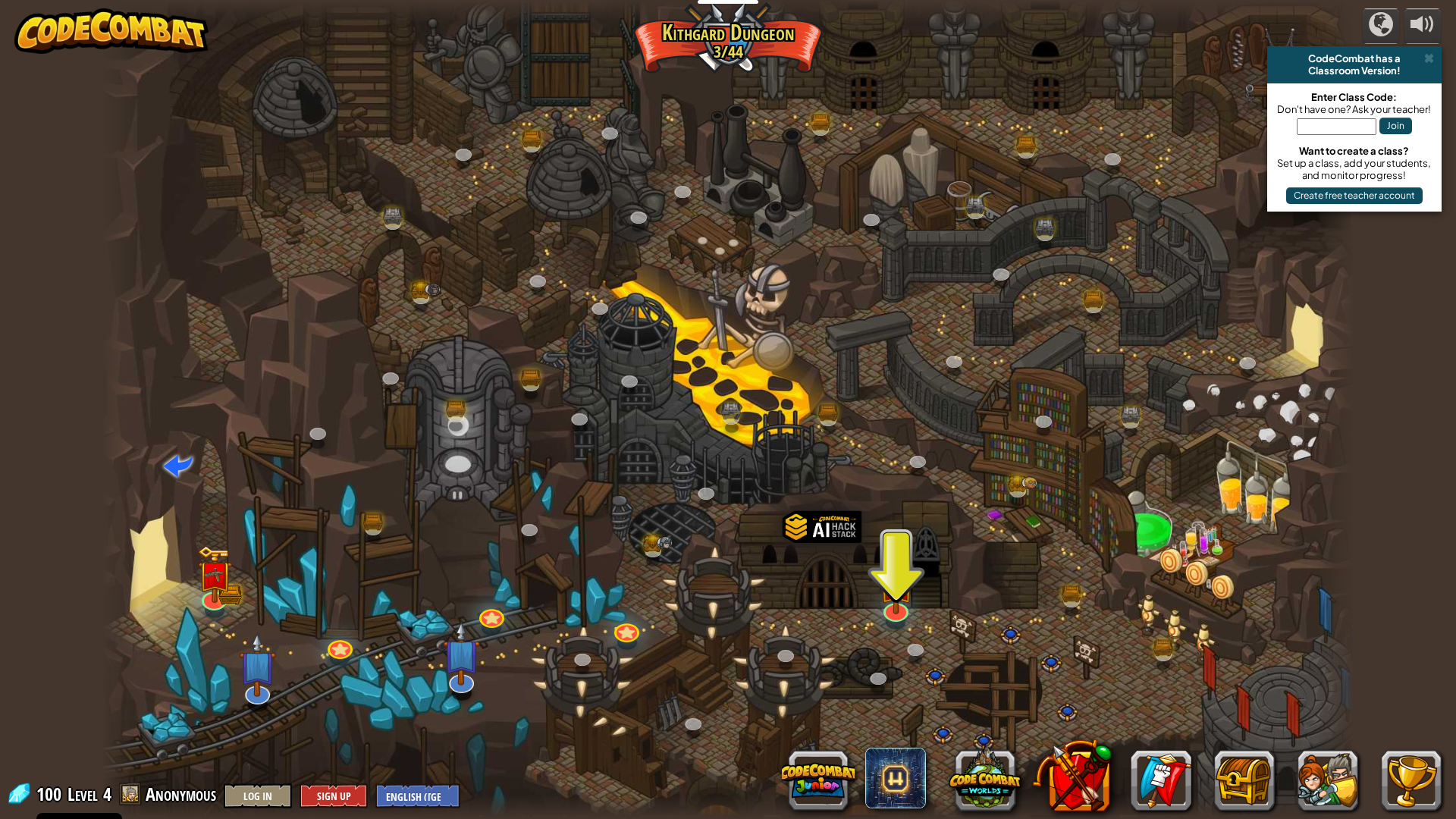
click at [875, 607] on div at bounding box center [728, 409] width 1253 height 819
click at [885, 607] on img at bounding box center [895, 570] width 35 height 80
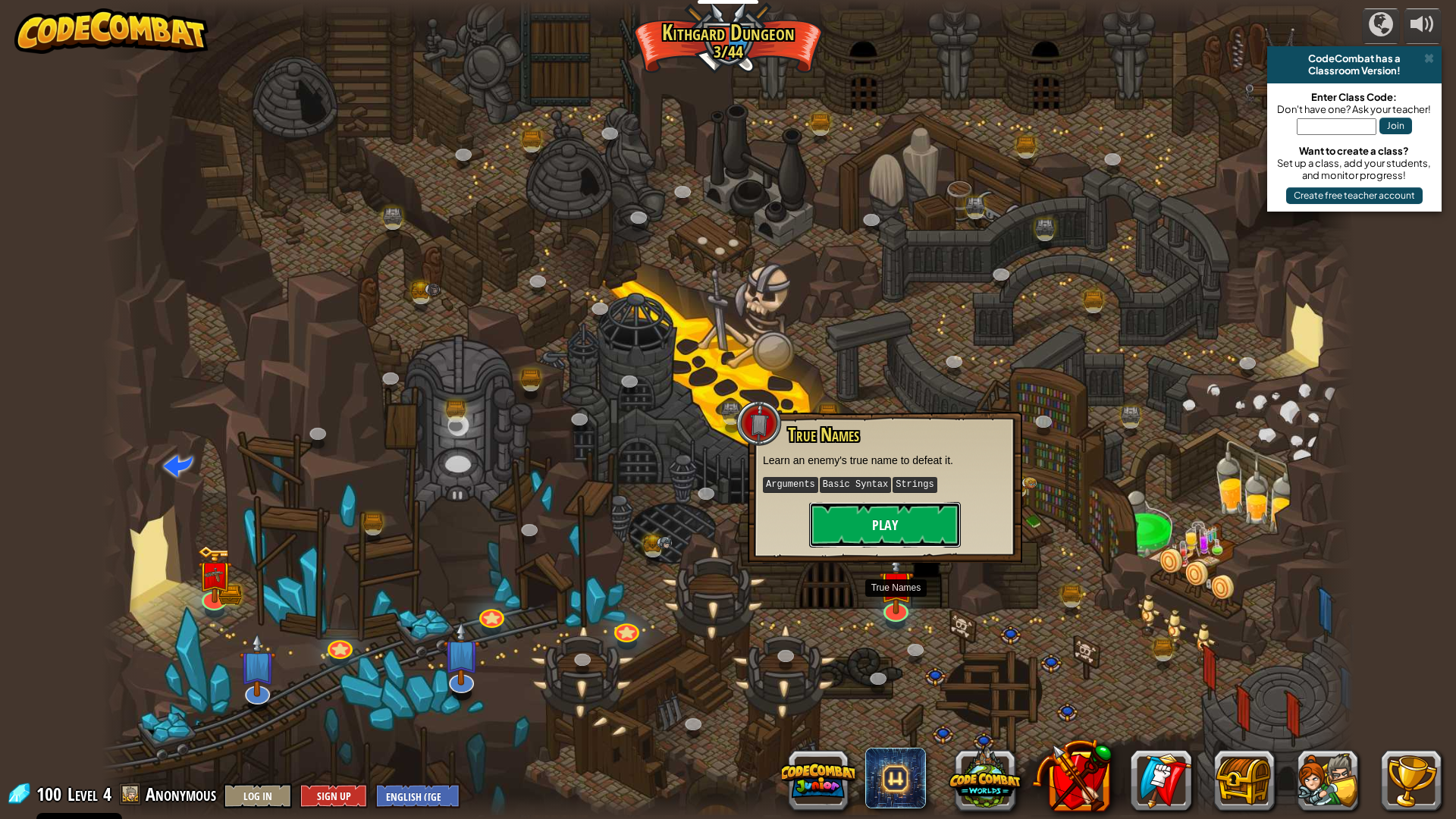
click at [904, 504] on button "Play" at bounding box center [885, 525] width 152 height 46
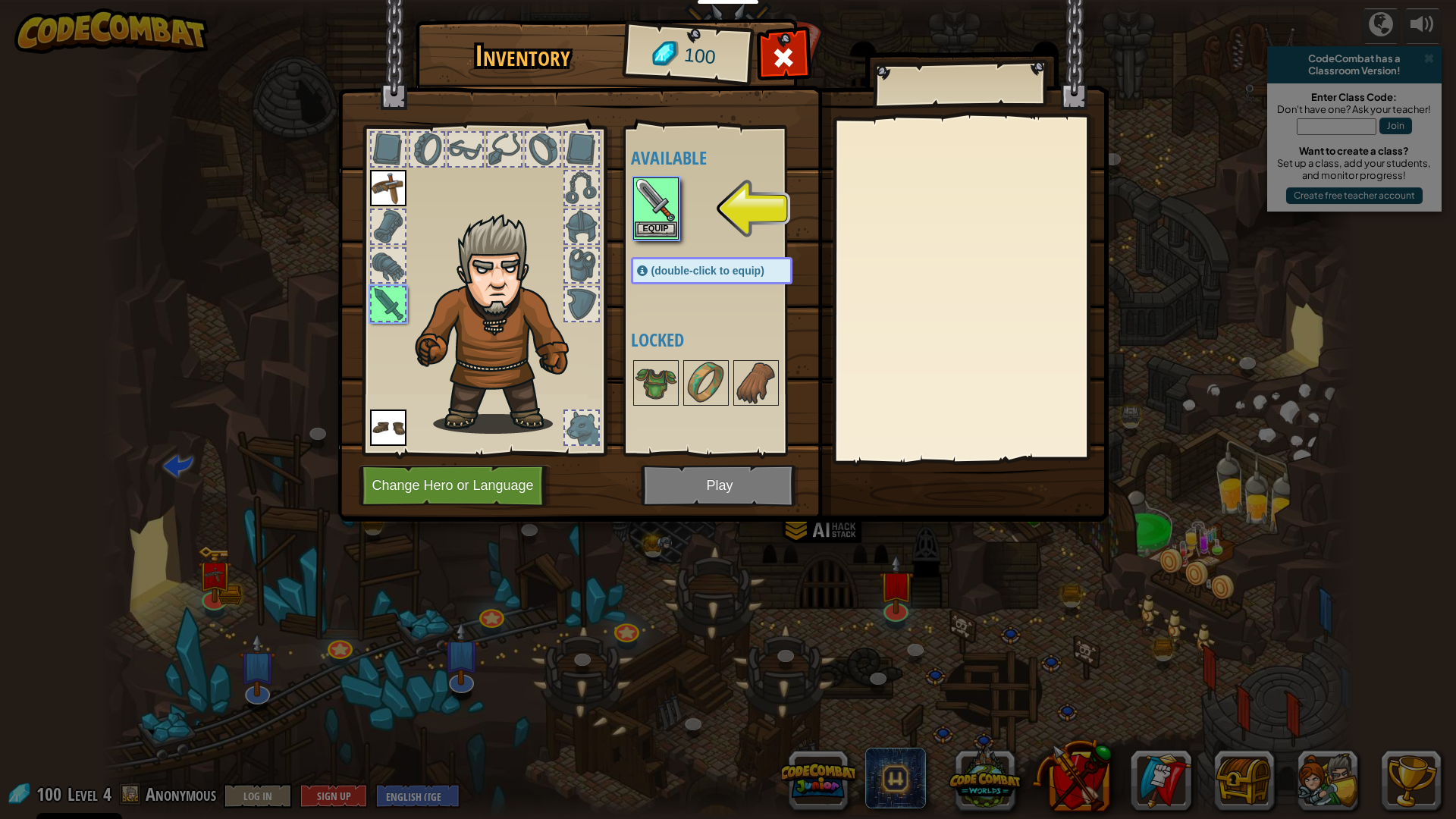
click at [654, 216] on img at bounding box center [655, 199] width 42 height 42
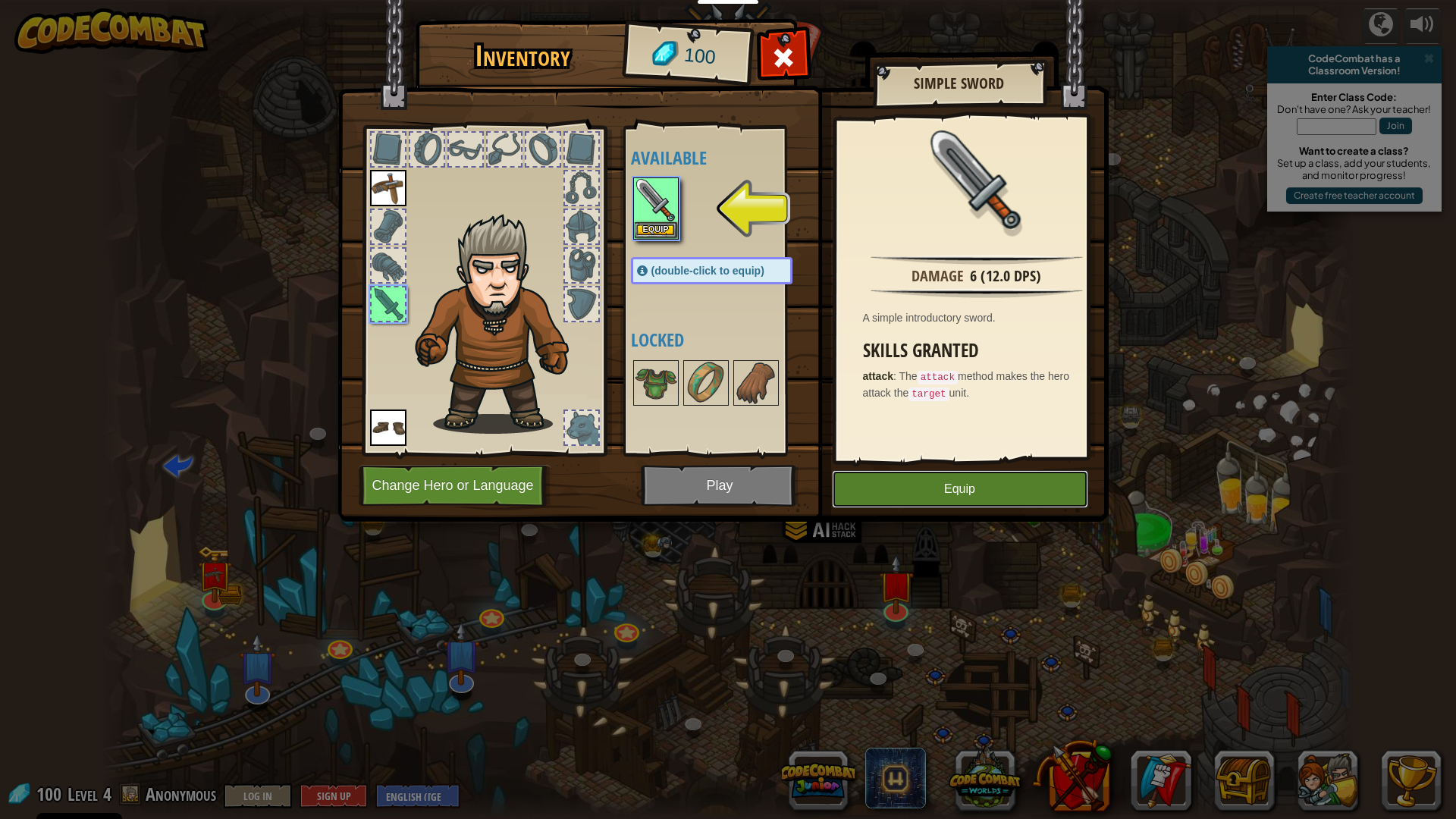
click at [909, 487] on button "Equip" at bounding box center [960, 490] width 256 height 38
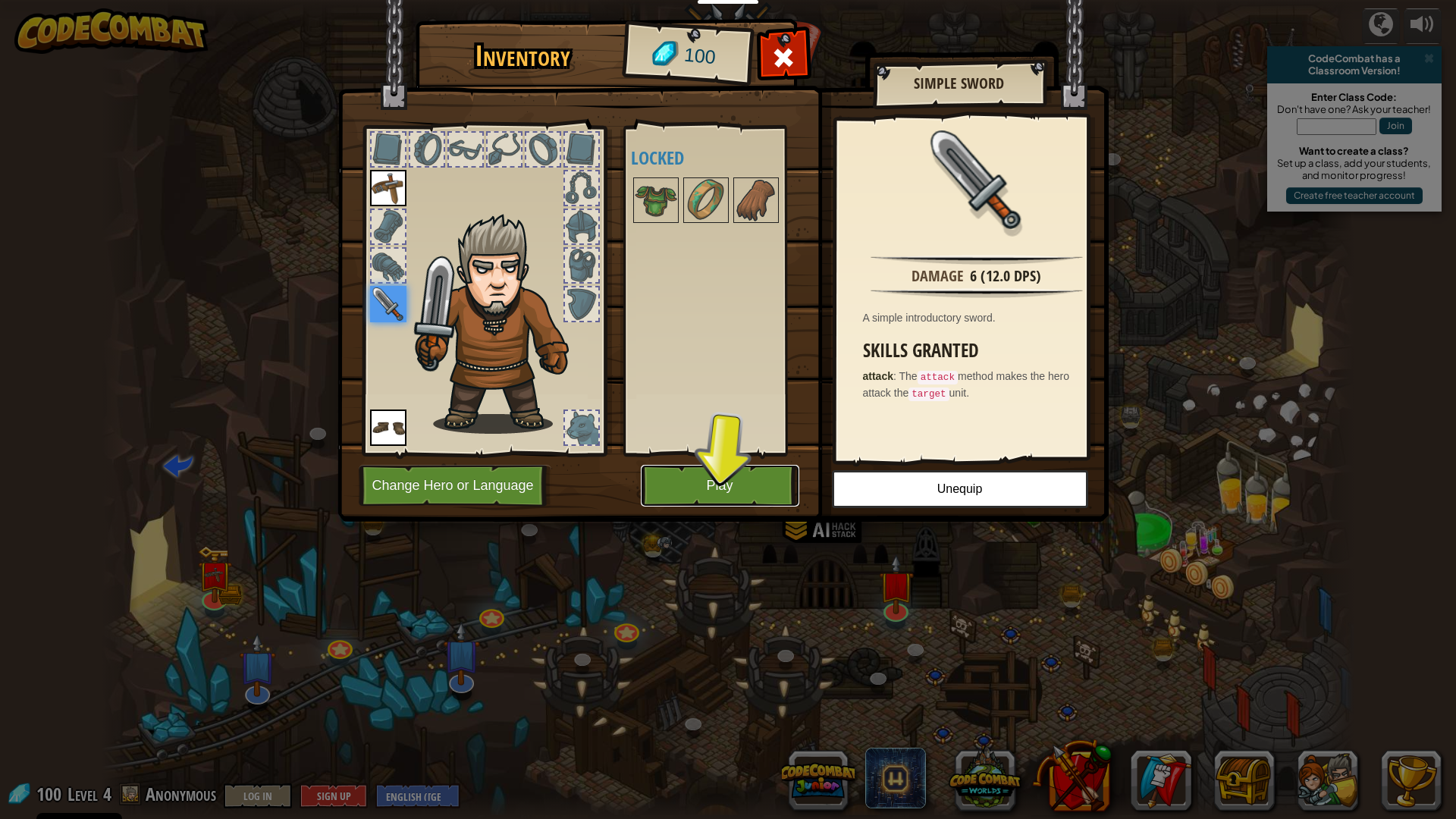
click at [727, 497] on button "Play" at bounding box center [720, 486] width 158 height 42
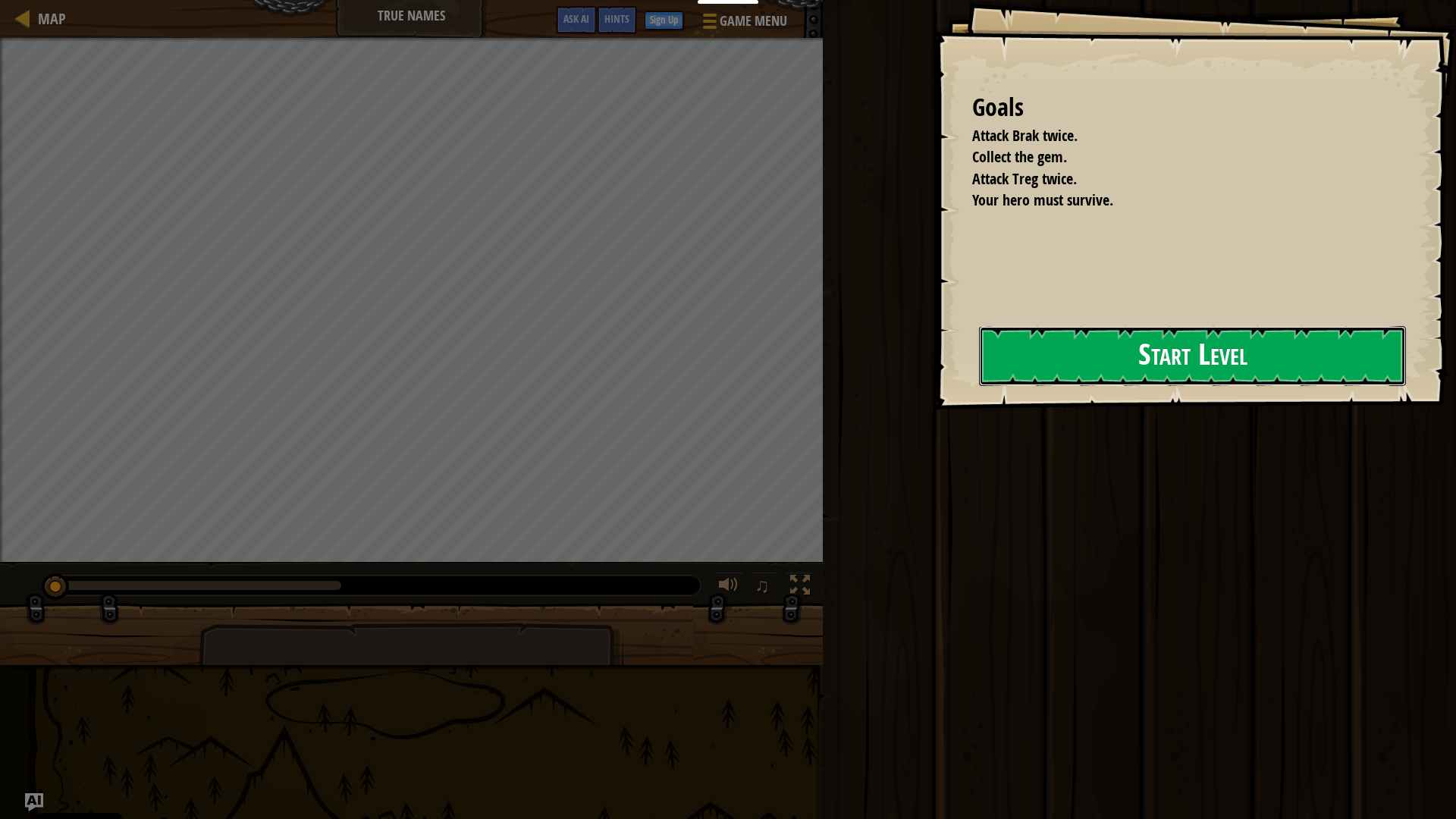
click at [1118, 340] on button "Start Level" at bounding box center [1192, 357] width 427 height 60
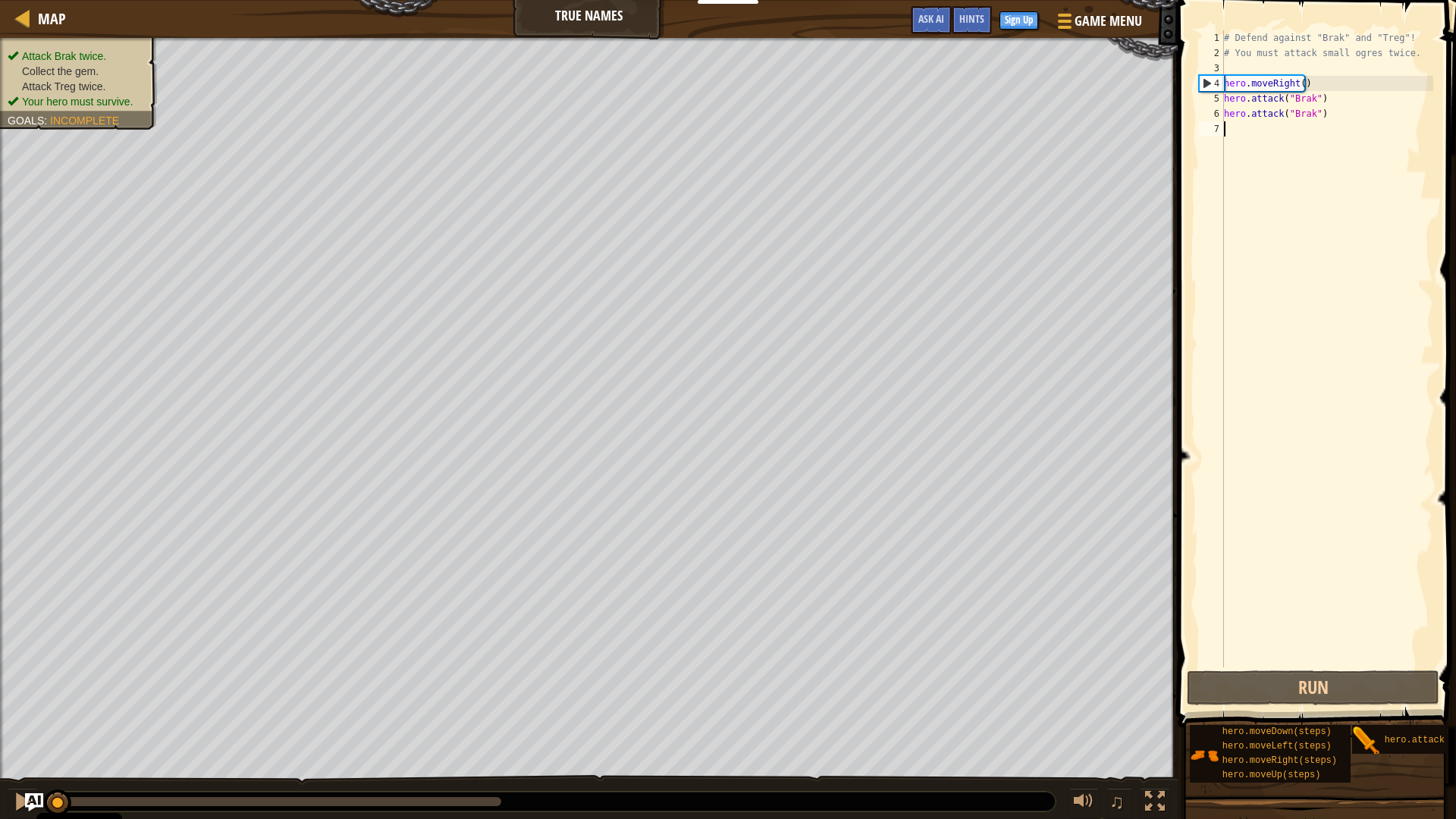
click at [1256, 138] on div "# Defend against "Brak" and "Treg"! # You must attack small ogres twice. hero .…" at bounding box center [1327, 363] width 212 height 667
click at [1398, 682] on button "Run" at bounding box center [1314, 688] width 253 height 35
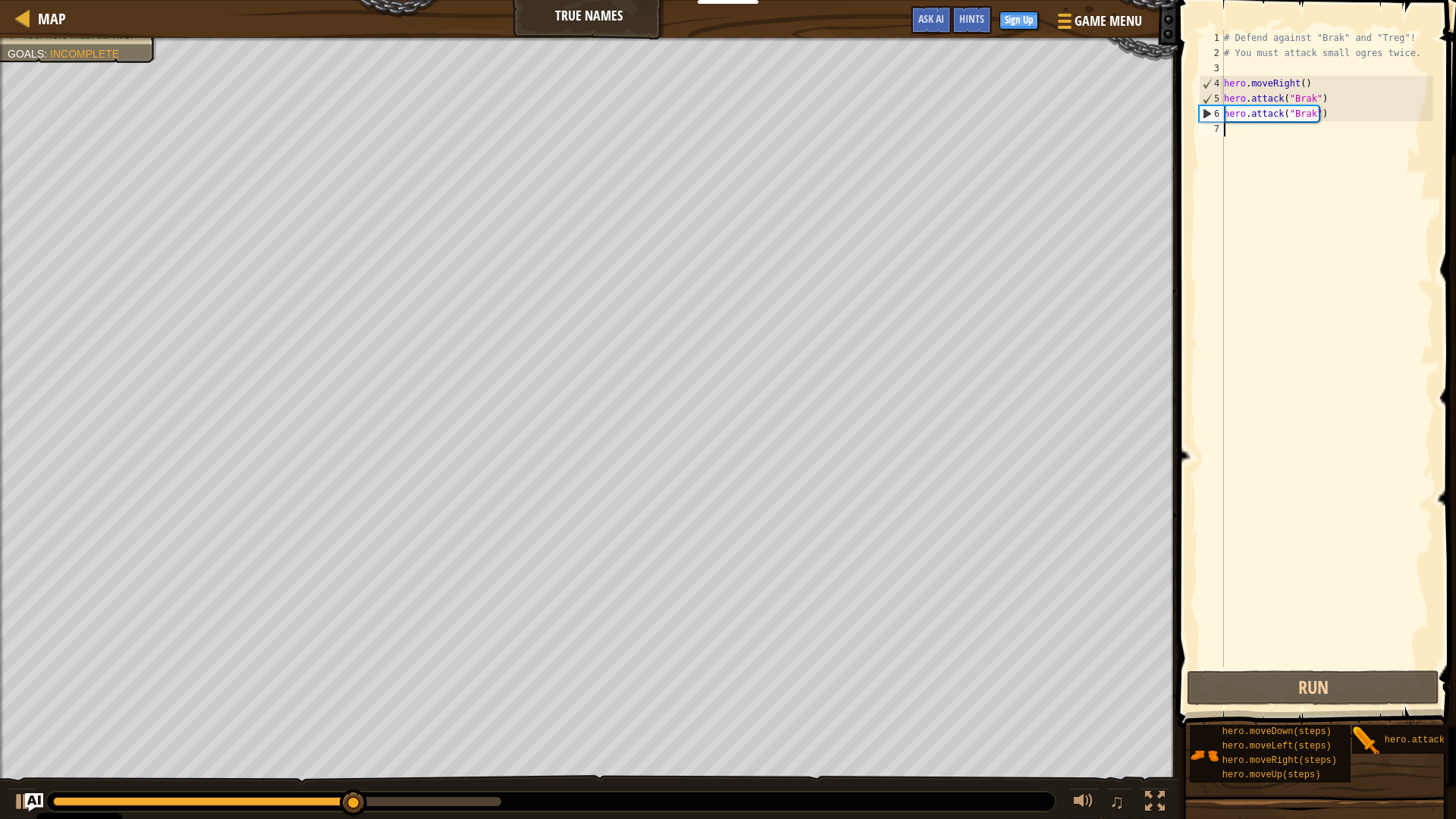
click at [1257, 141] on div "# Defend against "Brak" and "Treg"! # You must attack small ogres twice. hero .…" at bounding box center [1327, 363] width 212 height 667
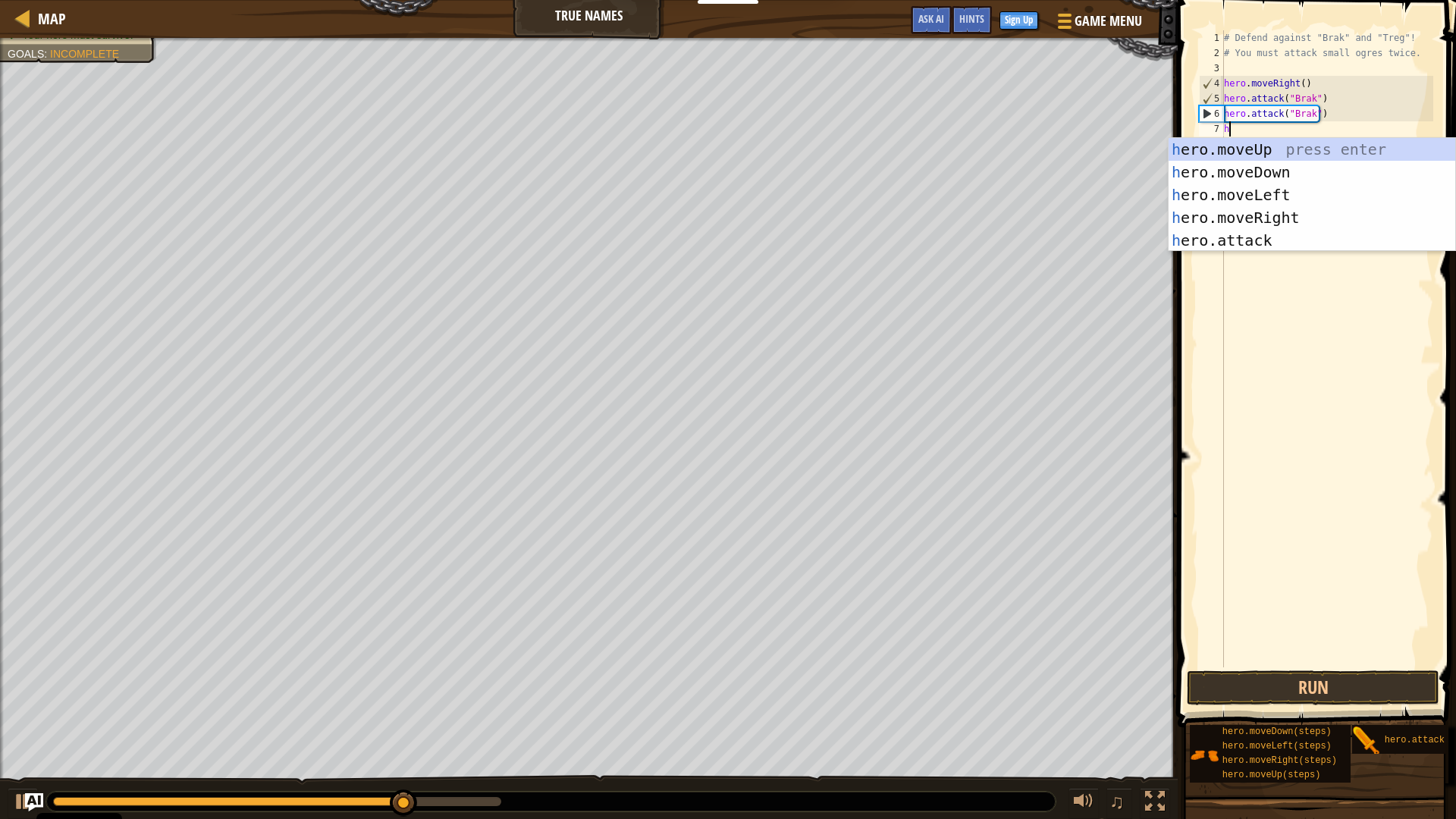
scroll to position [7, 0]
type textarea "hero"
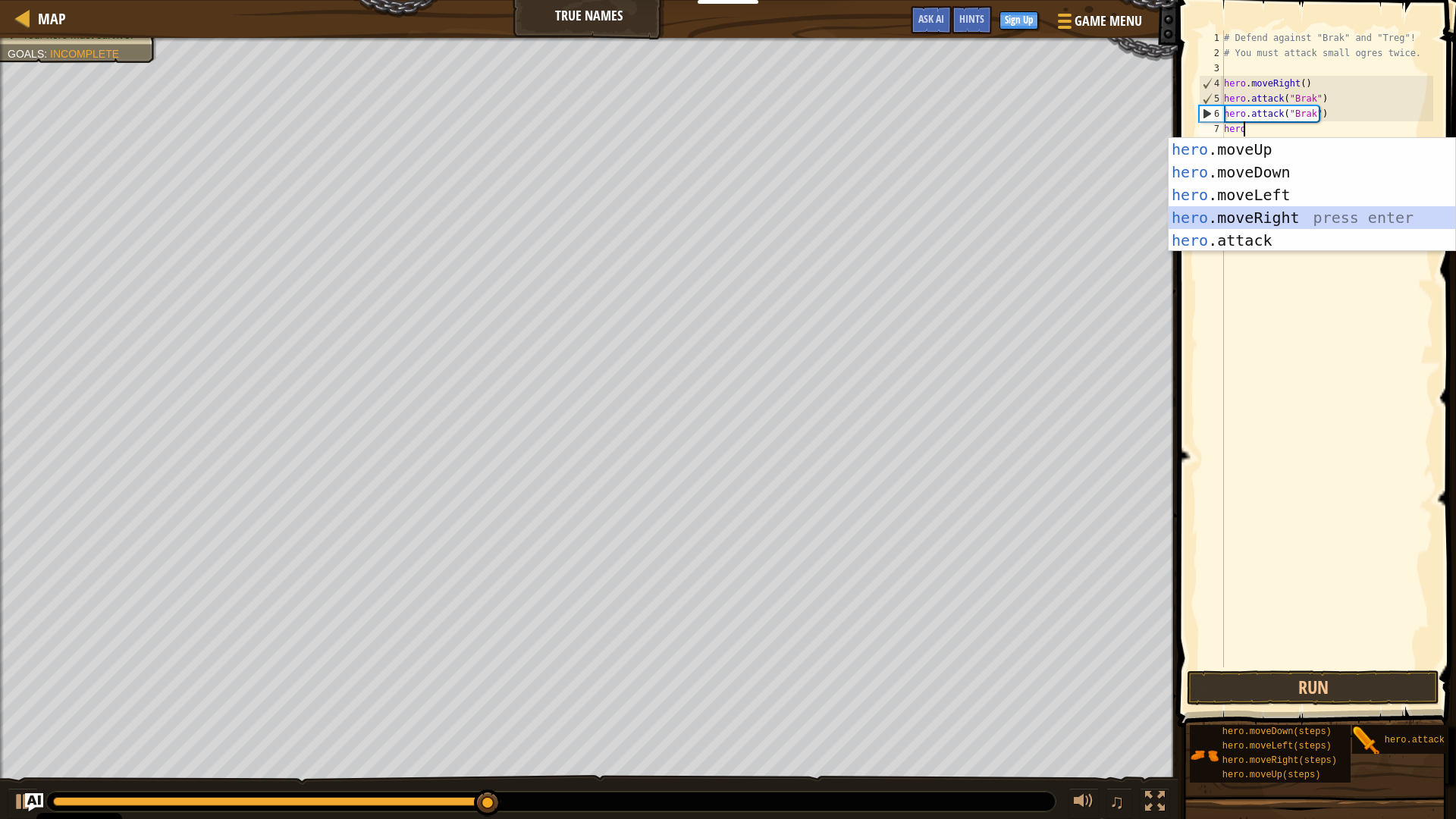
click at [1334, 220] on div "hero .moveUp press enter hero .moveDown press enter hero .moveLeft press enter …" at bounding box center [1312, 218] width 286 height 159
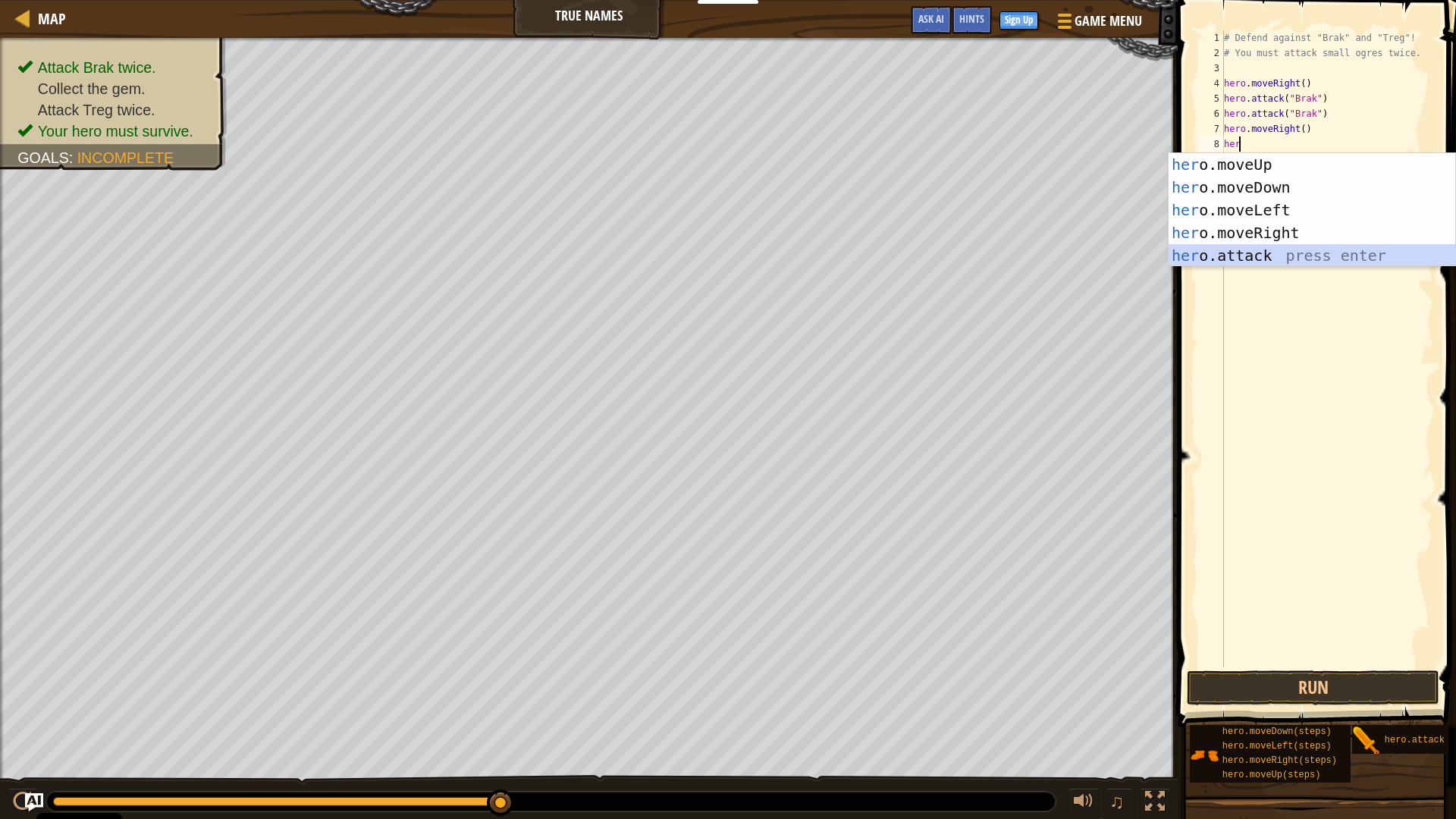
click at [1282, 248] on div "her o.moveUp press enter her o.moveDown press enter her o.moveLeft press enter …" at bounding box center [1312, 233] width 286 height 159
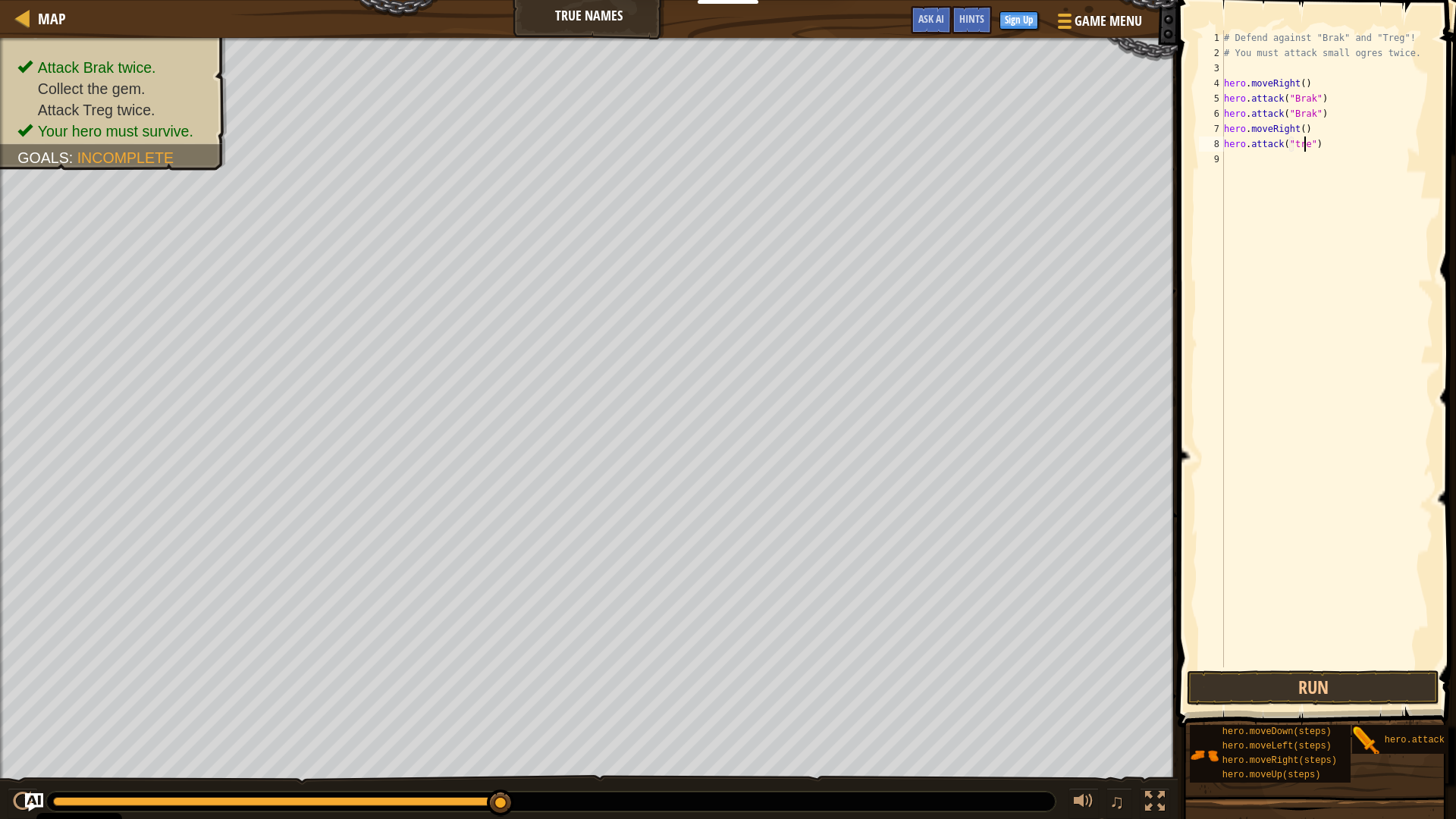
scroll to position [7, 7]
click at [1337, 692] on button "Run" at bounding box center [1314, 688] width 253 height 35
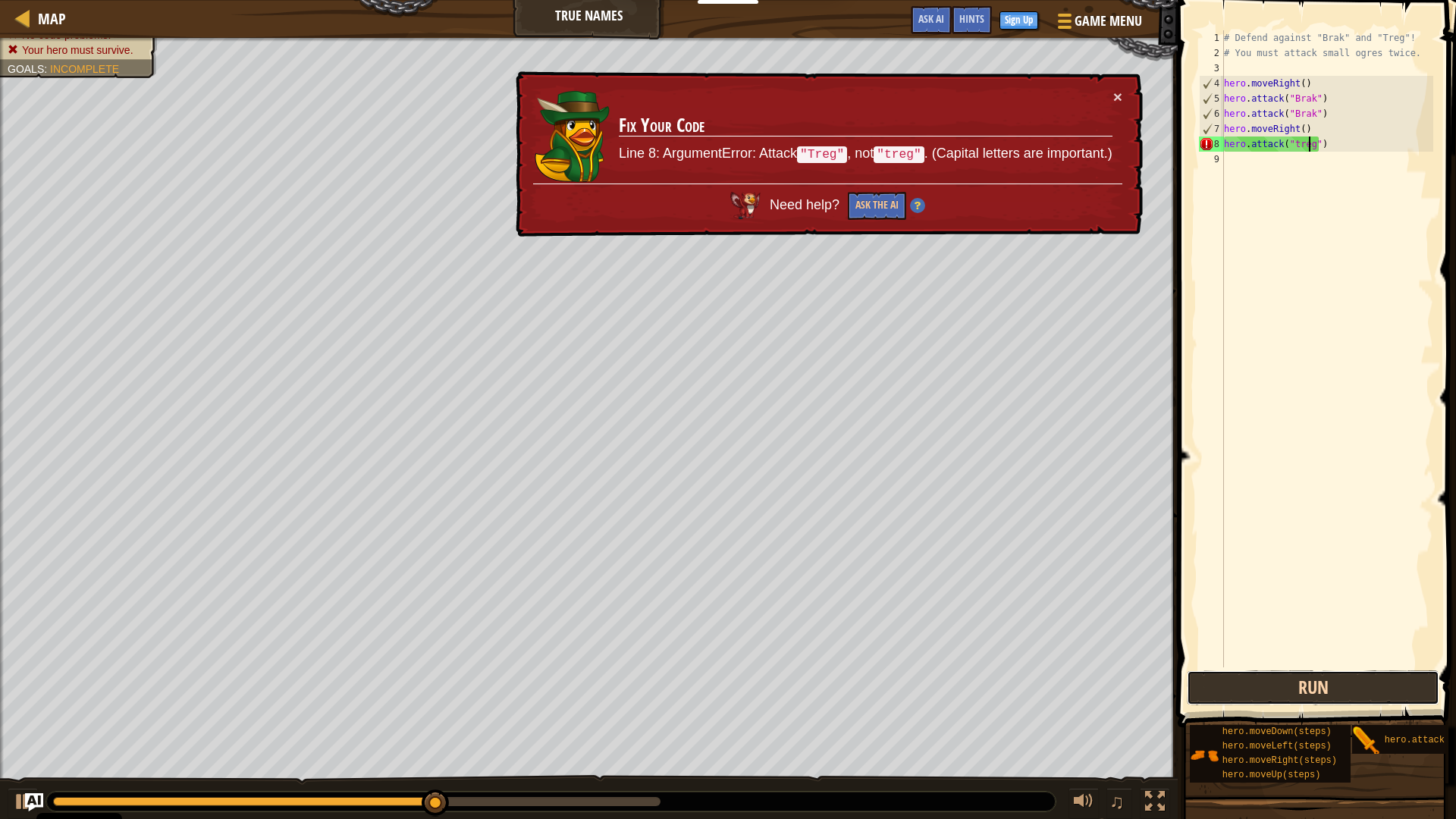
click at [1335, 692] on button "Run" at bounding box center [1314, 688] width 253 height 35
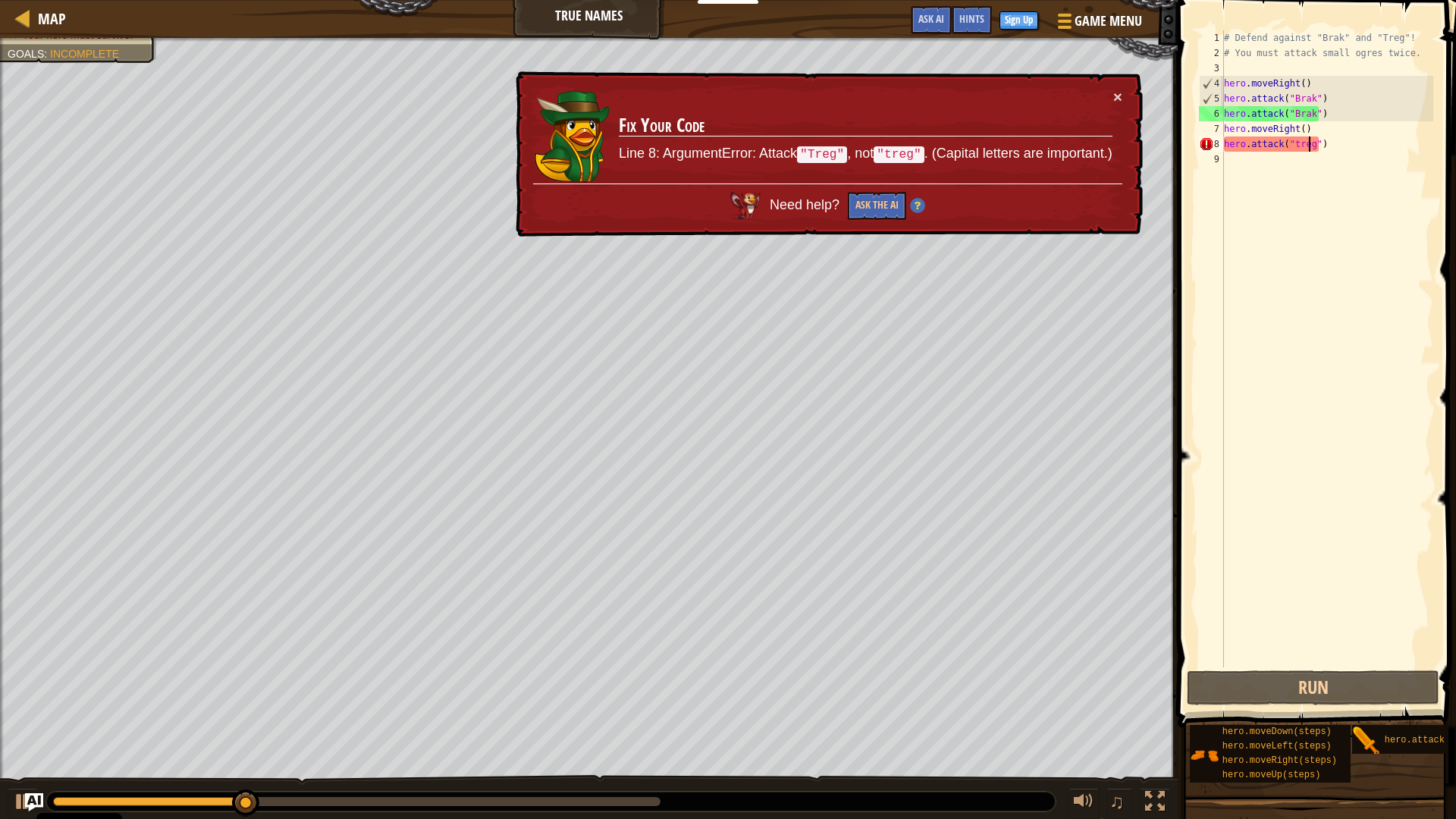
click at [1291, 139] on div "# Defend against "Brak" and "Treg"! # You must attack small ogres twice. hero .…" at bounding box center [1327, 363] width 212 height 667
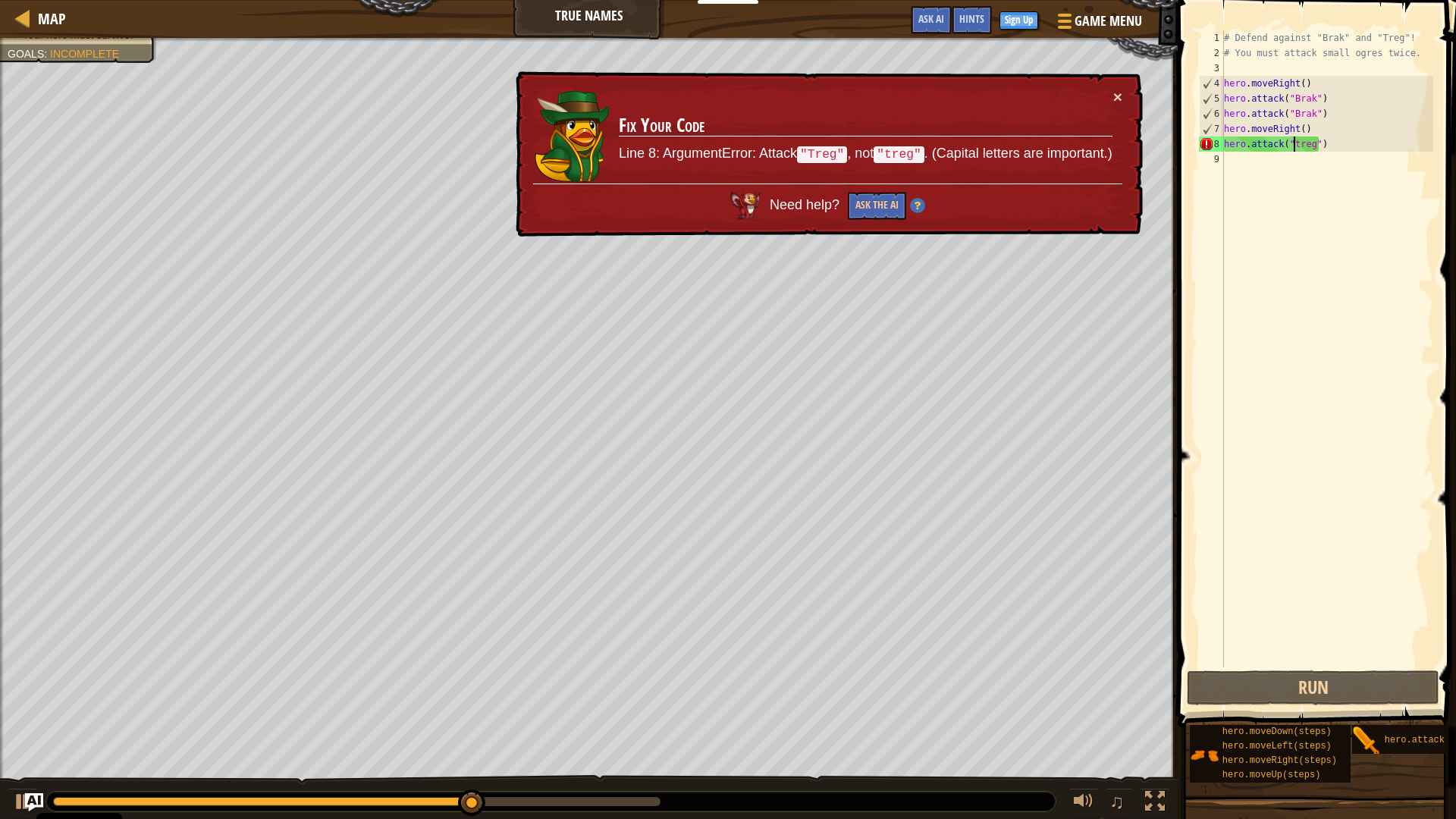
click at [1293, 140] on div "# Defend against "Brak" and "Treg"! # You must attack small ogres twice. hero .…" at bounding box center [1327, 363] width 212 height 667
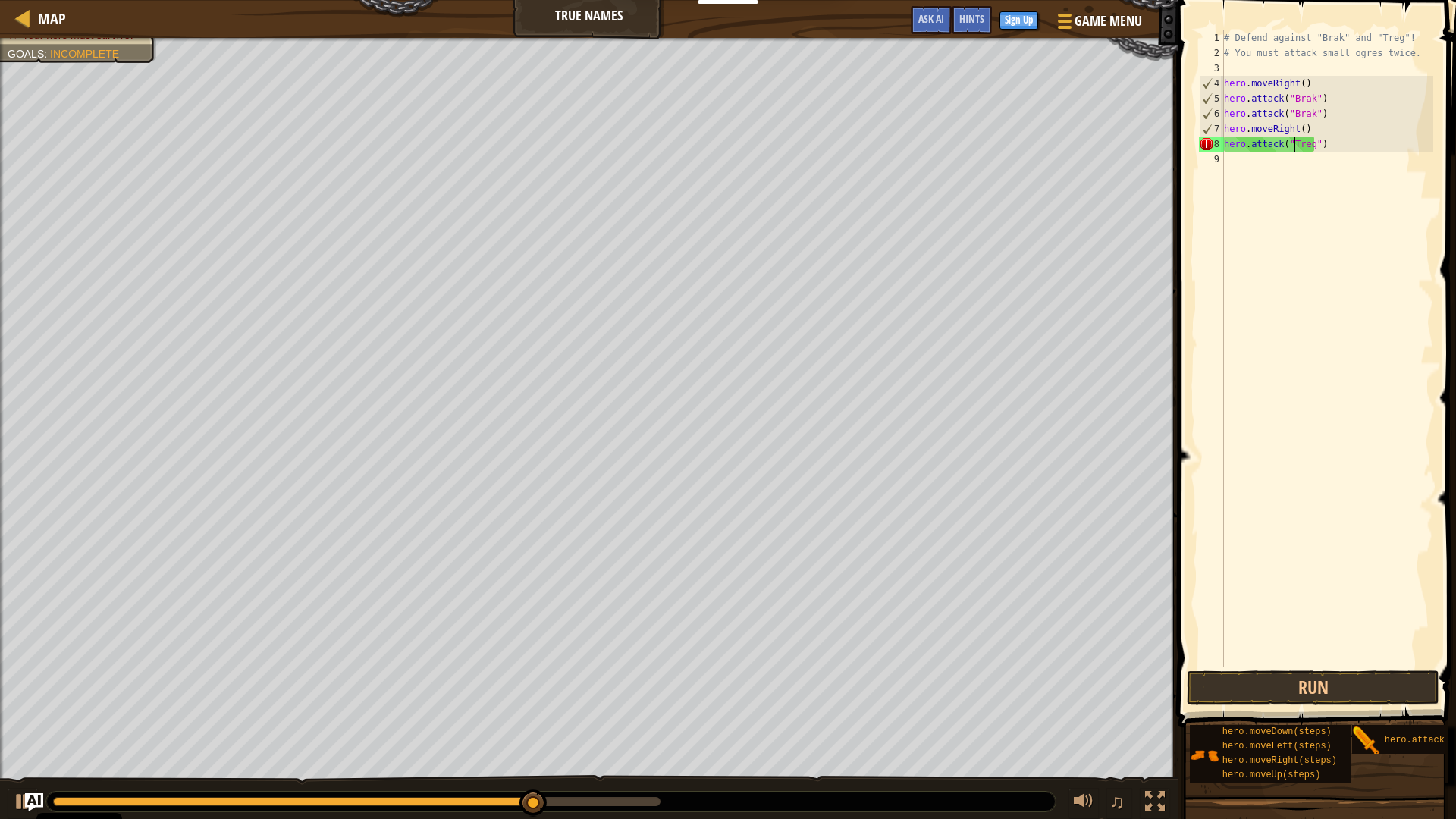
scroll to position [7, 6]
type textarea "hero.attack("Treg")"
click at [1341, 689] on button "Run" at bounding box center [1314, 688] width 253 height 35
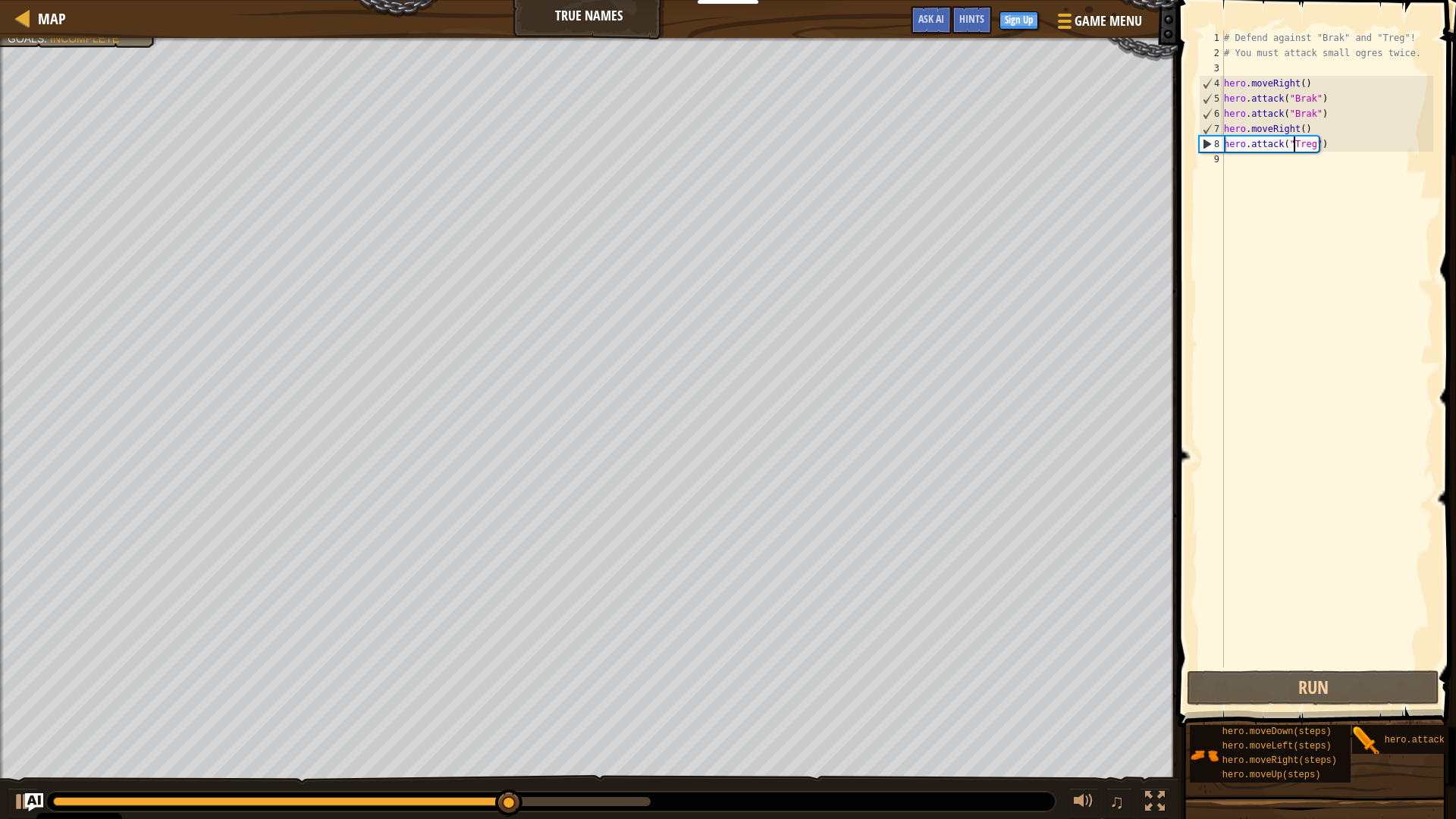
click at [1295, 147] on div "# Defend against "Brak" and "Treg"! # You must attack small ogres twice. hero .…" at bounding box center [1327, 363] width 212 height 667
click at [1296, 155] on div "# Defend against "Brak" and "Treg"! # You must attack small ogres twice. hero .…" at bounding box center [1327, 363] width 212 height 667
click at [1323, 143] on div "# Defend against "Brak" and "Treg"! # You must attack small ogres twice. hero .…" at bounding box center [1327, 363] width 212 height 667
type textarea "hero.attack("Treg")"
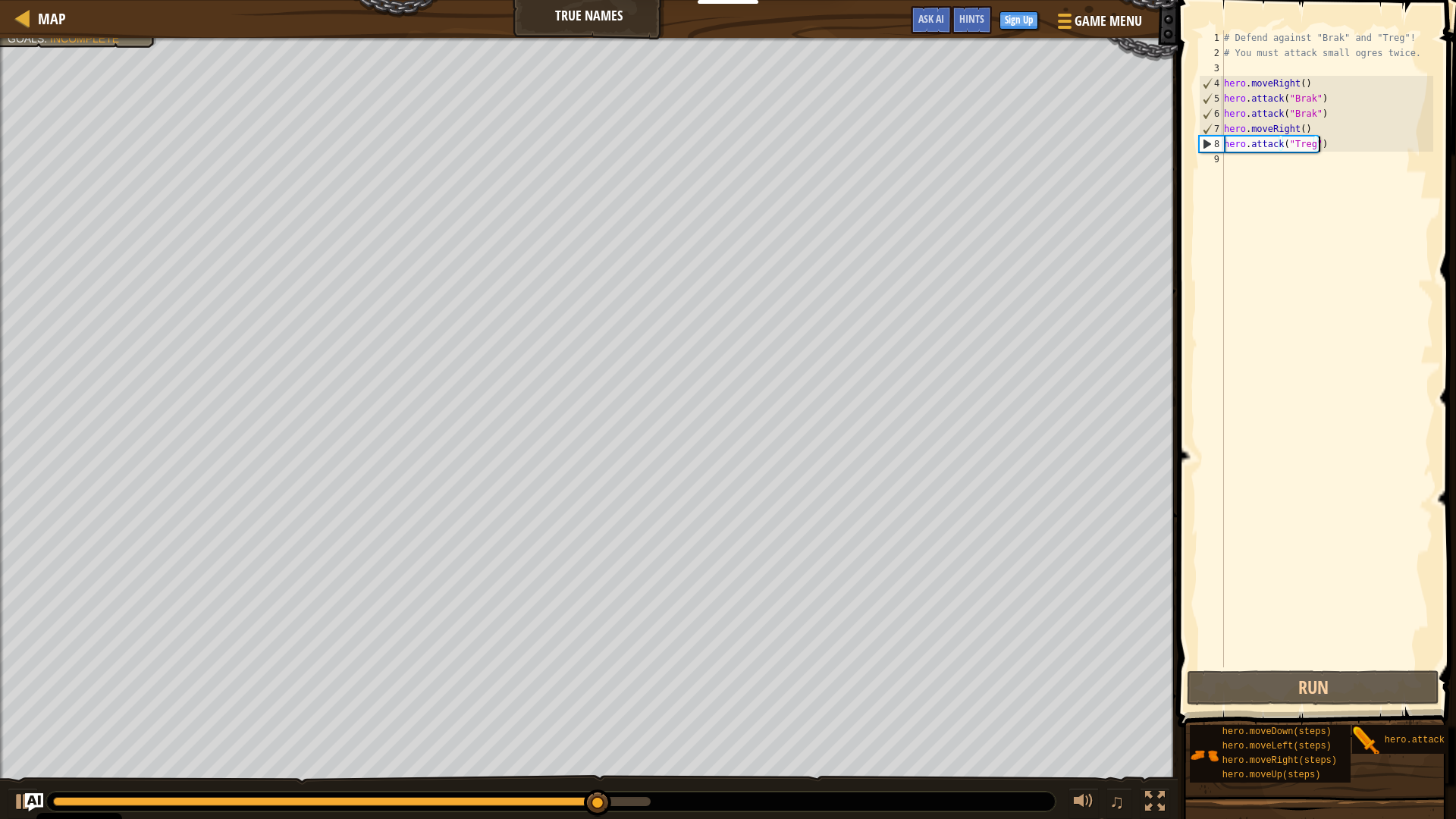
click at [1348, 145] on div "# Defend against "Brak" and "Treg"! # You must attack small ogres twice. hero .…" at bounding box center [1327, 363] width 212 height 667
click at [1275, 158] on div "# Defend against "Brak" and "Treg"! # You must attack small ogres twice. hero .…" at bounding box center [1327, 363] width 212 height 667
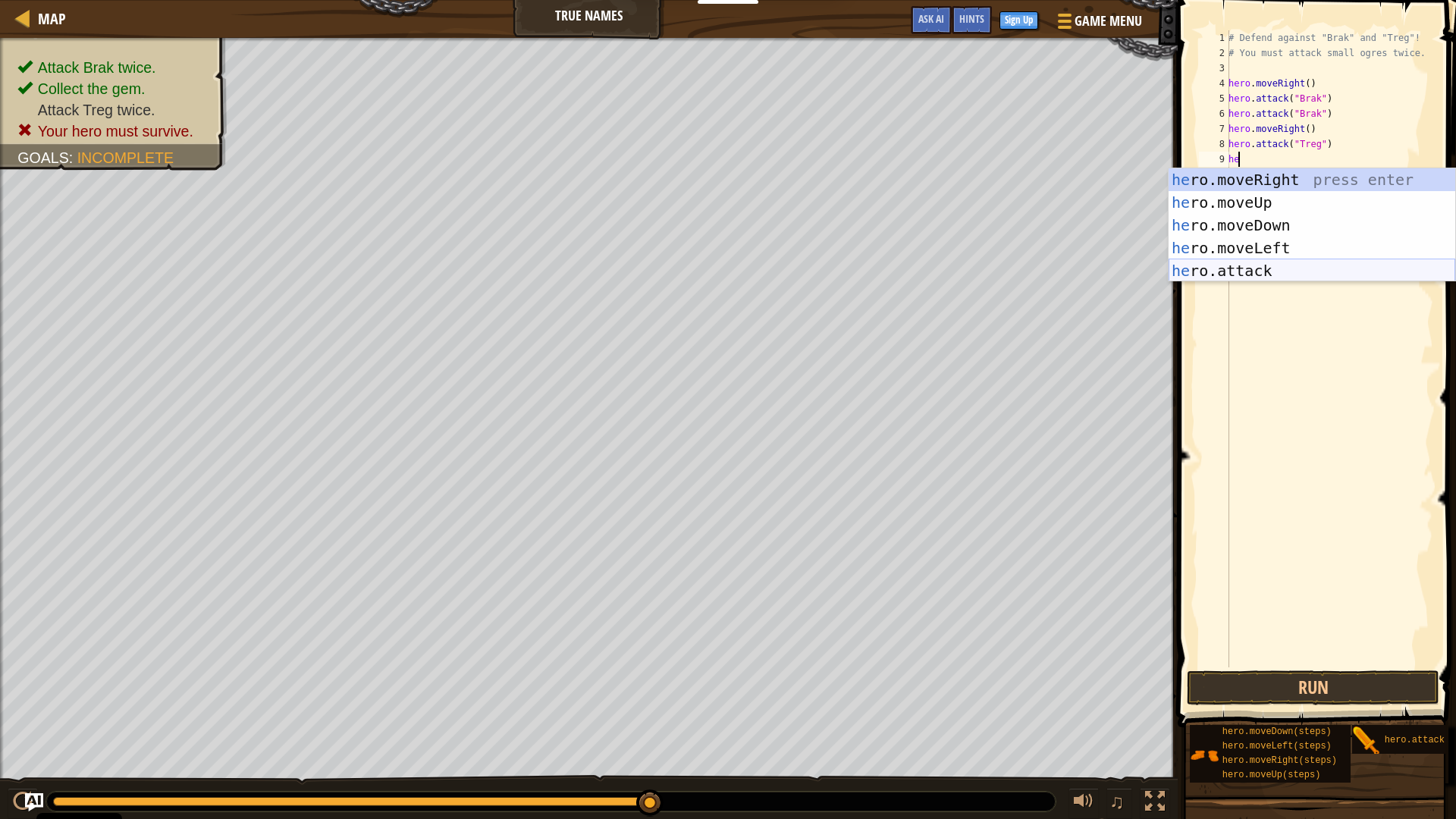
click at [1271, 261] on div "he ro.moveRight press enter he ro.moveUp press enter he ro.moveDown press enter…" at bounding box center [1312, 248] width 286 height 159
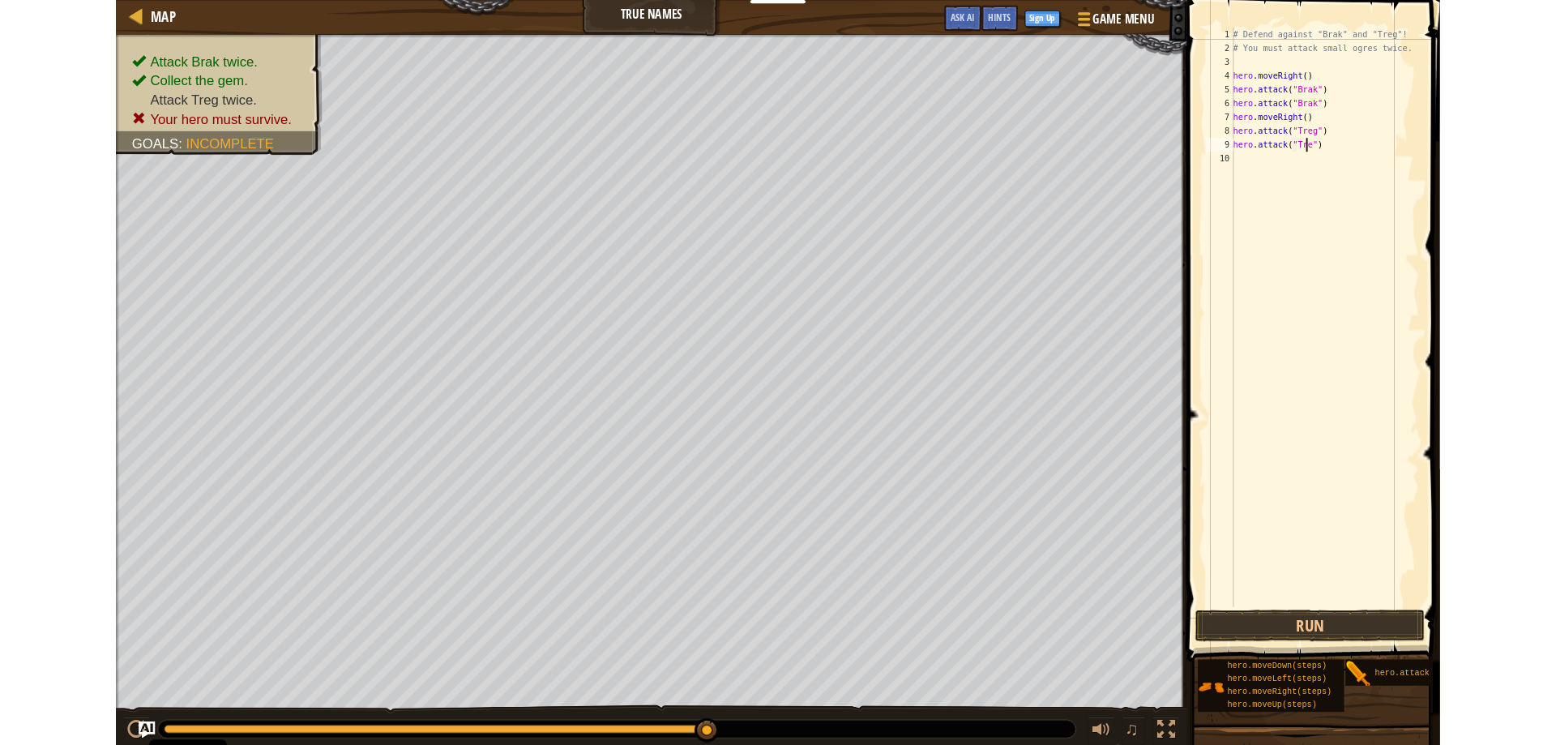
scroll to position [7, 7]
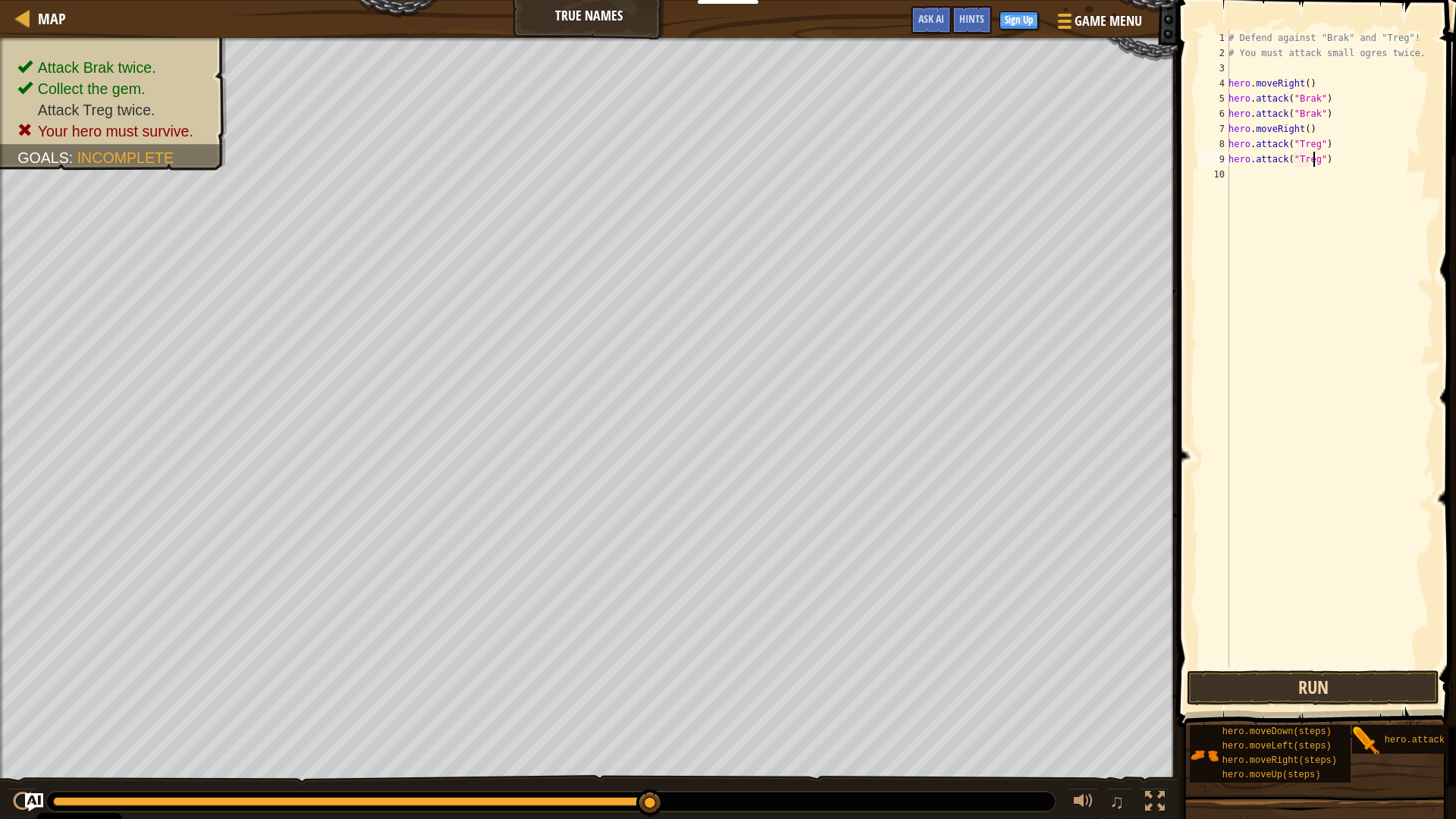
type textarea "hero.attack("Treg")"
click at [1378, 674] on button "Run" at bounding box center [1314, 688] width 253 height 35
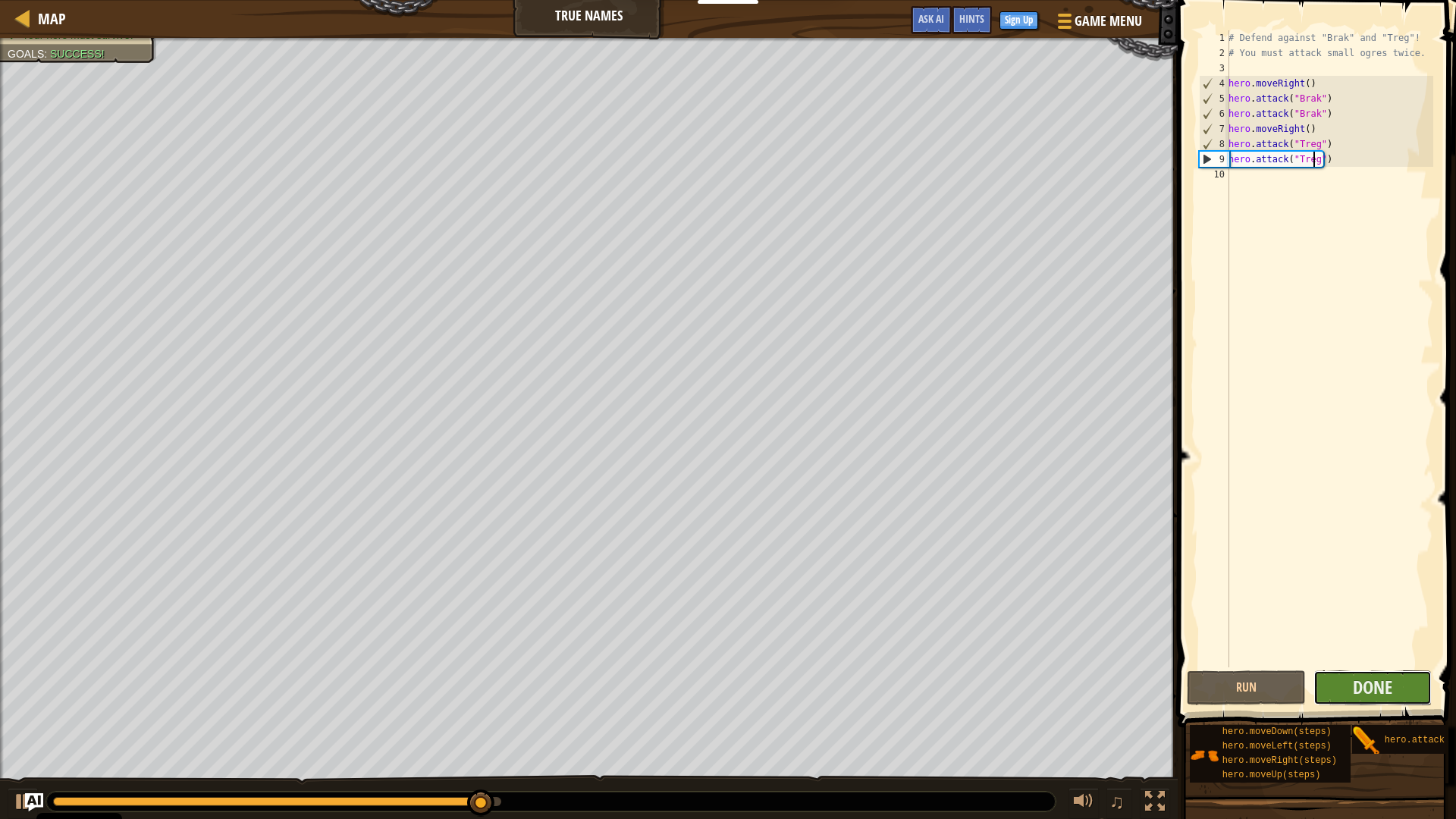
click at [1344, 695] on button "Done" at bounding box center [1373, 688] width 119 height 35
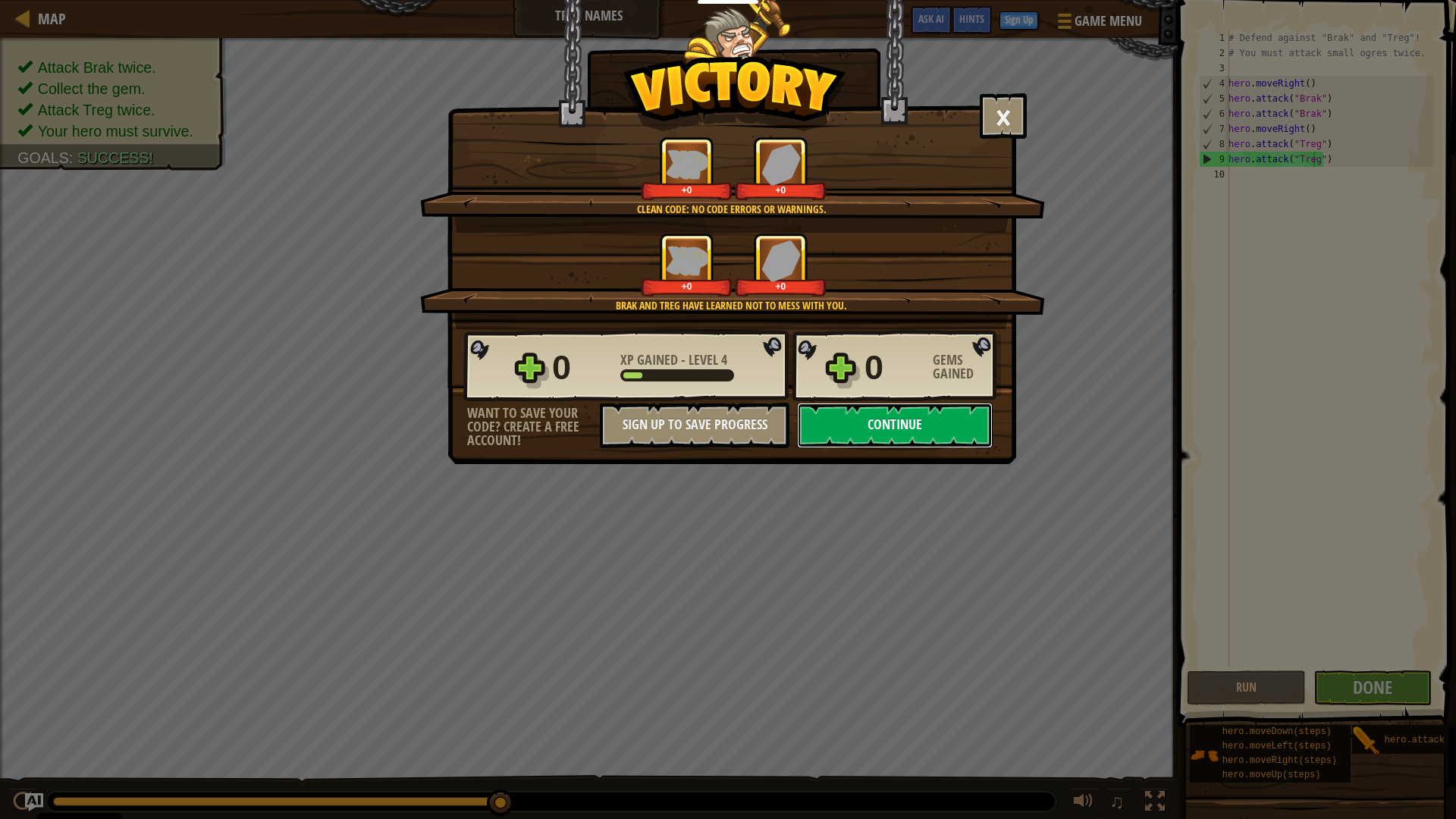
click at [847, 440] on button "Continue" at bounding box center [895, 425] width 196 height 46
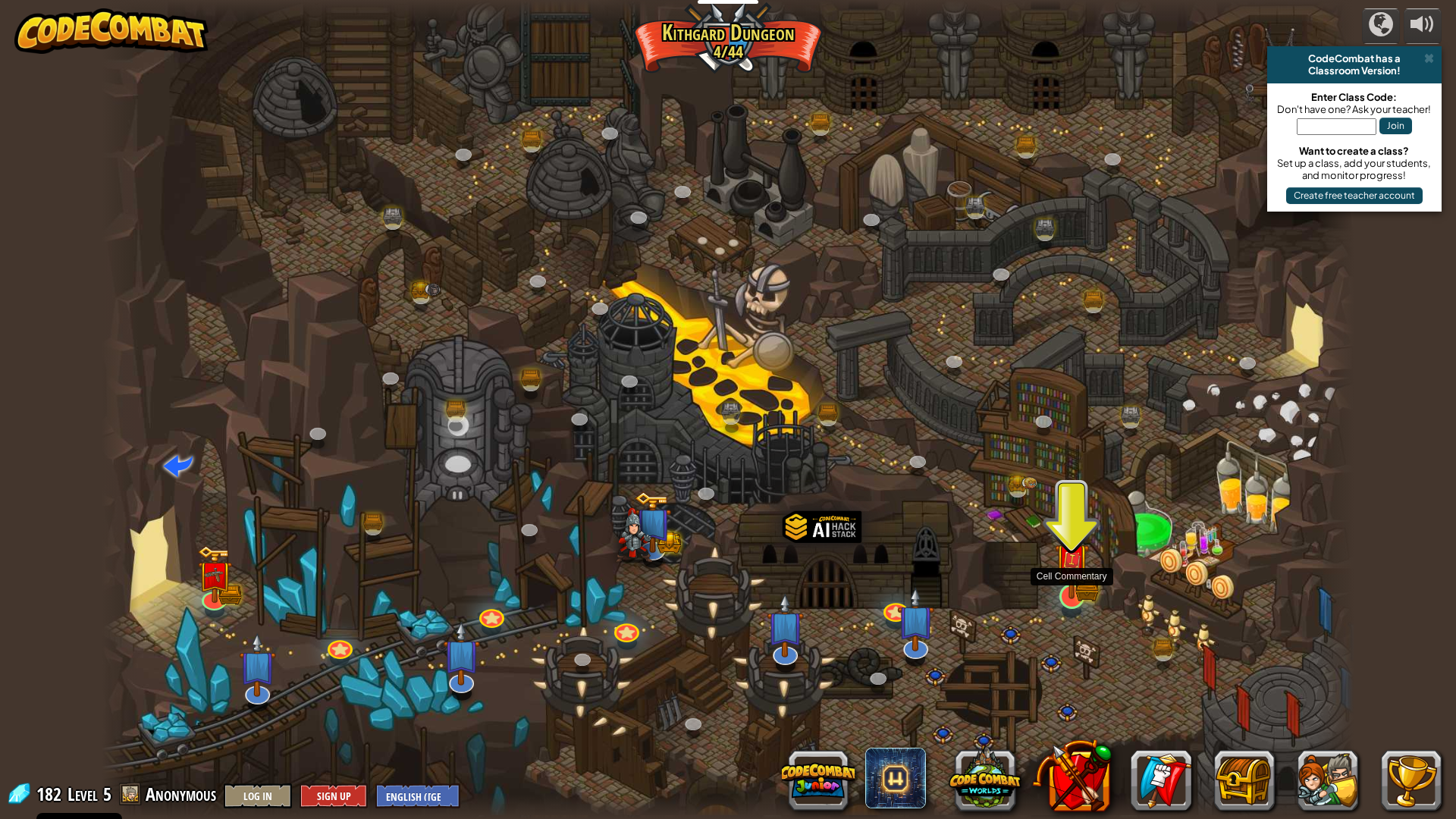
click at [1074, 596] on img at bounding box center [1071, 562] width 35 height 77
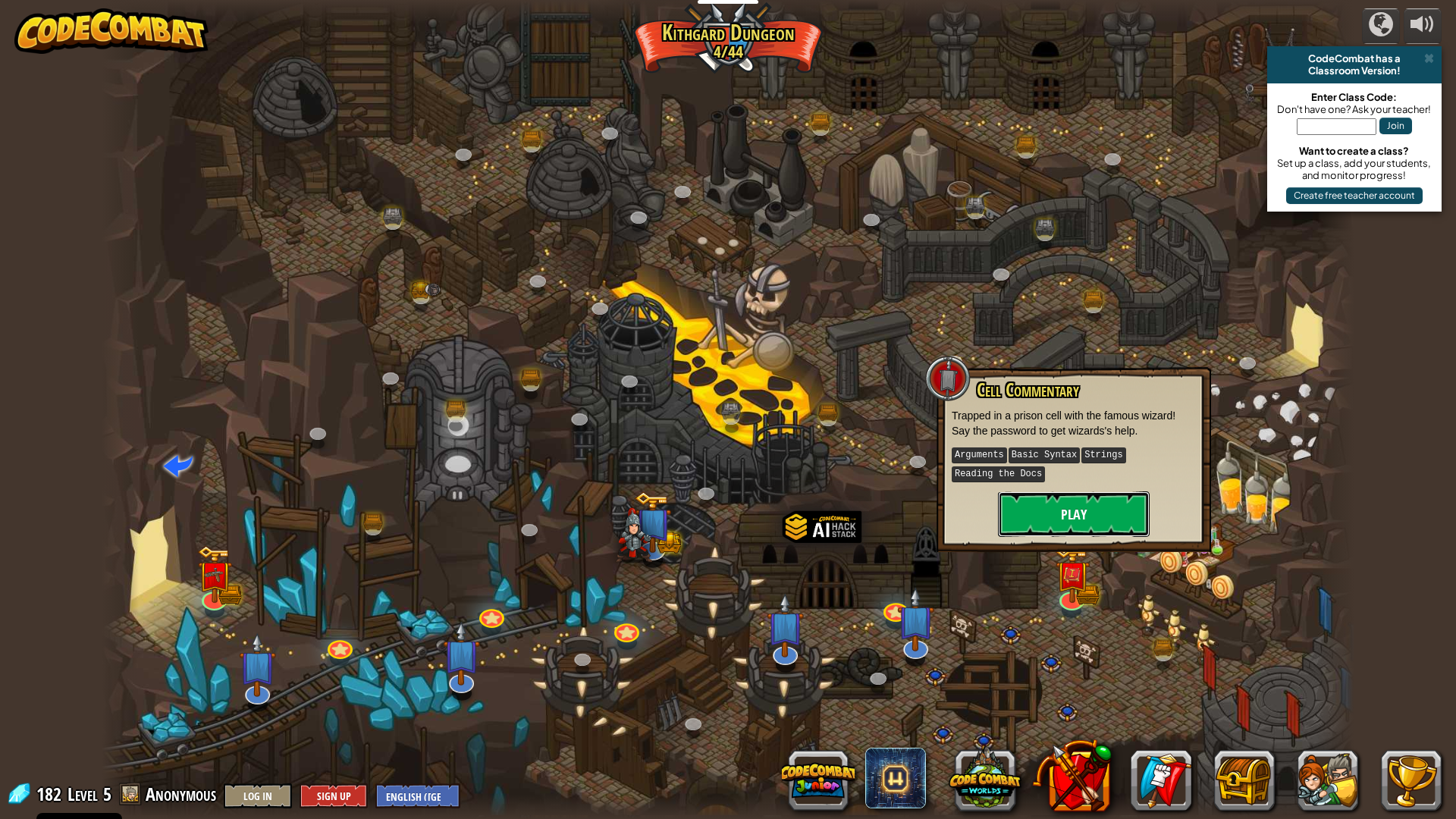
click at [1098, 523] on button "Play" at bounding box center [1074, 514] width 152 height 46
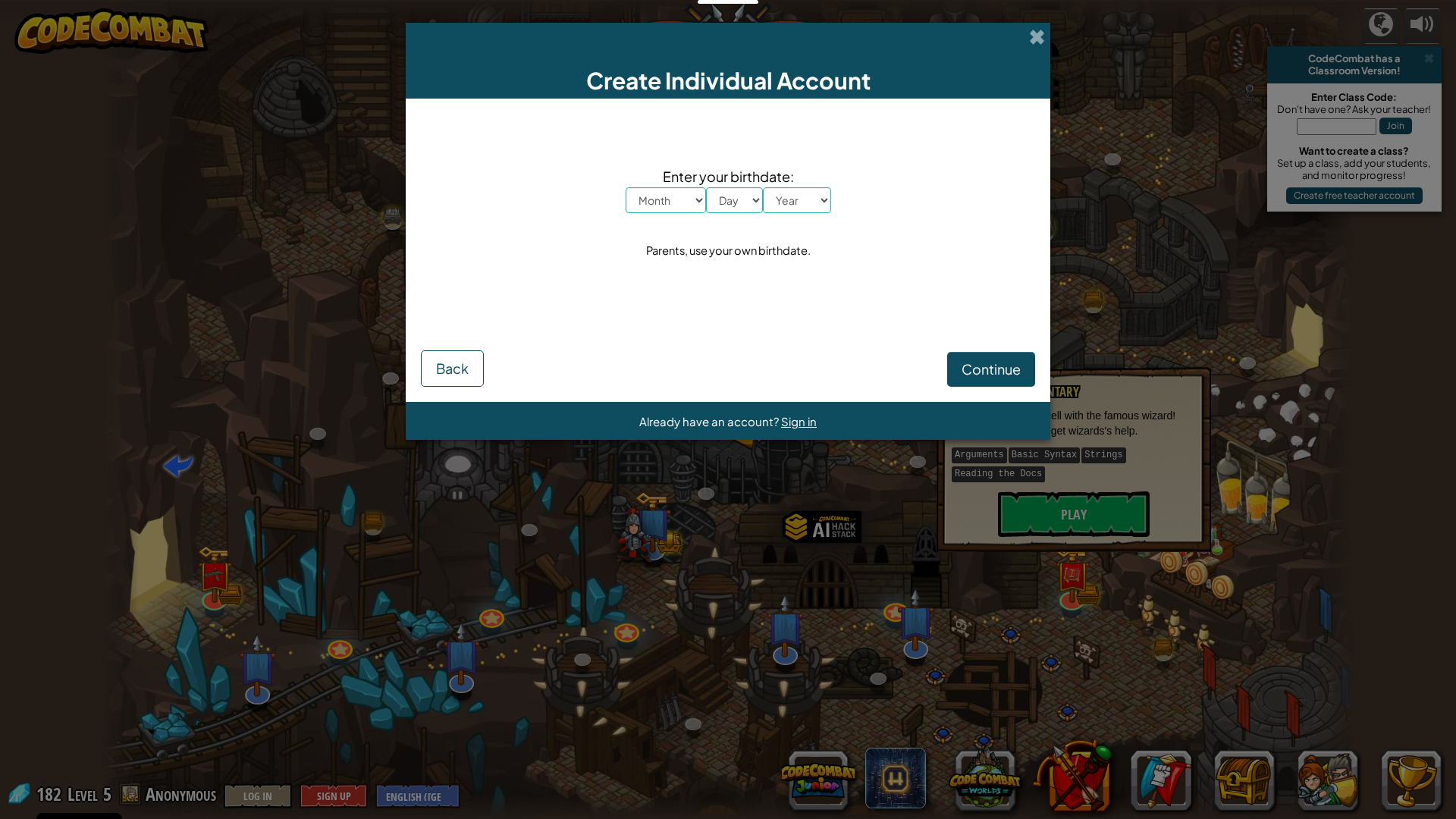
click at [648, 196] on select "Month January February March April May June July August September October Novem…" at bounding box center [666, 200] width 80 height 26
select select "6"
click at [626, 187] on select "Month January February March April May June July August September October Novem…" at bounding box center [666, 200] width 80 height 26
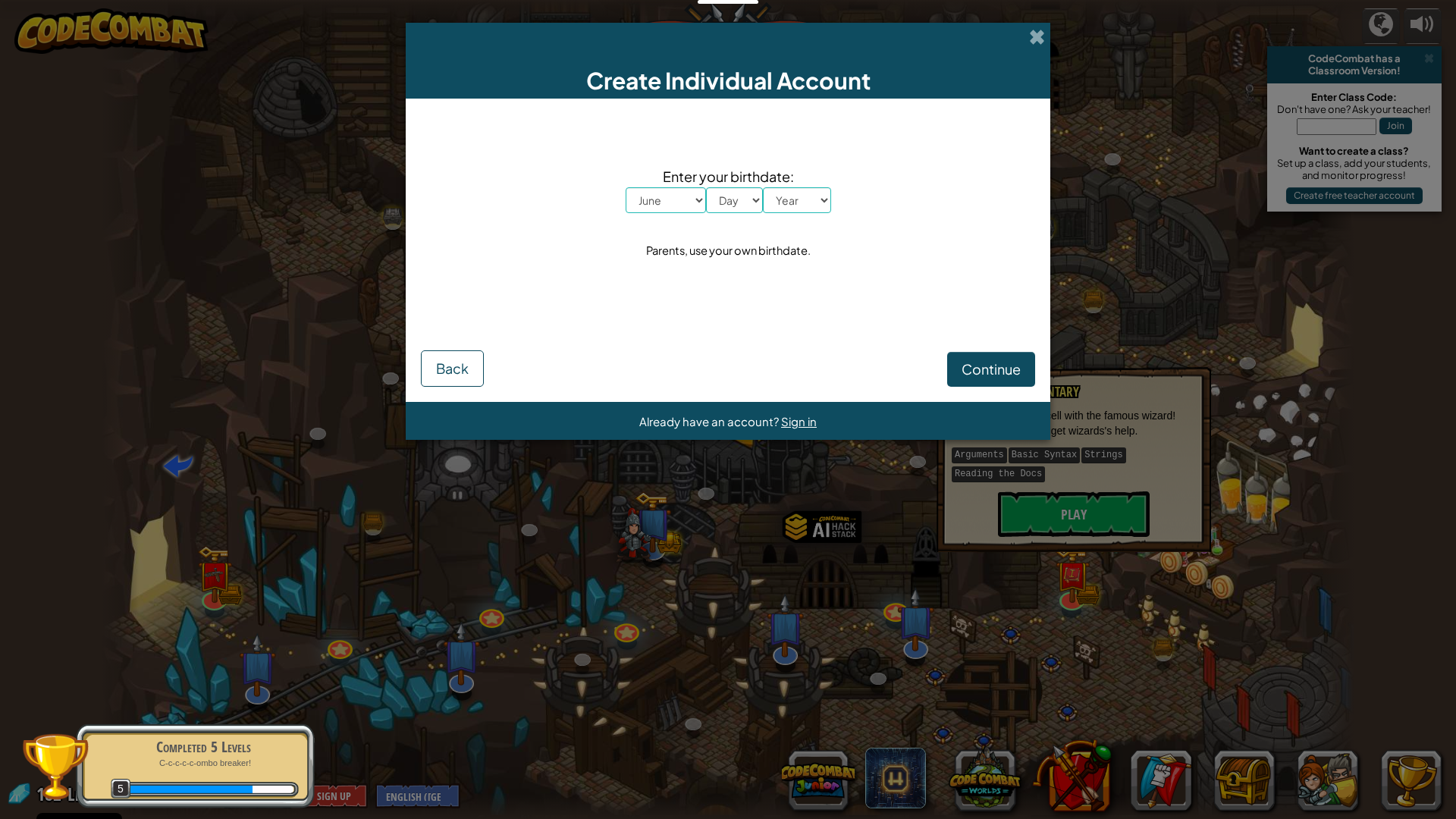
click at [491, 358] on div "Continue Back" at bounding box center [728, 351] width 615 height 73
click at [852, 488] on div "Create Individual Account Enter your birthdate: Month January February March Ap…" at bounding box center [728, 409] width 1456 height 819
click at [403, 374] on div "Create Individual Account Enter your birthdate: Month January February March Ap…" at bounding box center [728, 409] width 1456 height 819
click at [427, 370] on button "Back" at bounding box center [452, 368] width 63 height 37
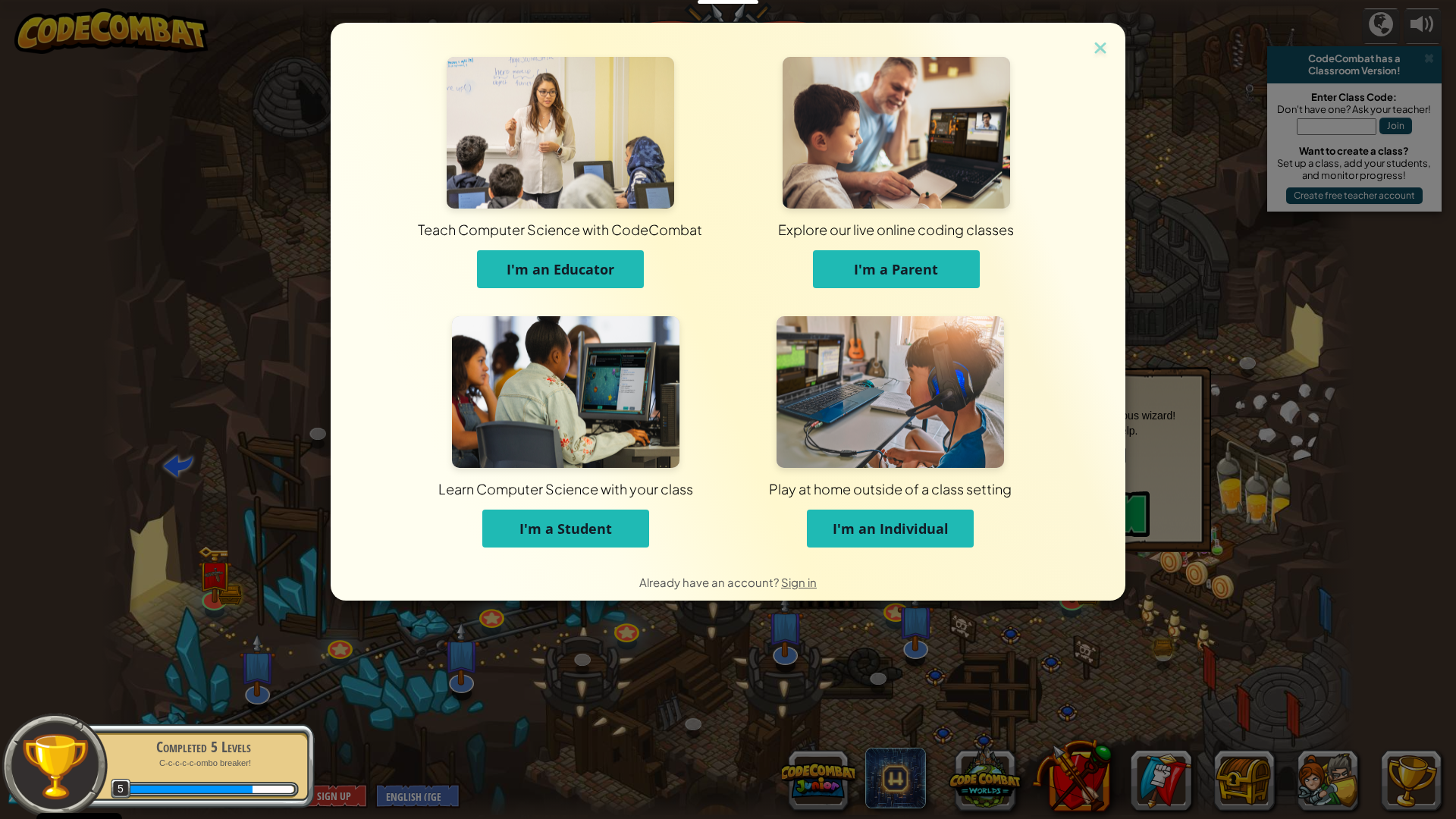
click at [1088, 38] on div "Teach Computer Science with CodeCombat I'm an Educator Explore our live online …" at bounding box center [728, 292] width 795 height 540
click at [1097, 48] on img at bounding box center [1100, 50] width 20 height 22
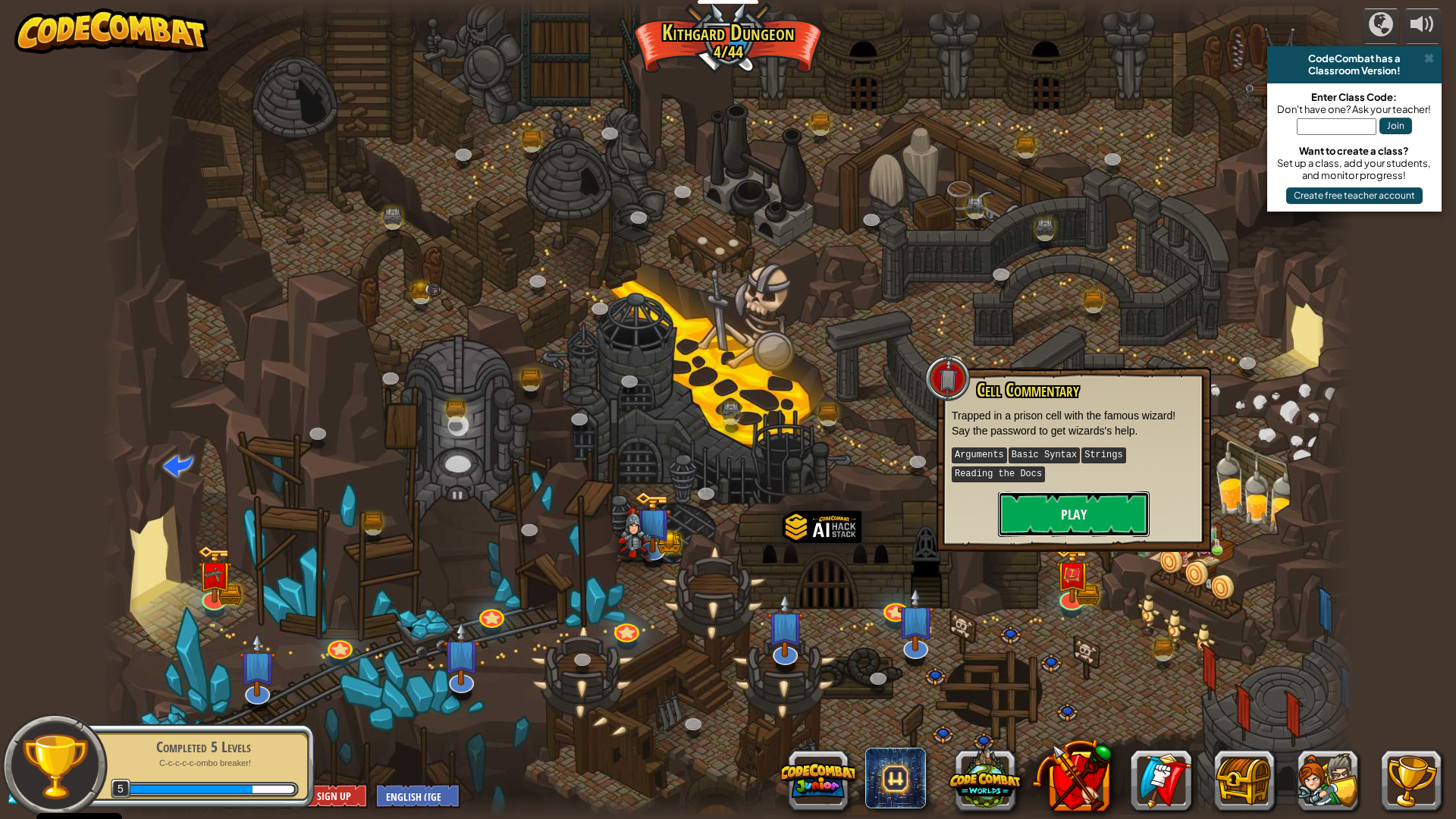
click at [1079, 515] on button "Play" at bounding box center [1074, 514] width 152 height 46
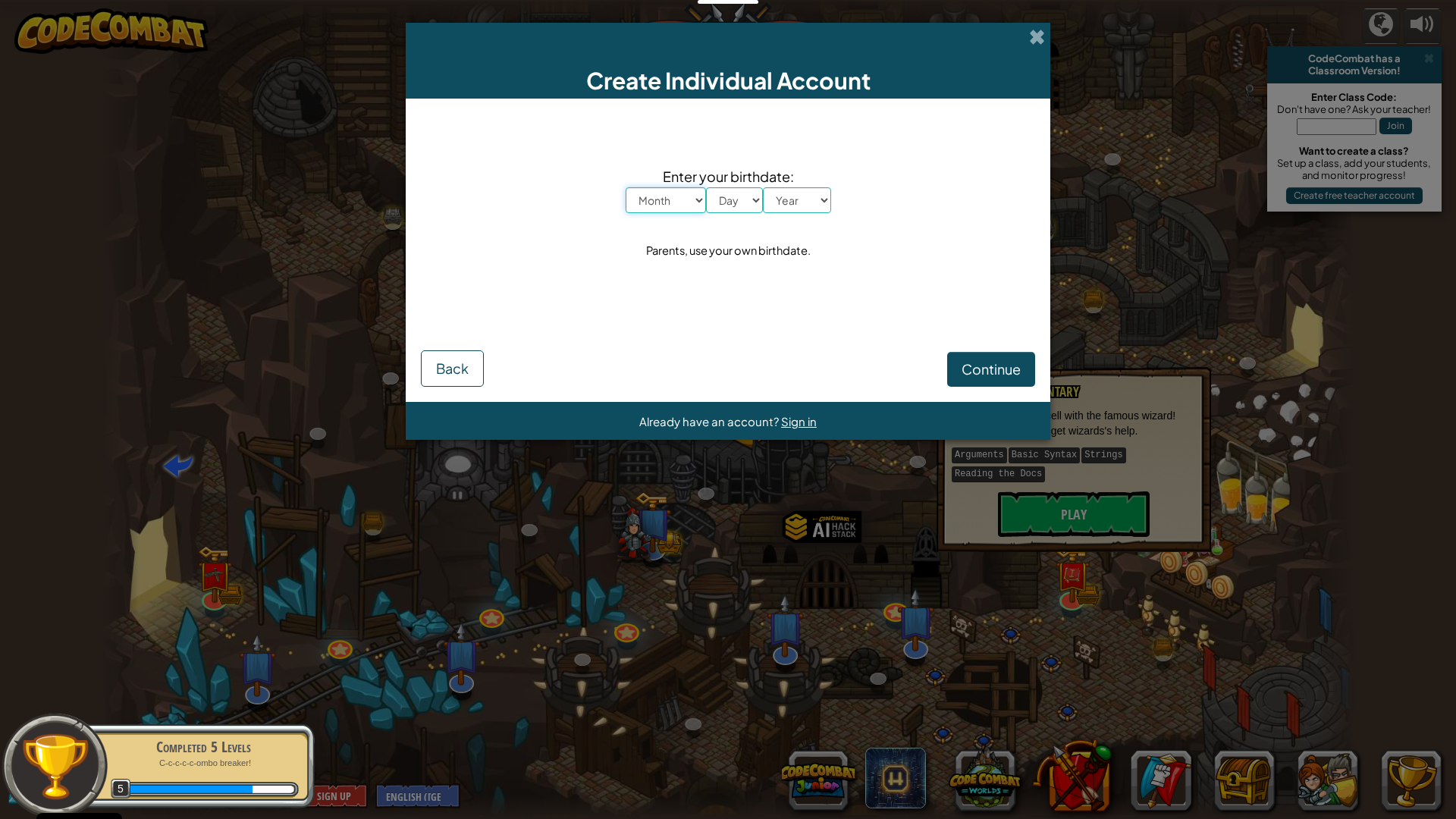
click at [671, 199] on select "Month January February March April May June July August September October Novem…" at bounding box center [666, 200] width 80 height 26
select select "7"
click at [626, 187] on select "Month January February March April May June July August September October Novem…" at bounding box center [666, 200] width 80 height 26
click at [740, 211] on select "Day 1 2 3 4 5 6 7 8 9 10 11 12 13 14 15 16 17 18 19 20 21 22 23 24 25 26 27 28 …" at bounding box center [735, 200] width 57 height 26
select select "4"
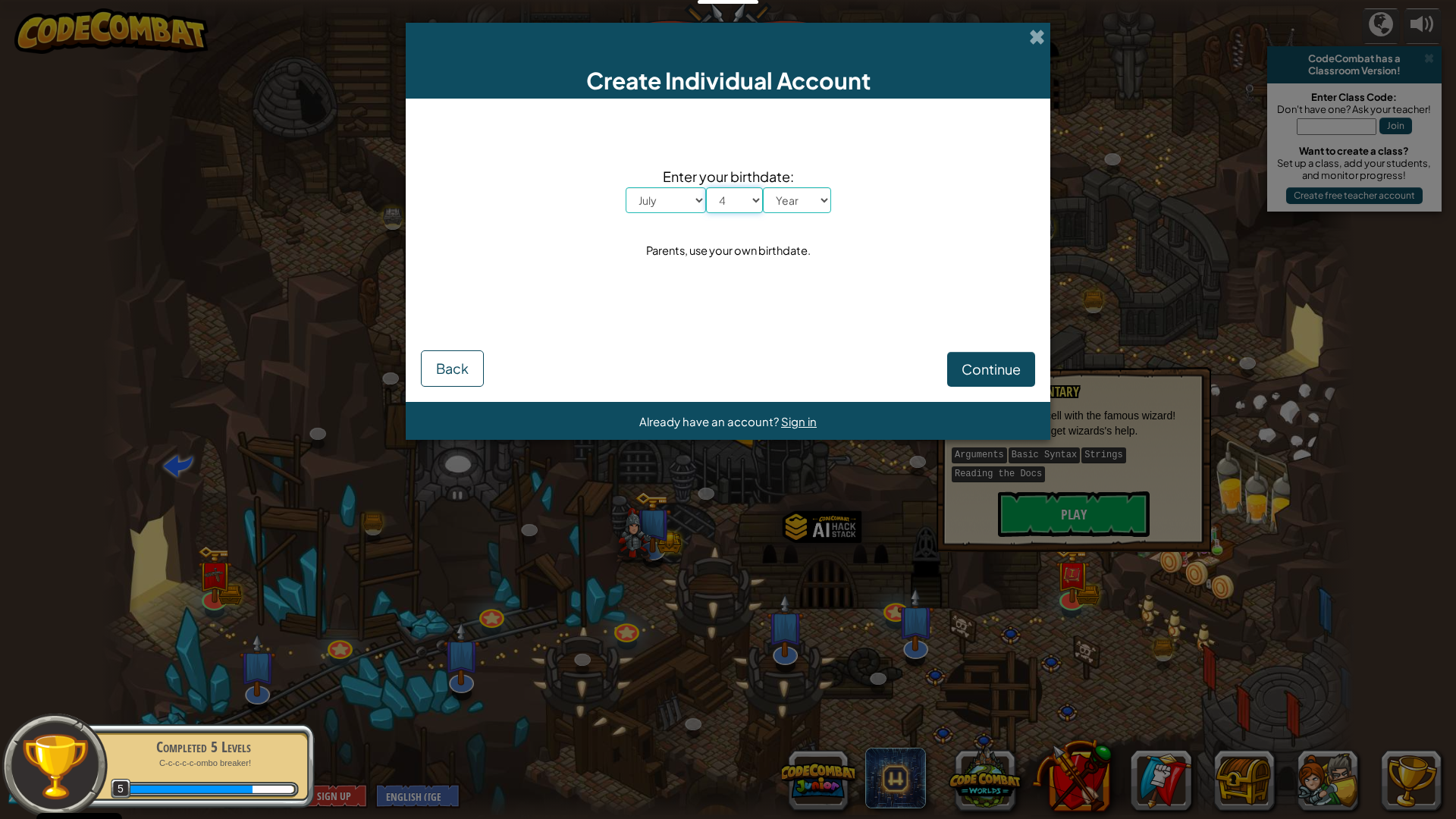
click at [706, 187] on select "Day 1 2 3 4 5 6 7 8 9 10 11 12 13 14 15 16 17 18 19 20 21 22 23 24 25 26 27 28 …" at bounding box center [735, 200] width 57 height 26
click at [650, 209] on select "Month January February March April May June July August September October Novem…" at bounding box center [666, 200] width 80 height 26
select select "8"
click at [626, 187] on select "Month January February March April May June July August September October Novem…" at bounding box center [666, 200] width 80 height 26
click at [721, 206] on select "Day 1 2 3 4 5 6 7 8 9 10 11 12 13 14 15 16 17 18 19 20 21 22 23 24 25 26 27 28 …" at bounding box center [735, 200] width 57 height 26
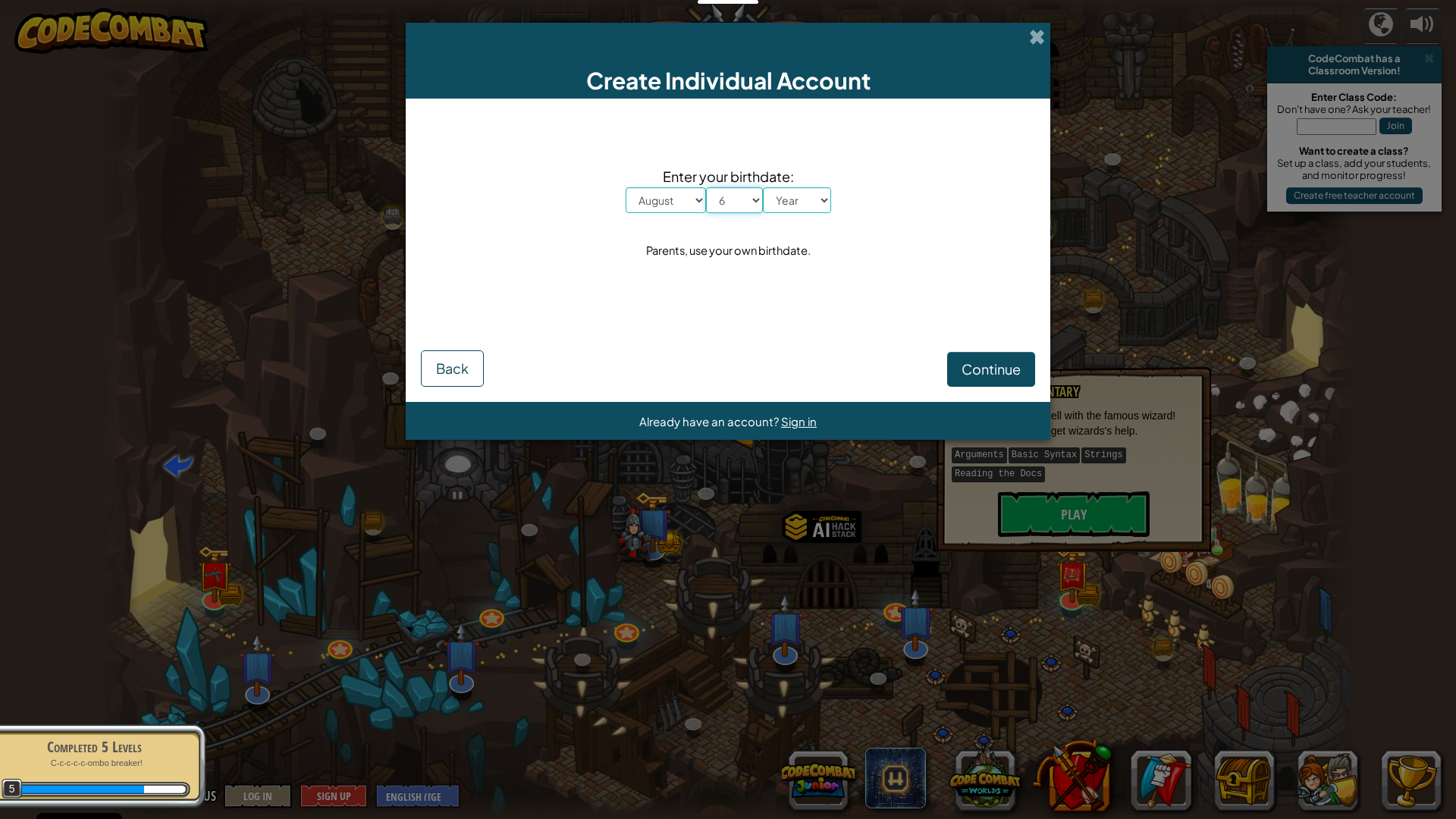
click at [706, 187] on select "Day 1 2 3 4 5 6 7 8 9 10 11 12 13 14 15 16 17 18 19 20 21 22 23 24 25 26 27 28 …" at bounding box center [735, 200] width 57 height 26
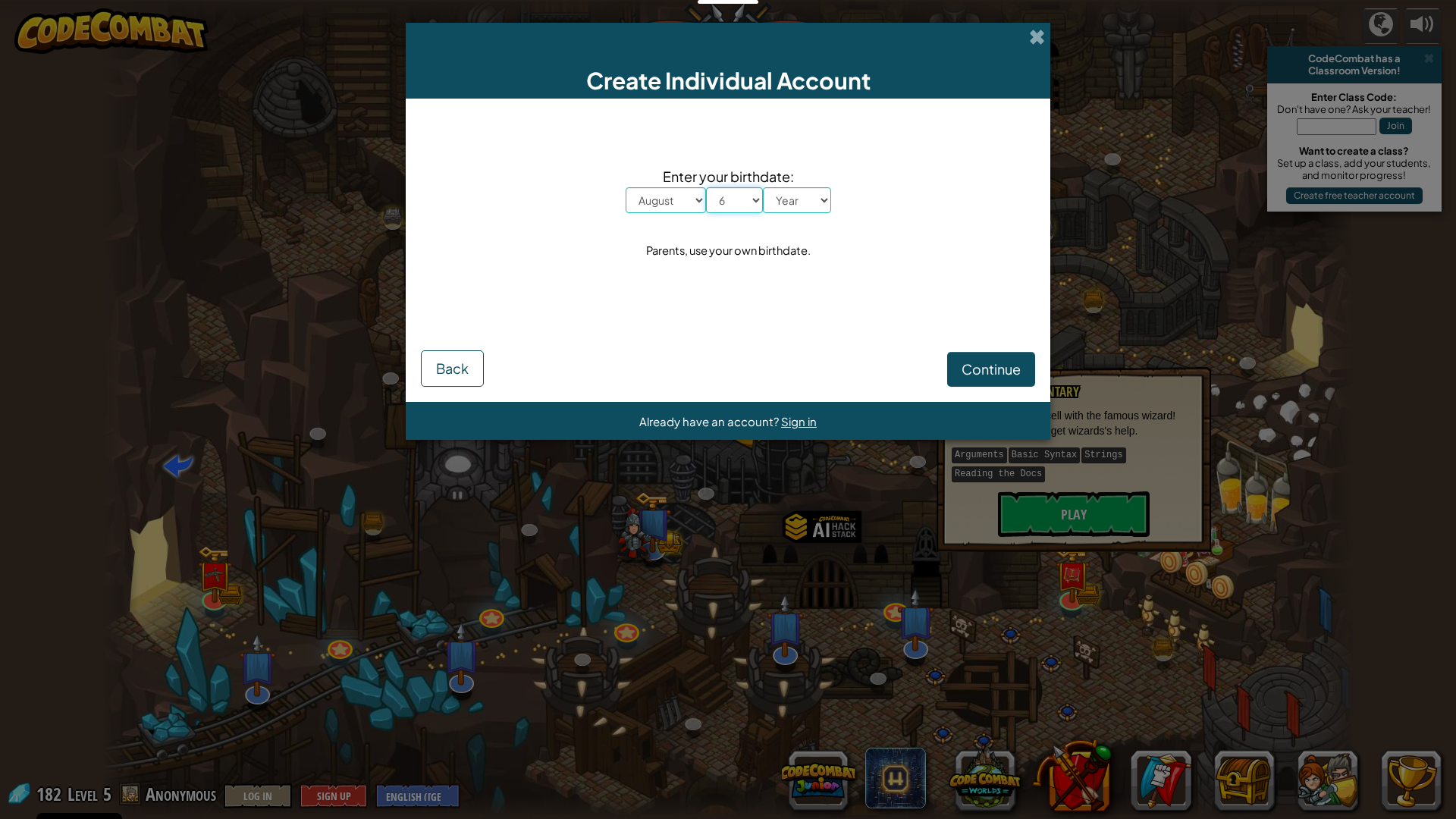
click at [729, 212] on select "Day 1 2 3 4 5 6 7 8 9 10 11 12 13 14 15 16 17 18 19 20 21 22 23 24 25 26 27 28 …" at bounding box center [735, 200] width 57 height 26
select select "7"
click at [706, 187] on select "Day 1 2 3 4 5 6 7 8 9 10 11 12 13 14 15 16 17 18 19 20 21 22 23 24 25 26 27 28 …" at bounding box center [735, 200] width 57 height 26
click at [795, 183] on span "Enter your birthdate:" at bounding box center [729, 177] width 206 height 22
click at [795, 195] on select "Year [DATE] 2024 2023 2022 2021 2020 2019 2018 2017 2016 2015 2014 2013 2012 20…" at bounding box center [796, 200] width 68 height 26
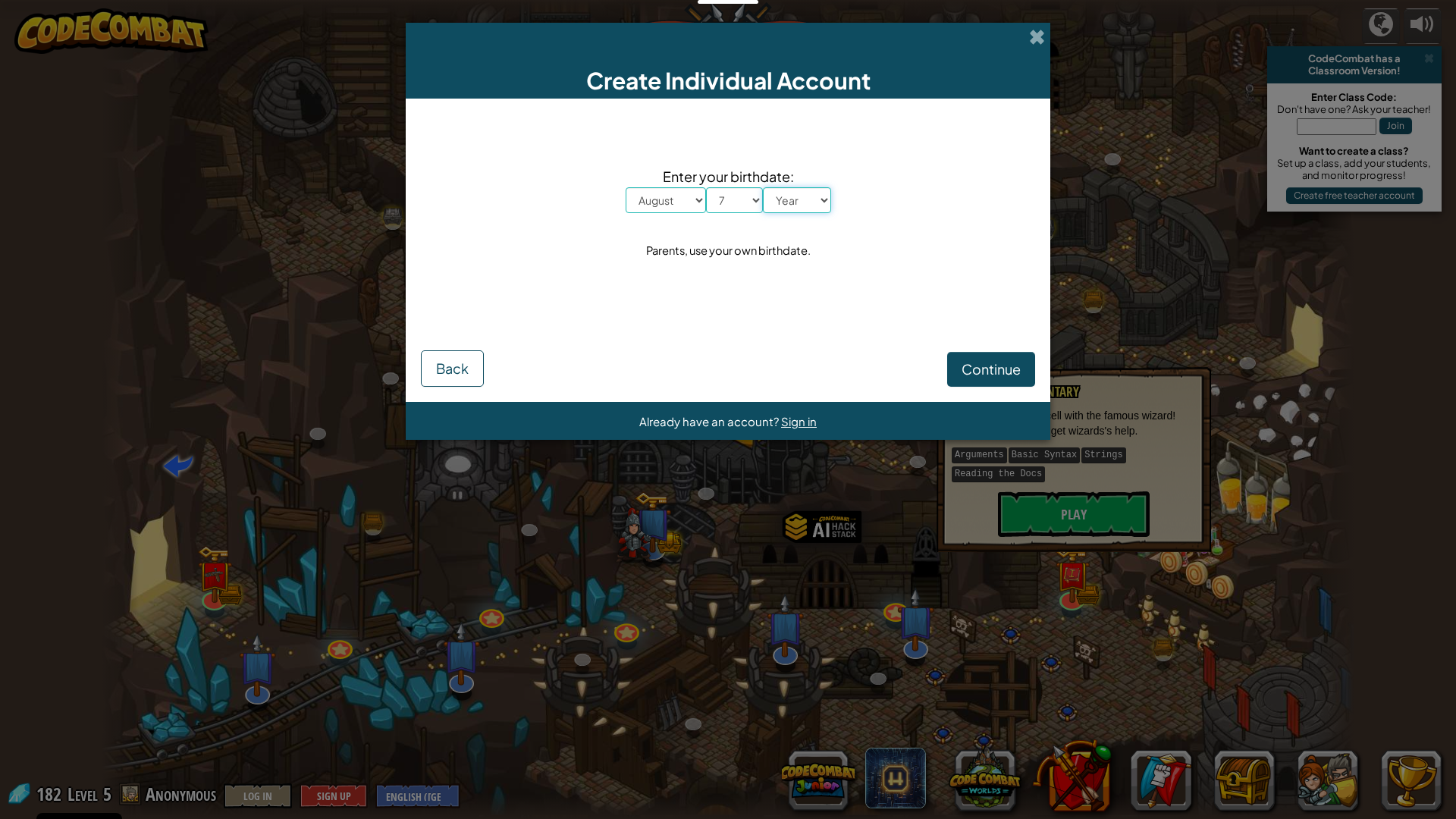
select select "2008"
click at [763, 187] on select "Year [DATE] 2024 2023 2022 2021 2020 2019 2018 2017 2016 2015 2014 2013 2012 20…" at bounding box center [796, 200] width 68 height 26
click at [1007, 367] on span "Continue" at bounding box center [991, 369] width 59 height 18
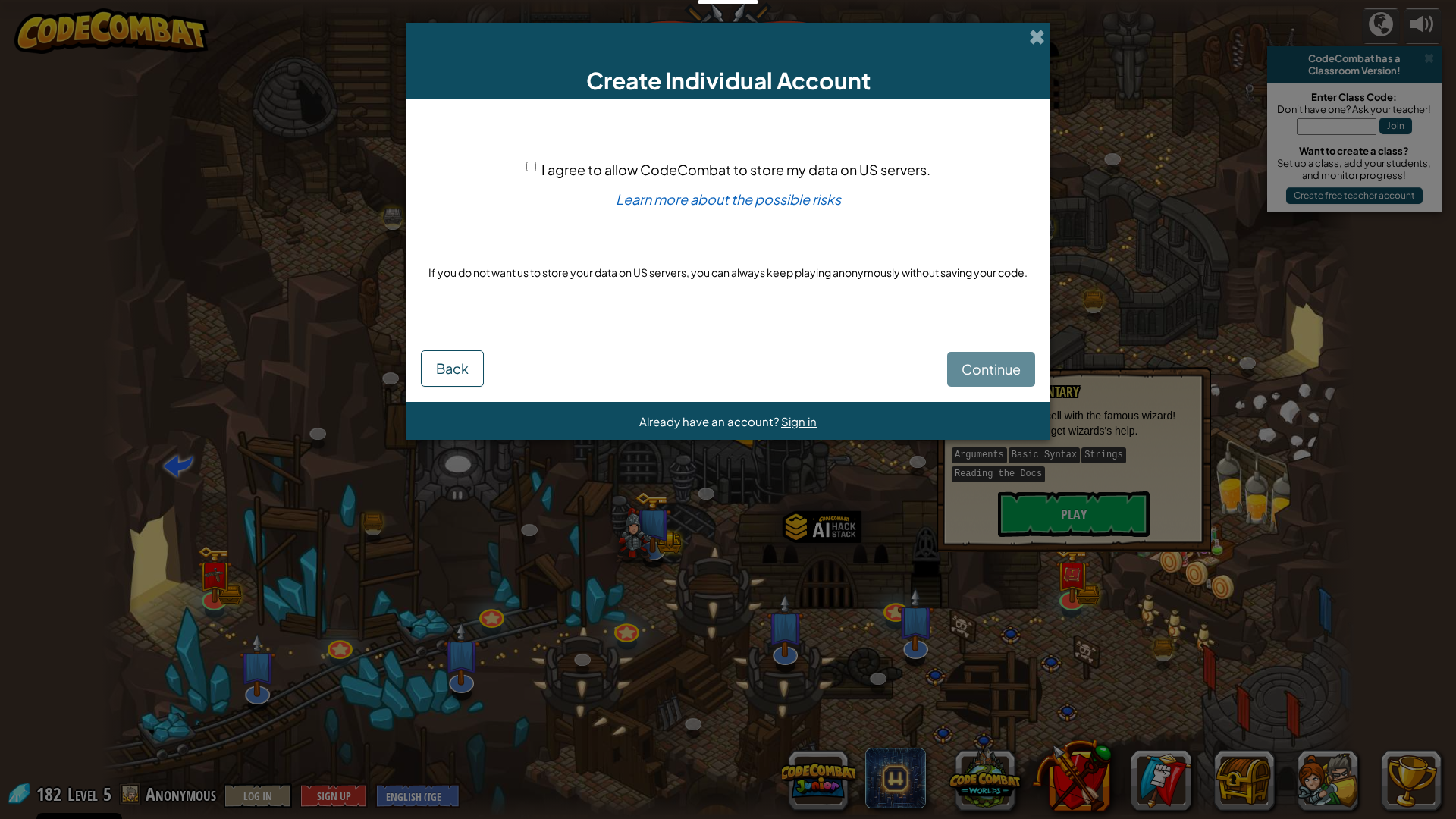
click at [595, 167] on span "I agree to allow CodeCombat to store my data on US servers." at bounding box center [736, 169] width 389 height 18
click at [536, 167] on input "I agree to allow CodeCombat to store my data on US servers." at bounding box center [531, 167] width 10 height 10
checkbox input "true"
click at [1003, 371] on span "Continue" at bounding box center [991, 369] width 59 height 18
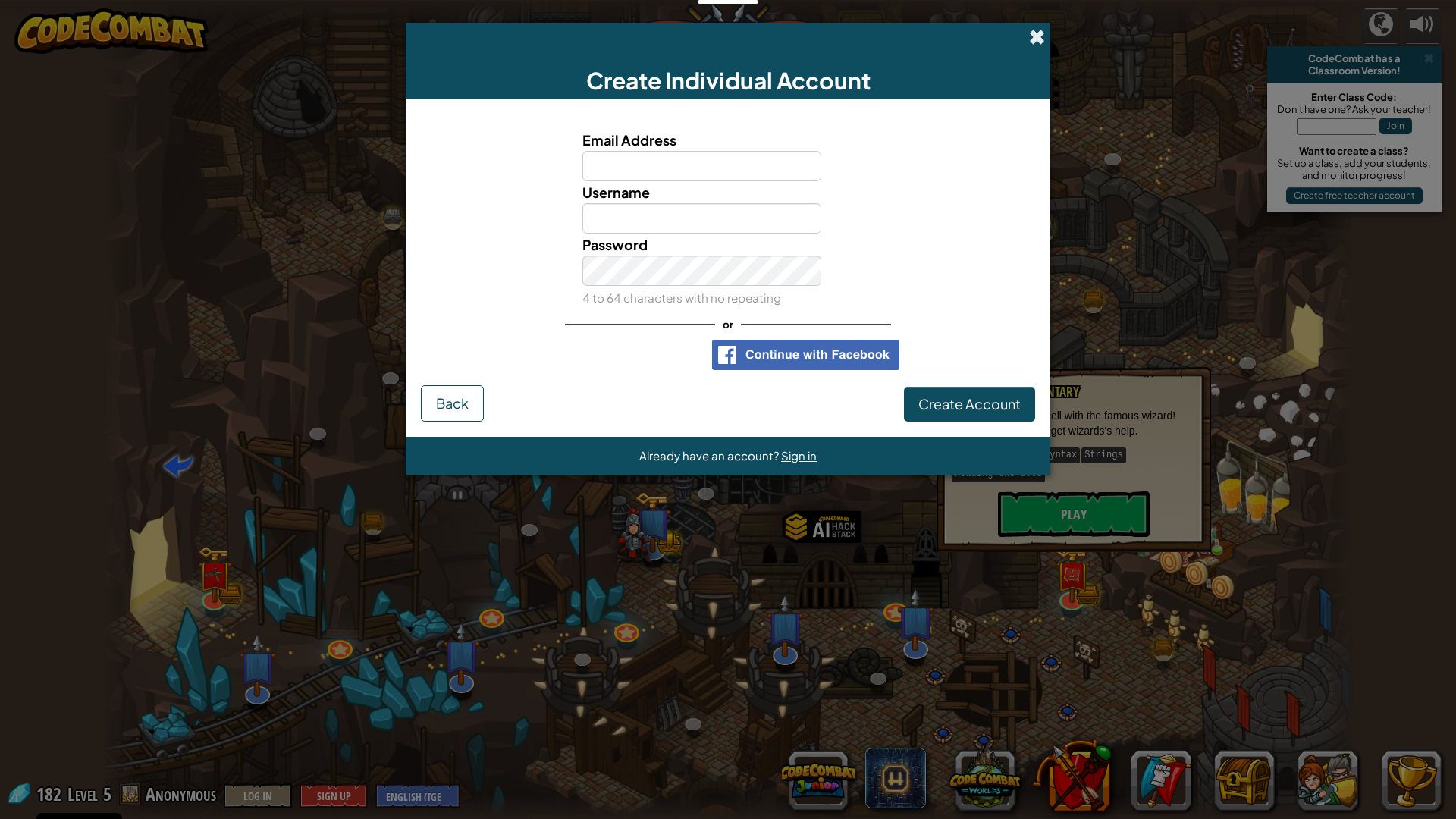
click at [1034, 43] on span at bounding box center [1037, 37] width 16 height 16
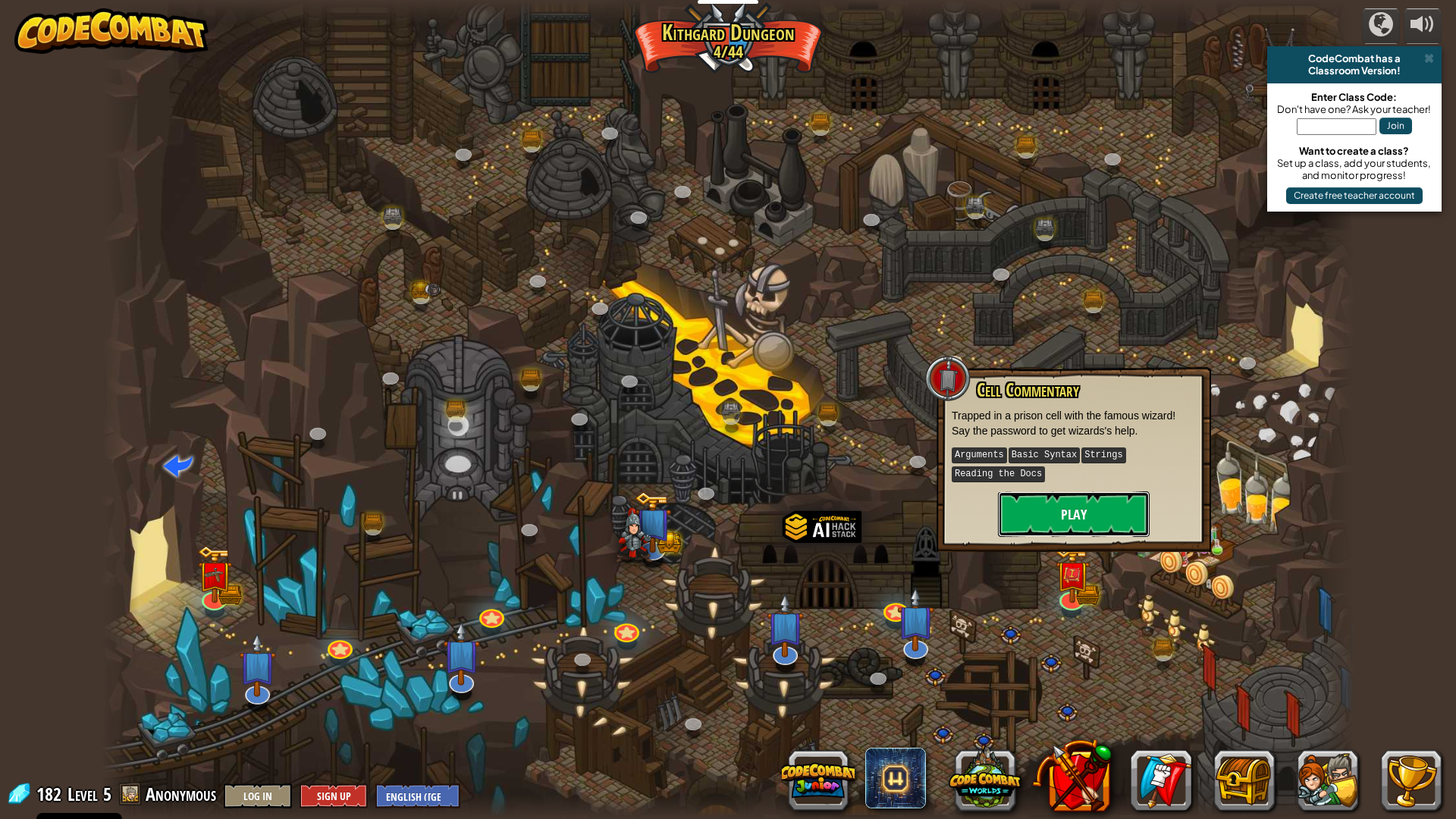
click at [1046, 525] on button "Play" at bounding box center [1074, 514] width 152 height 46
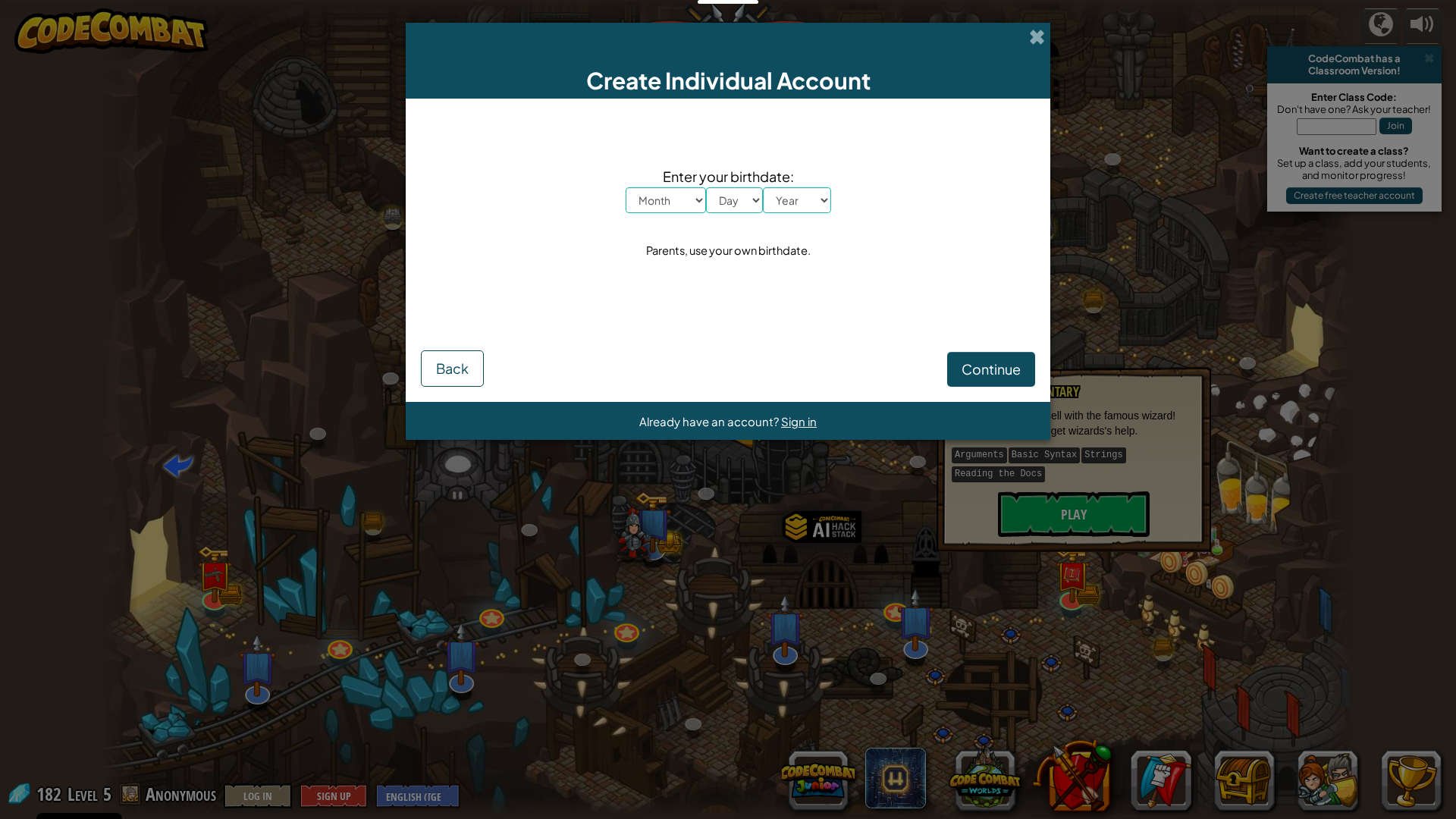
click at [1046, 525] on div "Create Individual Account Enter your birthdate: Month January February March Ap…" at bounding box center [728, 409] width 1456 height 819
click at [1036, 39] on span at bounding box center [1037, 37] width 16 height 16
